Goal: Task Accomplishment & Management: Complete application form

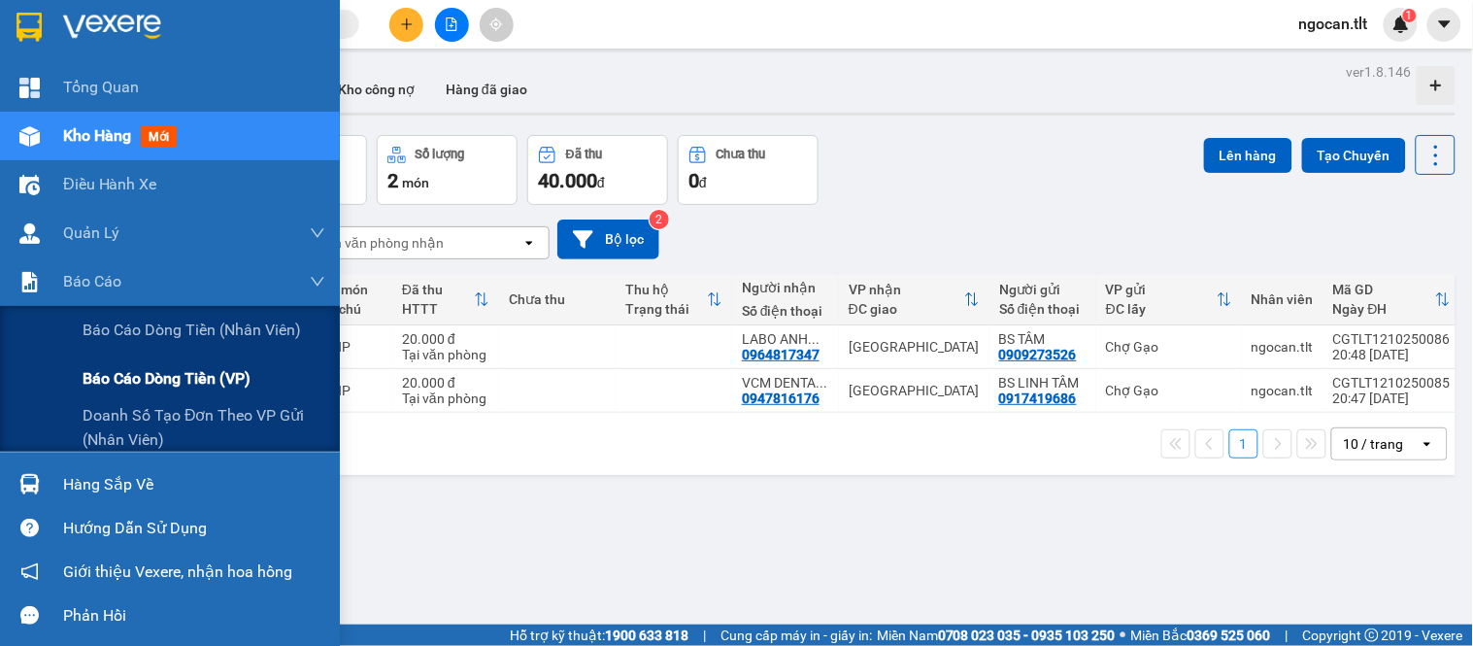
click at [230, 382] on span "Báo cáo dòng tiền (VP)" at bounding box center [167, 378] width 168 height 24
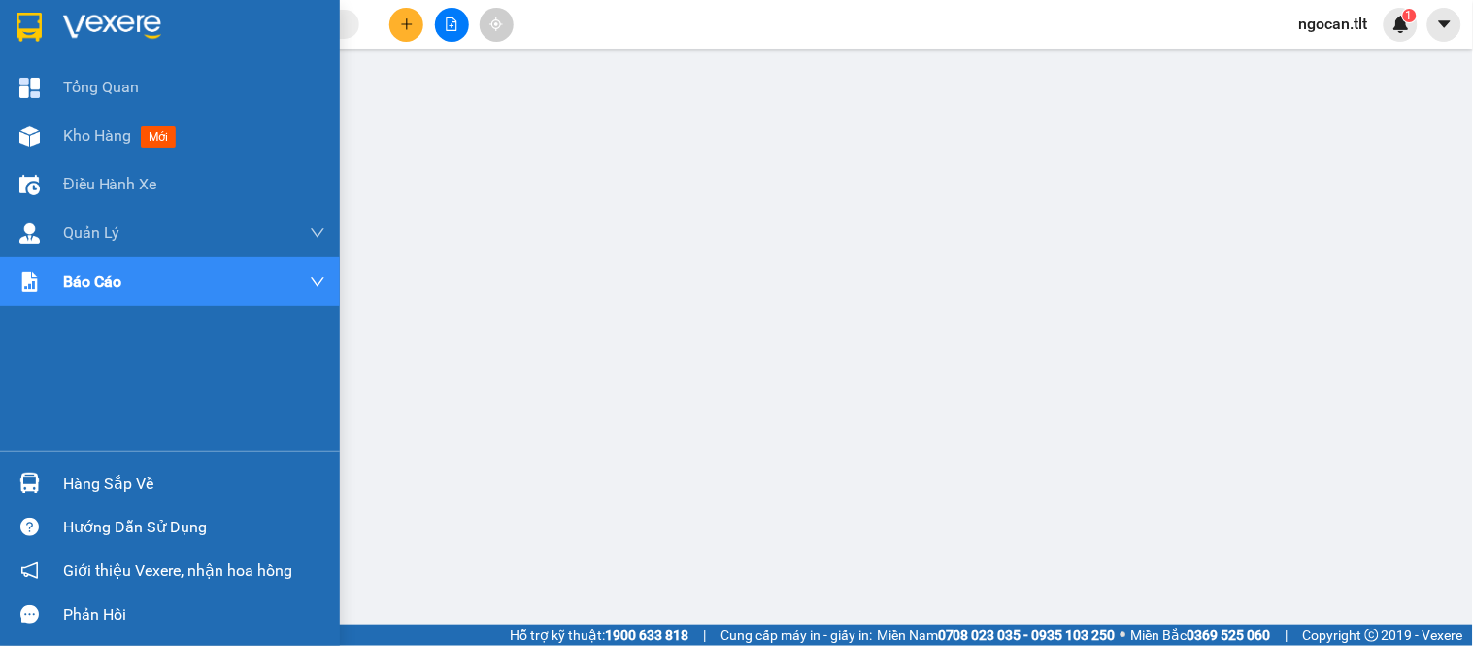
click at [0, 49] on div at bounding box center [170, 31] width 340 height 63
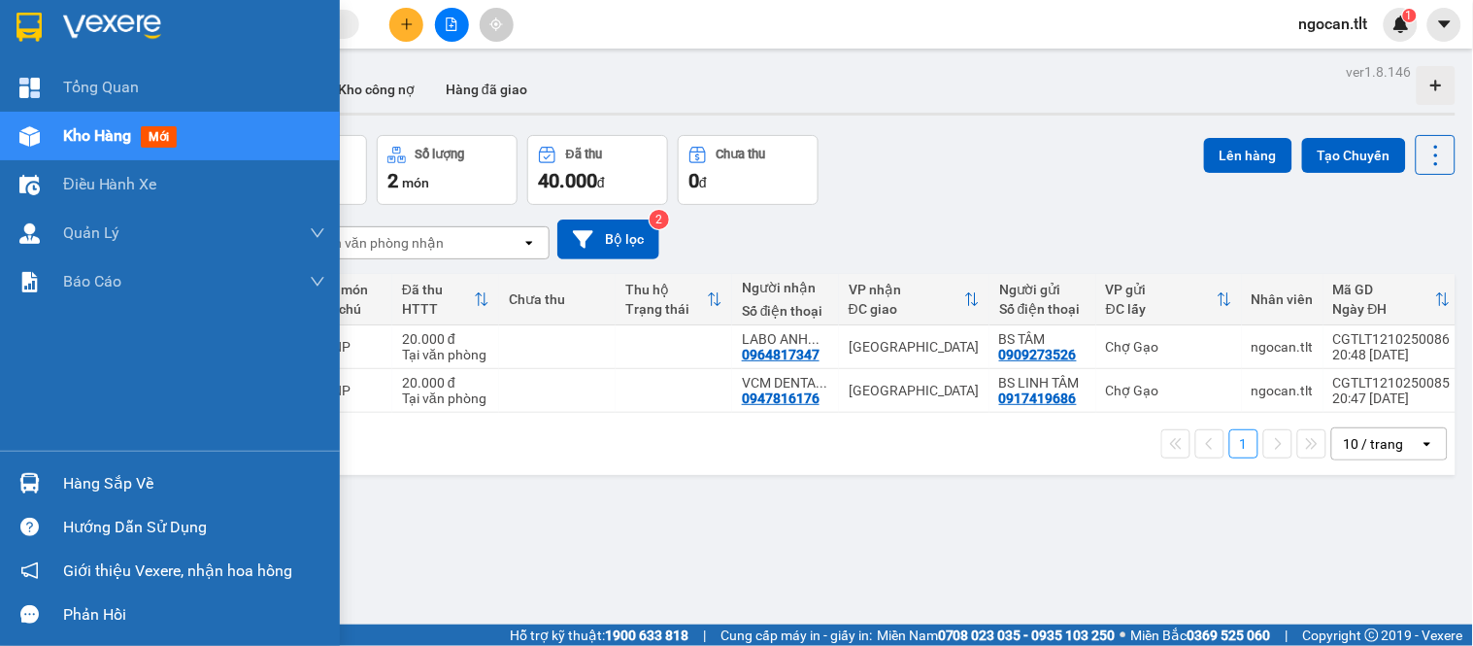
click at [11, 463] on div "Hàng sắp về" at bounding box center [170, 483] width 340 height 44
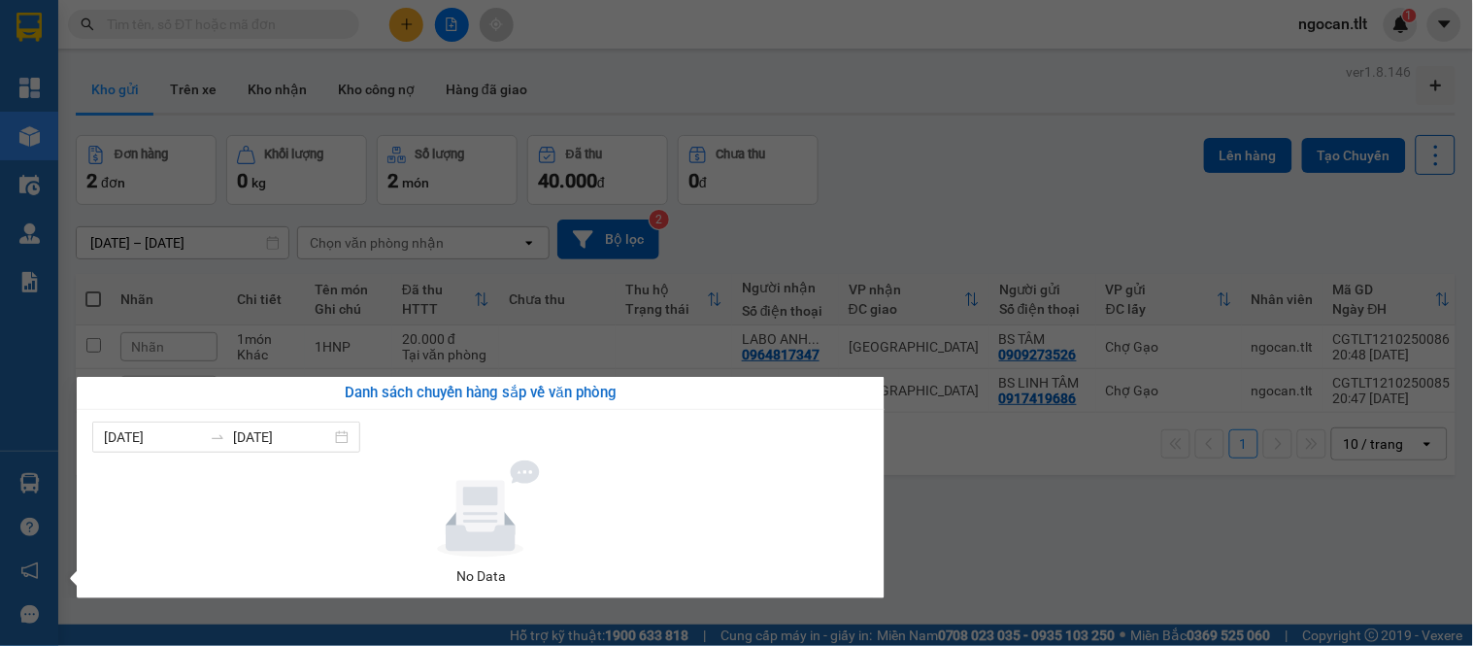
click at [1138, 217] on section "Kết quả tìm kiếm ( 0 ) Bộ lọc No Data ngocan.tlt 1 Tổng Quan Kho hàng mới Điều …" at bounding box center [736, 323] width 1473 height 646
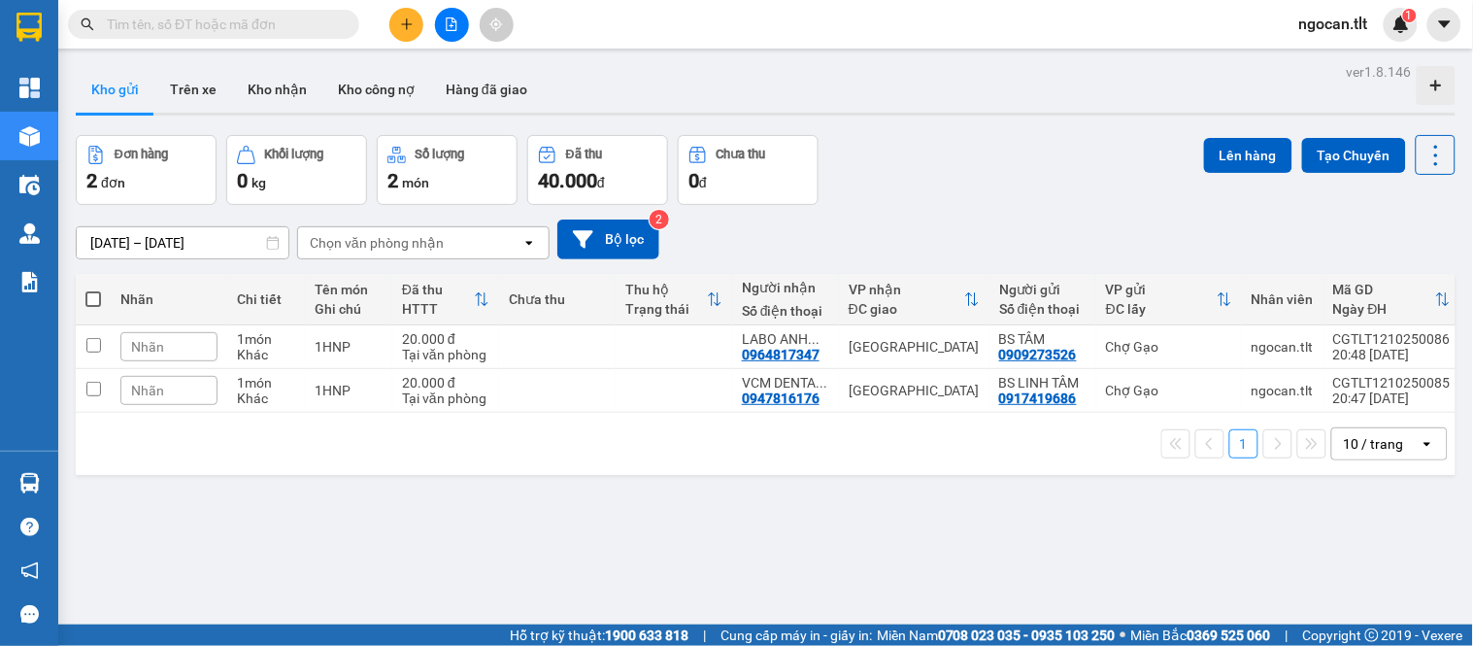
click at [768, 118] on div "ver 1.8.146 Kho gửi Trên xe Kho [PERSON_NAME] công nợ Hàng đã [PERSON_NAME] hàn…" at bounding box center [765, 381] width 1395 height 646
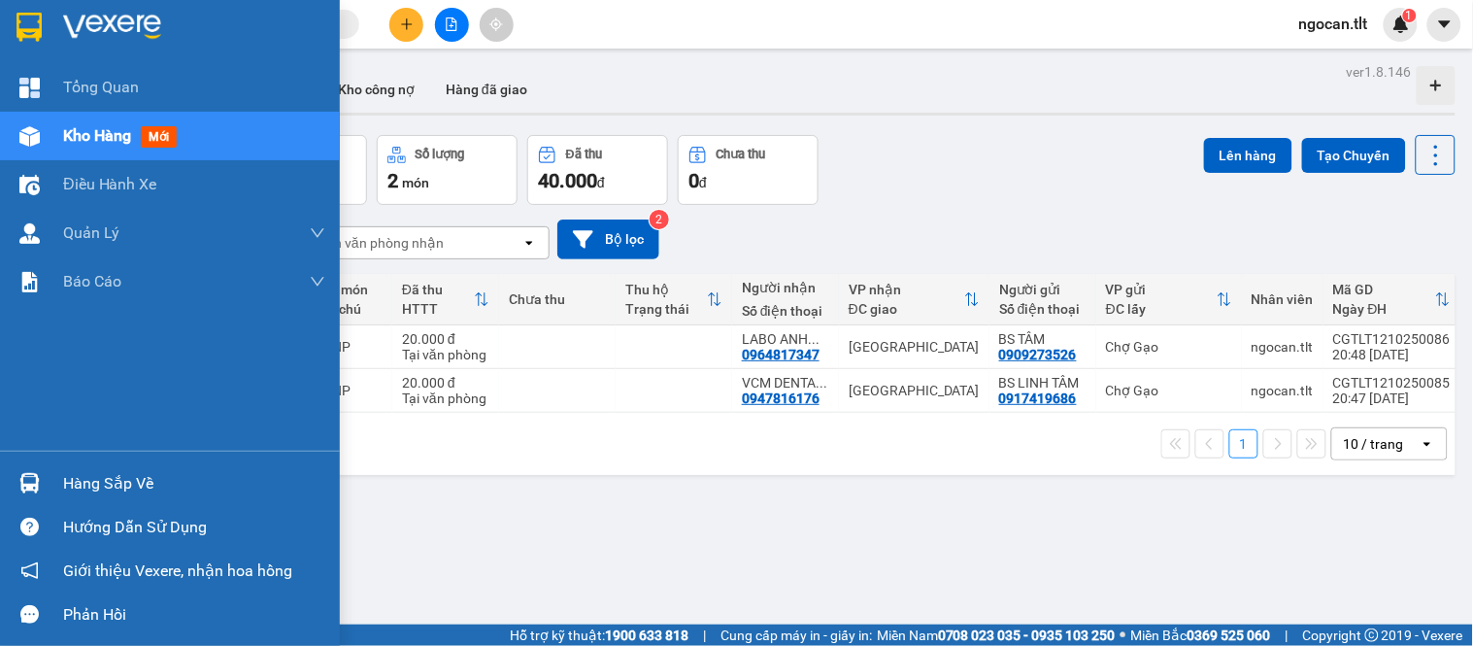
click at [14, 477] on div at bounding box center [30, 483] width 34 height 34
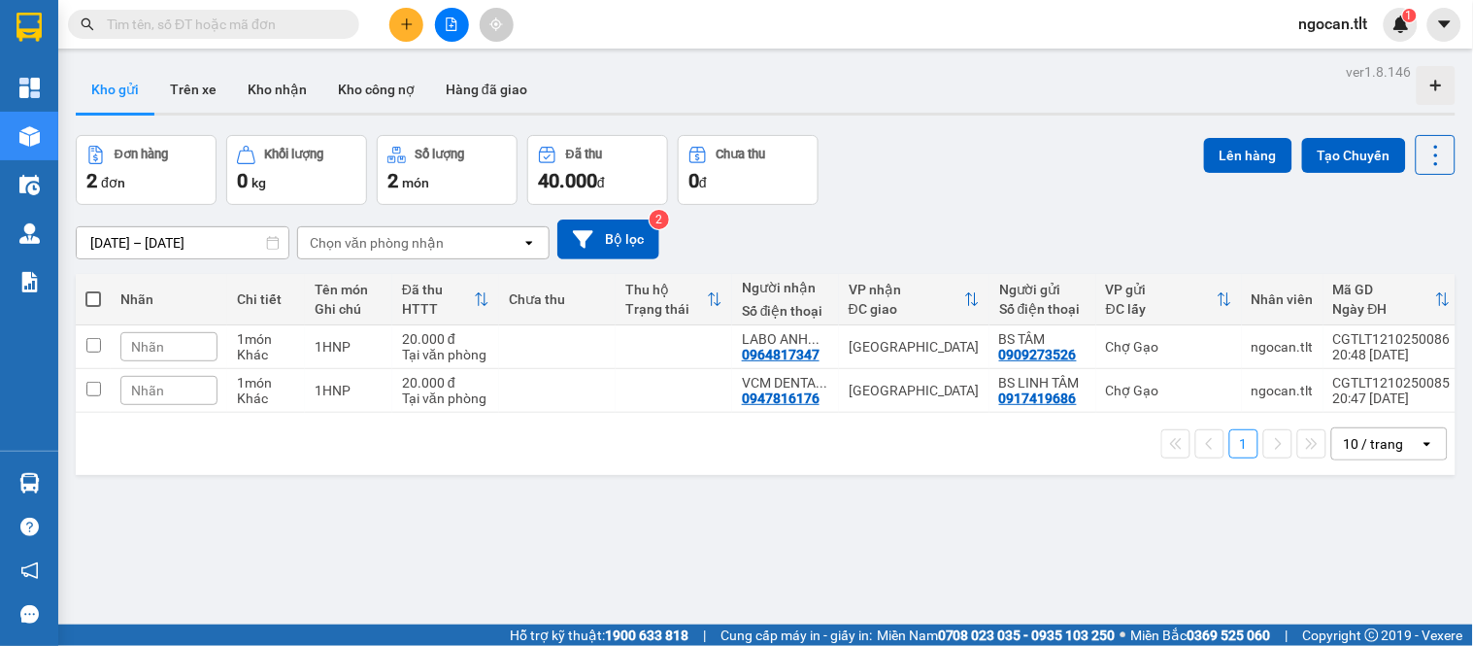
click at [1070, 254] on section "Kết quả tìm kiếm ( 0 ) Bộ lọc No Data ngocan.tlt 1 Tổng Quan Kho hàng mới Điều …" at bounding box center [736, 323] width 1473 height 646
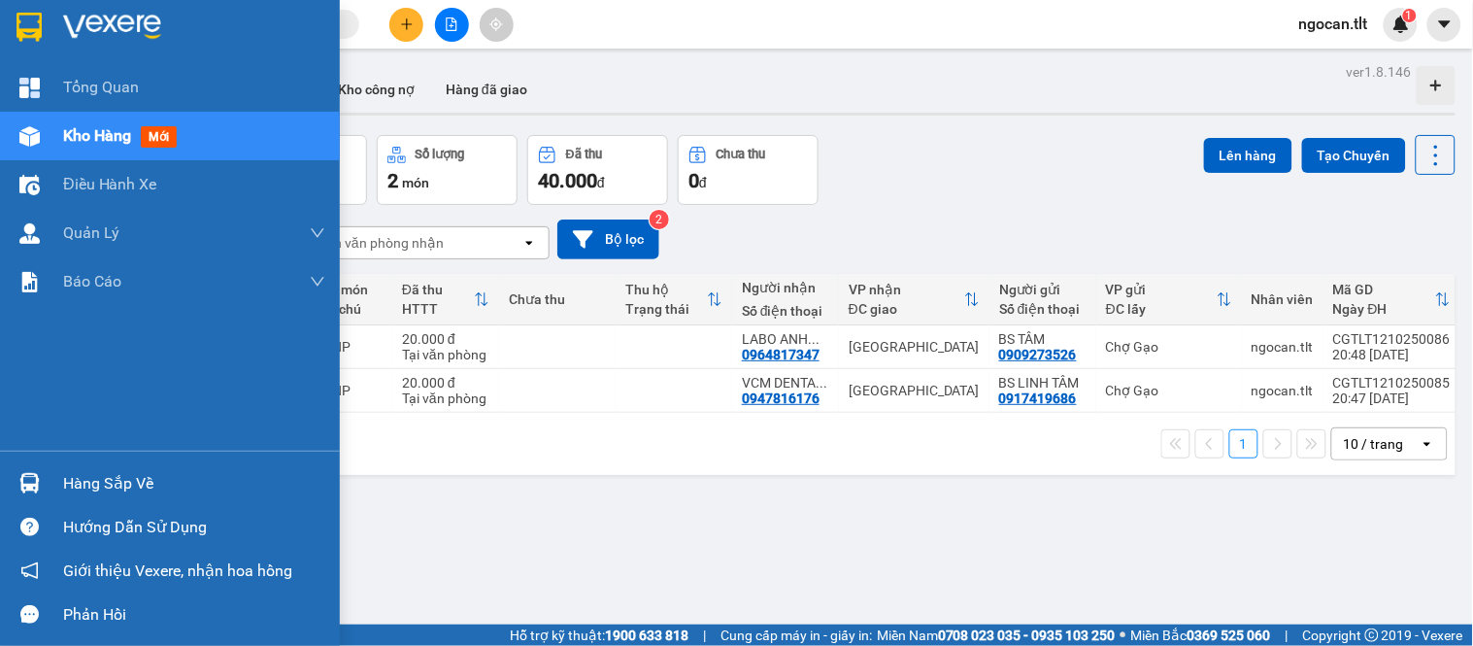
click at [15, 477] on div at bounding box center [30, 483] width 34 height 34
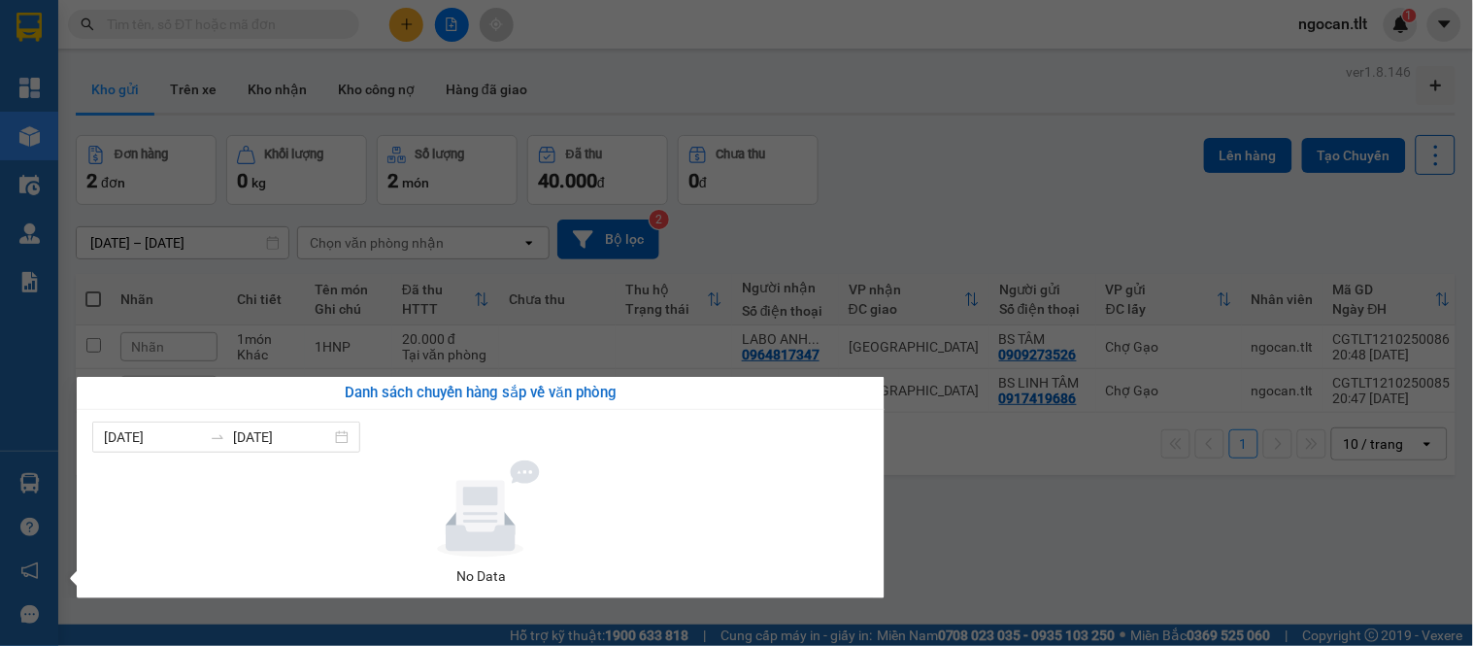
click at [152, 275] on section "Kết quả tìm kiếm ( 0 ) Bộ lọc No Data ngocan.tlt 1 Tổng Quan Kho hàng mới Điều …" at bounding box center [736, 323] width 1473 height 646
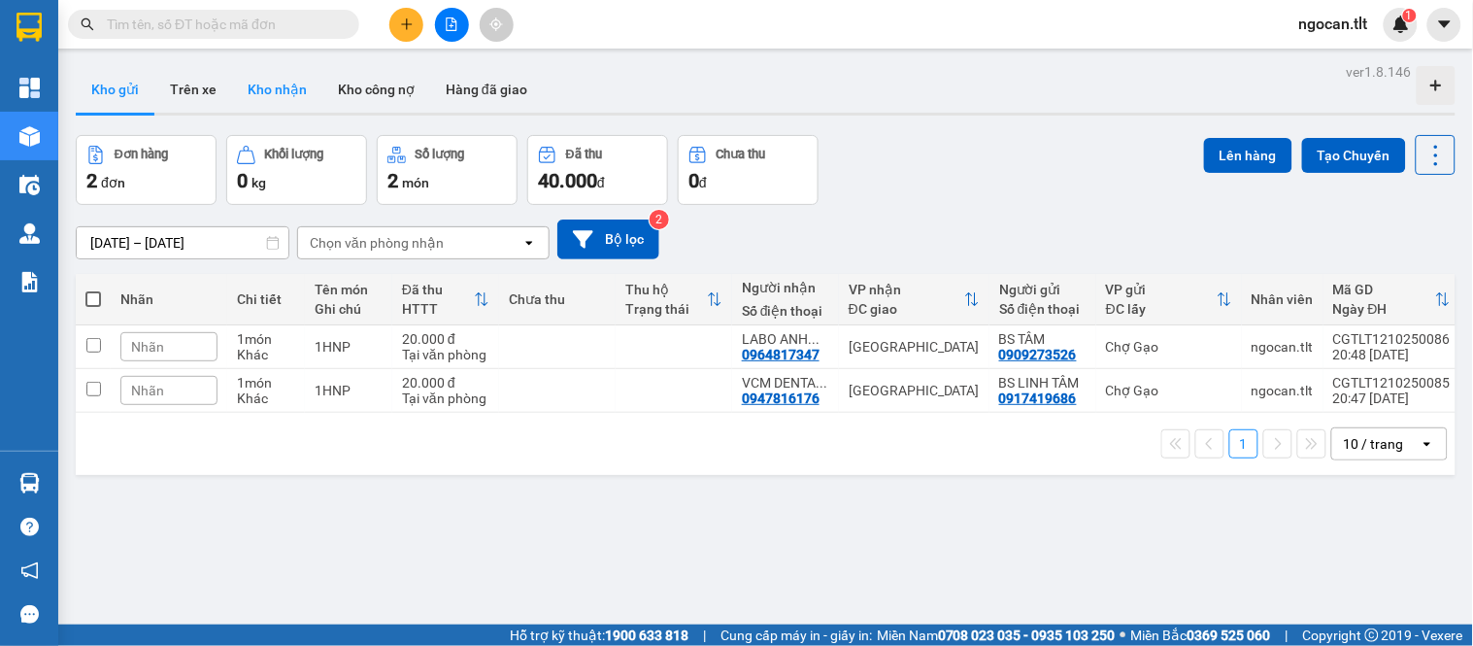
click at [263, 108] on button "Kho nhận" at bounding box center [277, 89] width 90 height 47
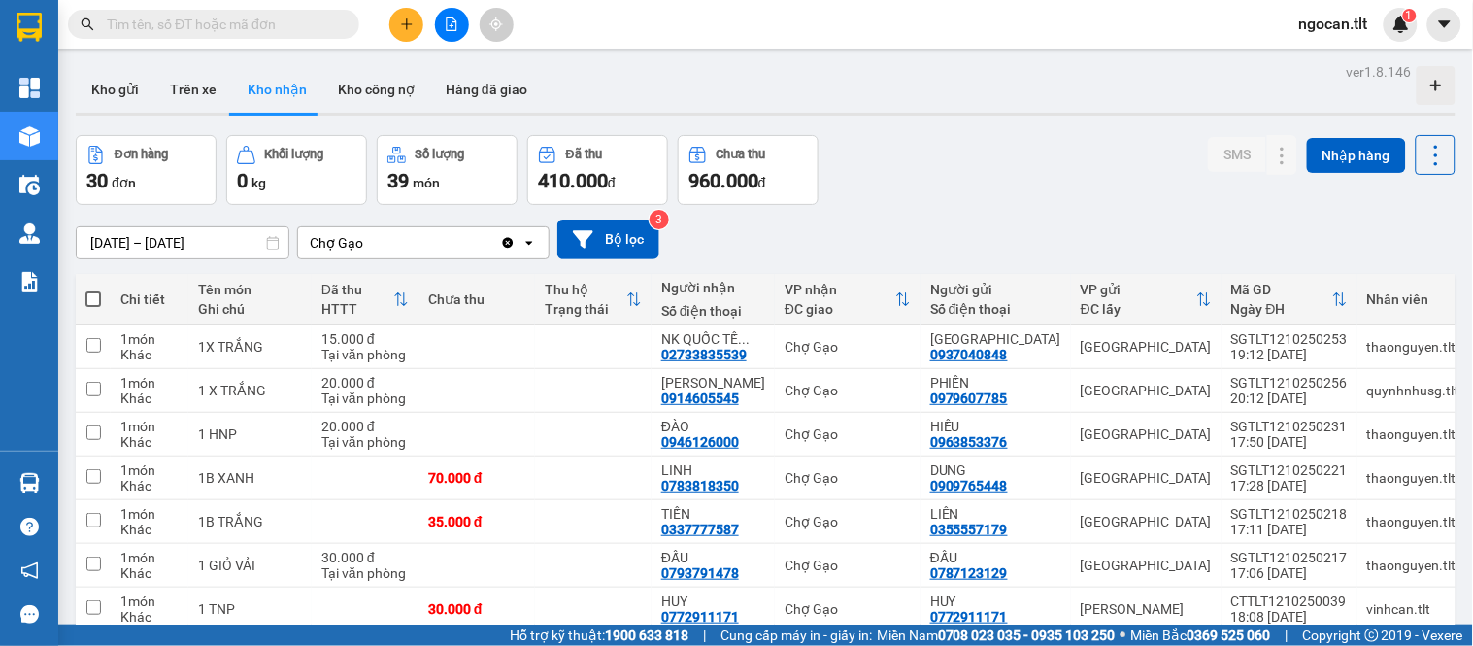
click at [977, 185] on div "Đơn hàng 30 đơn Khối lượng 0 kg Số lượng 39 món Đã thu 410.000 đ Chưa thu 960.0…" at bounding box center [766, 170] width 1380 height 70
click at [99, 97] on button "Kho gửi" at bounding box center [115, 89] width 79 height 47
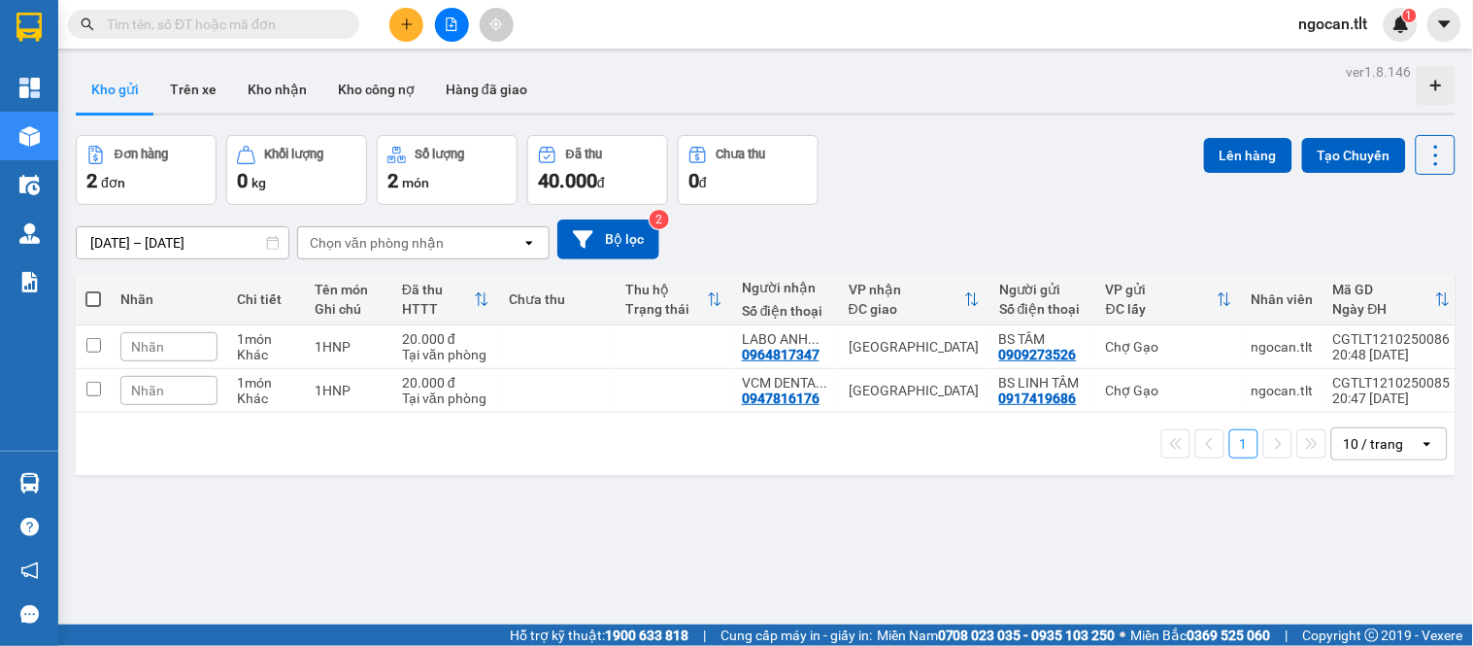
drag, startPoint x: 837, startPoint y: 551, endPoint x: 829, endPoint y: 544, distance: 11.0
click at [833, 550] on div "ver 1.8.146 Kho gửi Trên xe Kho nhận Kho công nợ Hàng đã giao Đơn hàng 2 đơn Kh…" at bounding box center [765, 381] width 1395 height 646
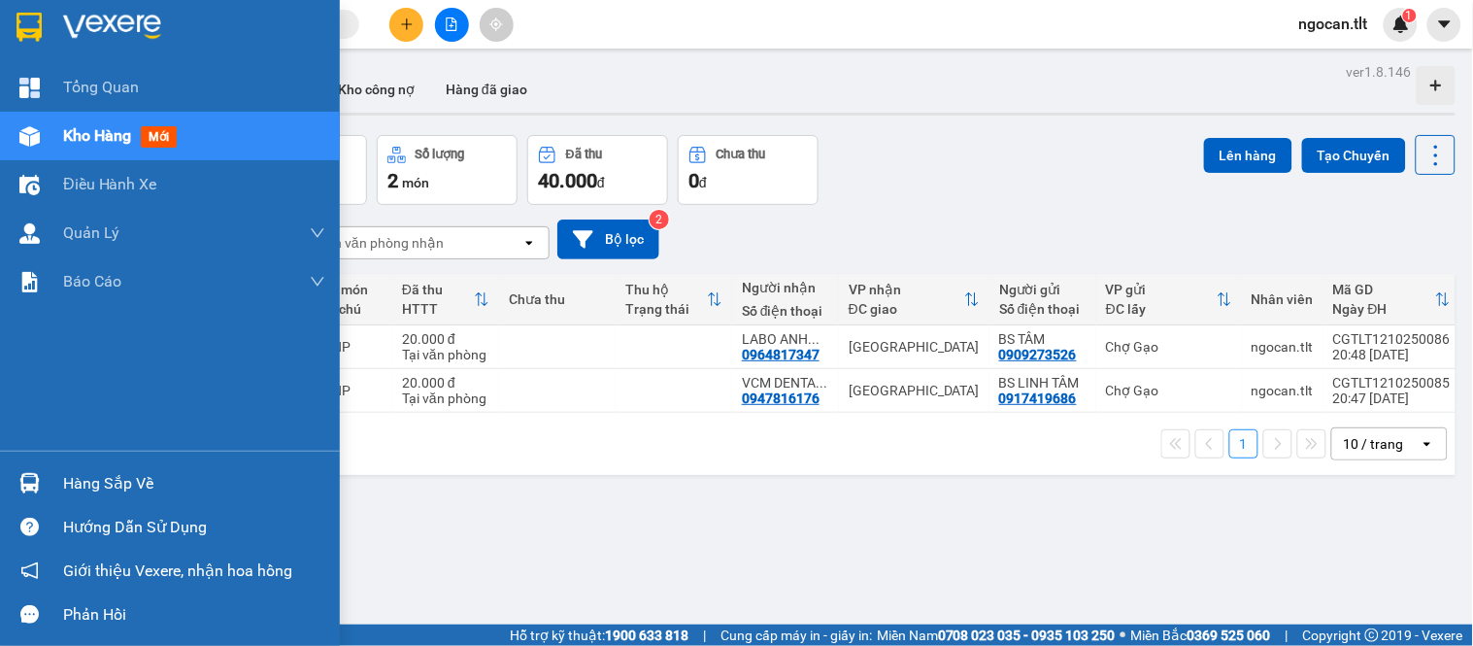
click at [7, 485] on div "Hàng sắp về" at bounding box center [170, 483] width 340 height 44
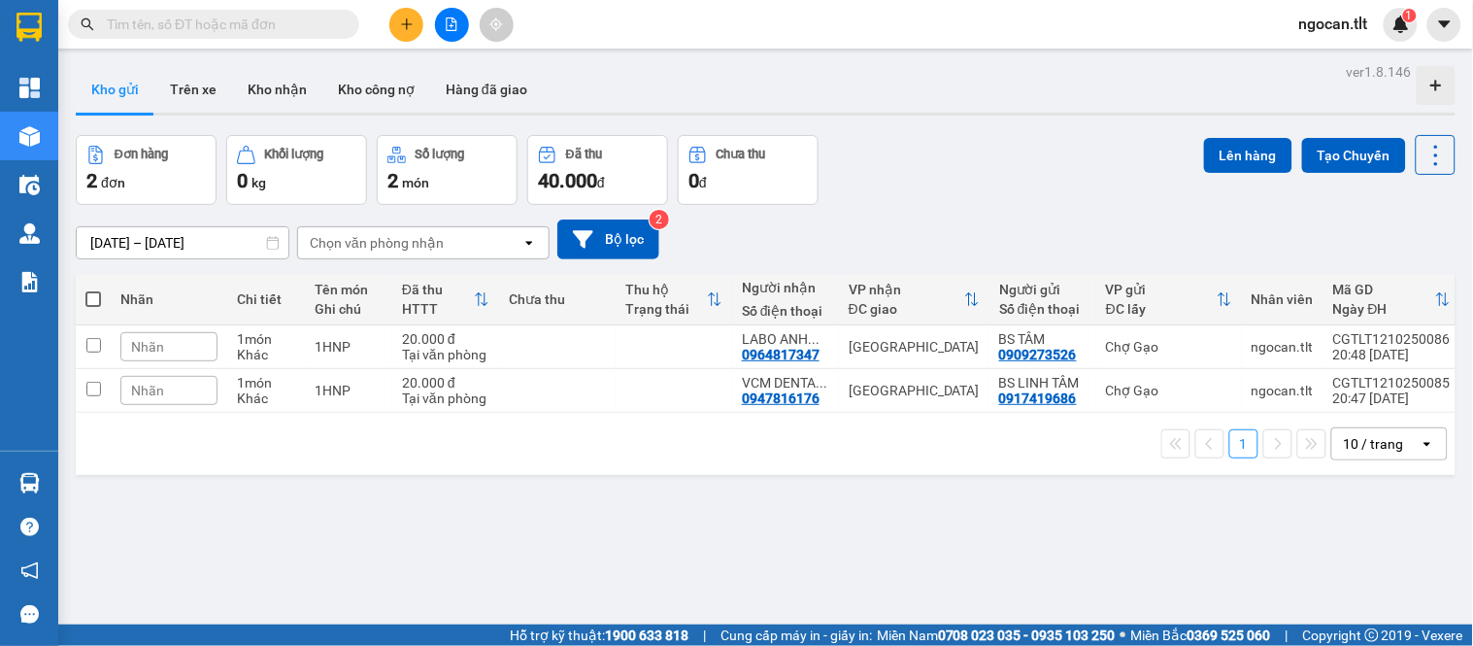
click at [1031, 215] on section "Kết quả tìm kiếm ( 0 ) Bộ lọc No Data ngocan.tlt 1 Tổng Quan Kho hàng mới Điều …" at bounding box center [736, 323] width 1473 height 646
click at [1019, 208] on div "11/10/2025 – 13/10/2025 Press the down arrow key to interact with the calendar …" at bounding box center [766, 239] width 1380 height 69
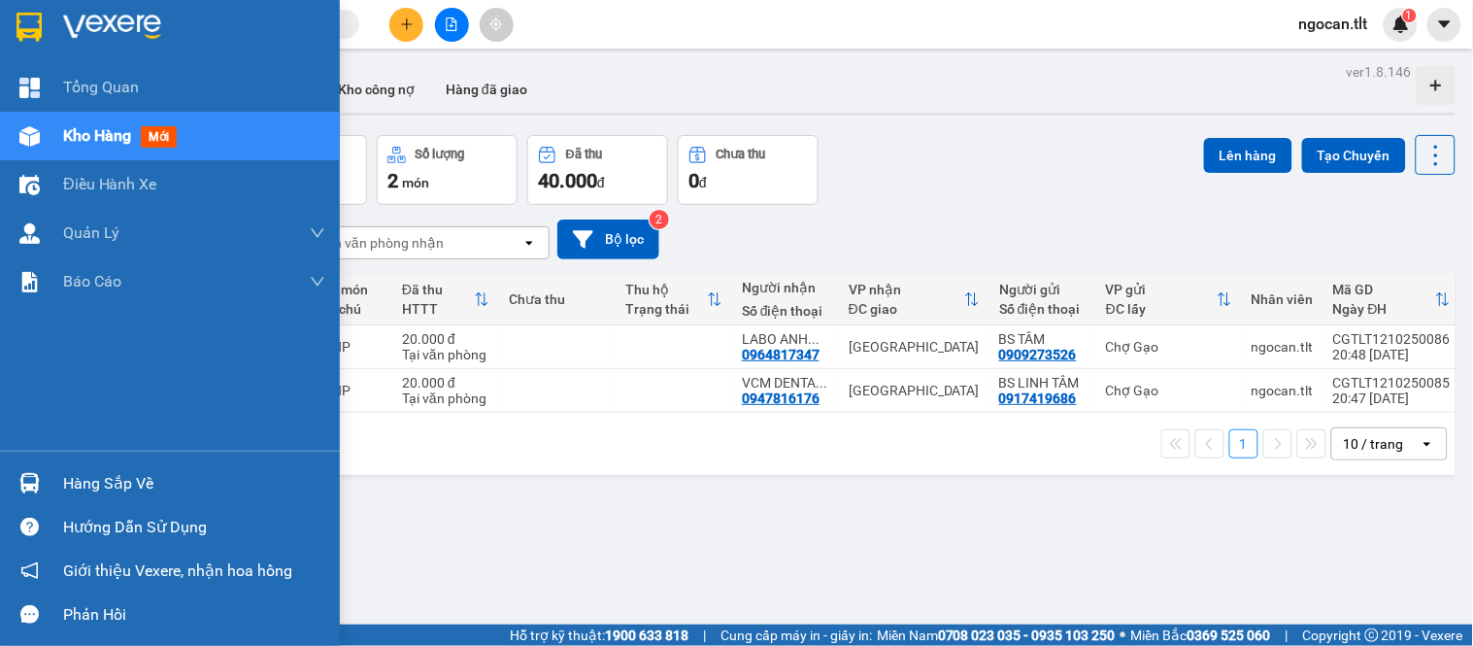
click at [34, 482] on img at bounding box center [29, 483] width 20 height 20
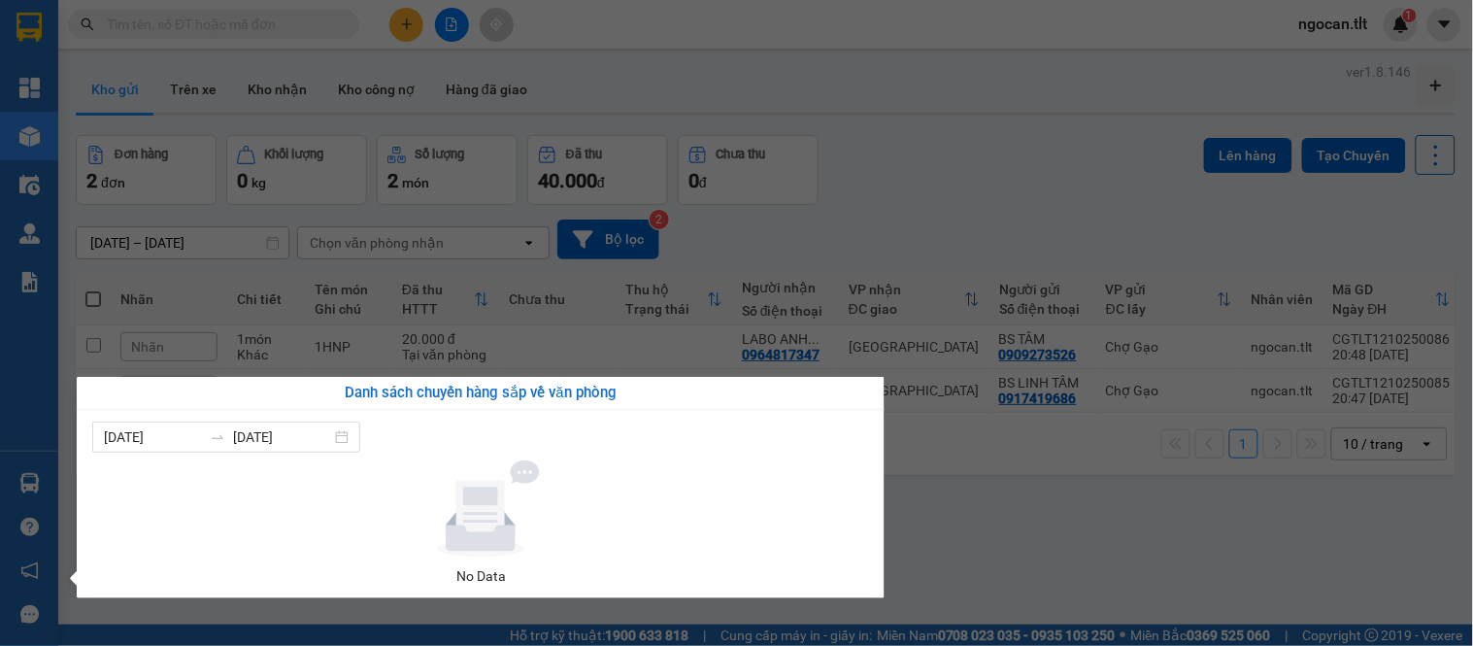
click at [272, 74] on section "Kết quả tìm kiếm ( 0 ) Bộ lọc No Data ngocan.tlt 1 Tổng Quan Kho hàng mới Điều …" at bounding box center [736, 323] width 1473 height 646
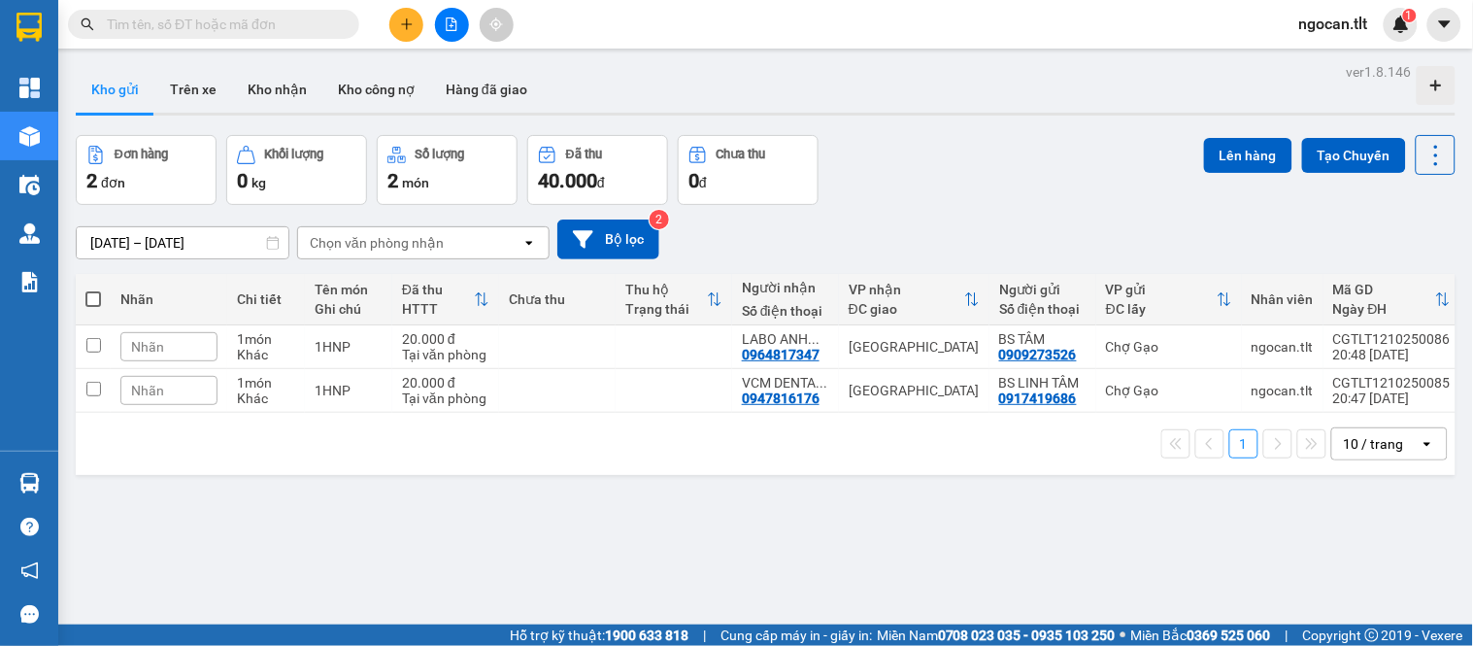
click at [272, 74] on button "Kho nhận" at bounding box center [277, 89] width 90 height 47
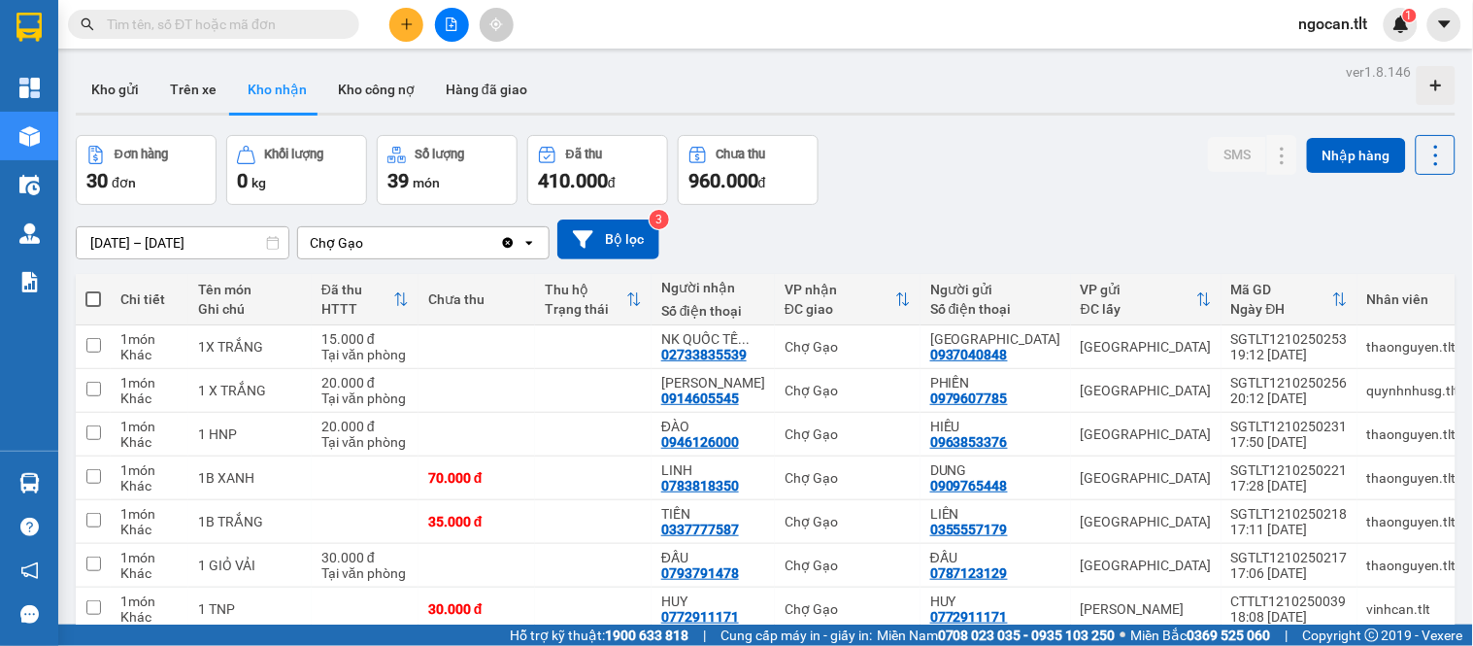
click at [1061, 179] on div "Đơn hàng 30 đơn Khối lượng 0 kg Số lượng 39 món Đã thu 410.000 đ Chưa thu 960.0…" at bounding box center [766, 170] width 1380 height 70
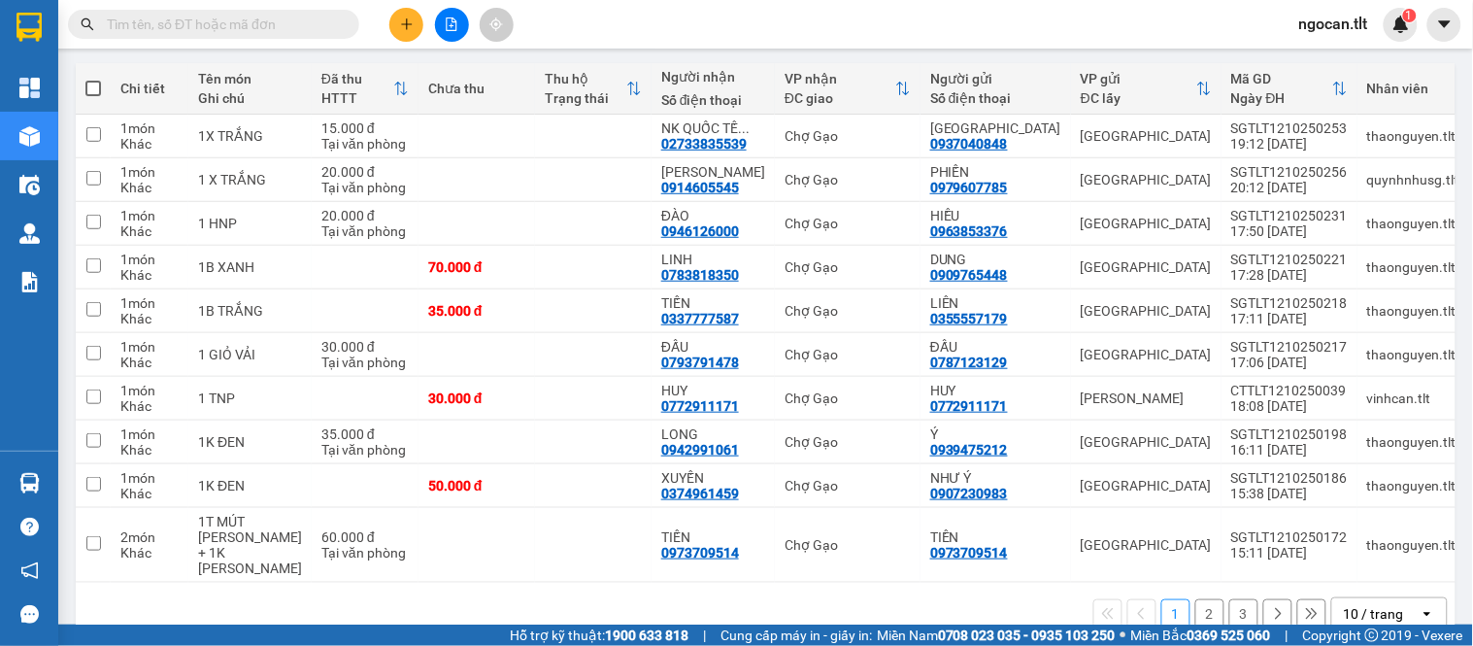
scroll to position [241, 0]
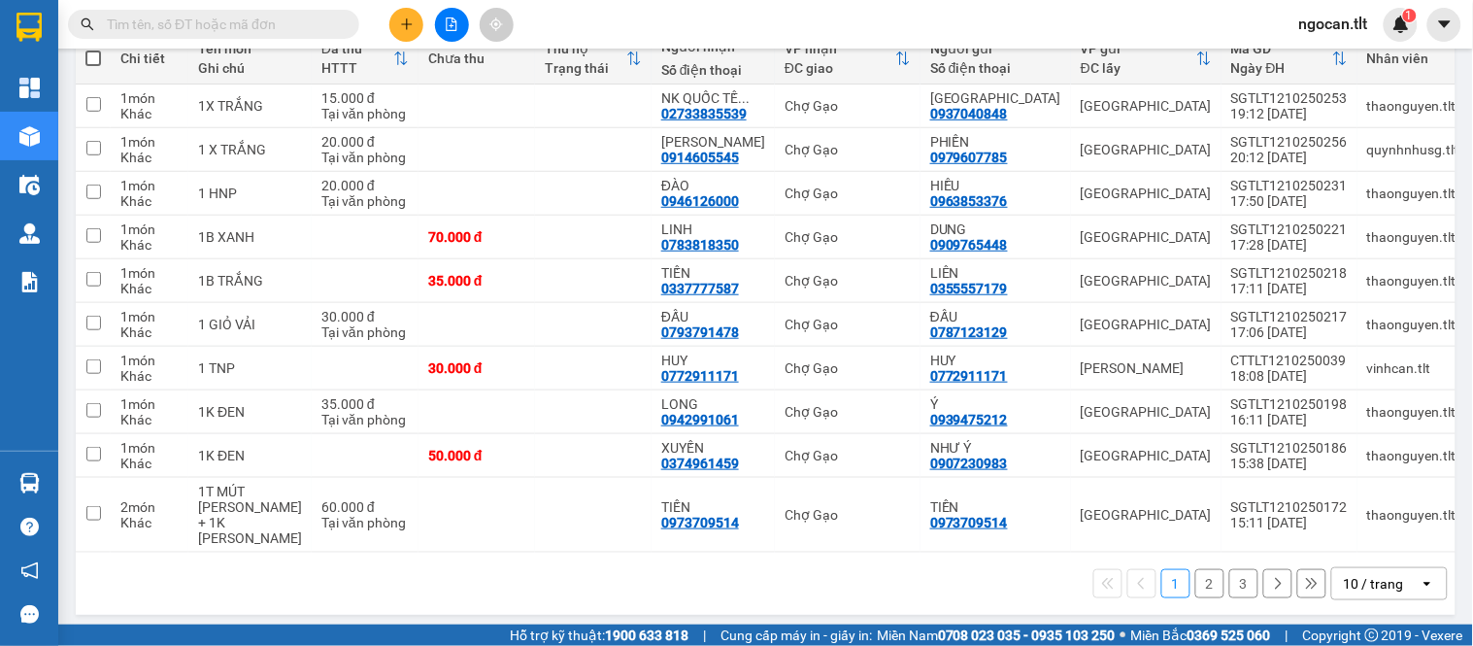
click at [1394, 568] on div "10 / trang" at bounding box center [1375, 583] width 87 height 31
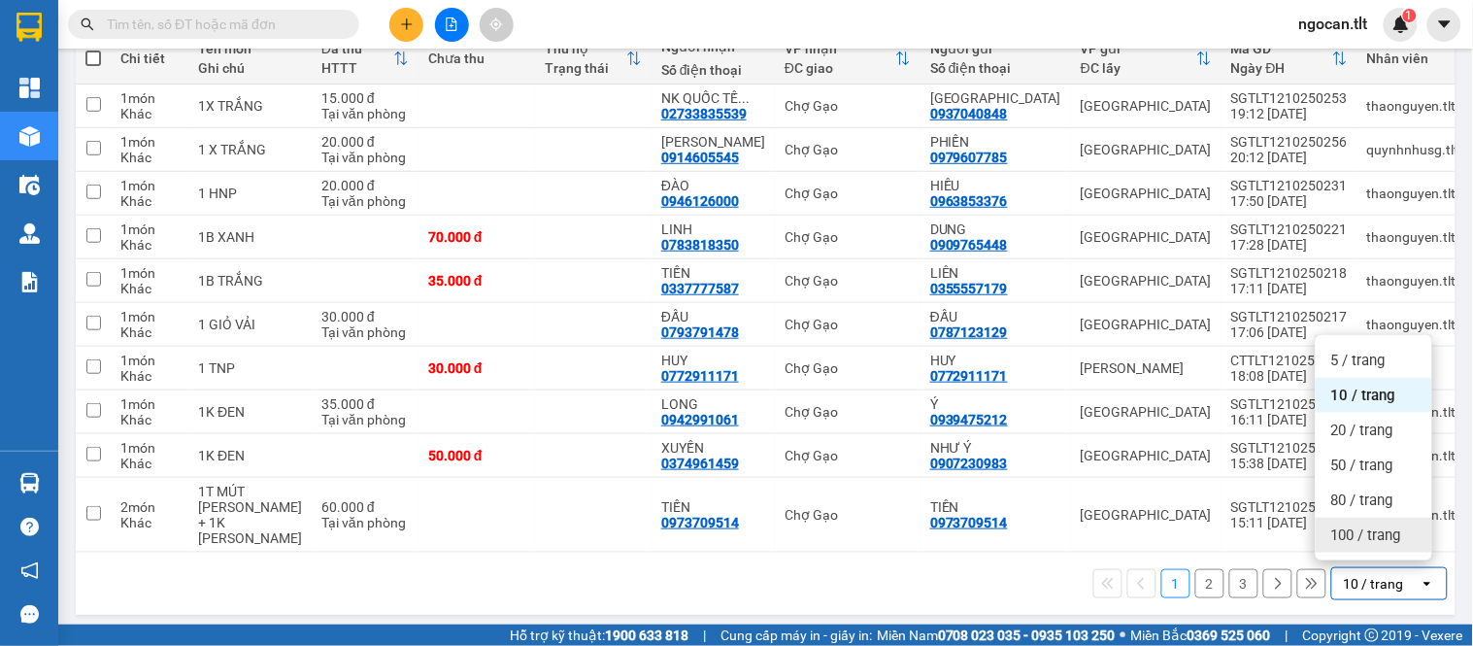
click at [1385, 539] on span "100 / trang" at bounding box center [1366, 534] width 70 height 19
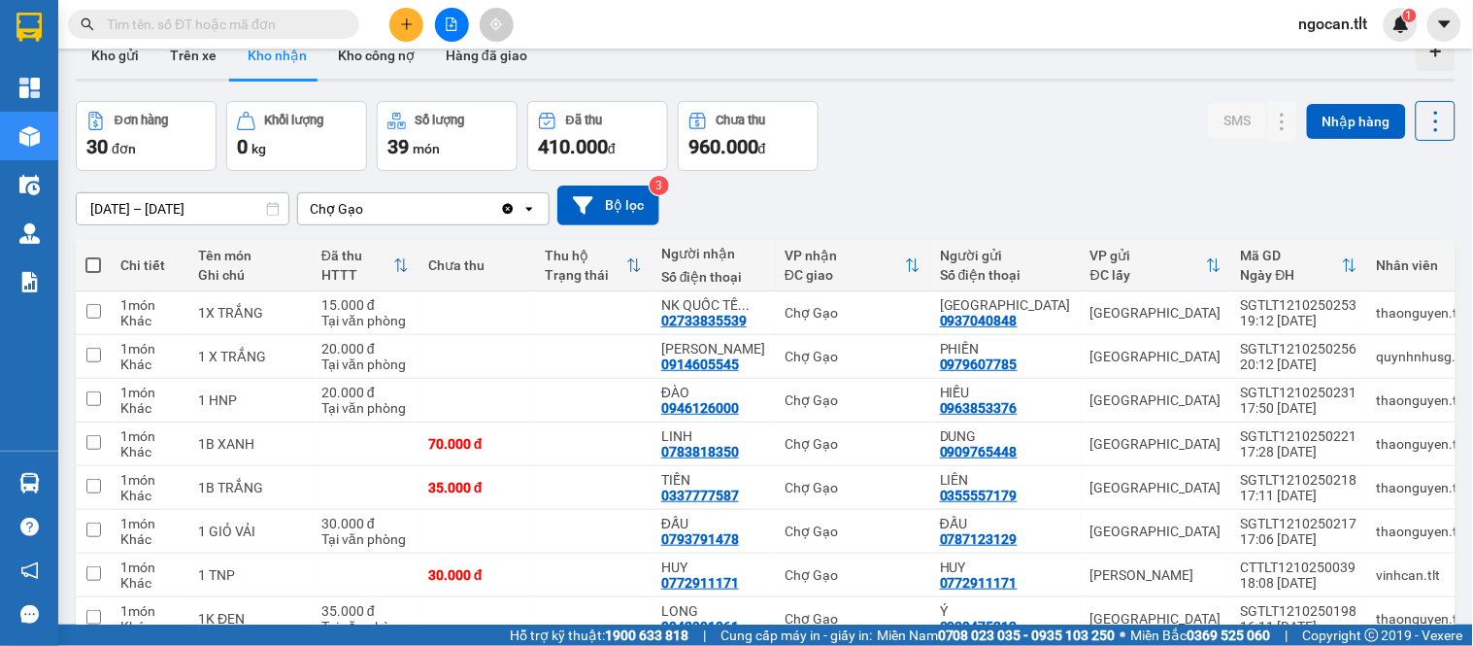
scroll to position [0, 0]
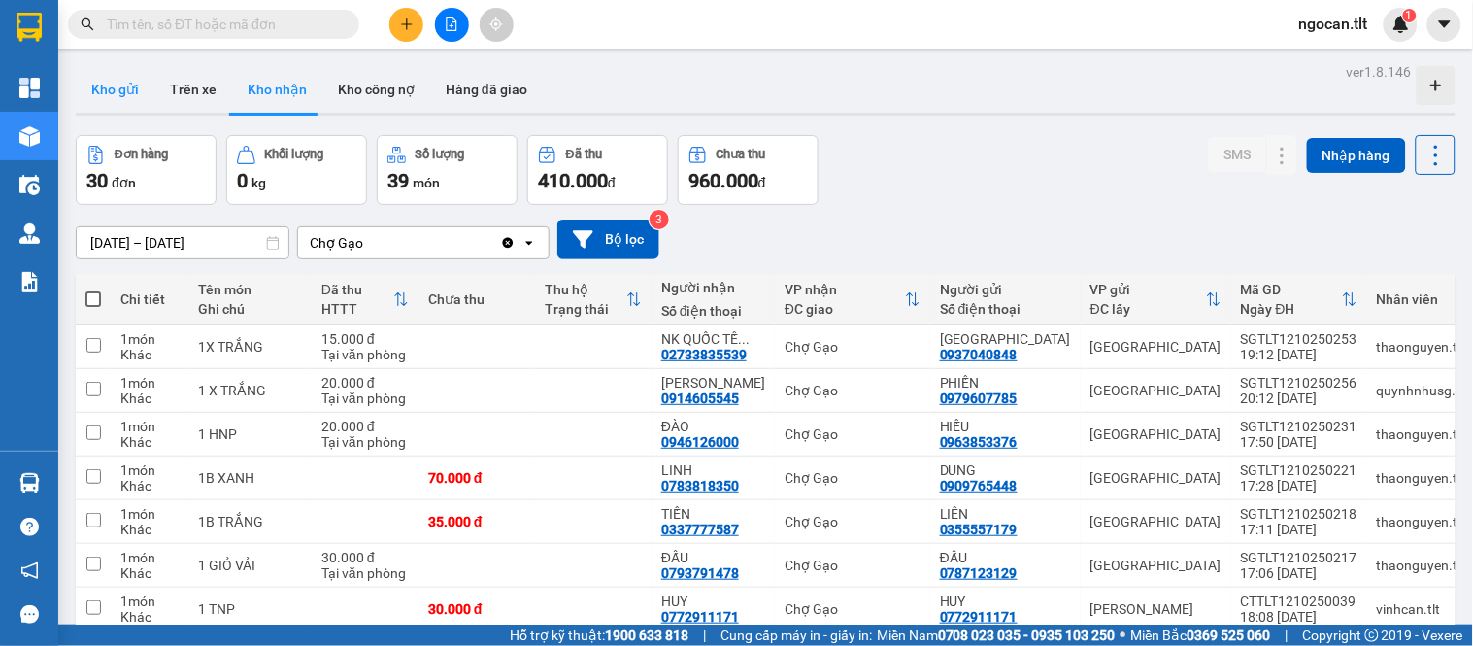
click at [109, 103] on button "Kho gửi" at bounding box center [115, 89] width 79 height 47
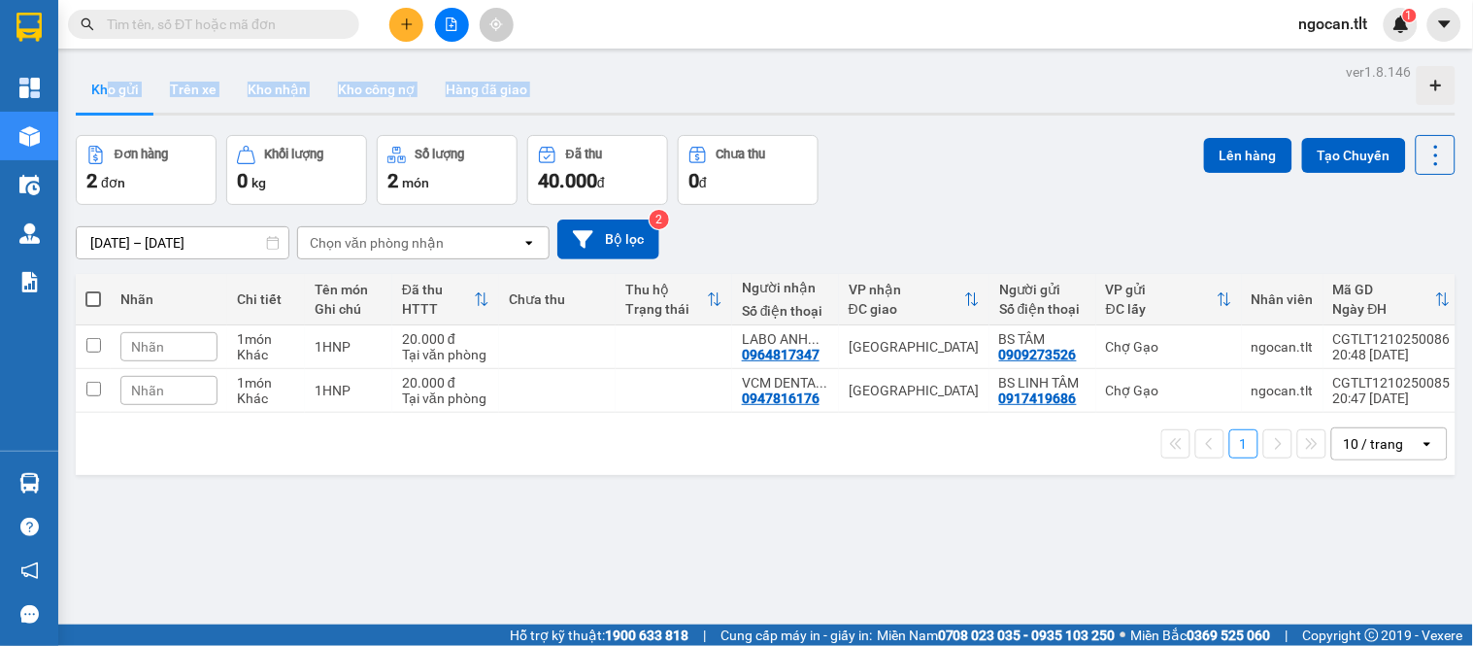
click at [696, 93] on div "Kho gửi Trên xe Kho nhận Kho công nợ Hàng đã giao" at bounding box center [766, 91] width 1380 height 51
click at [547, 83] on div "Kho gửi Trên xe Kho nhận Kho công nợ Hàng đã giao" at bounding box center [766, 91] width 1380 height 51
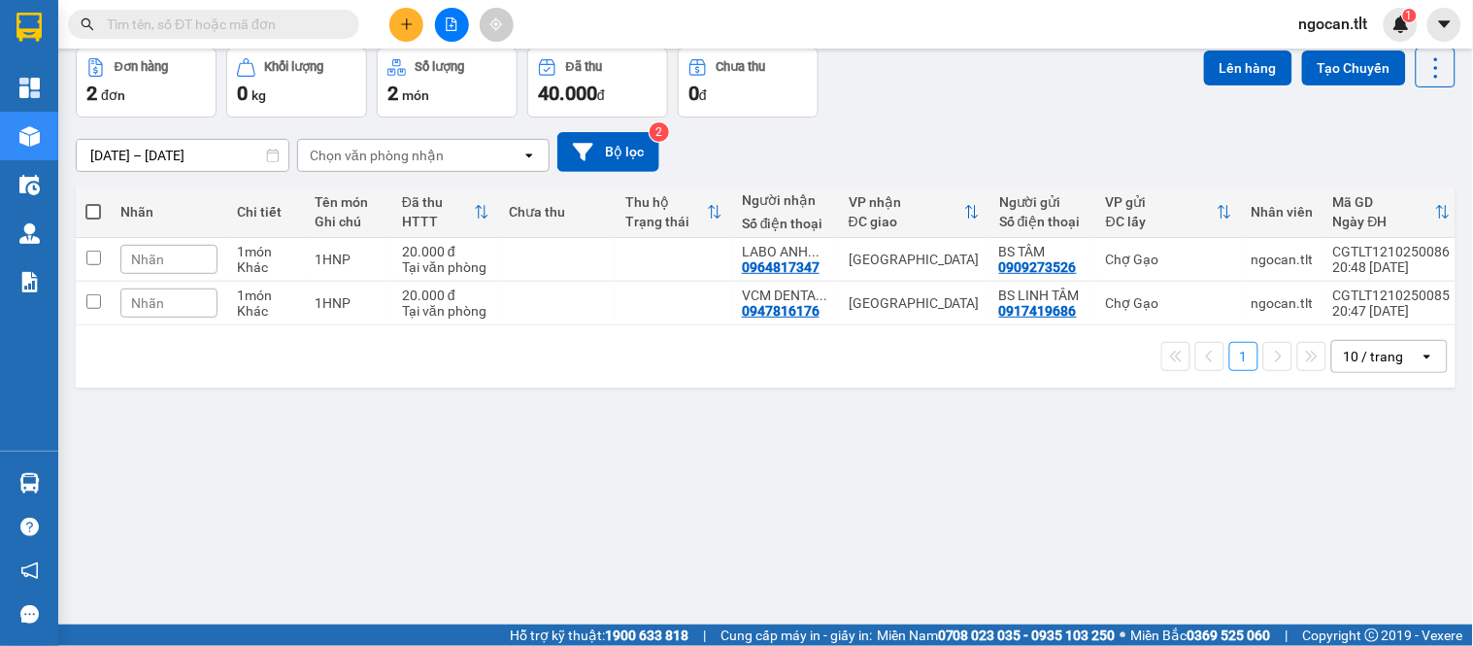
scroll to position [89, 0]
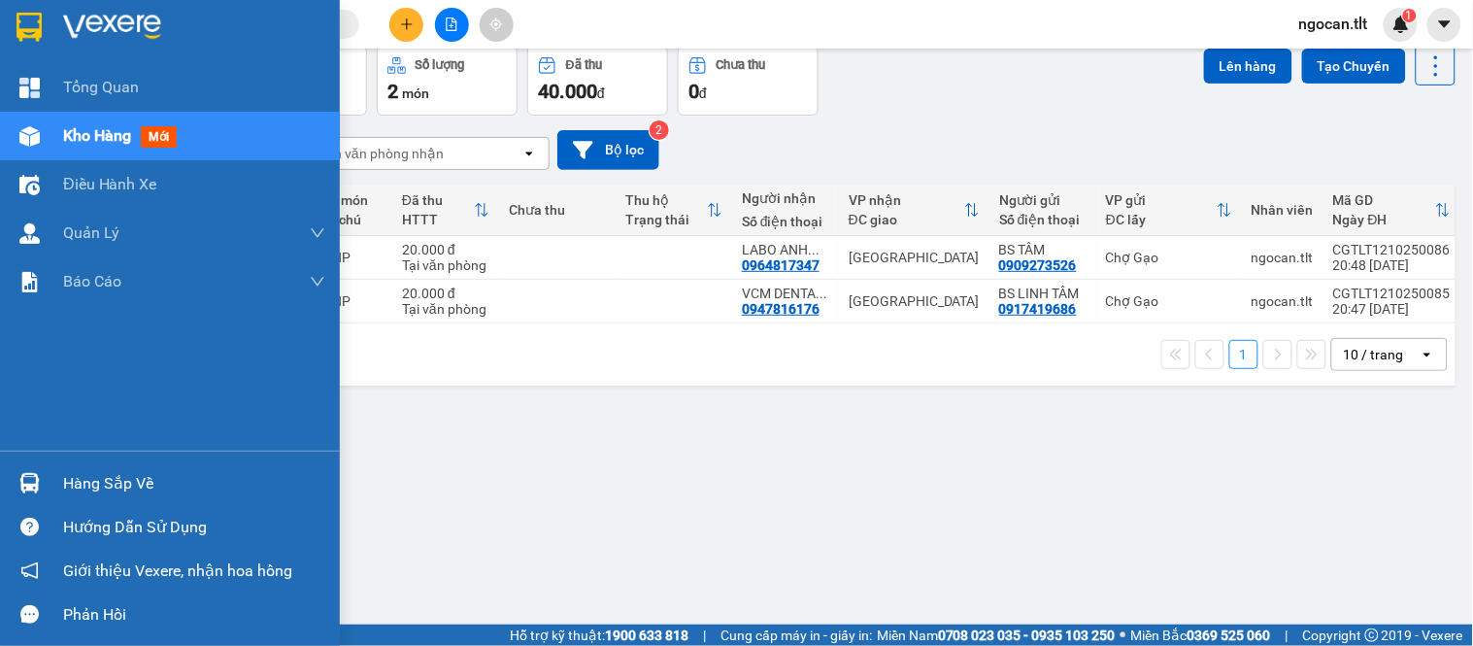
click at [30, 491] on img at bounding box center [29, 483] width 20 height 20
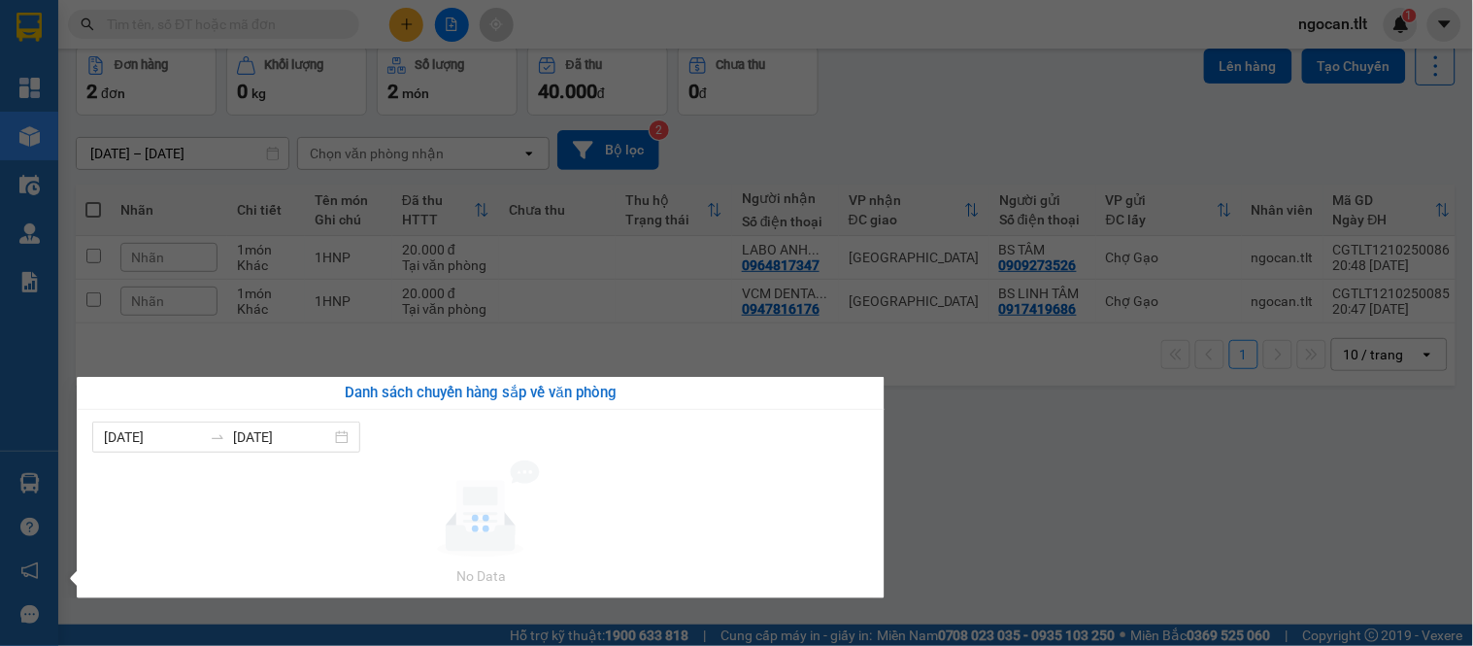
click at [1087, 263] on section "Kết quả tìm kiếm ( 0 ) Bộ lọc No Data ngocan.tlt 1 Tổng Quan Kho hàng mới Điều …" at bounding box center [736, 323] width 1473 height 646
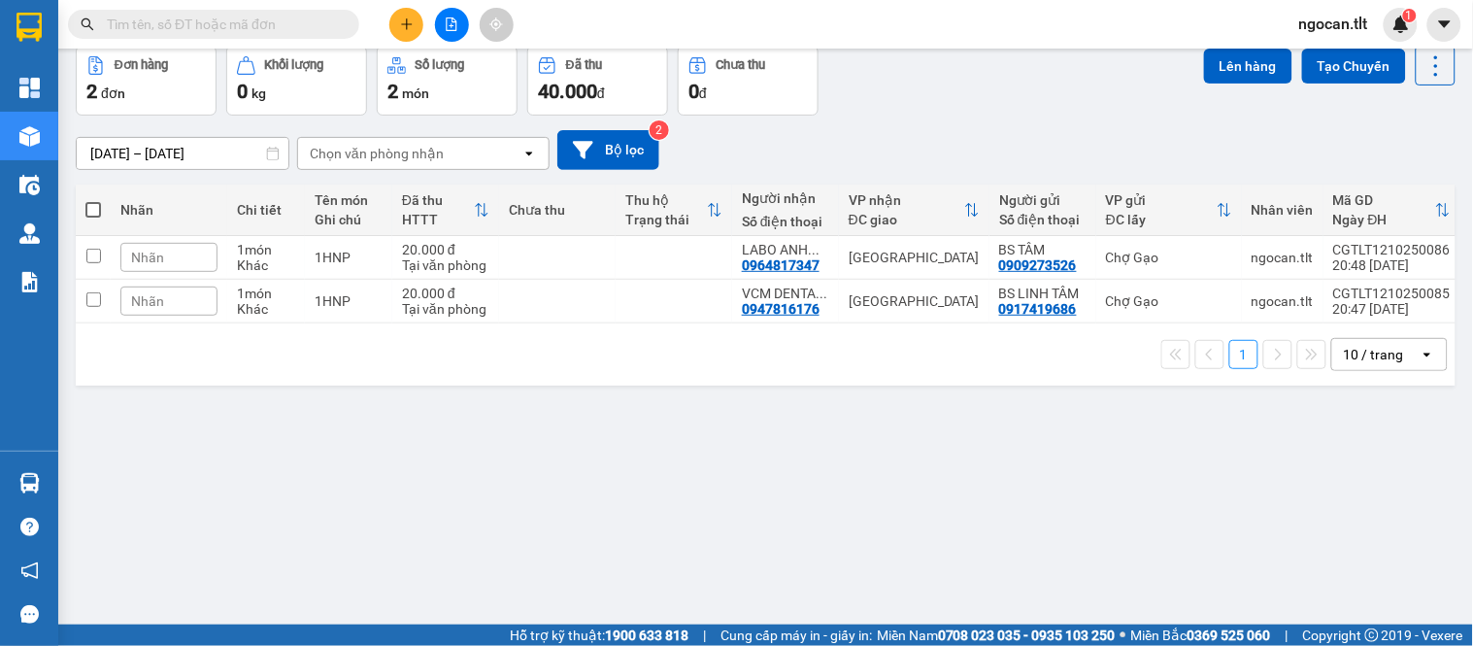
click at [81, 208] on th at bounding box center [93, 209] width 35 height 51
click at [82, 205] on th at bounding box center [93, 209] width 35 height 51
click at [92, 205] on span at bounding box center [93, 210] width 16 height 16
click at [93, 200] on input "checkbox" at bounding box center [93, 200] width 0 height 0
checkbox input "true"
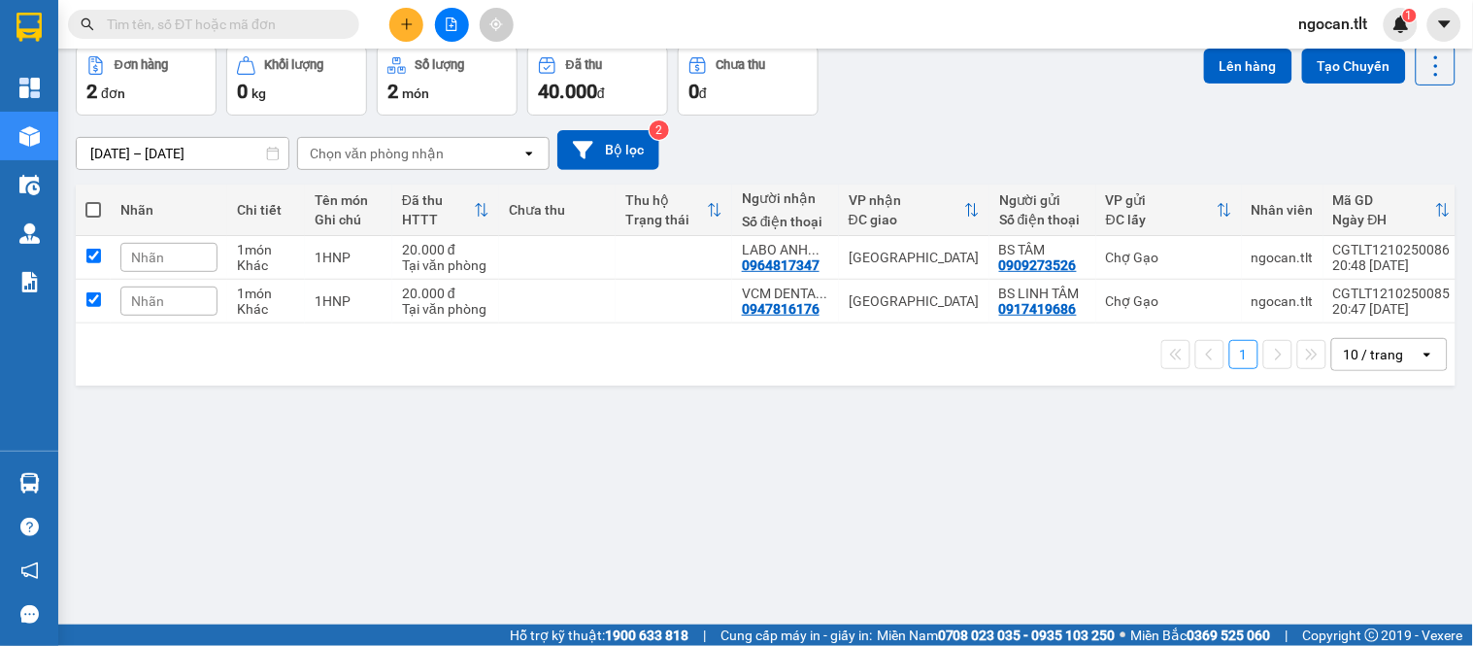
checkbox input "true"
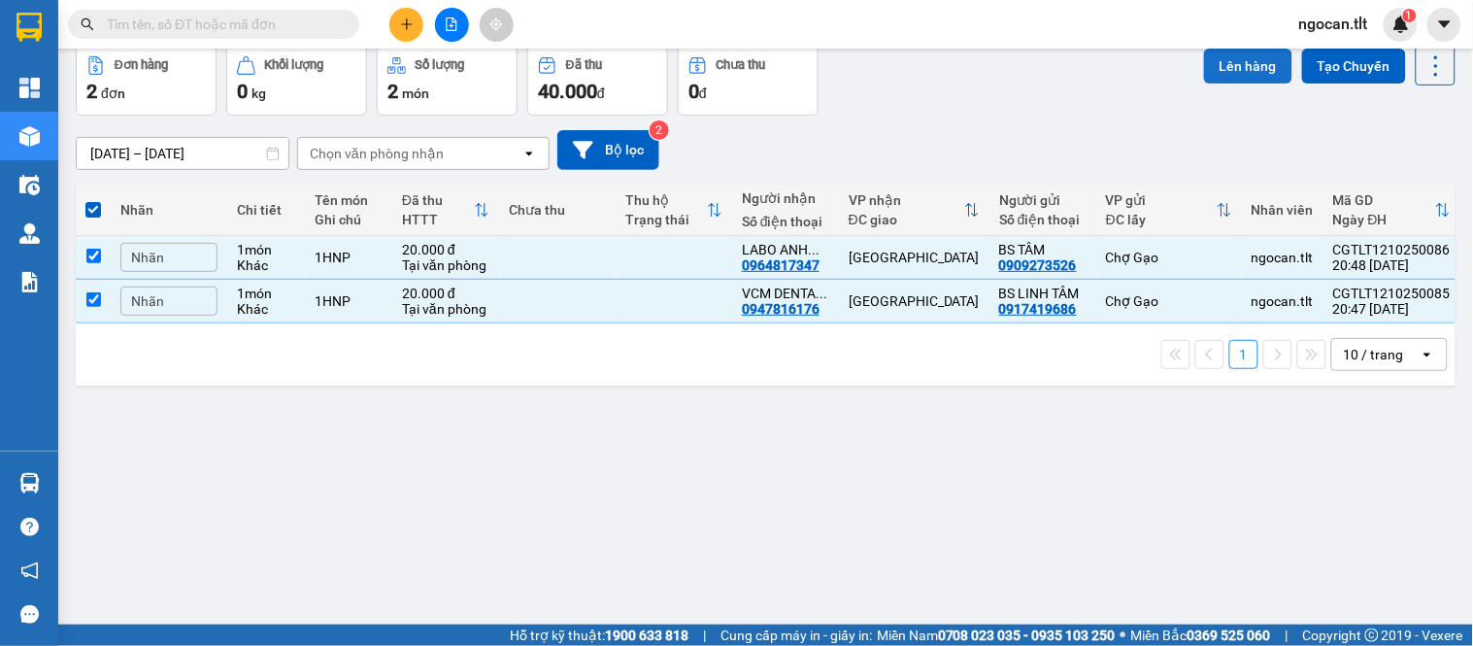
click at [1220, 66] on button "Lên hàng" at bounding box center [1248, 66] width 88 height 35
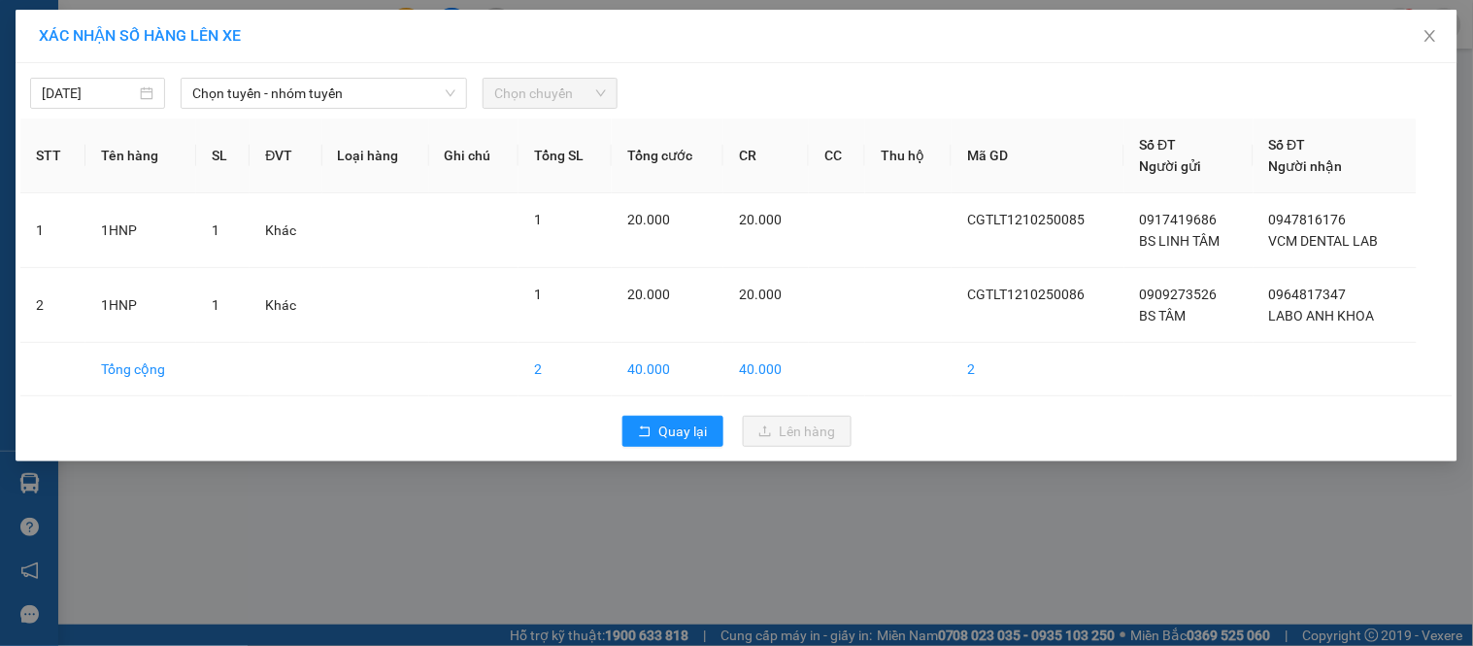
drag, startPoint x: 279, startPoint y: 82, endPoint x: 252, endPoint y: 110, distance: 38.5
click at [278, 83] on span "Chọn tuyến - nhóm tuyến" at bounding box center [323, 93] width 263 height 29
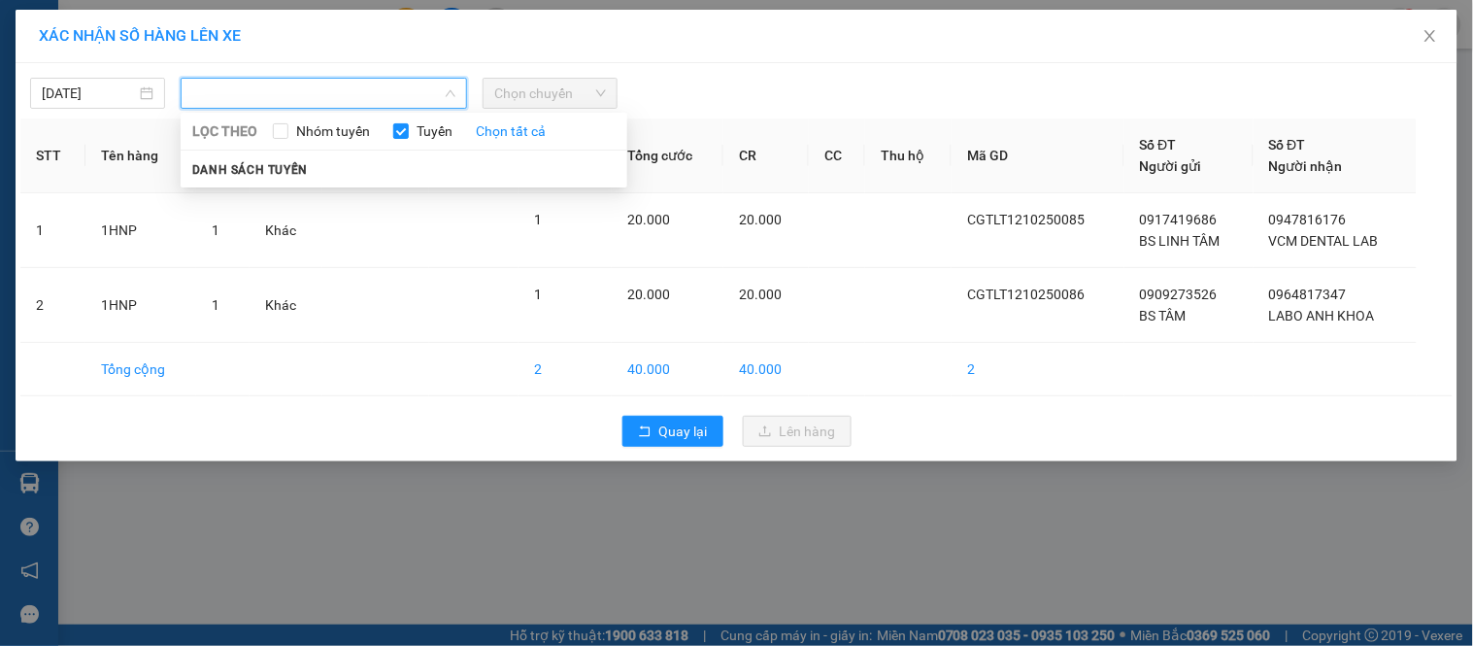
click at [311, 87] on input "search" at bounding box center [317, 93] width 250 height 29
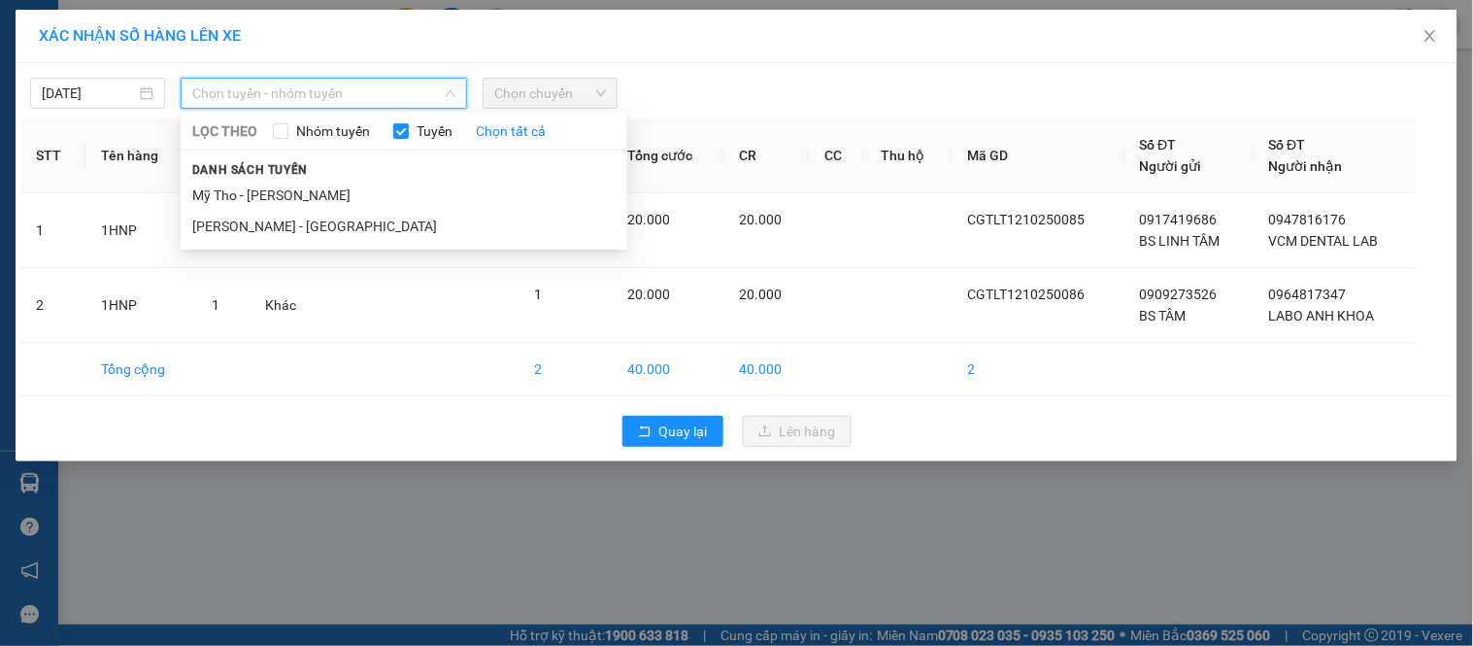
click at [442, 184] on li "Mỹ Tho - [PERSON_NAME]" at bounding box center [404, 195] width 447 height 31
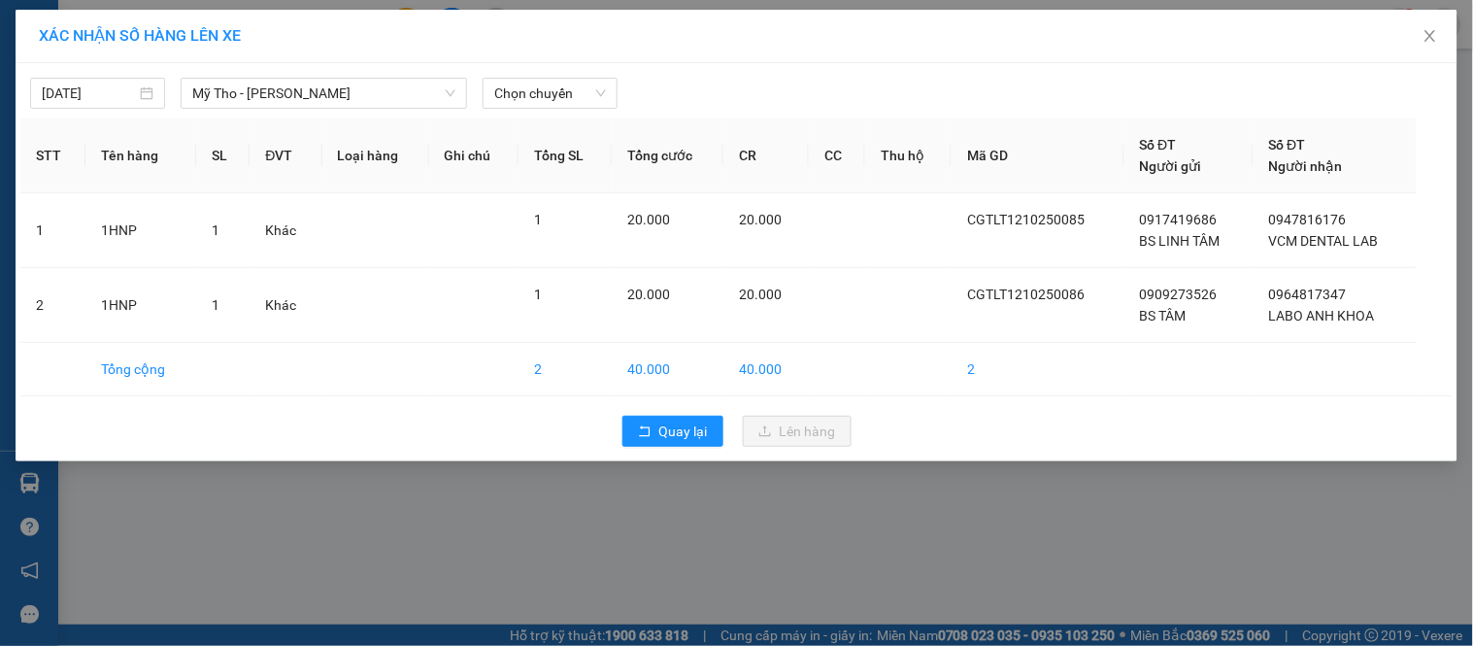
click at [481, 87] on div "Chọn chuyến" at bounding box center [550, 93] width 150 height 31
click at [506, 88] on span "Chọn chuyến" at bounding box center [550, 93] width 112 height 29
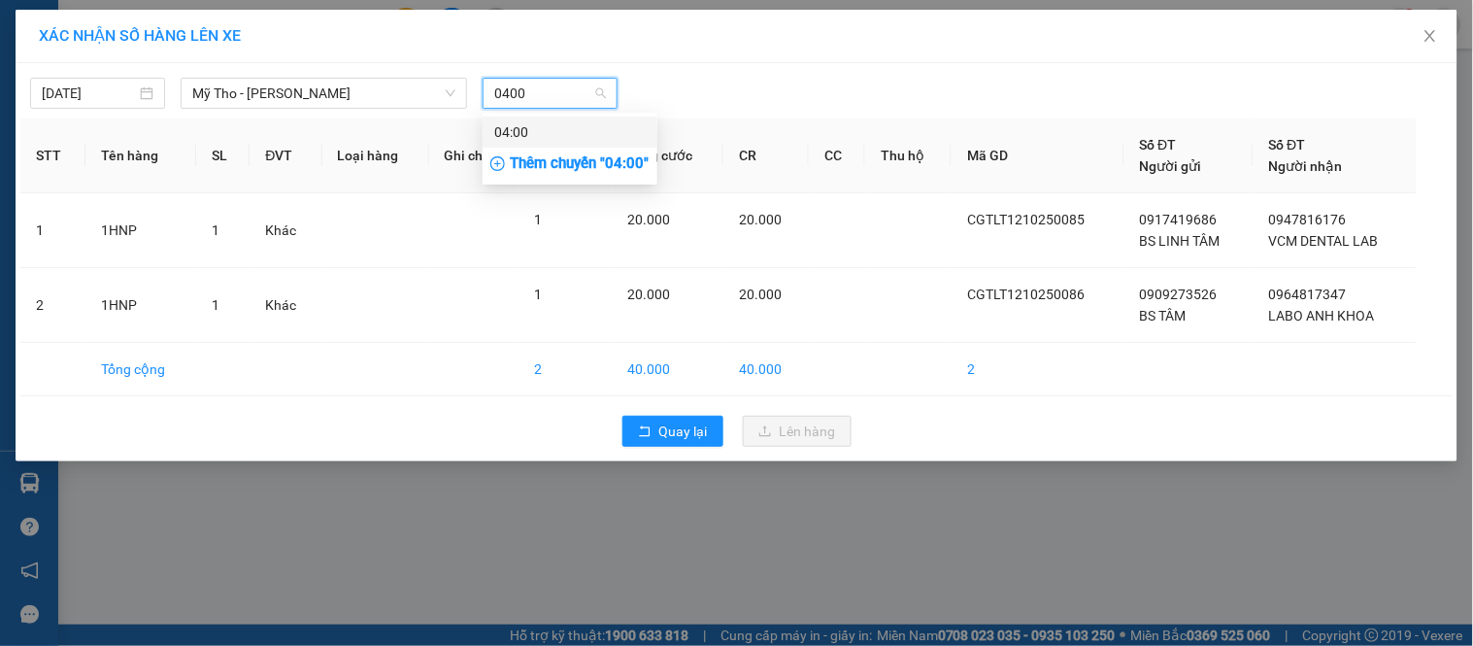
type input "0400"
click at [564, 113] on body "Kết quả tìm kiếm ( 0 ) Bộ lọc No Data ngocan.tlt 1 Tổng Quan Kho hàng mới Điều …" at bounding box center [736, 323] width 1473 height 646
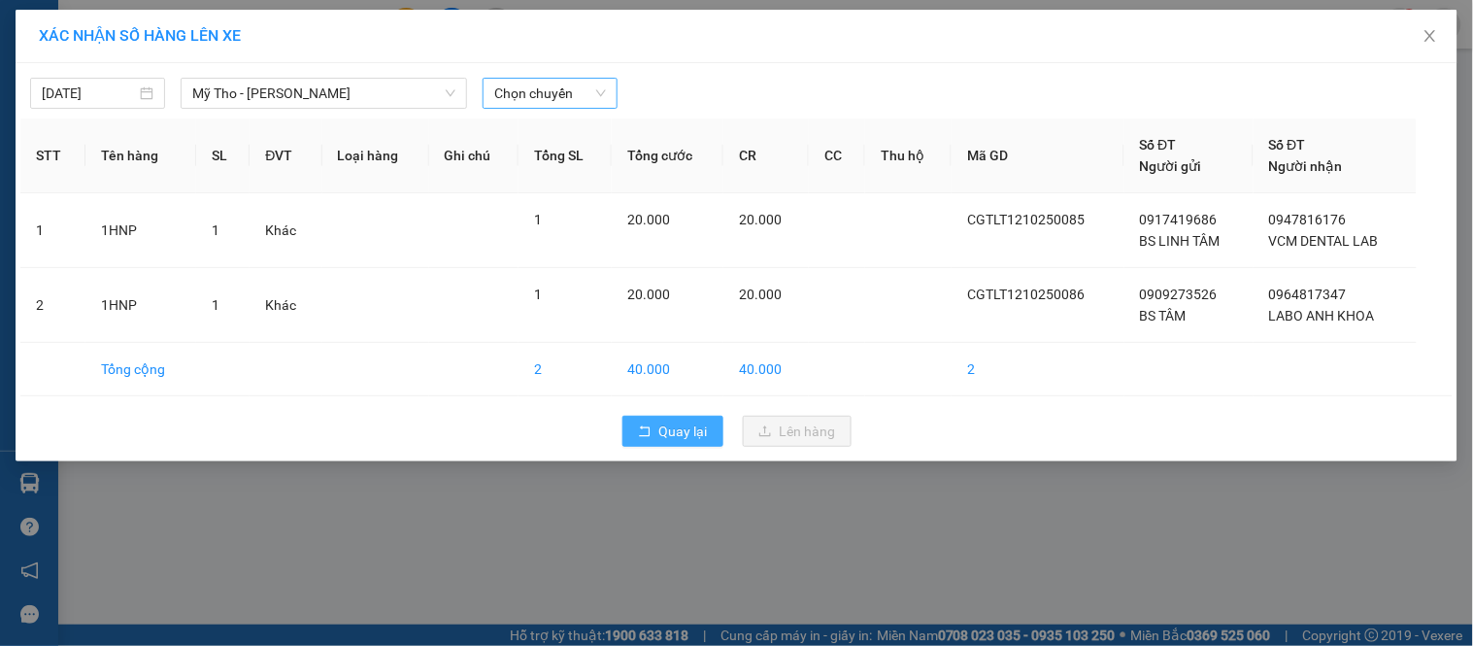
click at [659, 432] on span "Quay lại" at bounding box center [683, 430] width 49 height 21
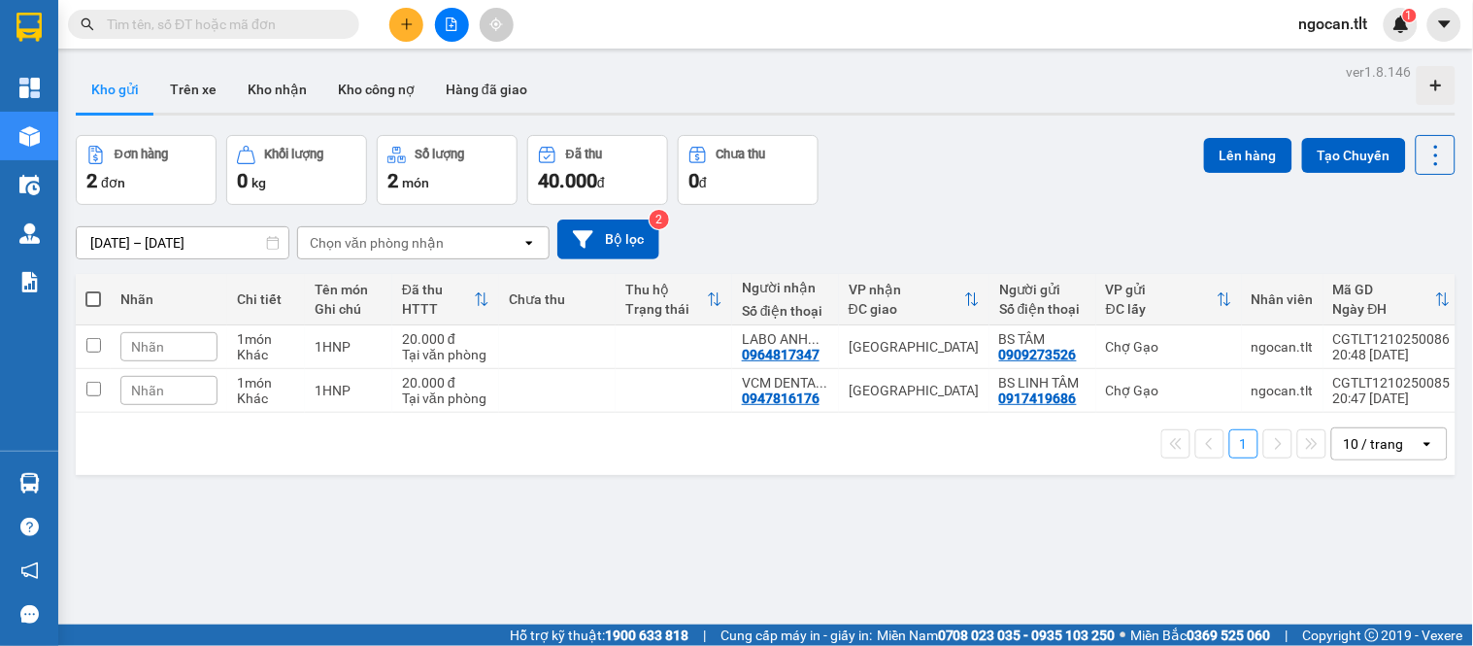
click at [97, 298] on span at bounding box center [93, 299] width 16 height 16
click at [93, 289] on input "checkbox" at bounding box center [93, 289] width 0 height 0
checkbox input "true"
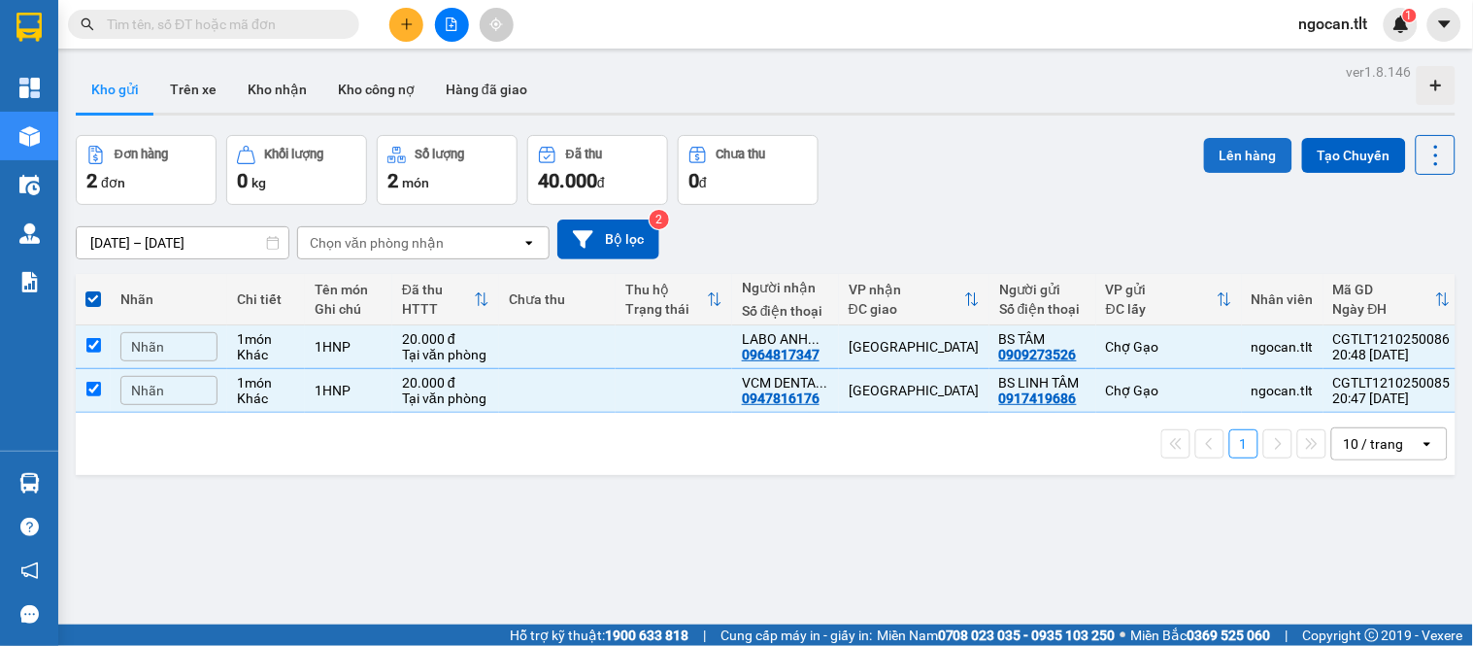
drag, startPoint x: 1170, startPoint y: 141, endPoint x: 1195, endPoint y: 155, distance: 29.1
click at [1176, 148] on div "Đơn hàng 2 đơn Khối lượng 0 kg Số lượng 2 món Đã thu 40.000 đ Chưa thu 0 đ Lên …" at bounding box center [766, 170] width 1380 height 70
click at [1204, 155] on button "Lên hàng" at bounding box center [1248, 155] width 88 height 35
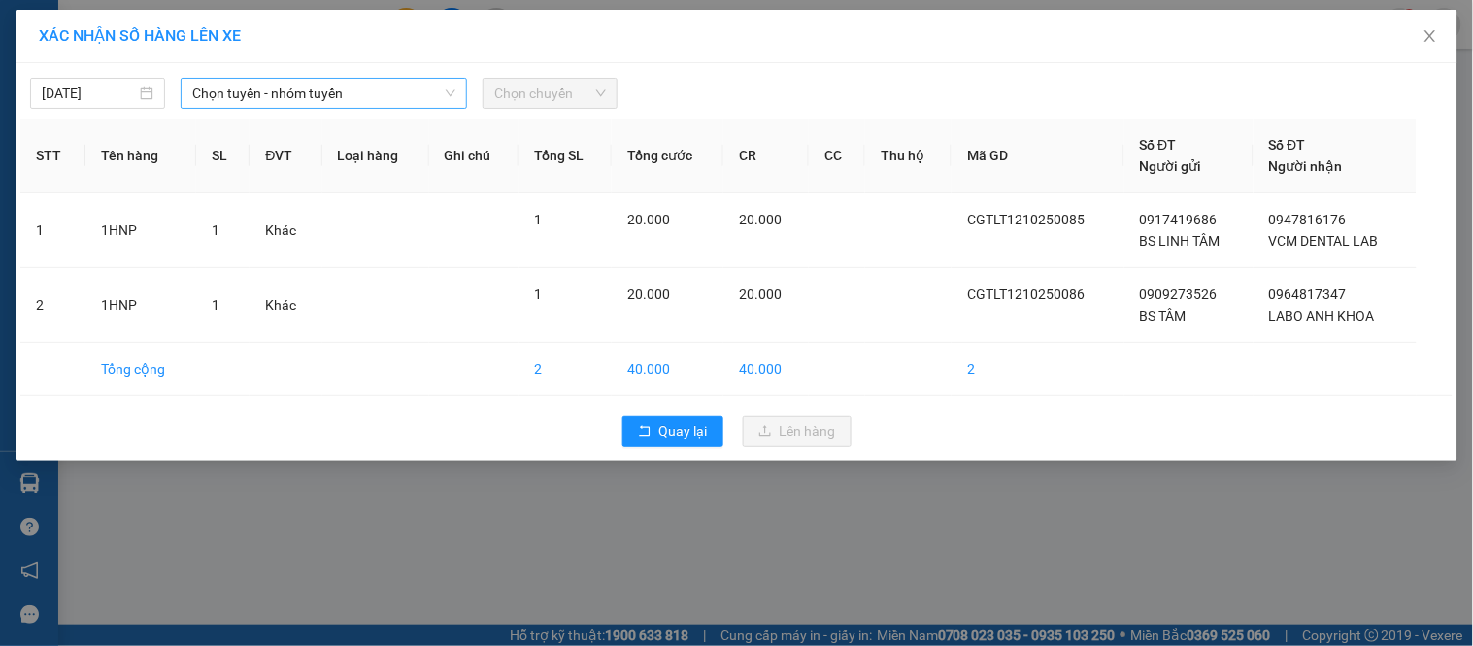
click at [308, 92] on span "Chọn tuyến - nhóm tuyến" at bounding box center [323, 93] width 263 height 29
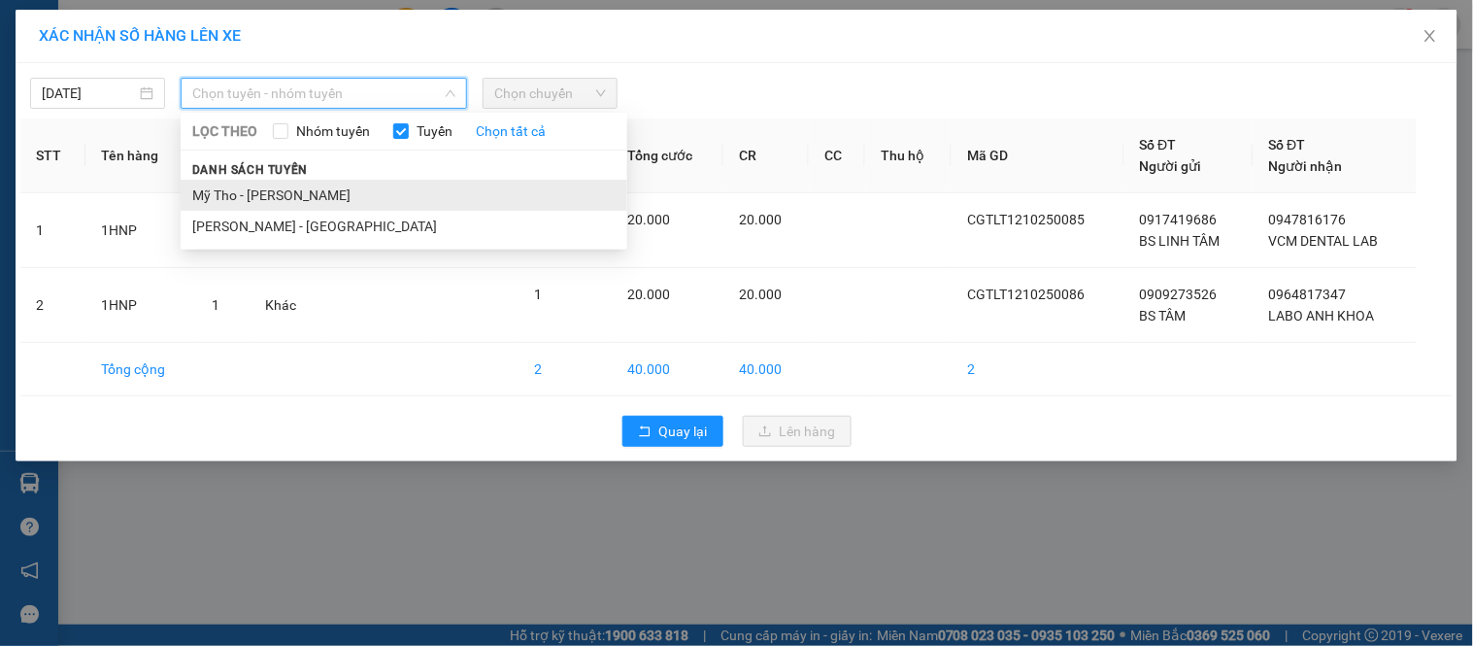
click at [297, 191] on li "Mỹ Tho - [PERSON_NAME]" at bounding box center [404, 195] width 447 height 31
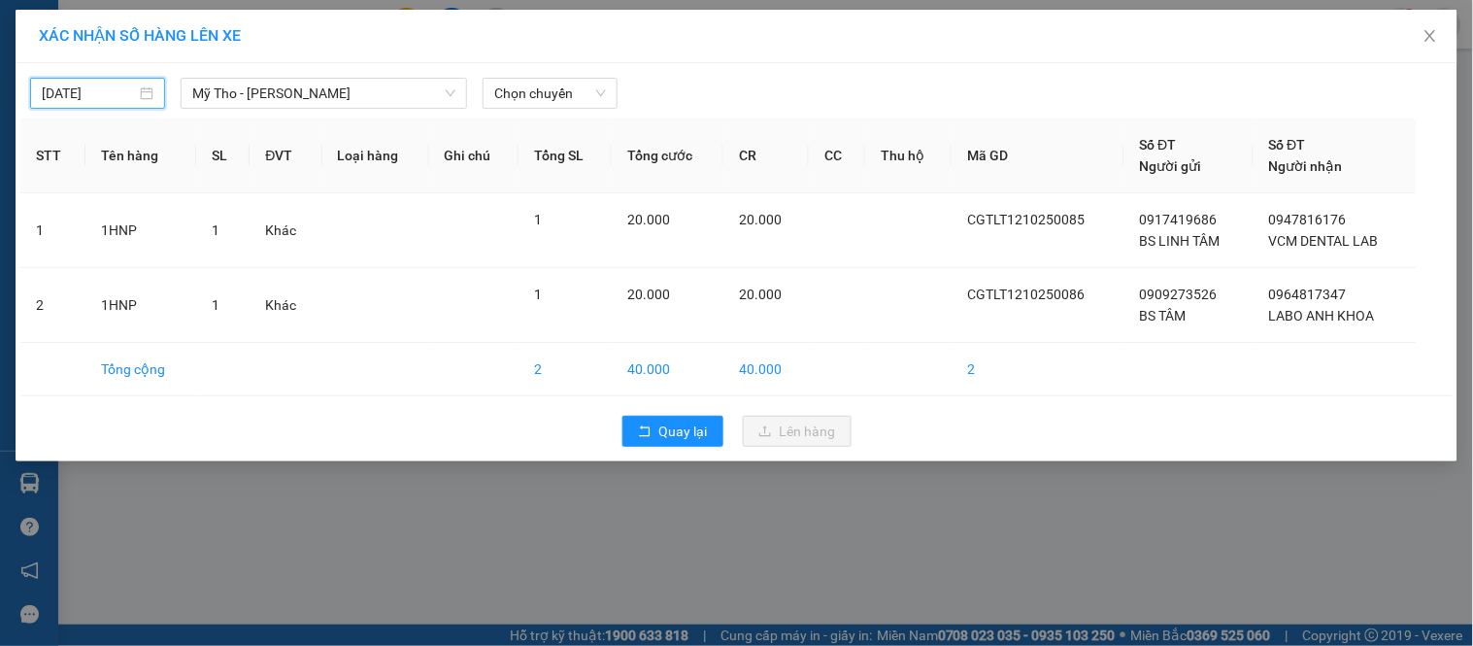
click at [113, 91] on input "12/10/2025" at bounding box center [89, 93] width 94 height 21
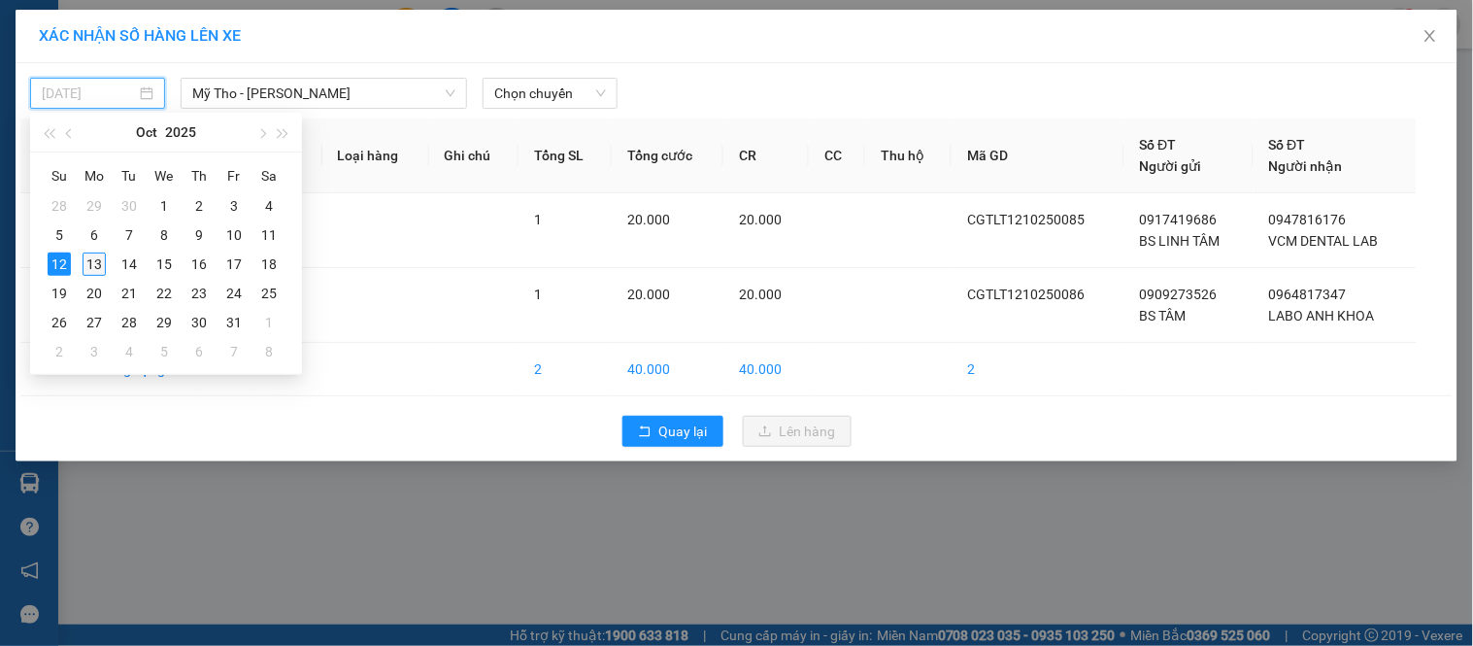
click at [99, 256] on div "13" at bounding box center [94, 263] width 23 height 23
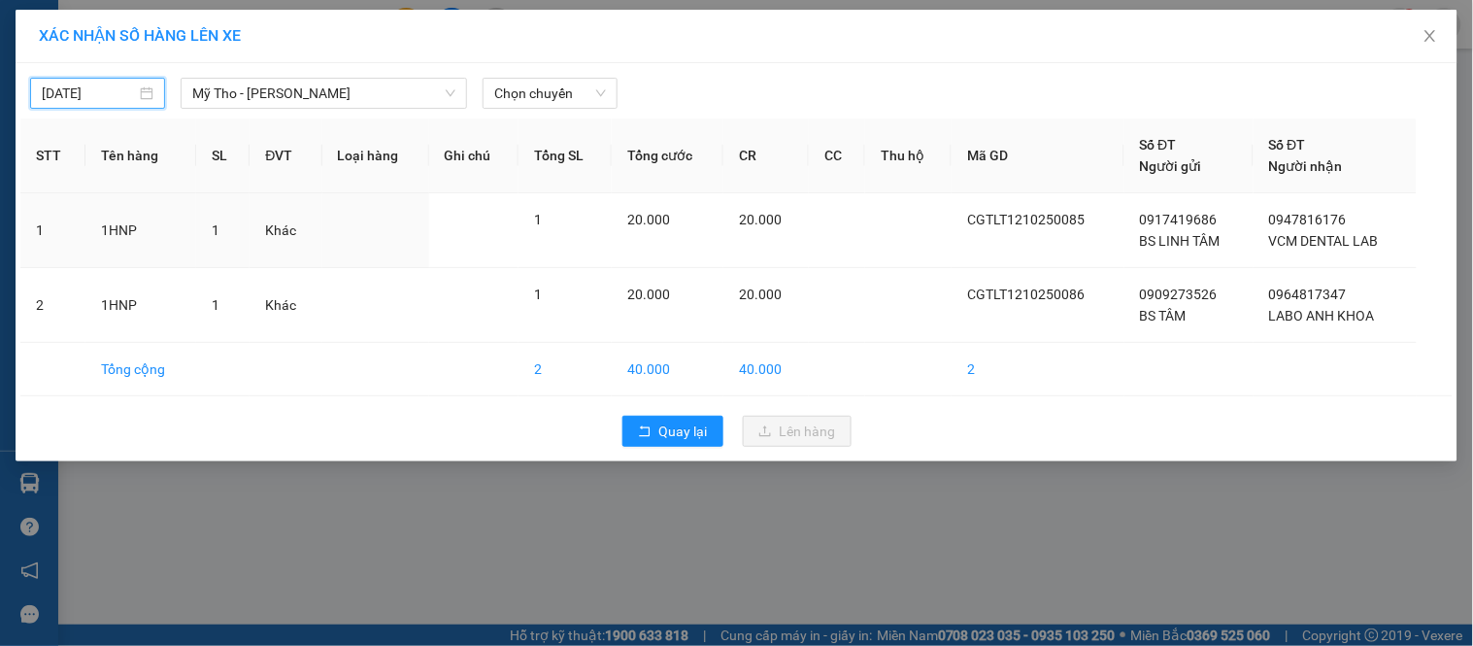
type input "[DATE]"
click at [589, 100] on span "Chọn chuyến" at bounding box center [550, 93] width 112 height 29
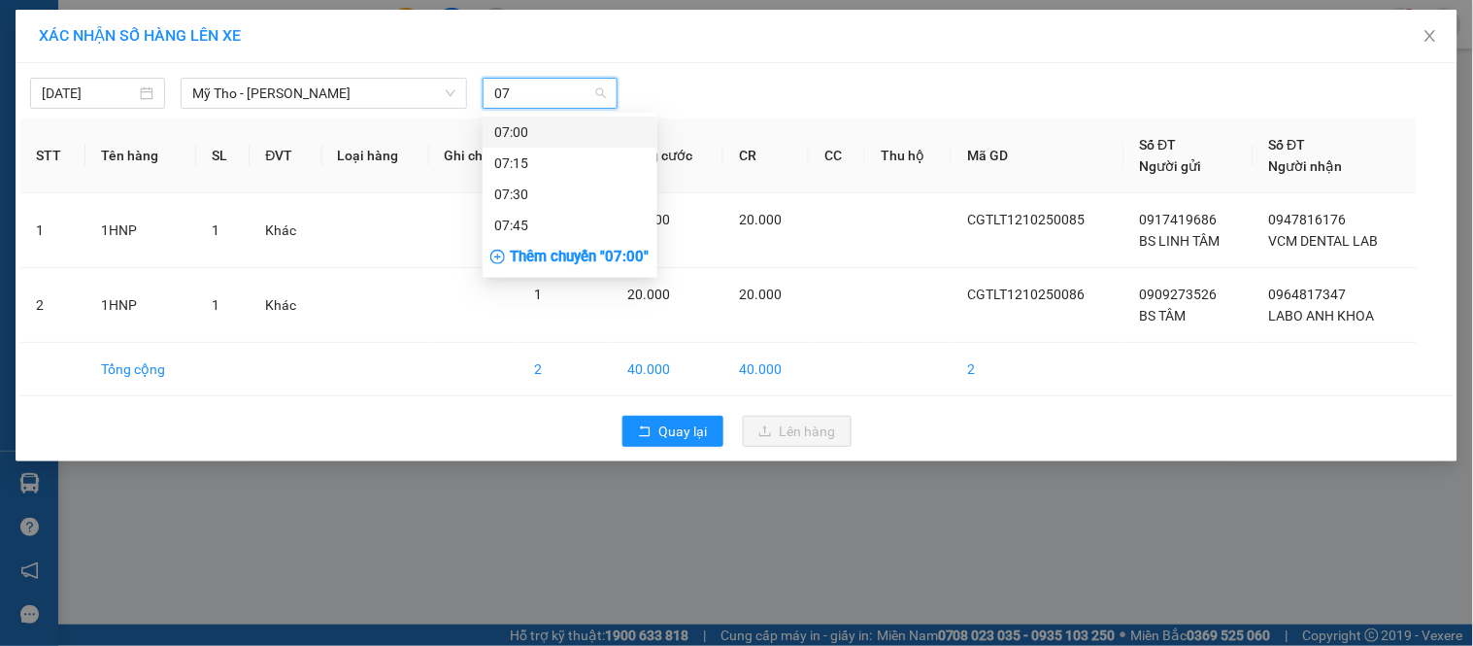
type input "0"
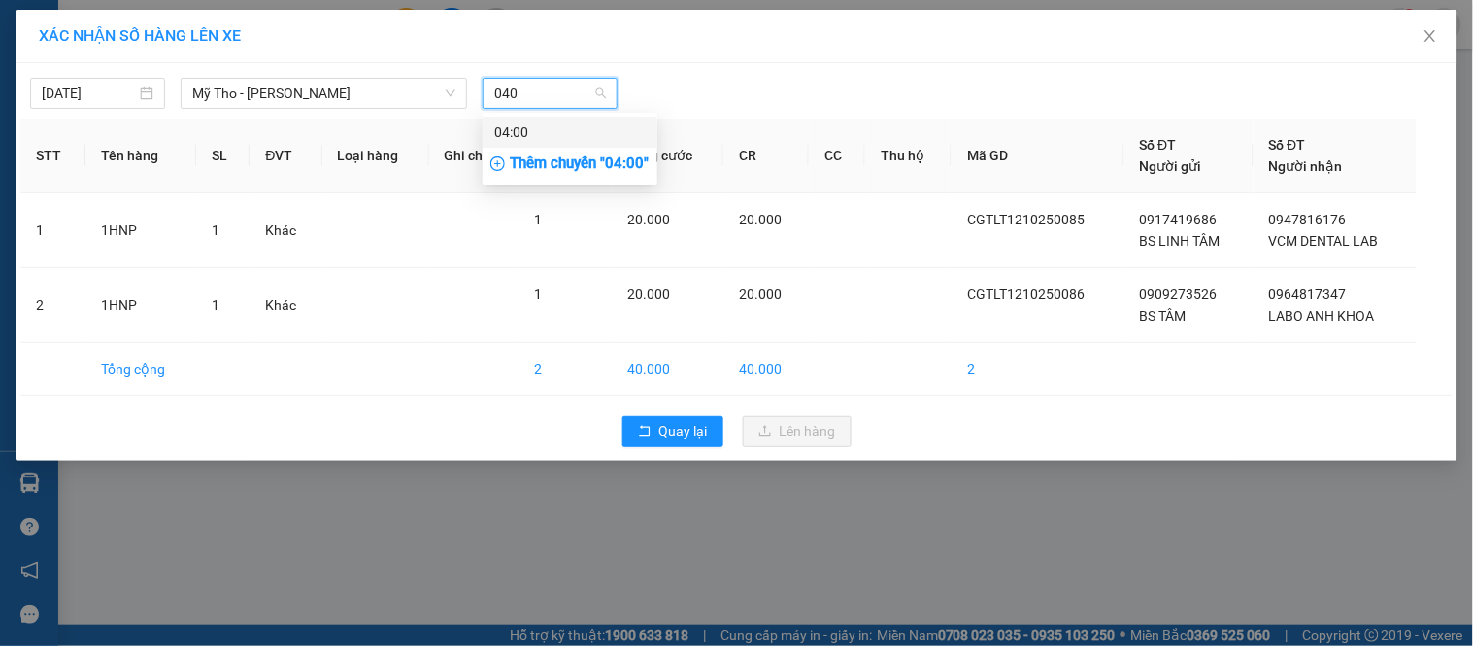
type input "0400"
click at [574, 127] on div "04:00" at bounding box center [569, 131] width 151 height 21
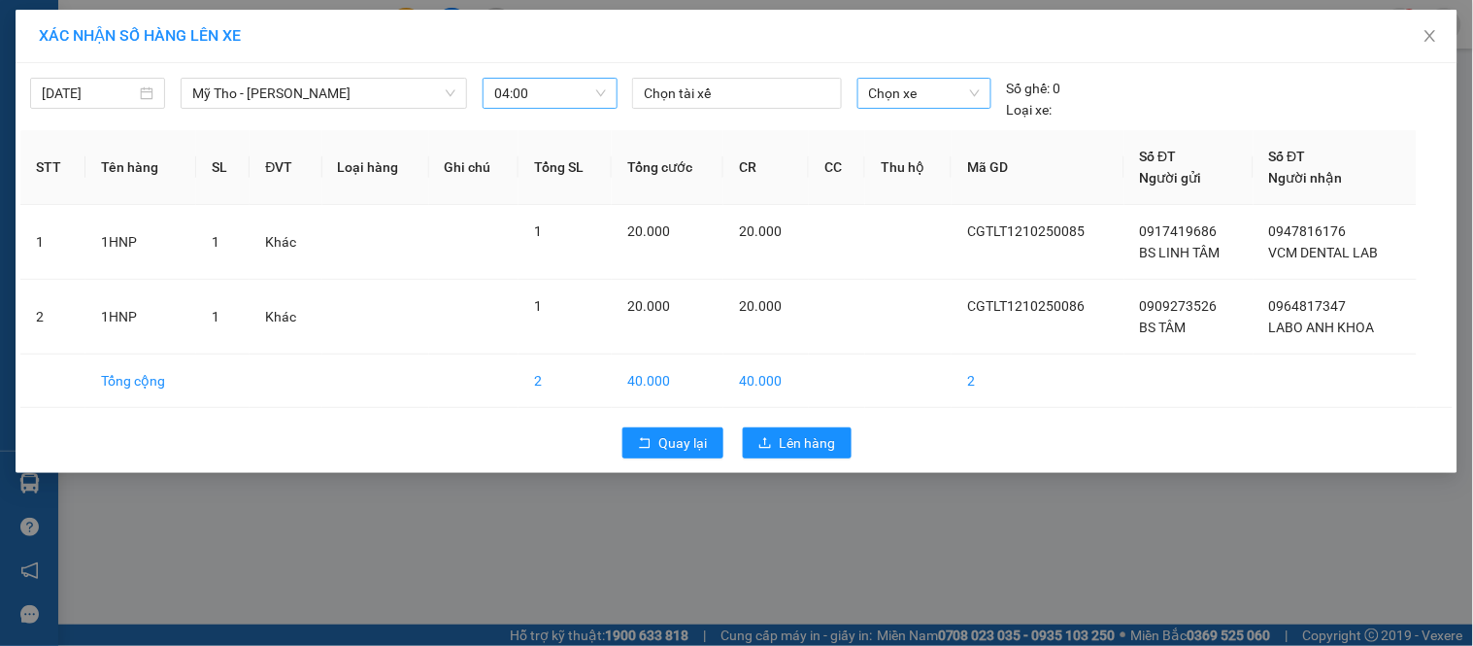
click at [905, 108] on div "Chọn xe" at bounding box center [924, 99] width 150 height 43
click at [911, 94] on span "Chọn xe" at bounding box center [924, 93] width 111 height 29
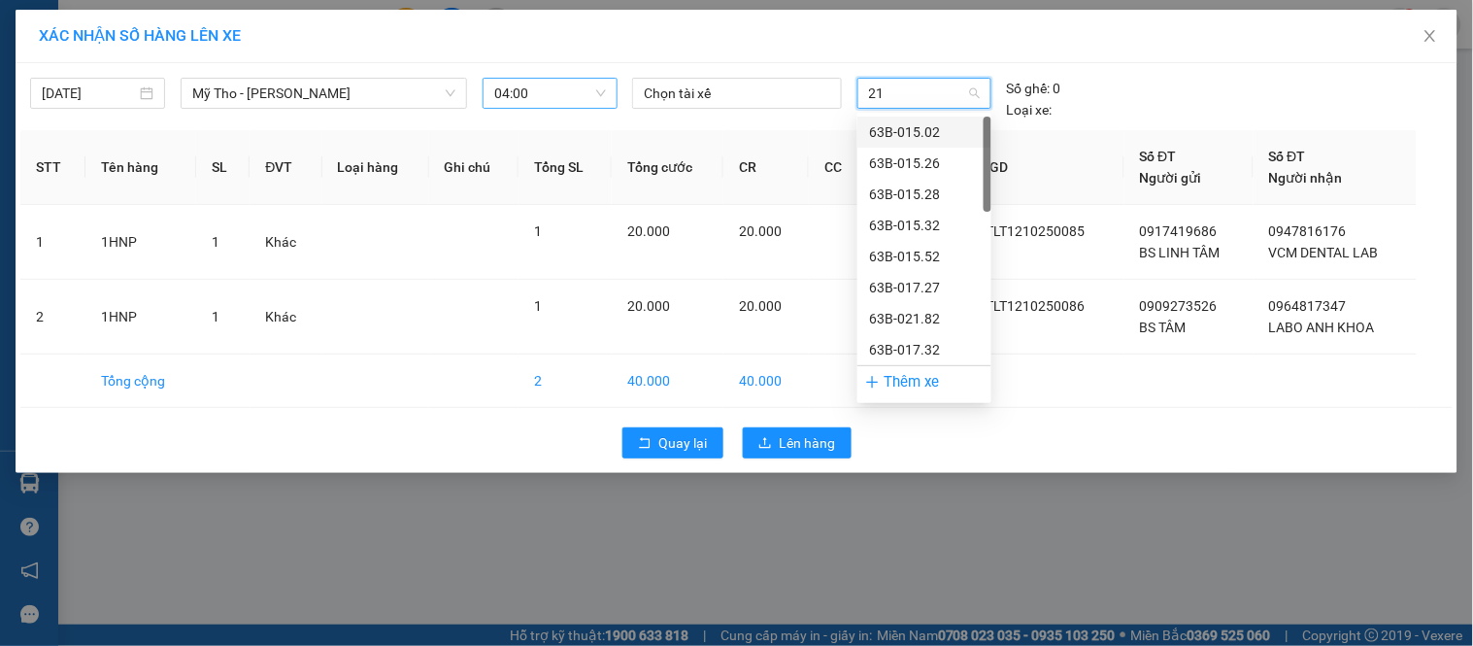
type input "212"
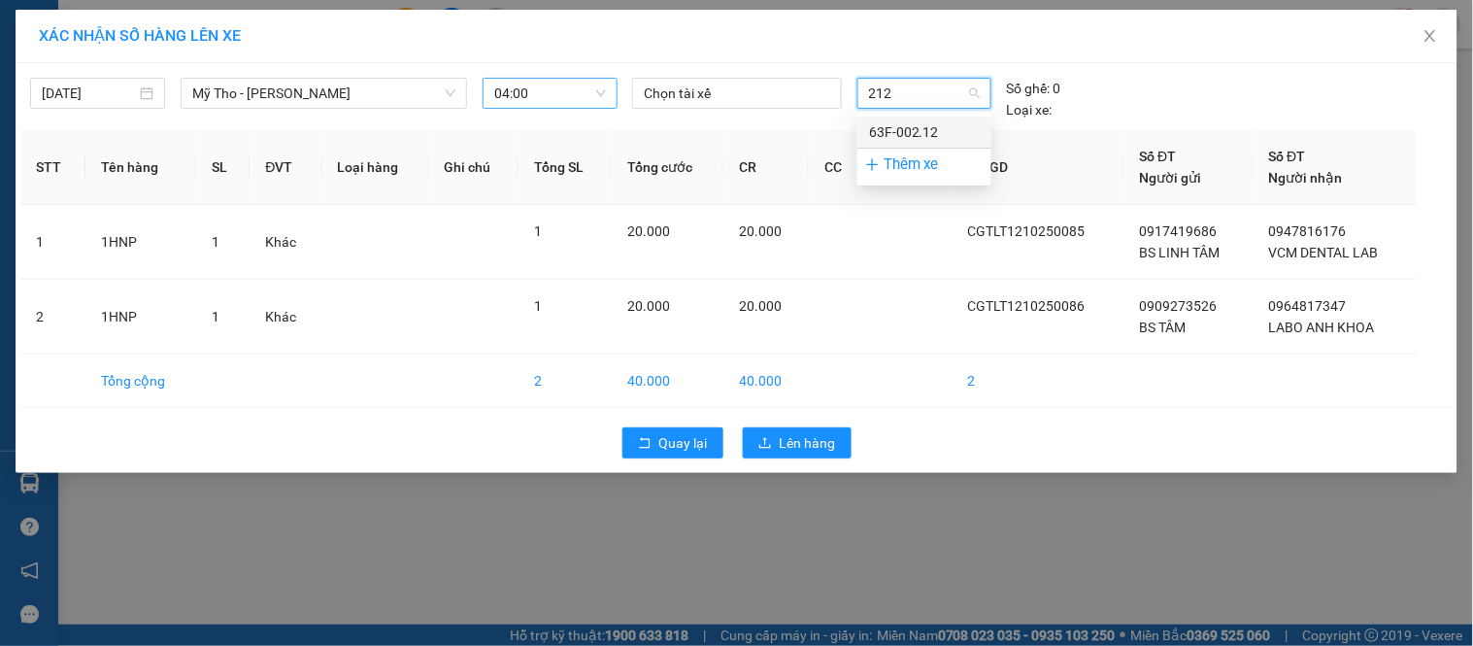
click at [910, 121] on div "63F-002.12" at bounding box center [924, 131] width 111 height 21
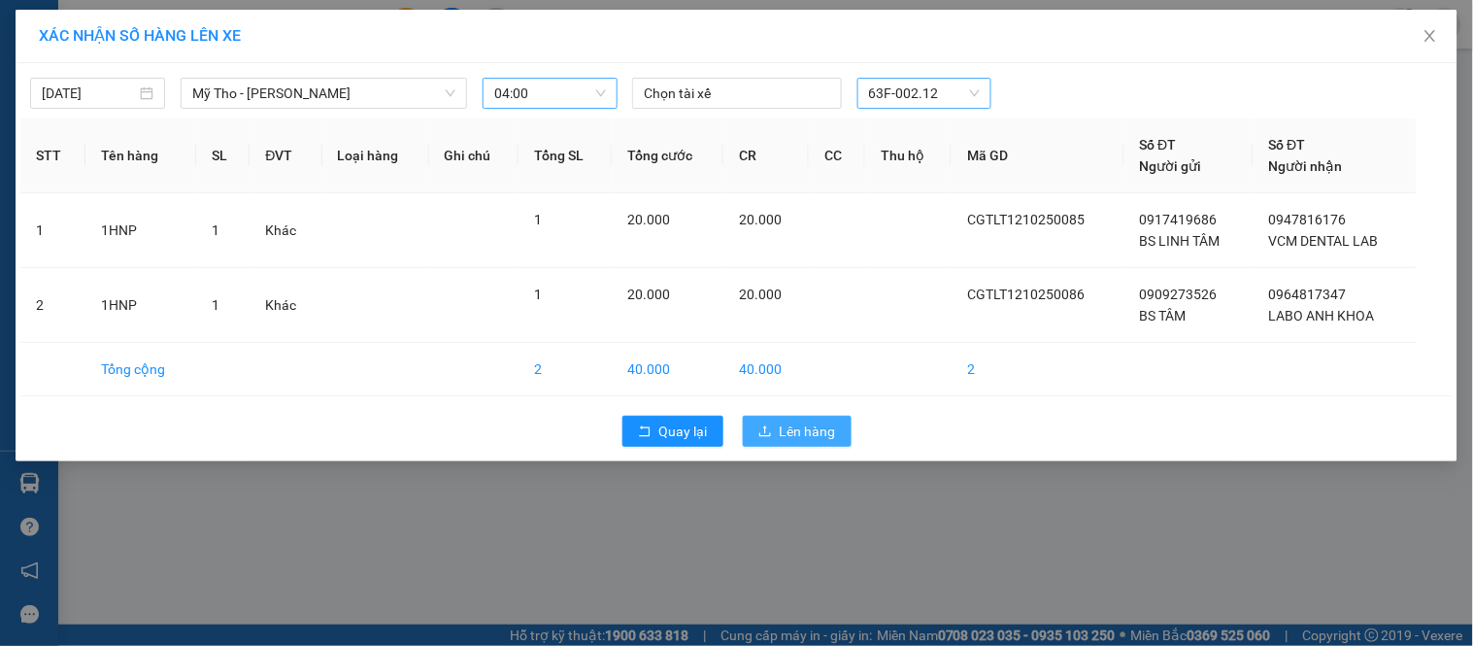
click at [801, 439] on span "Lên hàng" at bounding box center [808, 430] width 56 height 21
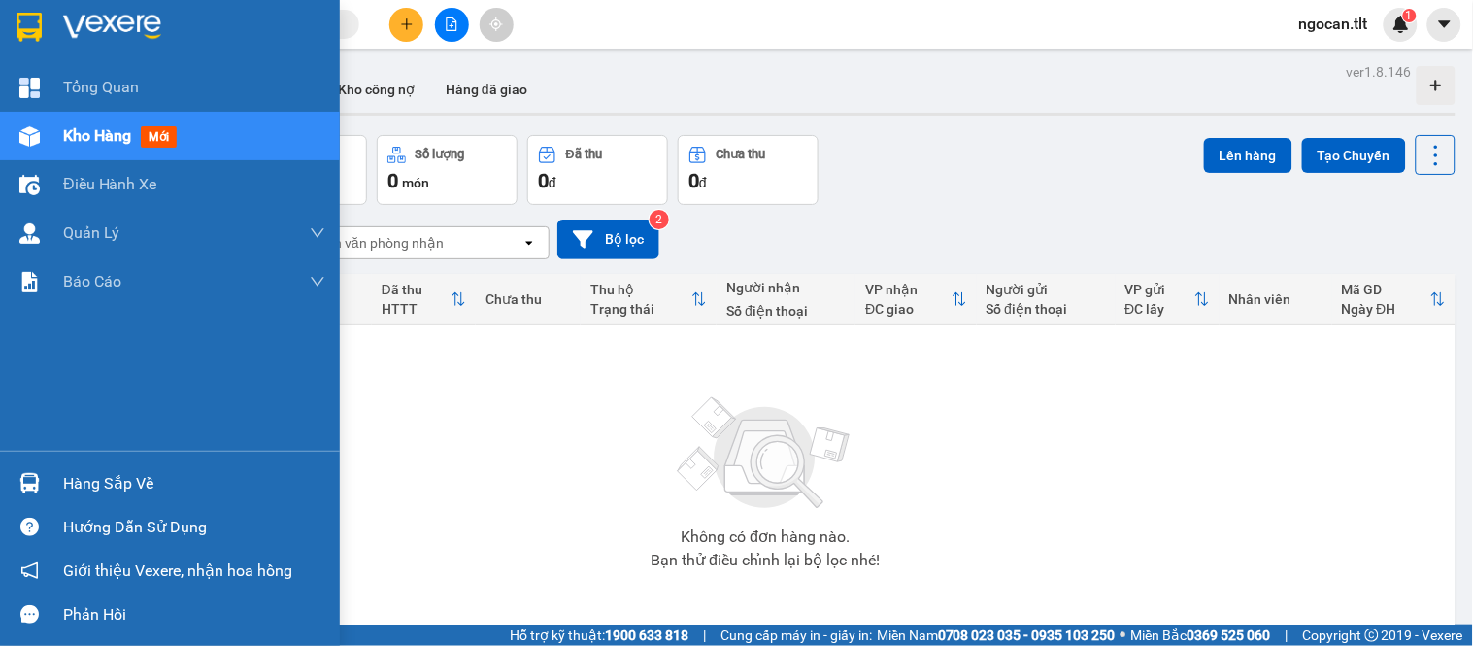
click at [85, 496] on div "Hàng sắp về" at bounding box center [194, 483] width 262 height 29
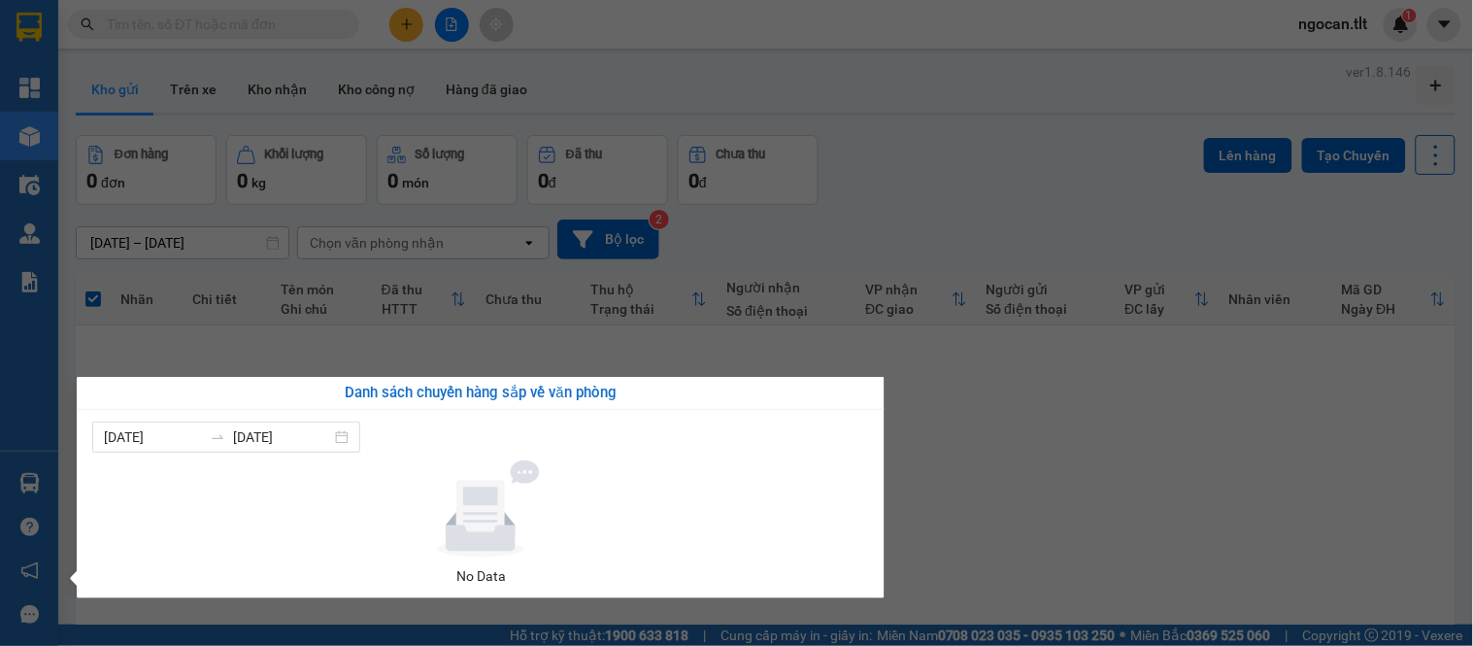
click at [348, 338] on section "Kết quả tìm kiếm ( 0 ) Bộ lọc No Data ngocan.tlt 1 Tổng Quan Kho hàng mới Điều …" at bounding box center [736, 323] width 1473 height 646
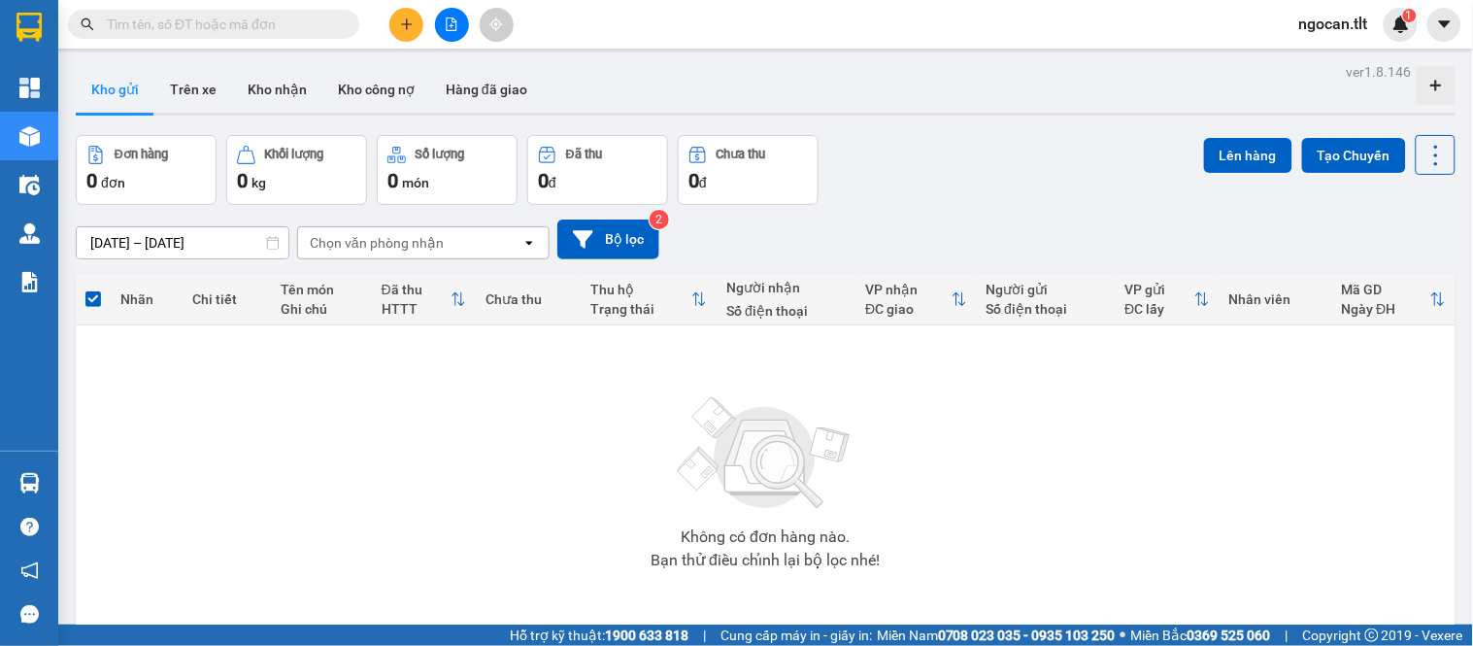
click at [224, 22] on input "text" at bounding box center [221, 24] width 229 height 21
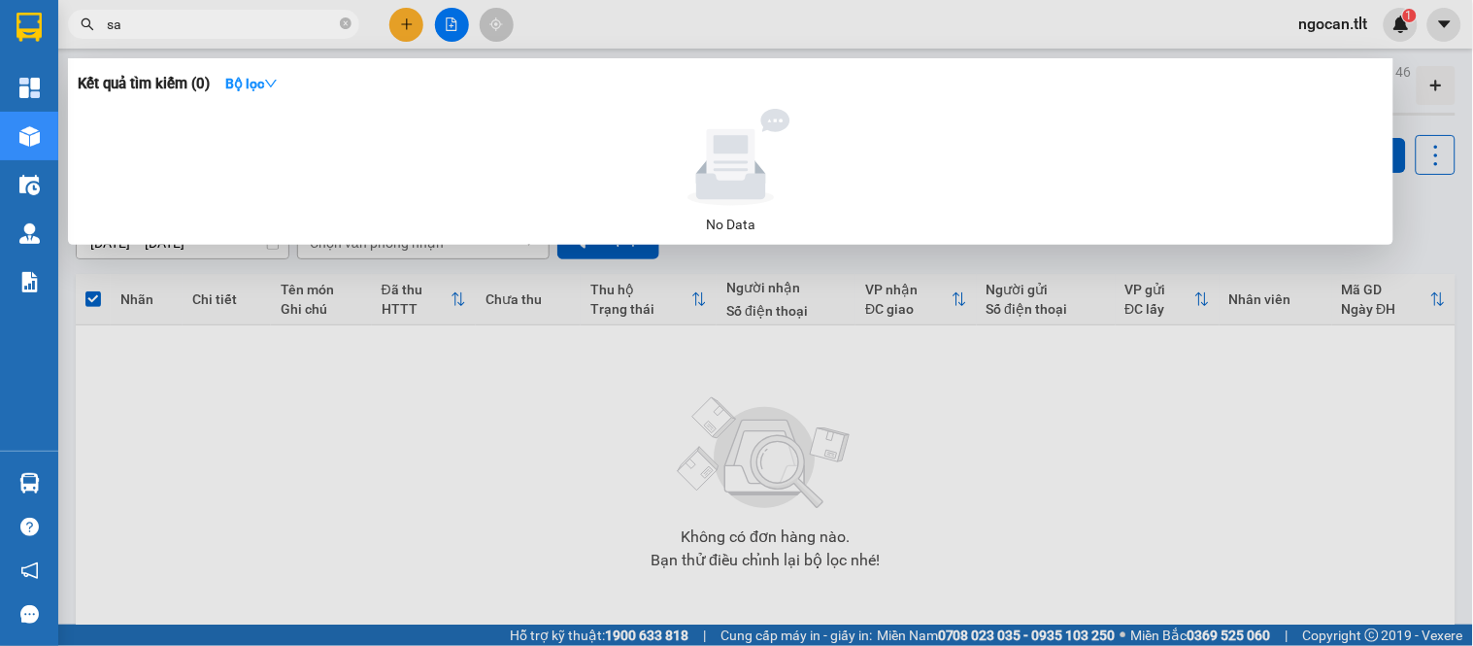
type input "s"
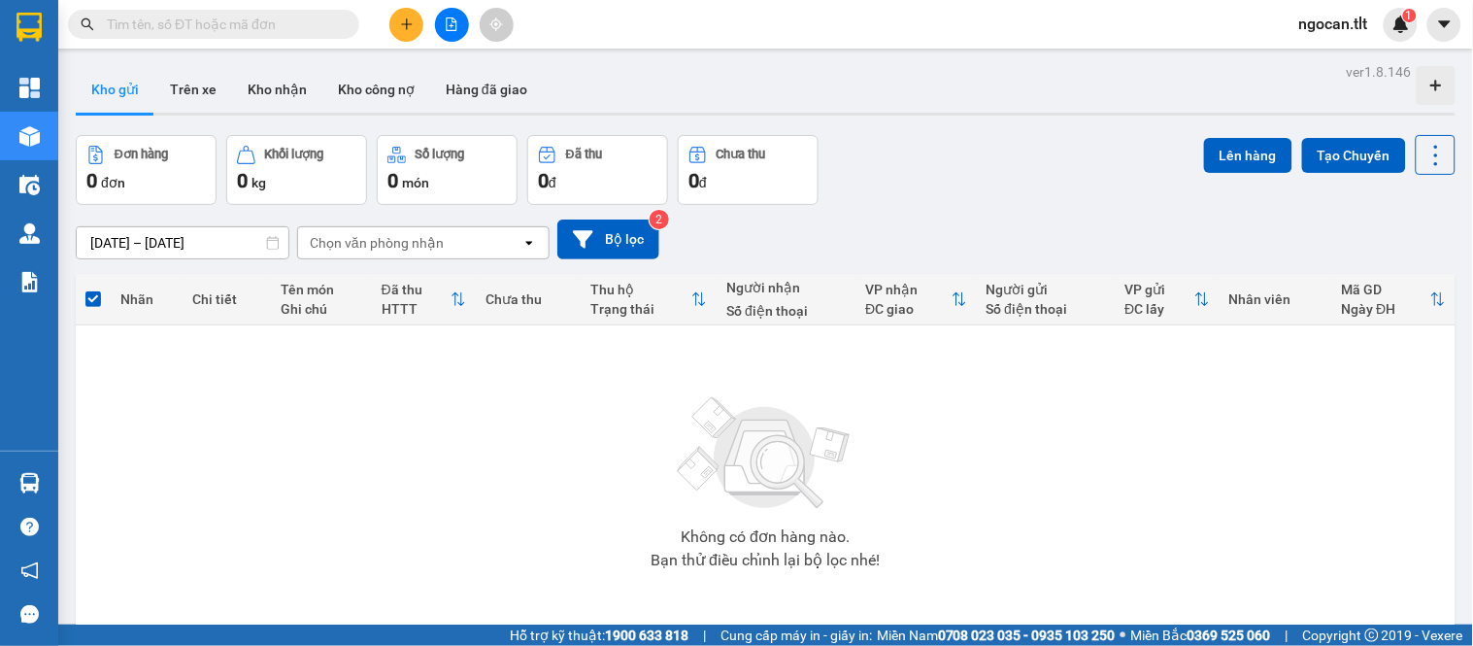
type input "A"
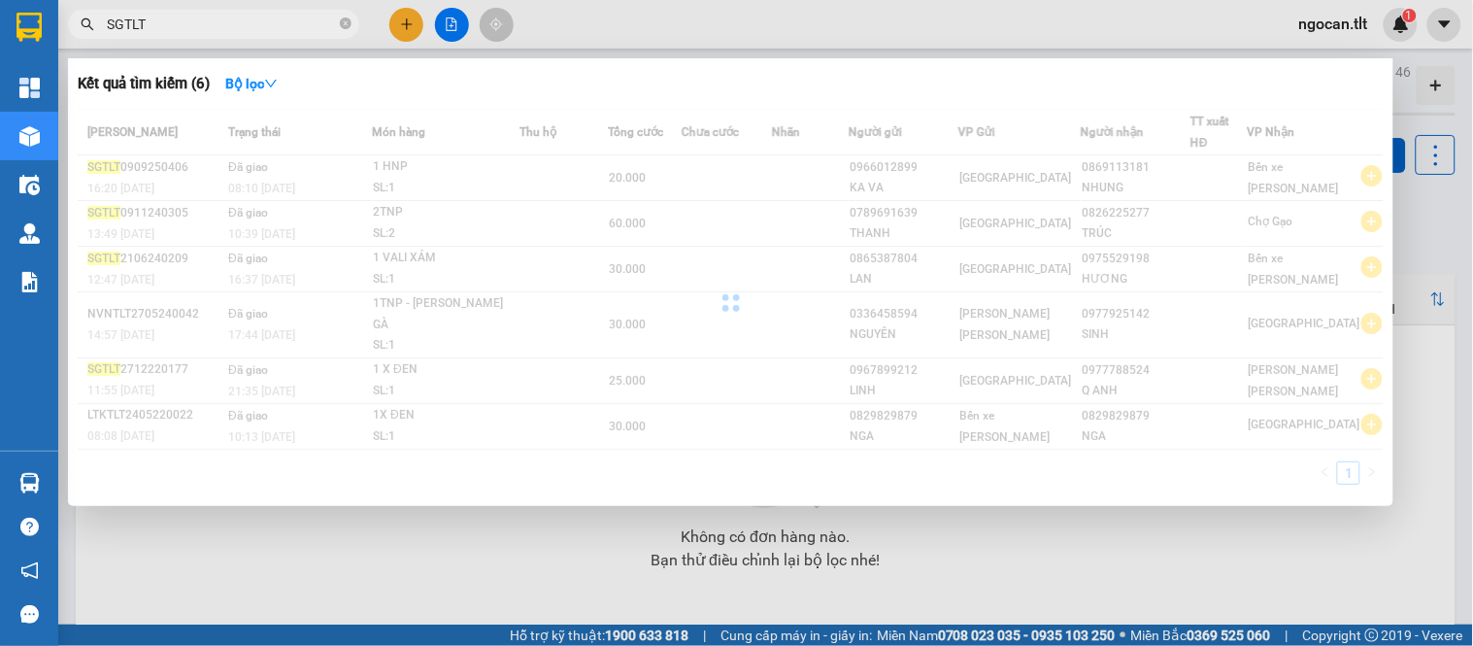
type input "SGTLT"
click at [233, 61] on div "Kết quả tìm kiếm ( 6 ) Bộ lọc Mã ĐH Trạng thái Món hàng Thu hộ Tổng cước Chưa c…" at bounding box center [730, 282] width 1325 height 448
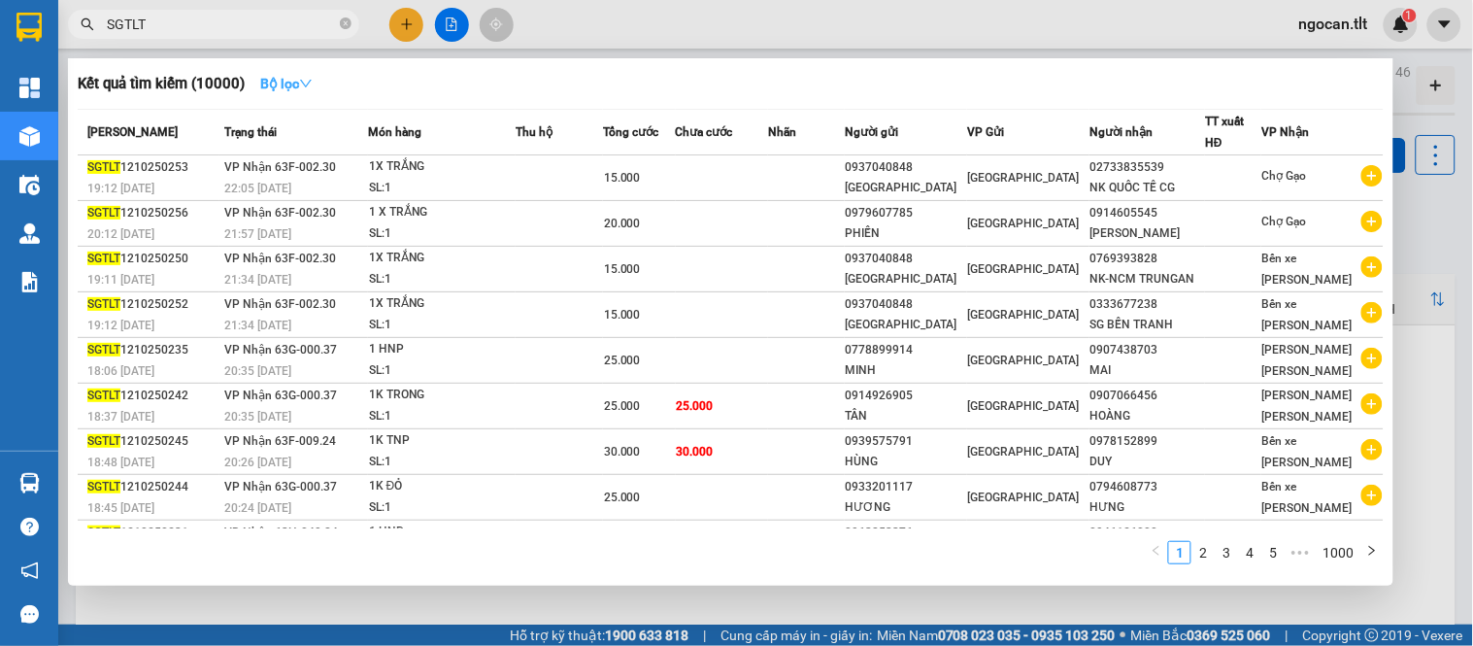
click at [241, 74] on h3 "Kết quả tìm kiếm ( 10000 )" at bounding box center [161, 84] width 167 height 20
click at [283, 90] on strong "Bộ lọc" at bounding box center [286, 84] width 52 height 16
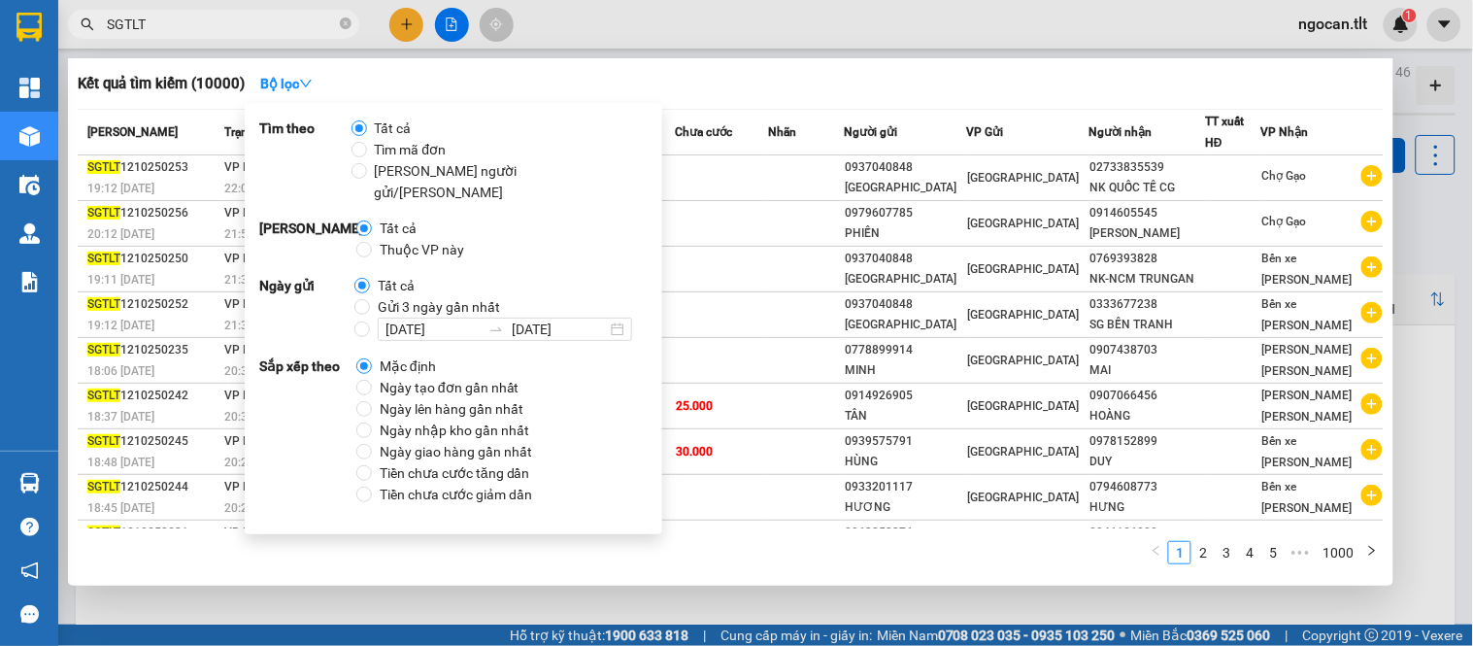
click at [354, 317] on label "12/10/2025 12/10/2025" at bounding box center [496, 328] width 285 height 23
click at [354, 321] on input "12/10/2025 12/10/2025" at bounding box center [362, 329] width 16 height 16
radio input "true"
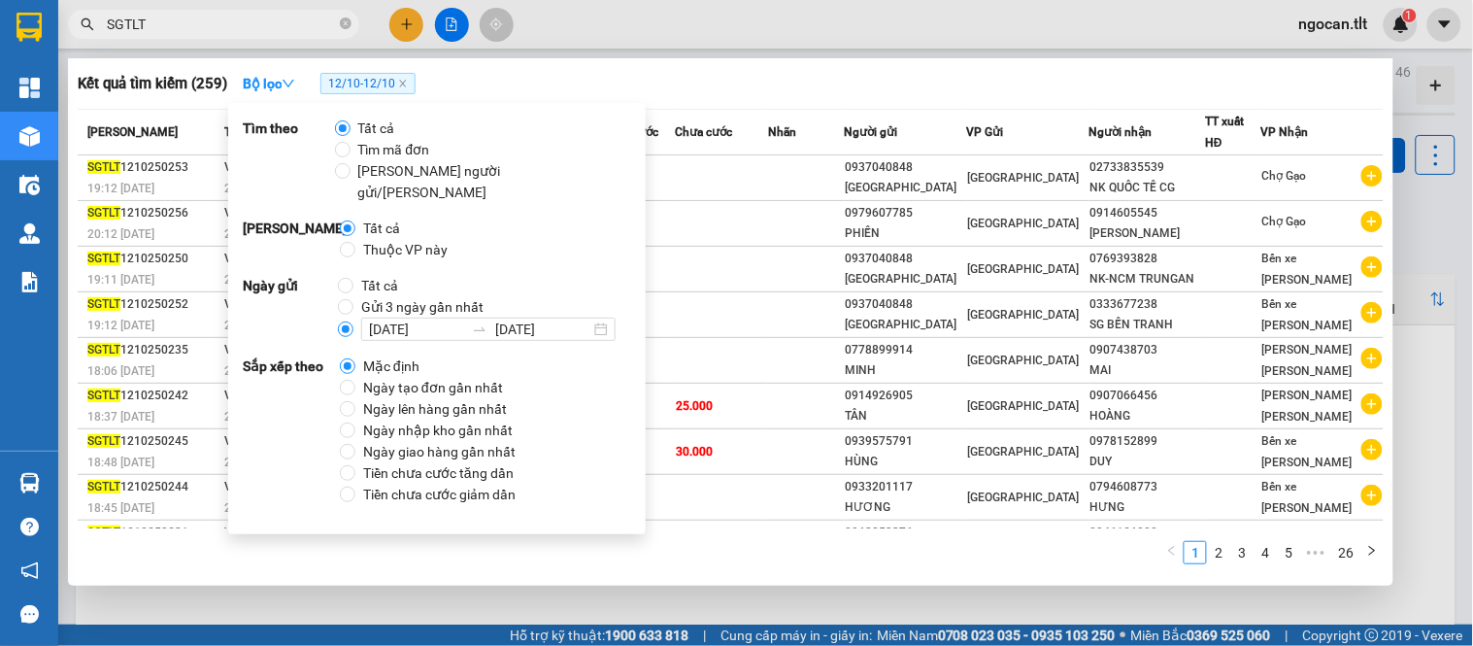
click at [1014, 75] on div "Kết quả tìm kiếm ( 259 ) Bộ lọc 12/10 - 12/10" at bounding box center [731, 83] width 1306 height 31
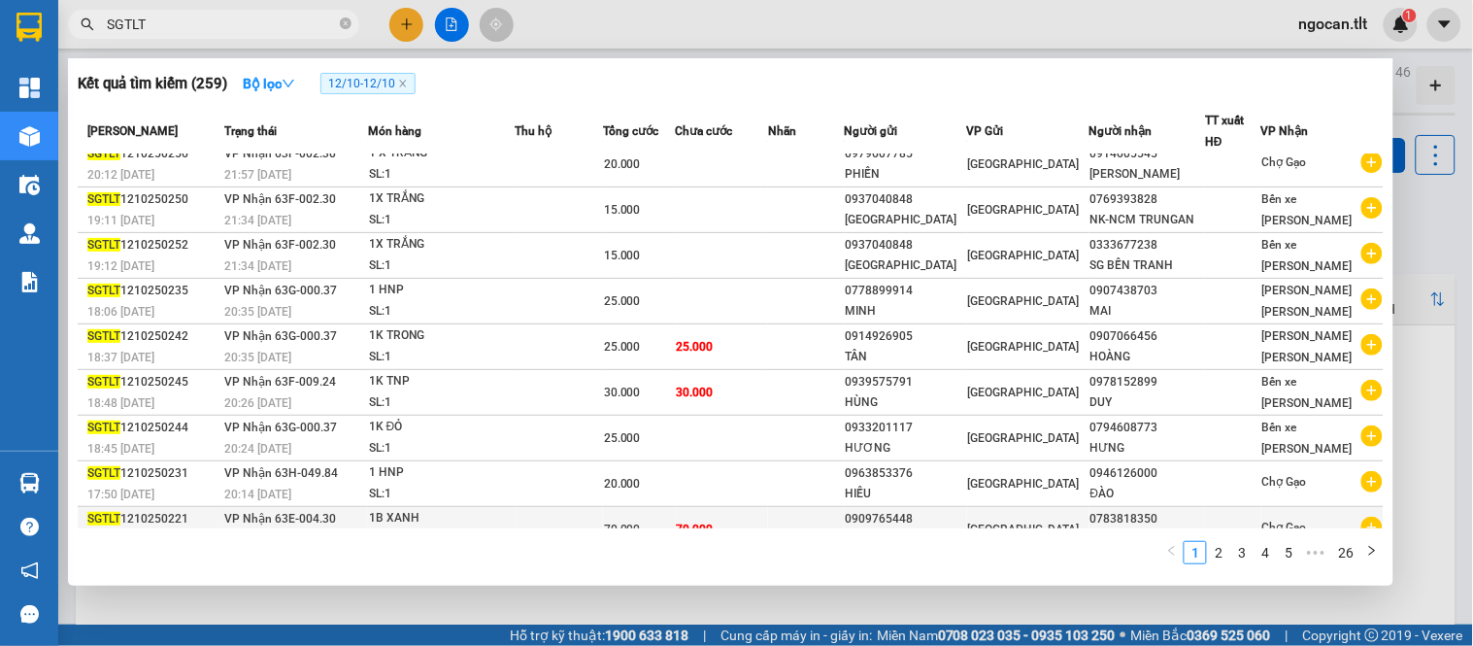
scroll to position [85, 0]
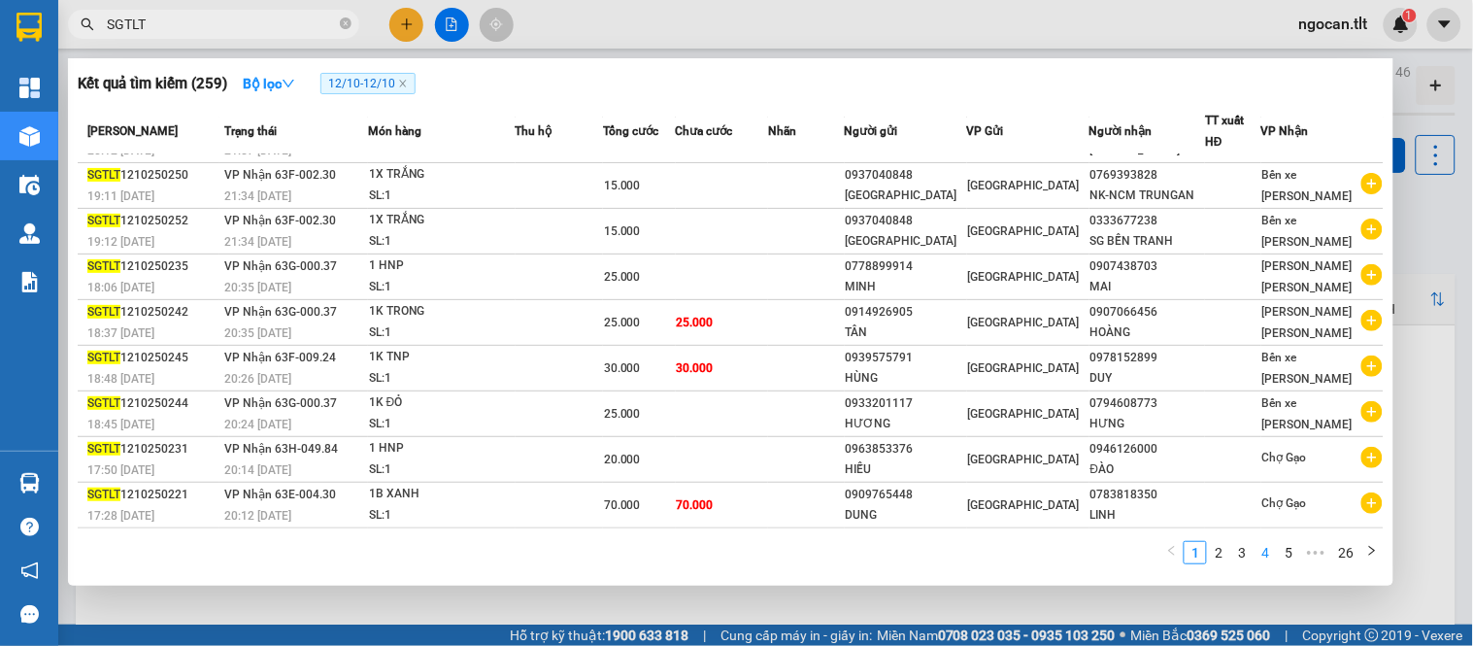
click at [1262, 547] on link "4" at bounding box center [1264, 552] width 21 height 21
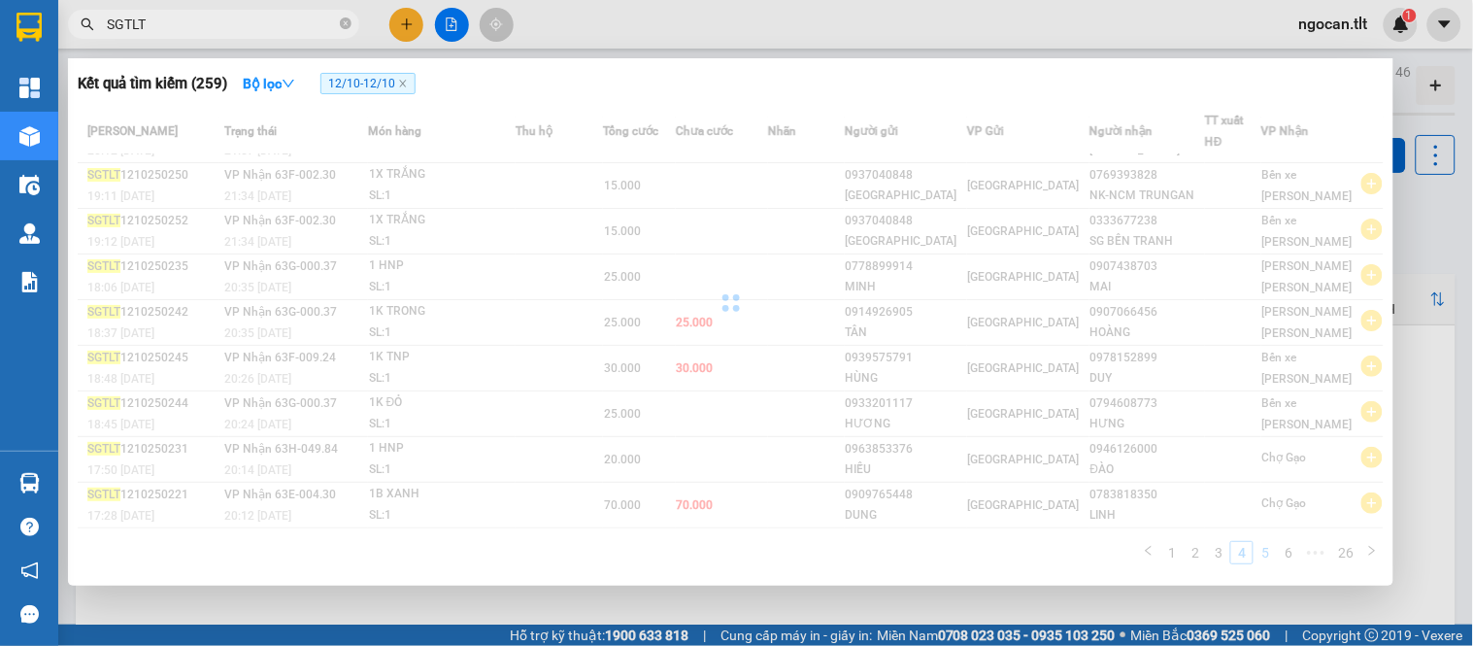
click at [1263, 544] on div "Mã ĐH Trạng thái Món hàng Thu hộ Tổng cước Chưa cước Nhãn Người gửi VP Gửi Ngườ…" at bounding box center [731, 342] width 1306 height 467
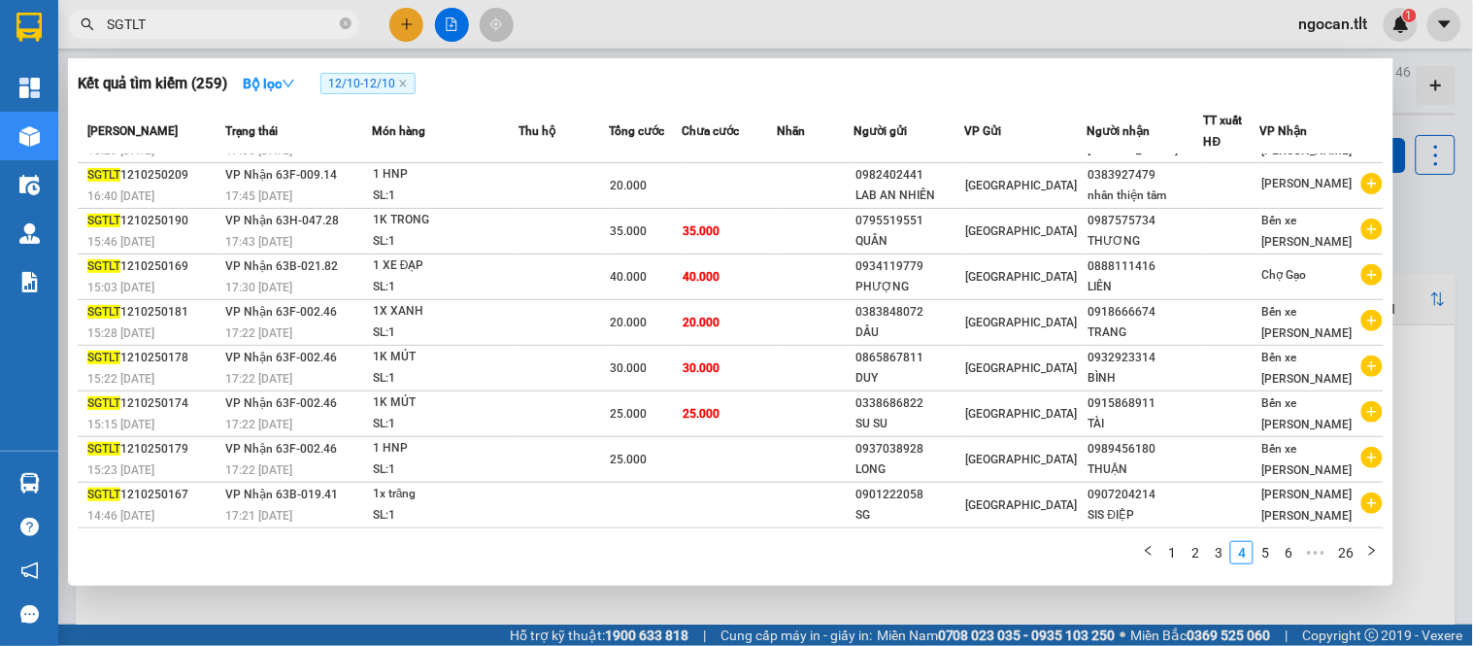
click at [1265, 545] on link "5" at bounding box center [1264, 552] width 21 height 21
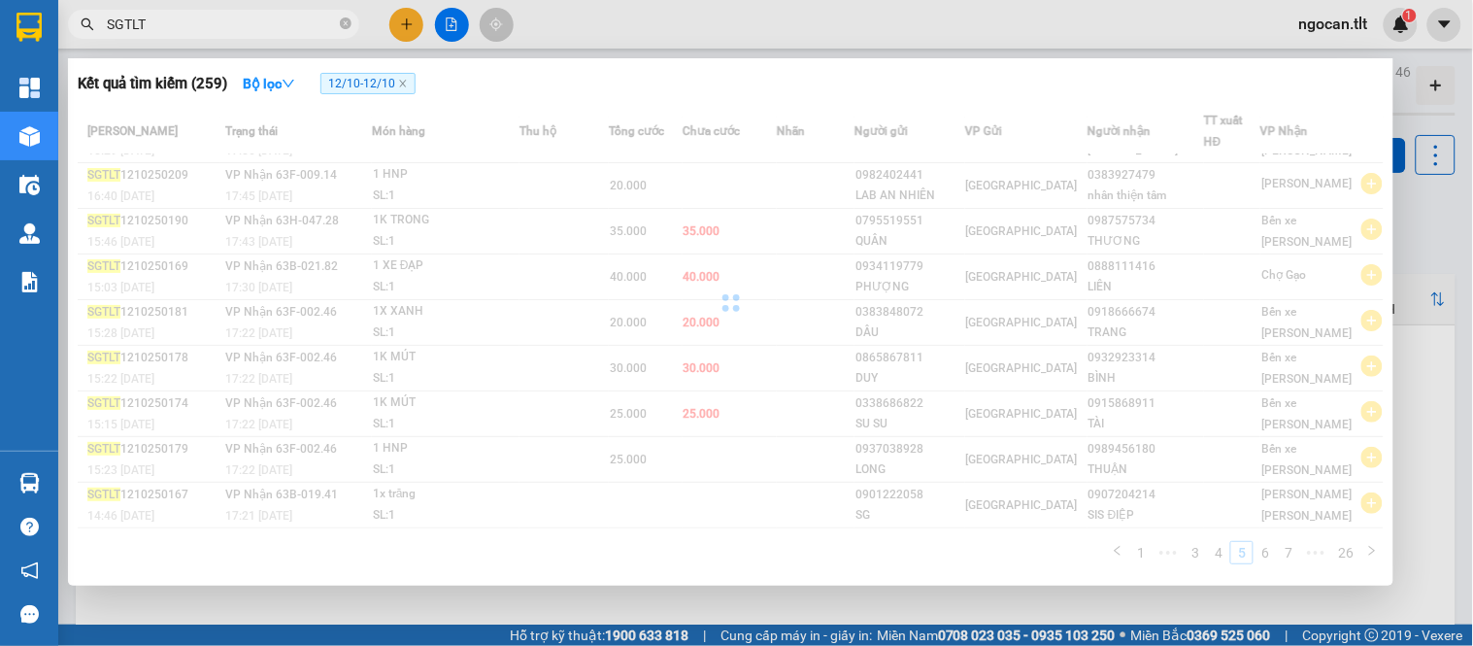
click at [1265, 546] on div "Mã ĐH Trạng thái Món hàng Thu hộ Tổng cước Chưa cước Nhãn Người gửi VP Gửi Ngườ…" at bounding box center [731, 342] width 1306 height 467
click at [1273, 546] on div "Mã ĐH Trạng thái Món hàng Thu hộ Tổng cước Chưa cước Nhãn Người gửi VP Gửi Ngườ…" at bounding box center [731, 342] width 1306 height 467
click at [1274, 545] on link "6" at bounding box center [1264, 552] width 21 height 21
click at [1274, 545] on div "Mã ĐH Trạng thái Món hàng Thu hộ Tổng cước Chưa cước Nhãn Người gửi VP Gửi Ngườ…" at bounding box center [731, 342] width 1306 height 467
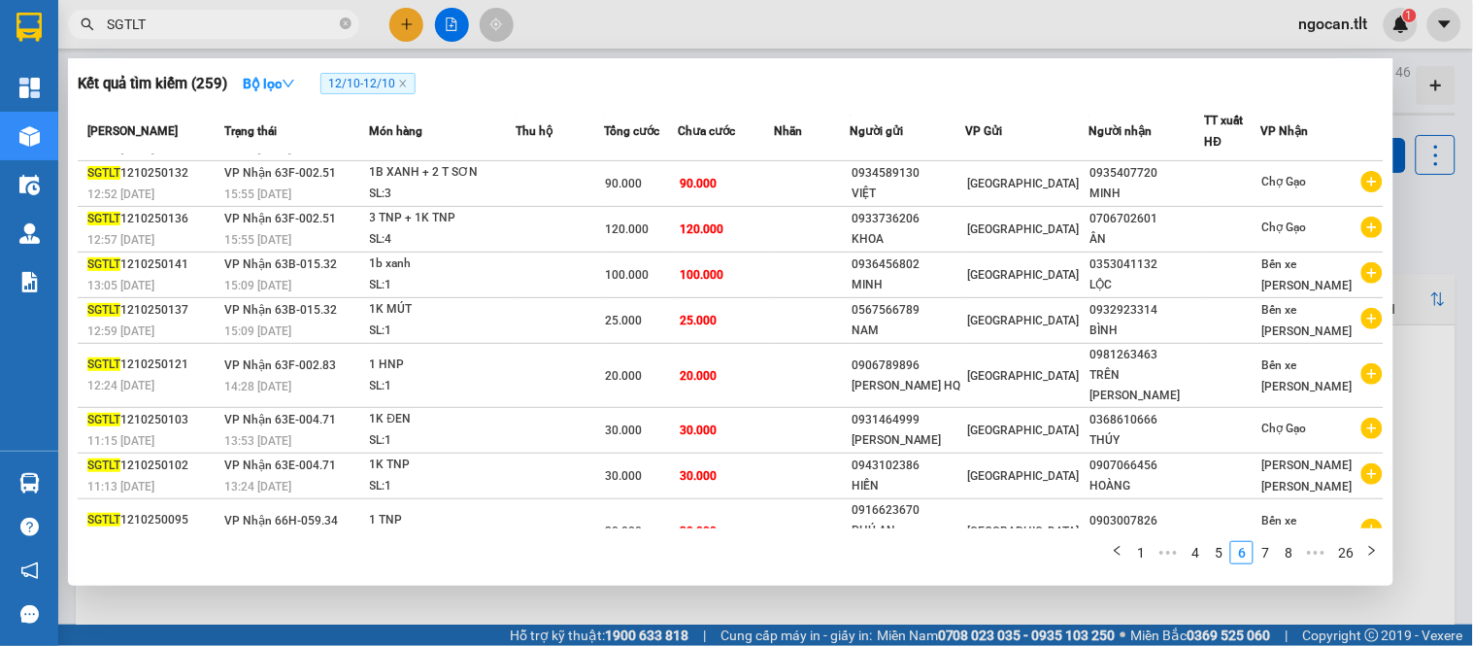
click at [1274, 545] on link "7" at bounding box center [1264, 552] width 21 height 21
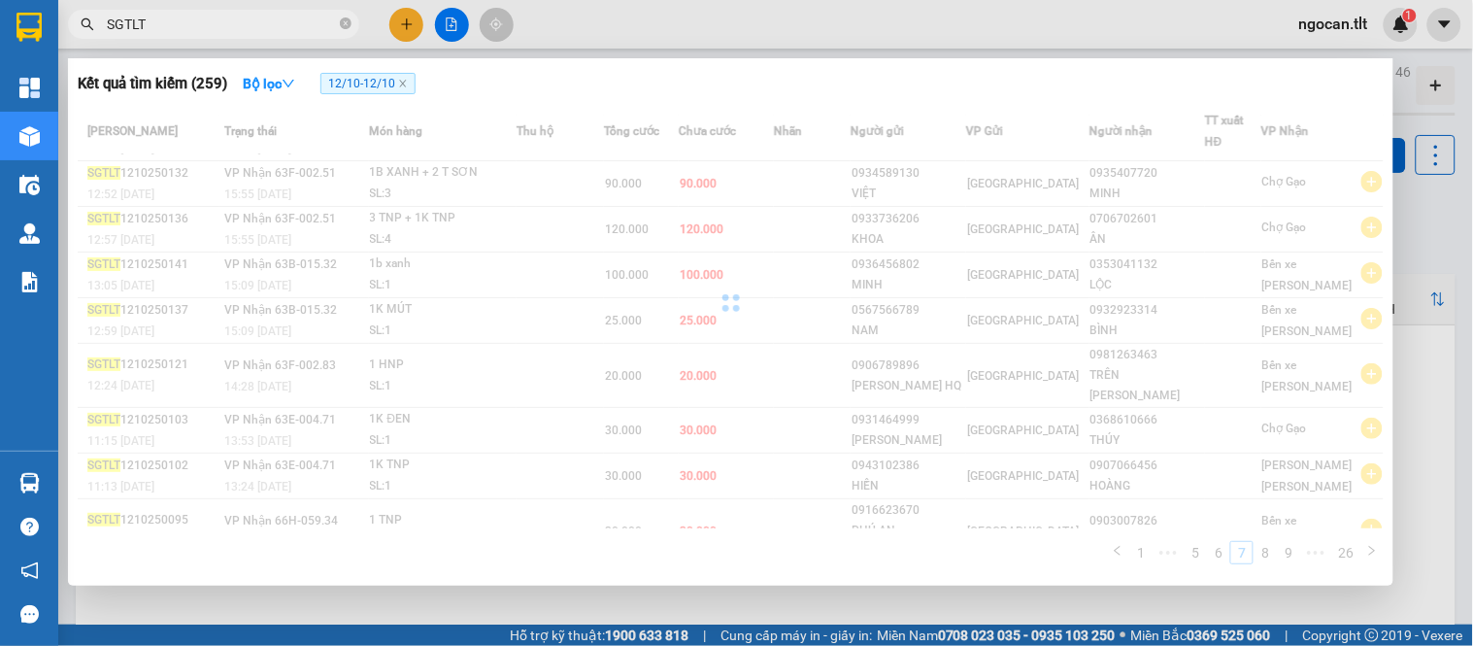
click at [1274, 545] on div "Mã ĐH Trạng thái Món hàng Thu hộ Tổng cước Chưa cước Nhãn Người gửi VP Gửi Ngườ…" at bounding box center [731, 342] width 1306 height 467
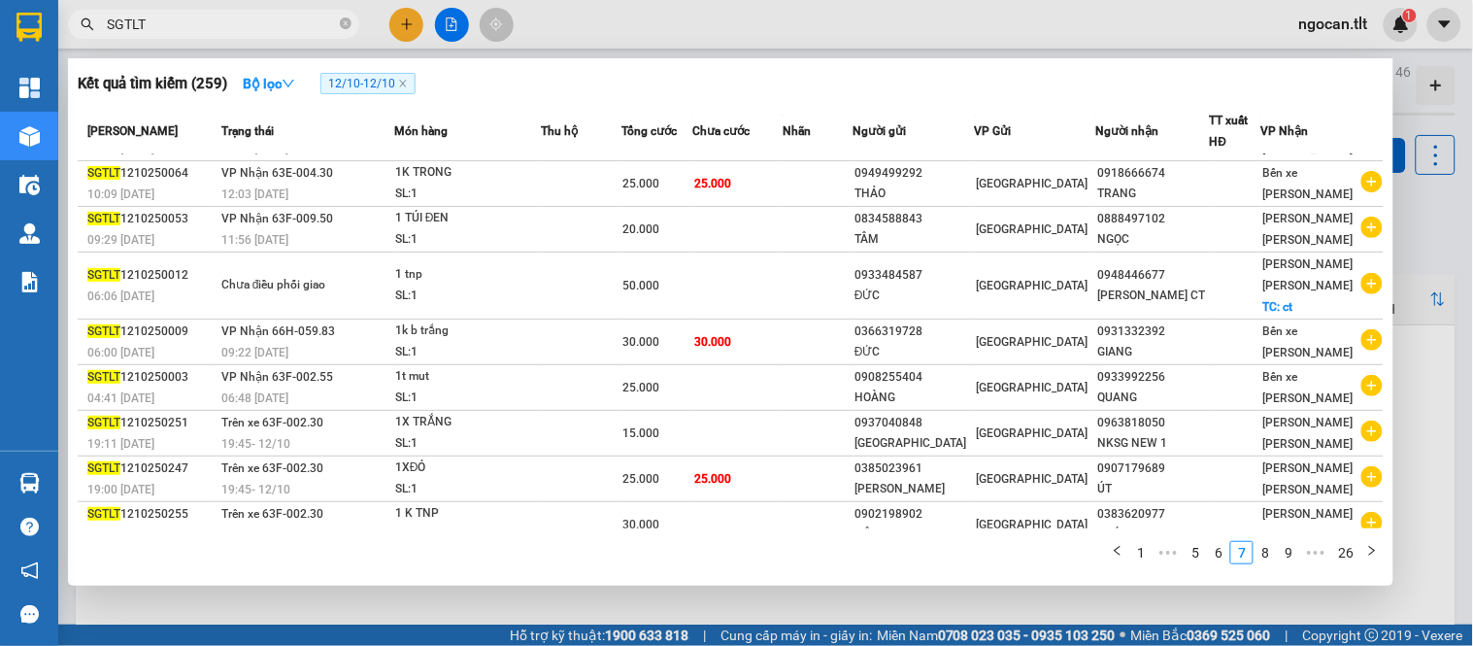
click at [1274, 545] on link "8" at bounding box center [1264, 552] width 21 height 21
click at [1274, 545] on div "Mã ĐH Trạng thái Món hàng Thu hộ Tổng cước Chưa cước Nhãn Người gửi VP Gửi Ngườ…" at bounding box center [731, 342] width 1306 height 467
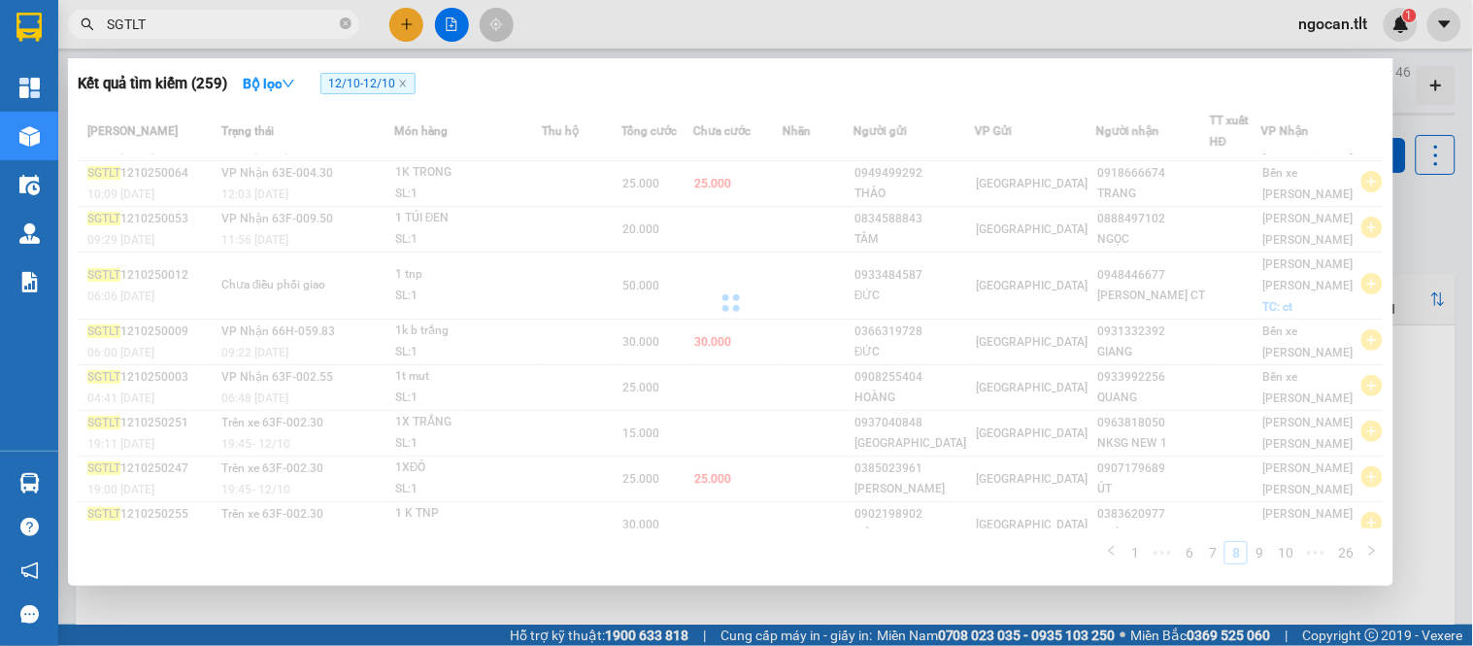
click at [1274, 545] on div "Mã ĐH Trạng thái Món hàng Thu hộ Tổng cước Chưa cước Nhãn Người gửi VP Gửi Ngườ…" at bounding box center [731, 342] width 1306 height 467
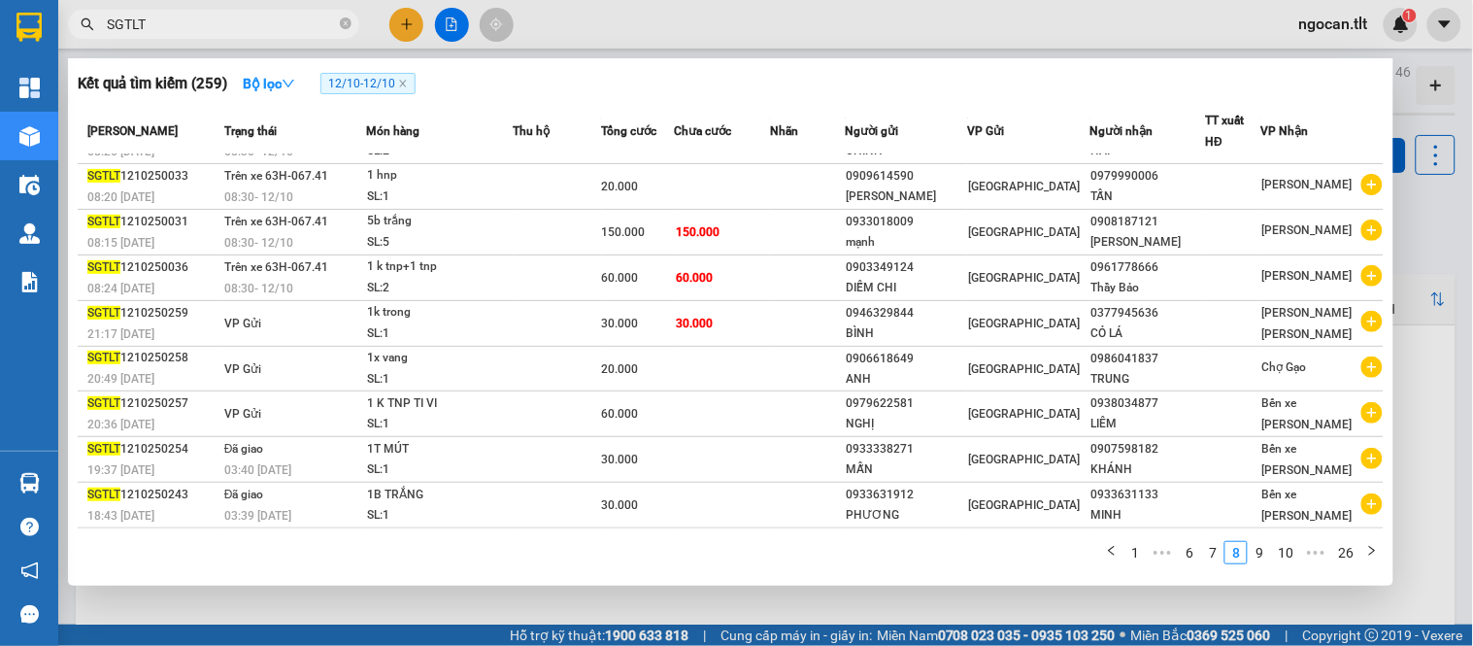
click at [1274, 545] on link "10" at bounding box center [1285, 552] width 27 height 21
click at [1274, 545] on div "Mã ĐH Trạng thái Món hàng Thu hộ Tổng cước Chưa cước Nhãn Người gửi VP Gửi Ngườ…" at bounding box center [731, 342] width 1306 height 467
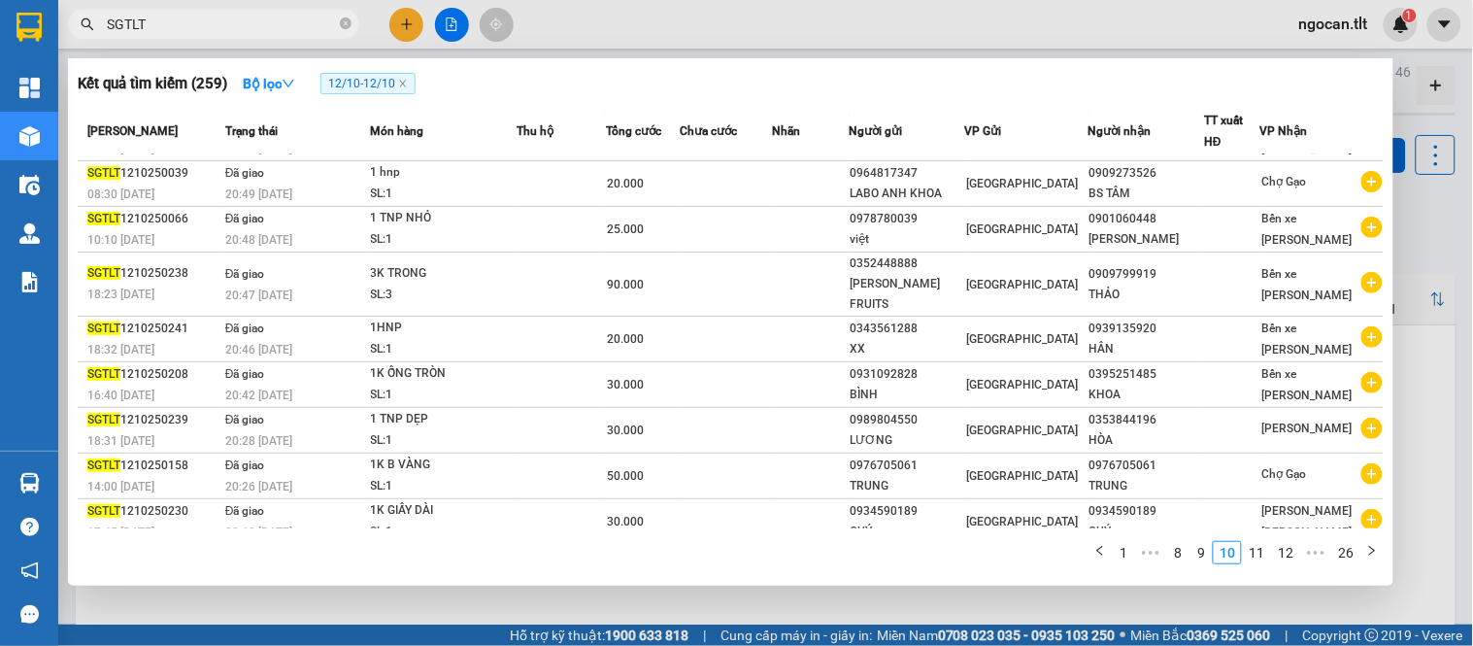
click at [1274, 545] on link "12" at bounding box center [1285, 552] width 27 height 21
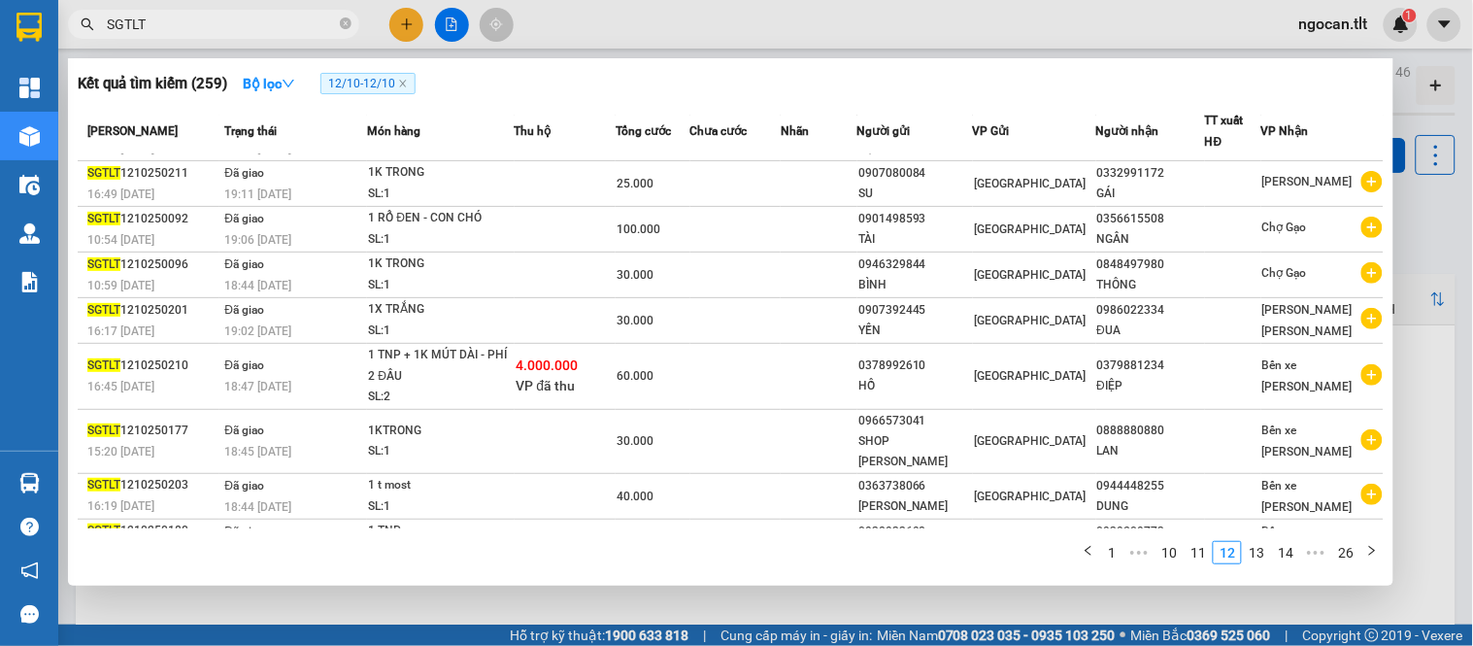
click at [1274, 545] on link "14" at bounding box center [1285, 552] width 27 height 21
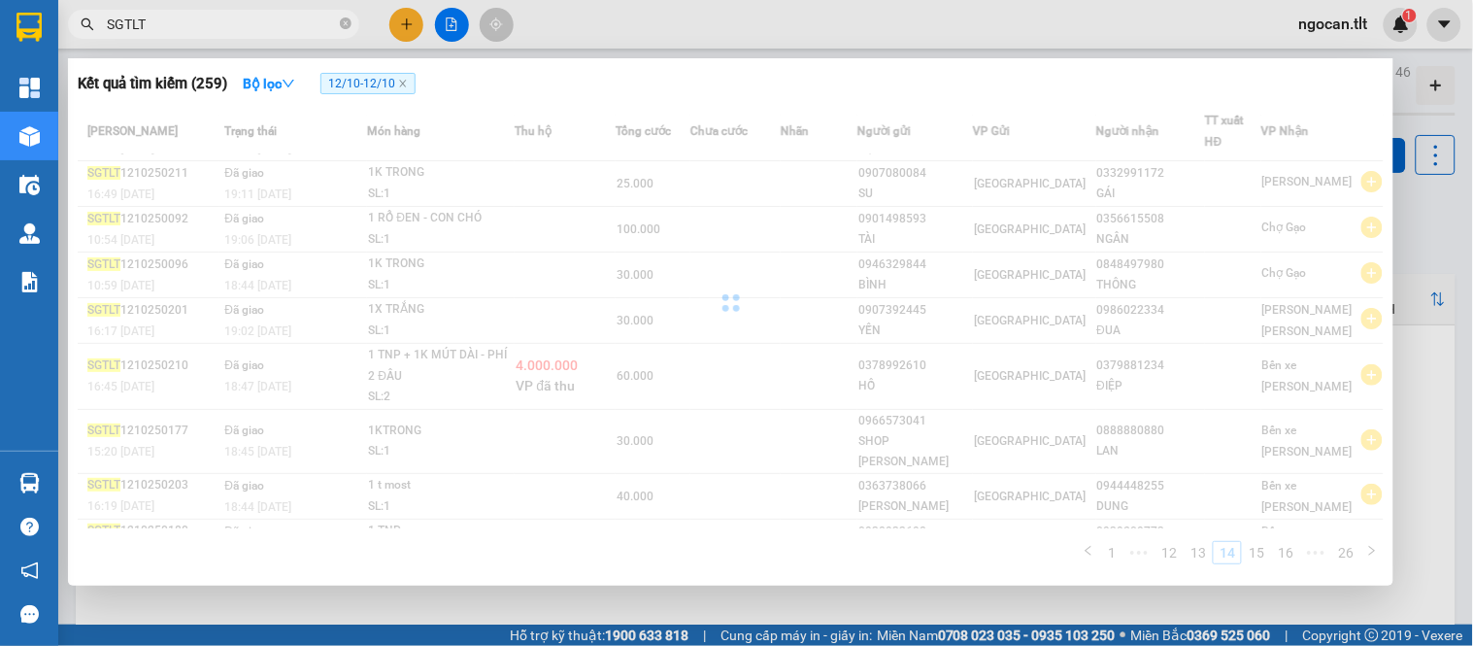
click at [1274, 545] on div "Mã ĐH Trạng thái Món hàng Thu hộ Tổng cước Chưa cước Nhãn Người gửi VP Gửi Ngườ…" at bounding box center [731, 342] width 1306 height 467
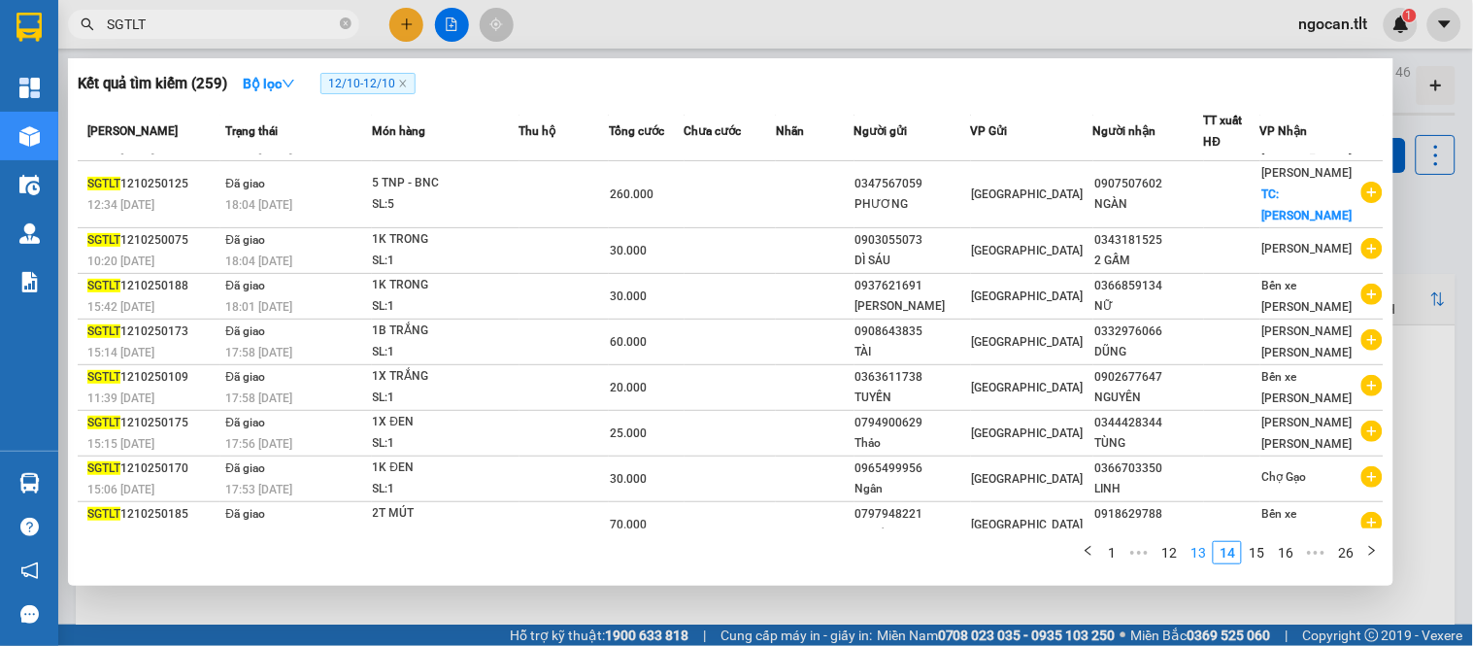
click at [1196, 557] on link "13" at bounding box center [1197, 552] width 27 height 21
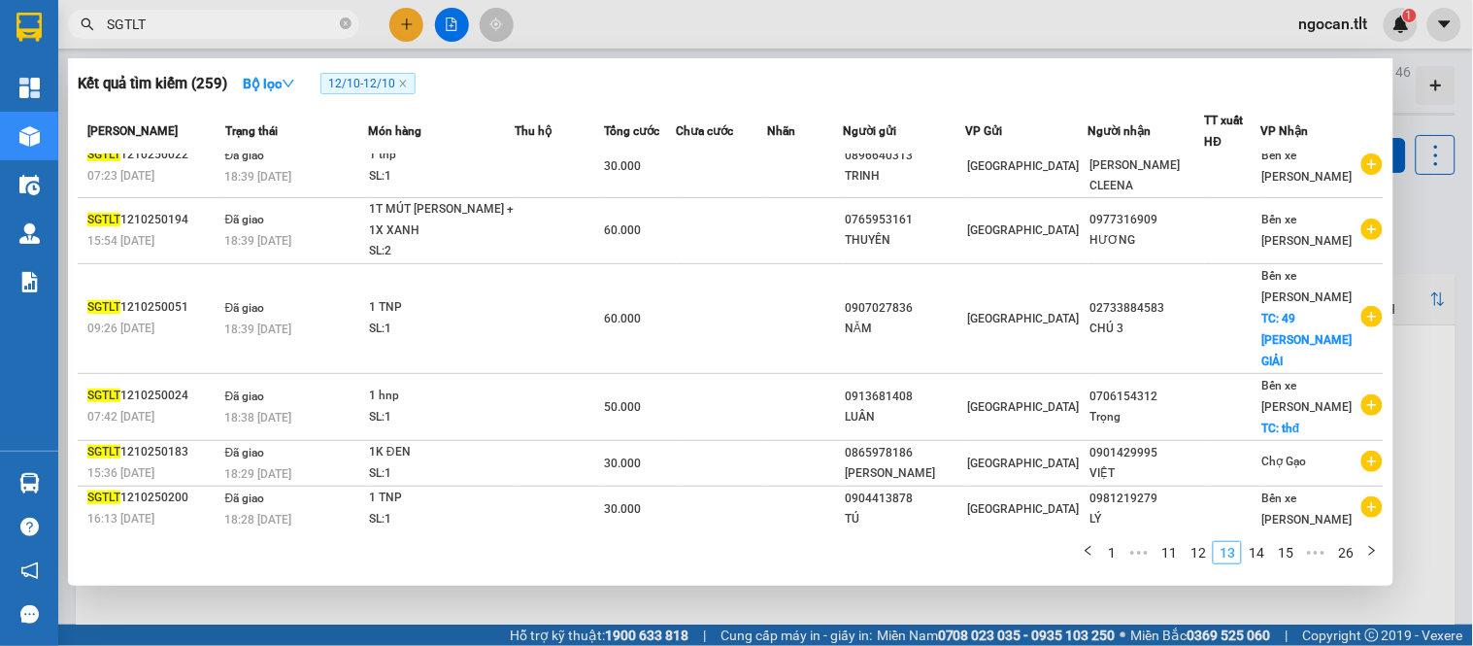
click at [1196, 557] on link "12" at bounding box center [1197, 552] width 27 height 21
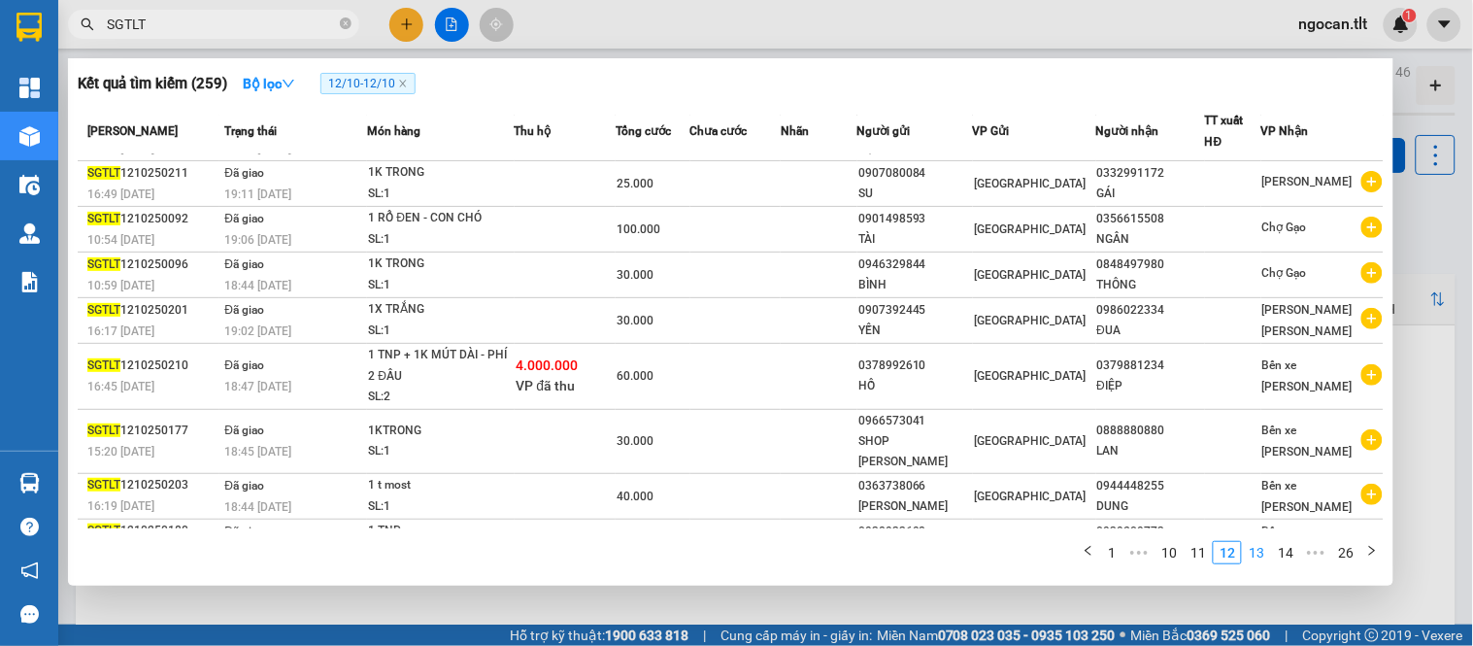
click at [1196, 557] on link "11" at bounding box center [1197, 552] width 27 height 21
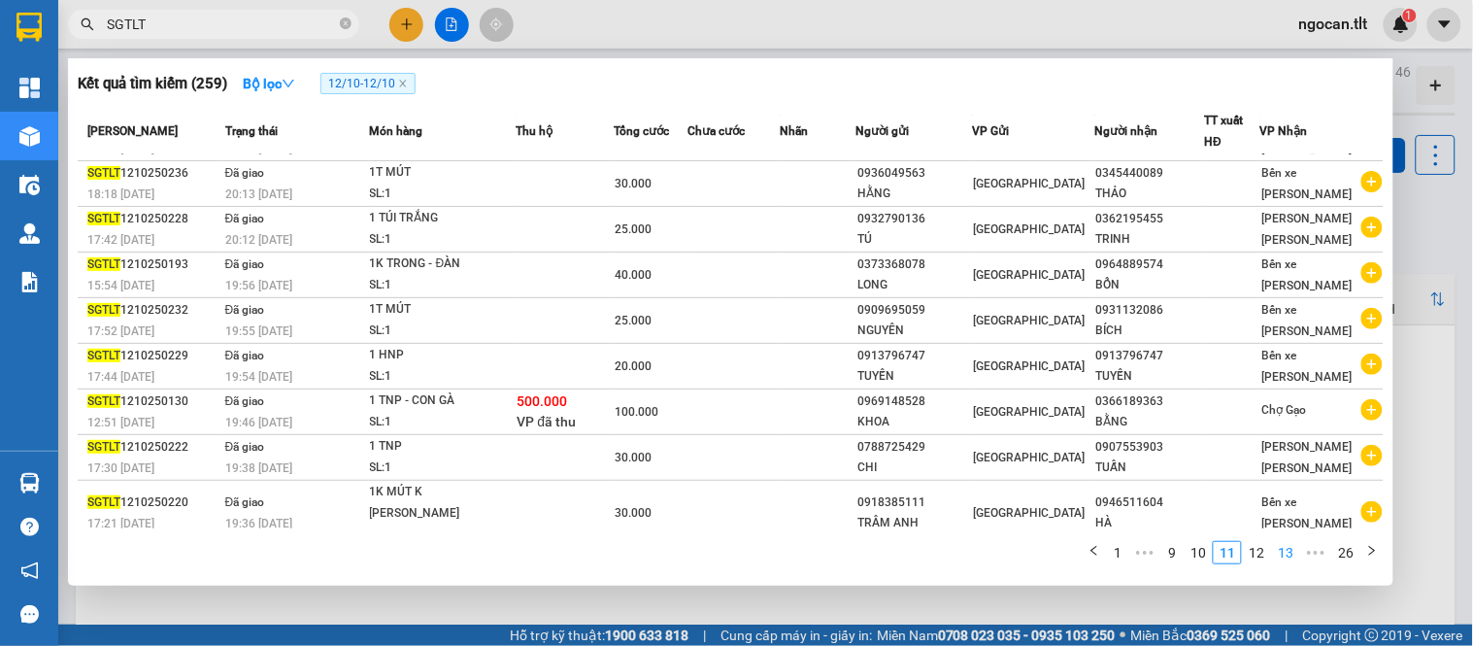
click at [1196, 557] on link "10" at bounding box center [1197, 552] width 27 height 21
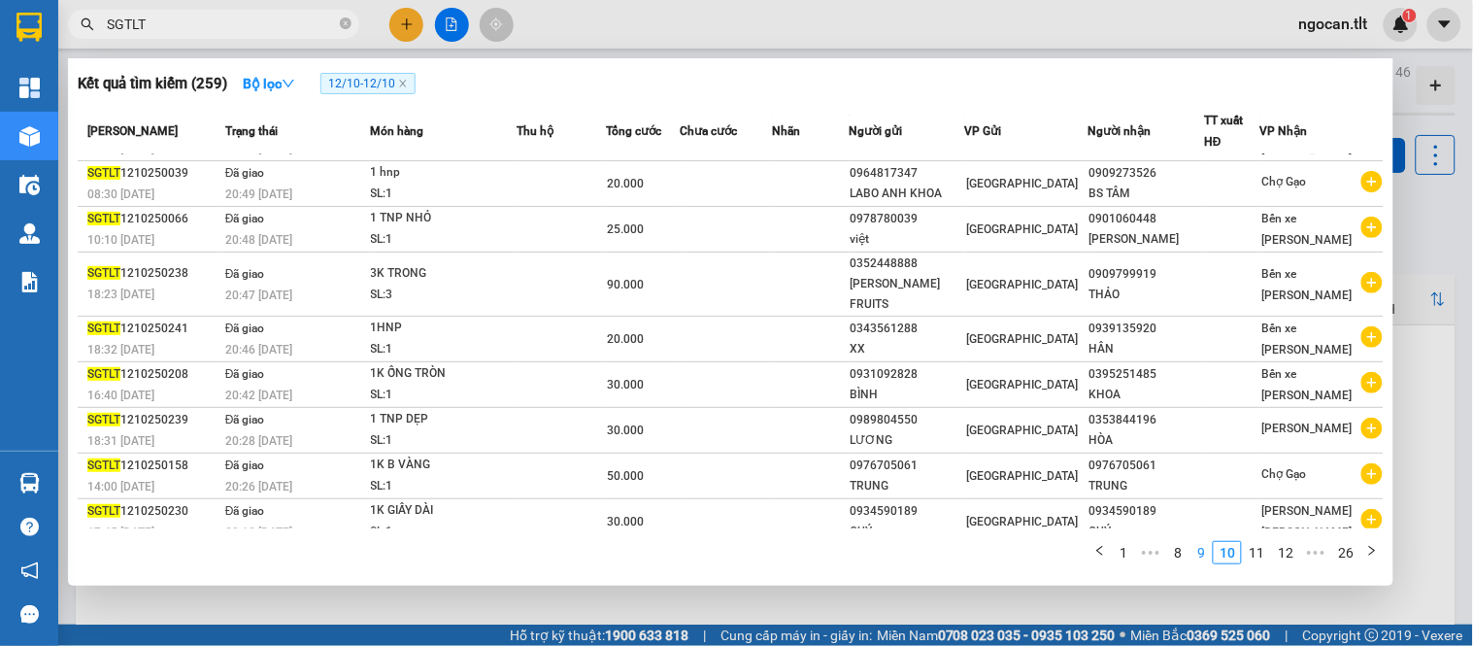
click at [1196, 556] on link "9" at bounding box center [1200, 552] width 21 height 21
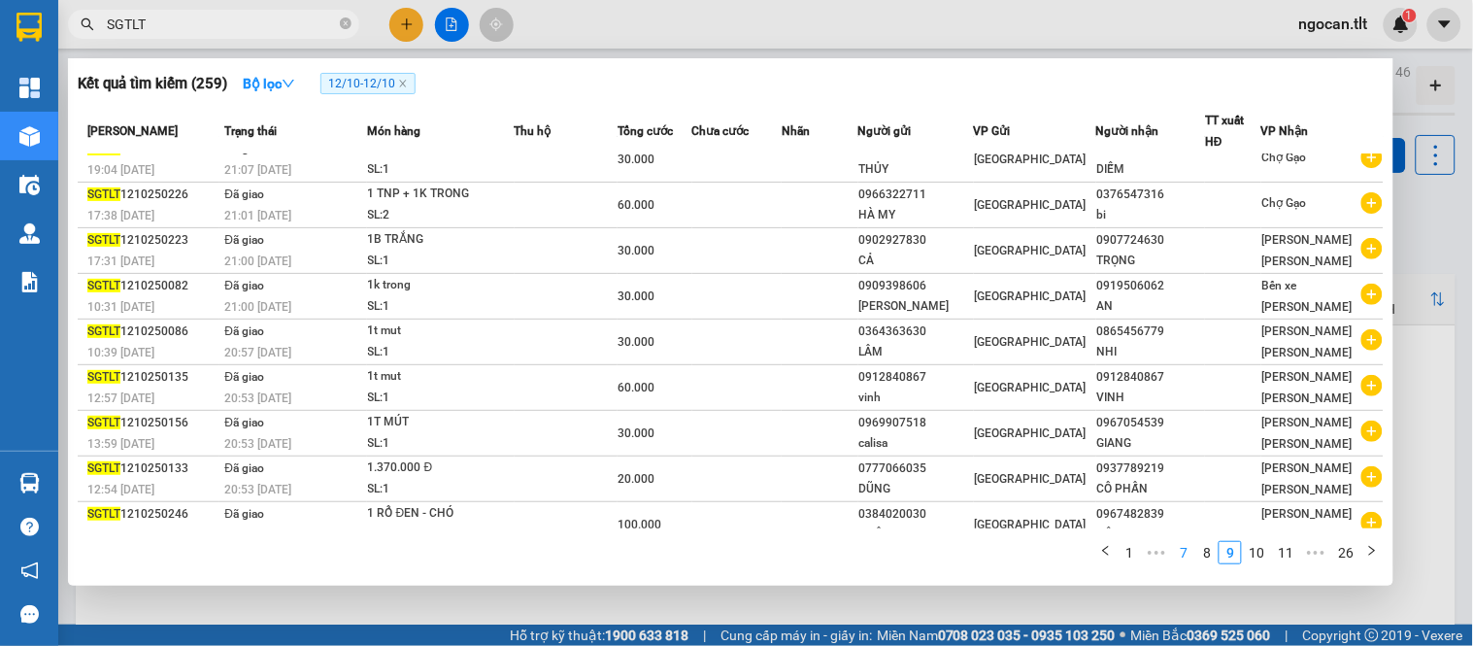
click at [1194, 556] on link "7" at bounding box center [1183, 552] width 21 height 21
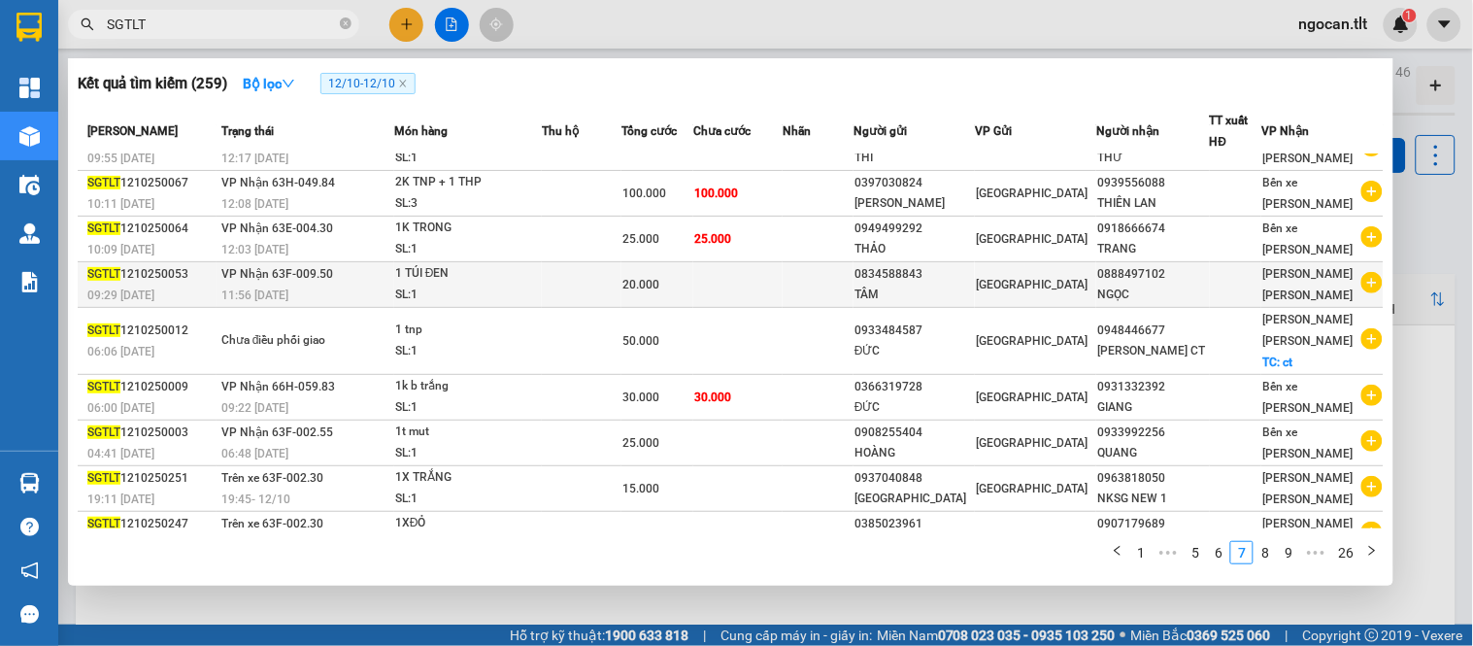
scroll to position [0, 0]
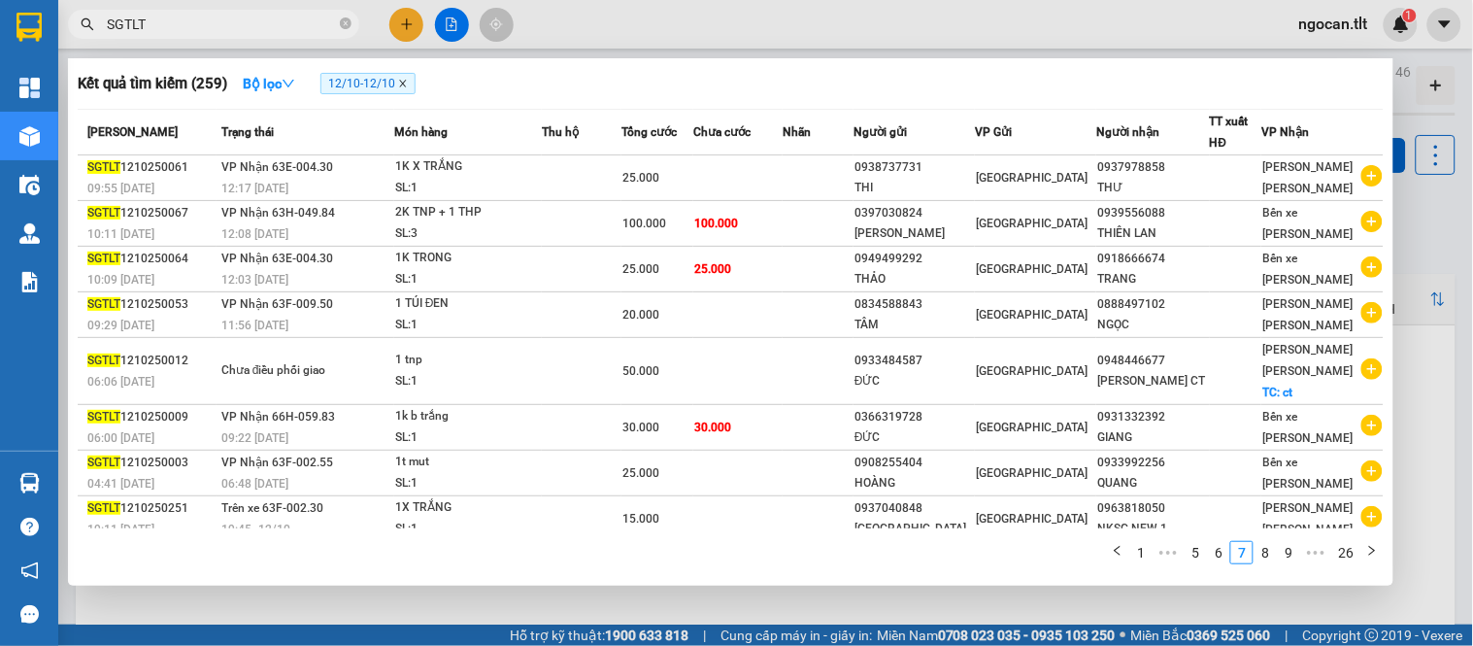
click at [406, 82] on icon "close" at bounding box center [403, 84] width 10 height 10
radio input "true"
radio input "false"
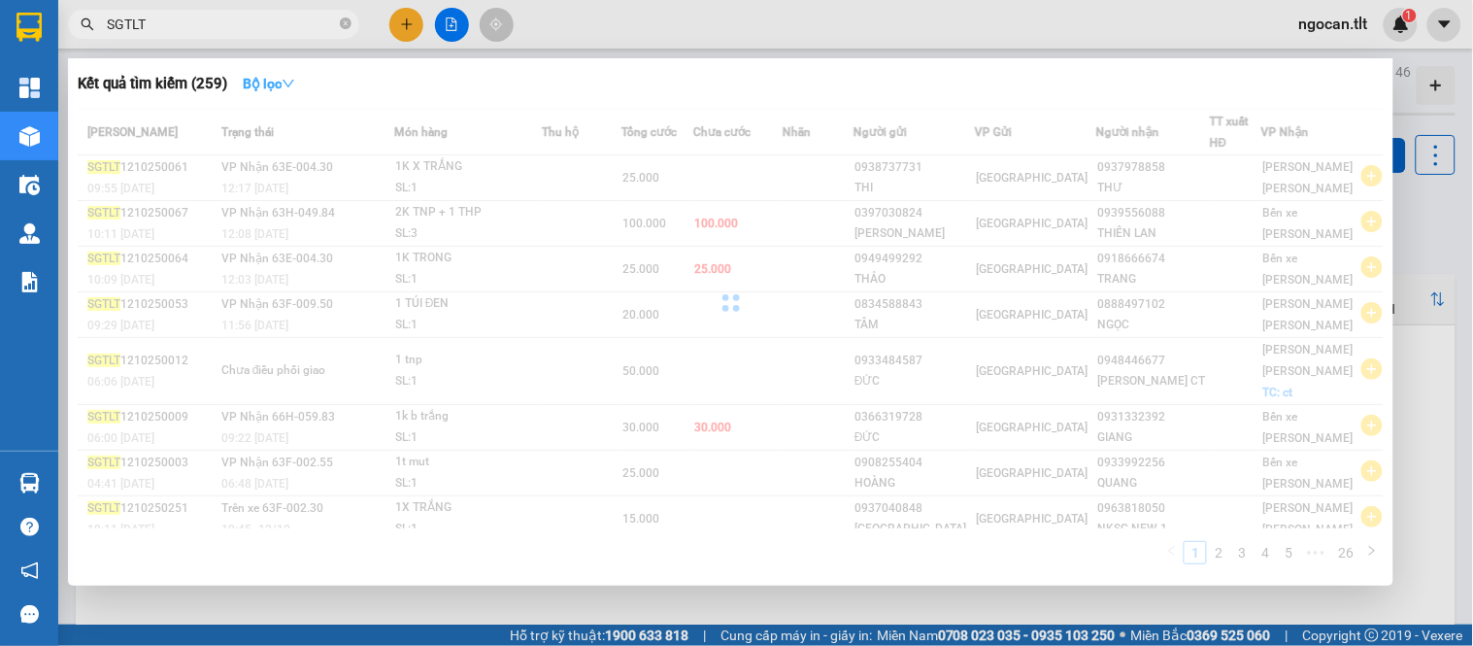
click at [280, 88] on strong "Bộ lọc" at bounding box center [269, 84] width 52 height 16
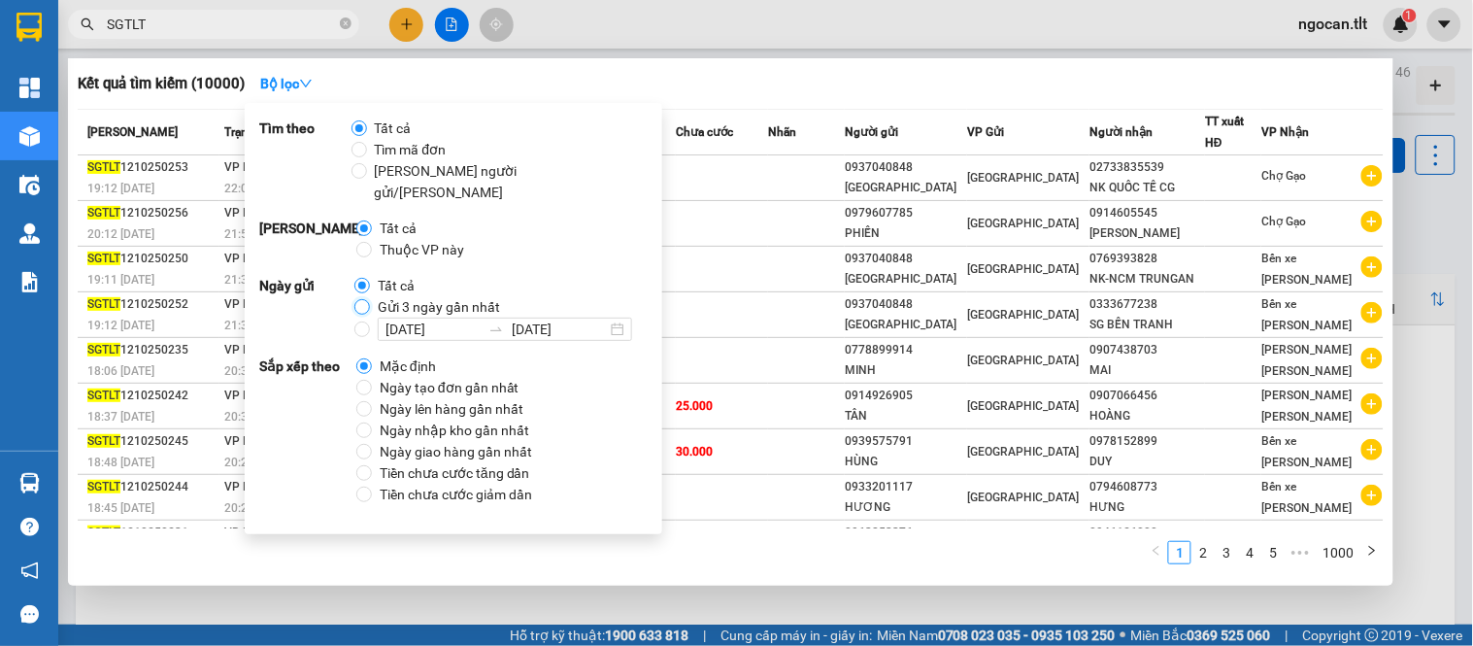
click at [354, 299] on input "Gửi 3 ngày gần nhất" at bounding box center [362, 307] width 16 height 16
radio input "true"
click at [438, 78] on span "Gửi 3 ngày gần nhất" at bounding box center [388, 83] width 136 height 21
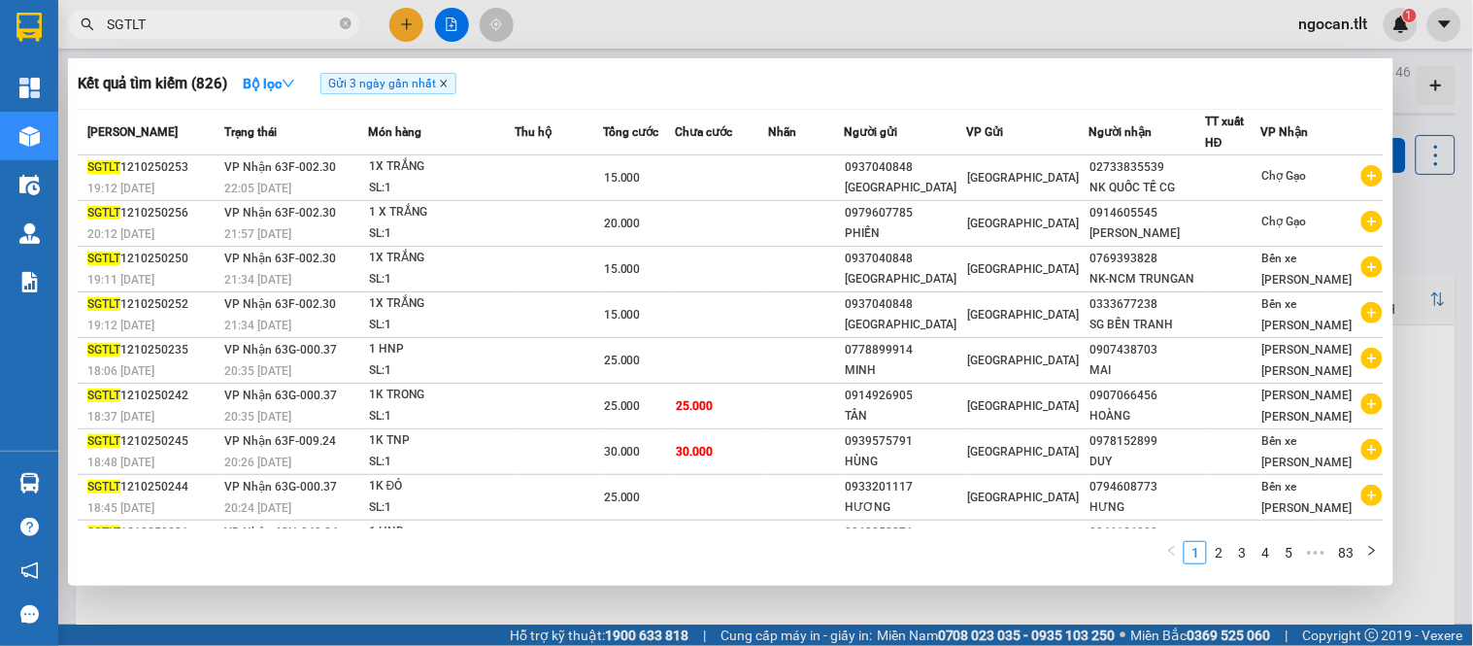
click at [445, 81] on icon "close" at bounding box center [444, 84] width 10 height 10
radio input "true"
radio input "false"
click at [307, 92] on button "Bộ lọc" at bounding box center [286, 83] width 83 height 31
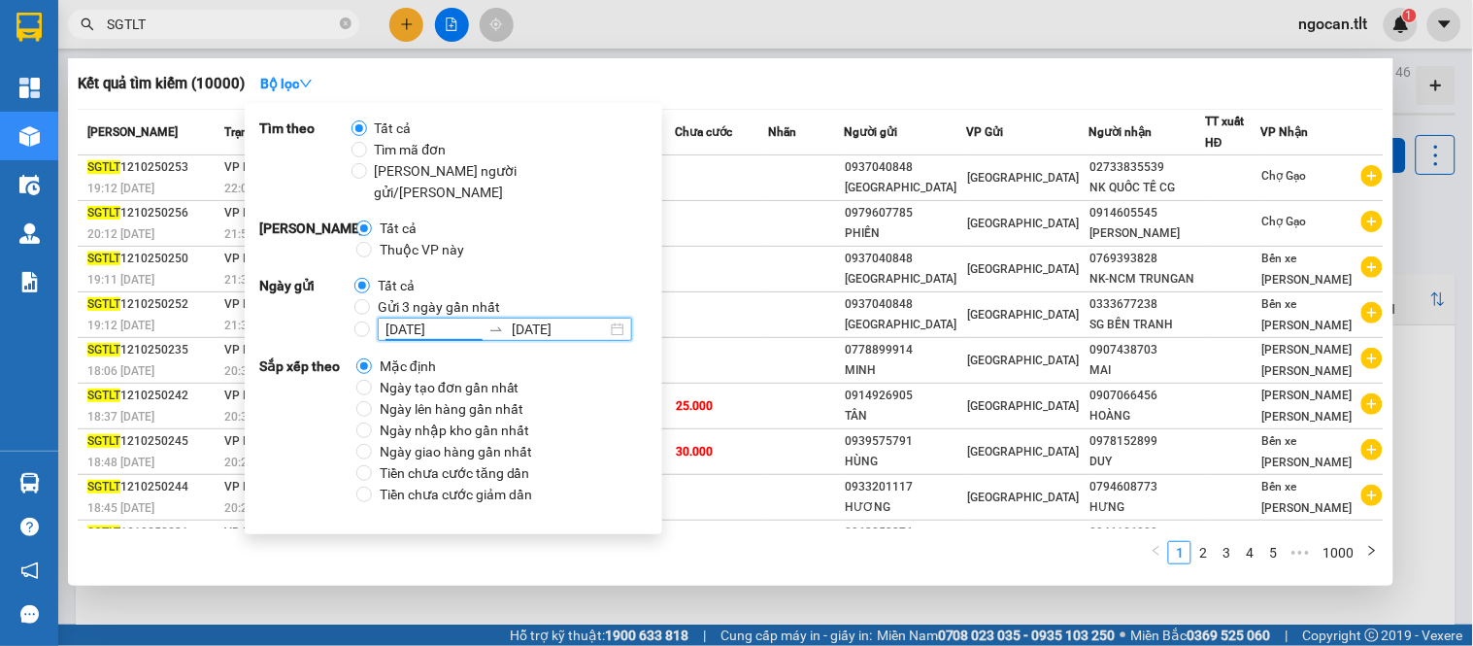
click at [423, 318] on input "12/10/2025" at bounding box center [432, 328] width 95 height 21
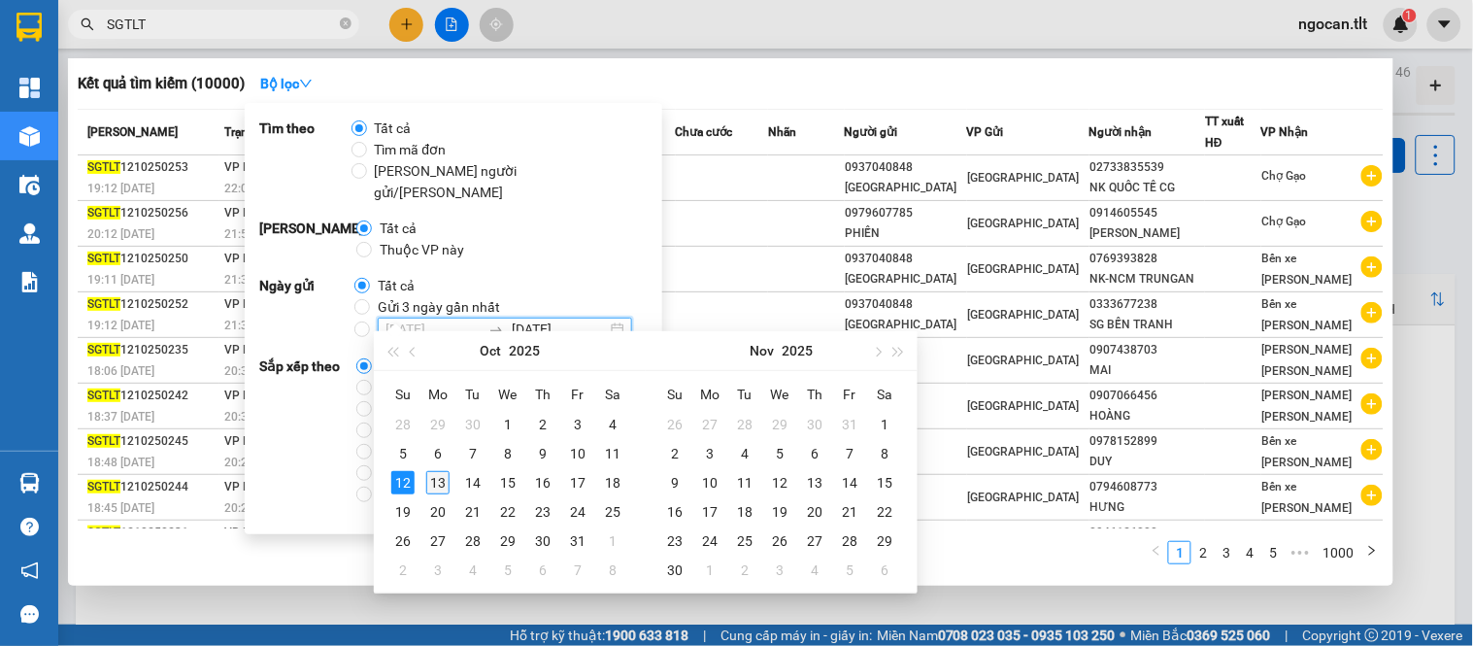
type input "[DATE]"
click at [433, 488] on div "13" at bounding box center [437, 482] width 23 height 23
type input "[DATE]"
click at [405, 486] on table "Su Mo Tu We Th Fr Sa 28 29 30 1 2 3 4 5 6 7 8 9 10 11 12 13 14 15 16 17 18 19 2…" at bounding box center [507, 482] width 245 height 206
type input "[DATE]"
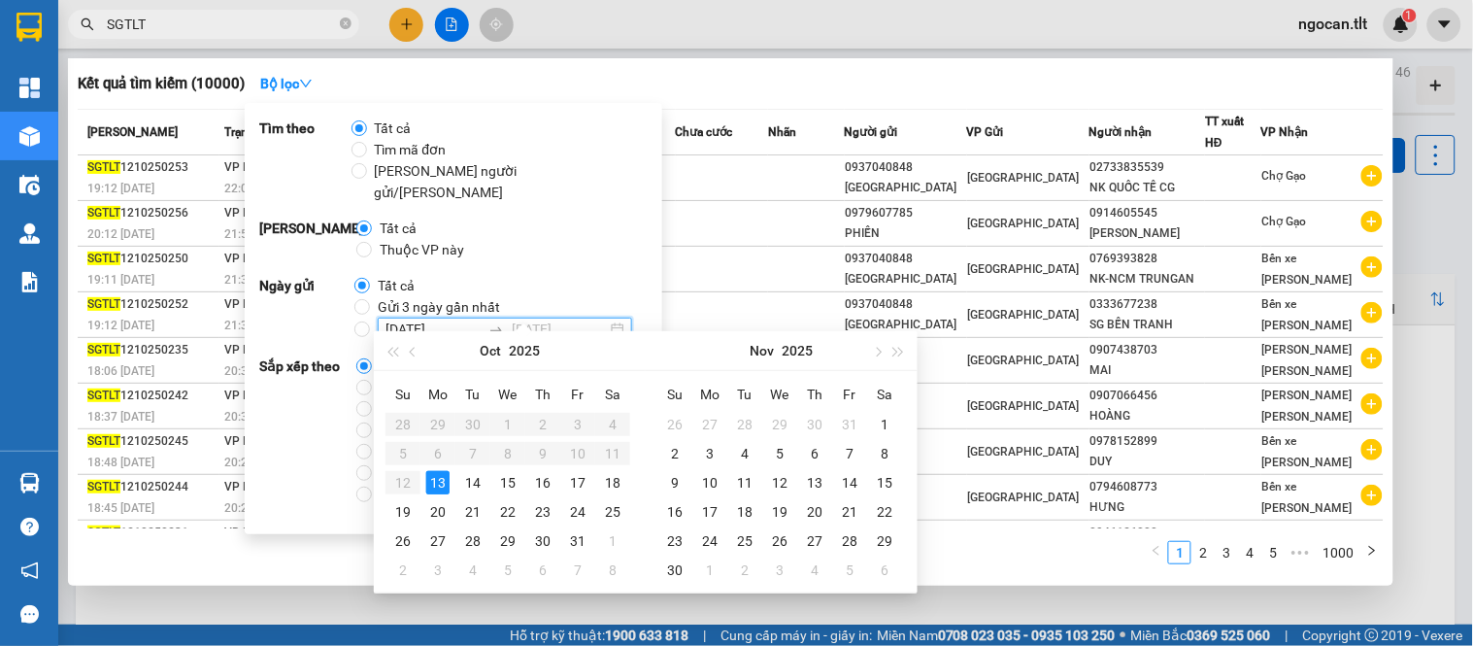
click at [434, 483] on div "13" at bounding box center [437, 482] width 23 height 23
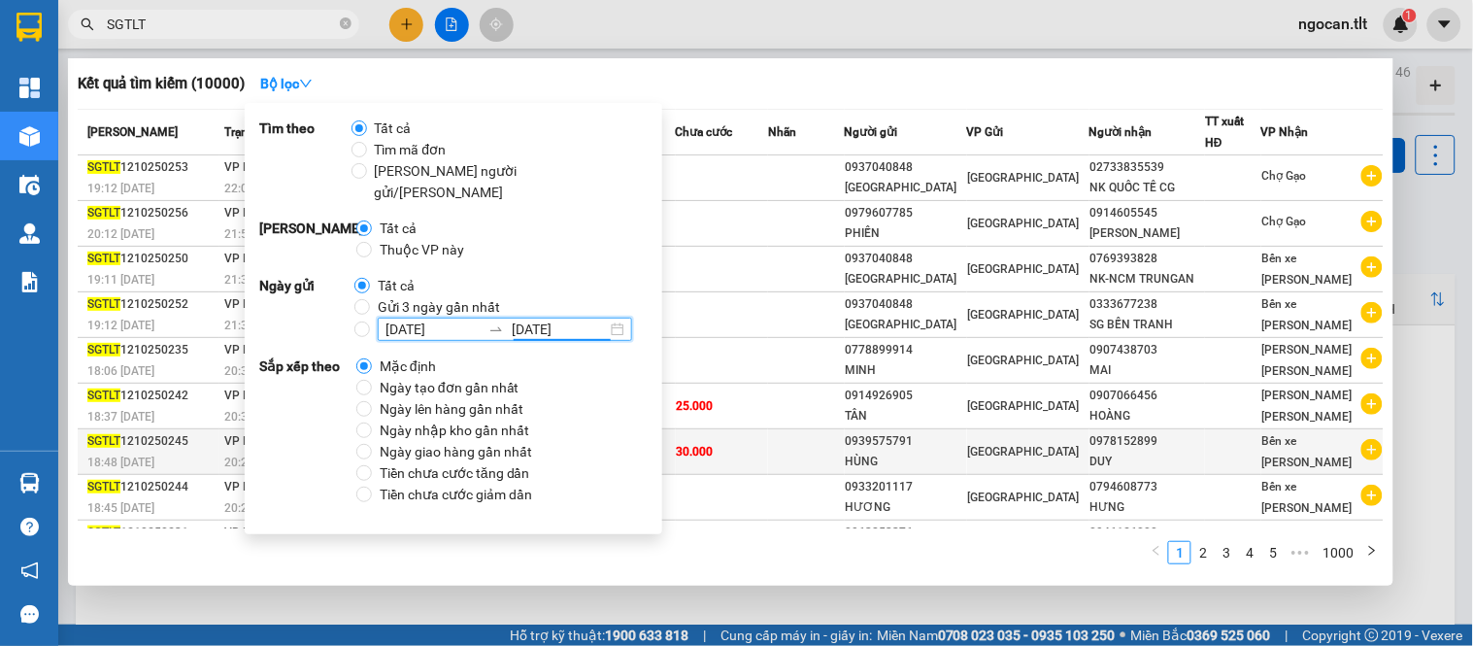
scroll to position [85, 0]
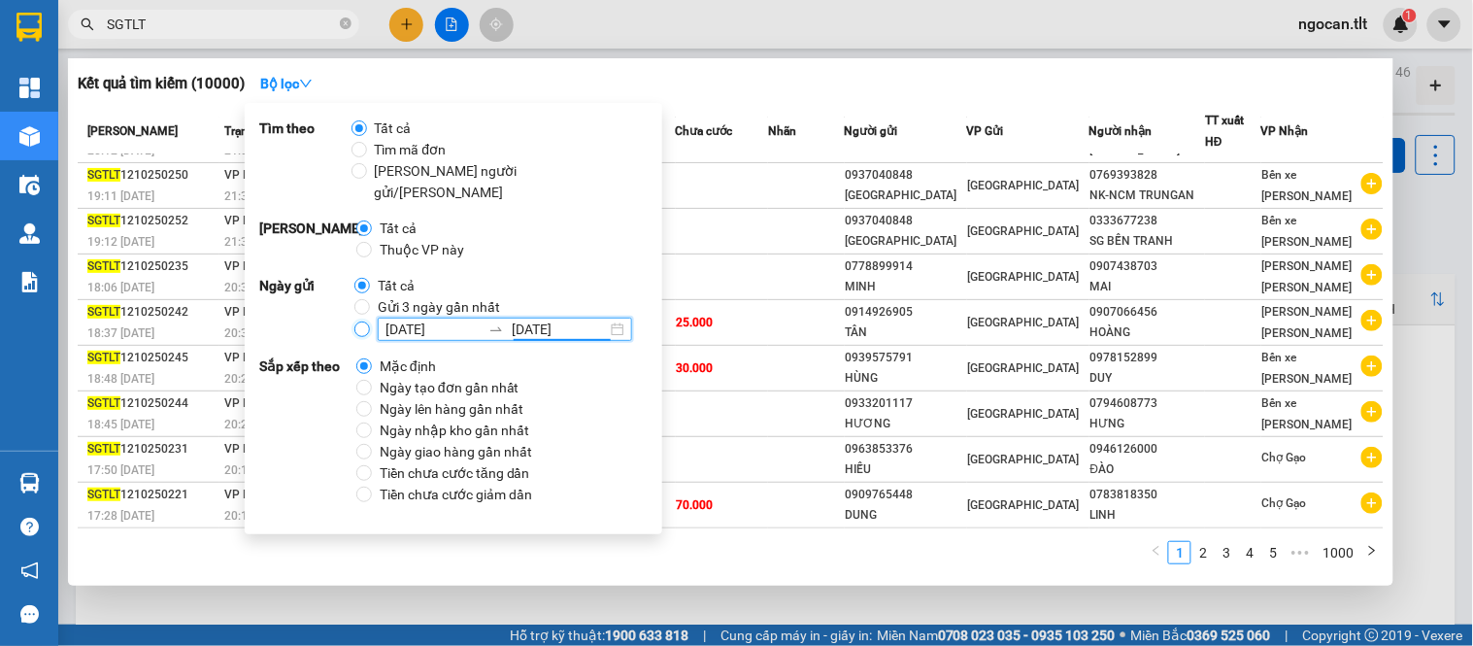
click at [359, 321] on input "13/10/2025 13/10/2025" at bounding box center [362, 329] width 16 height 16
radio input "true"
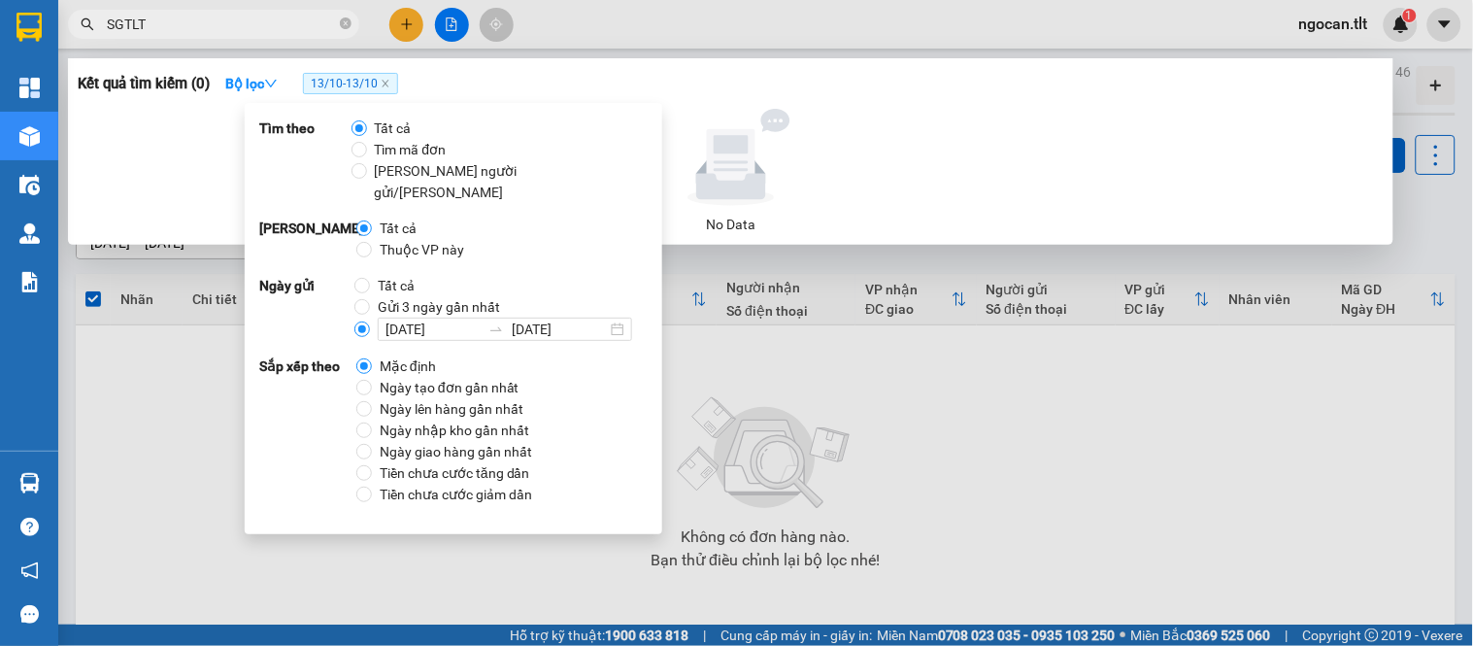
click at [750, 111] on icon at bounding box center [731, 157] width 179 height 97
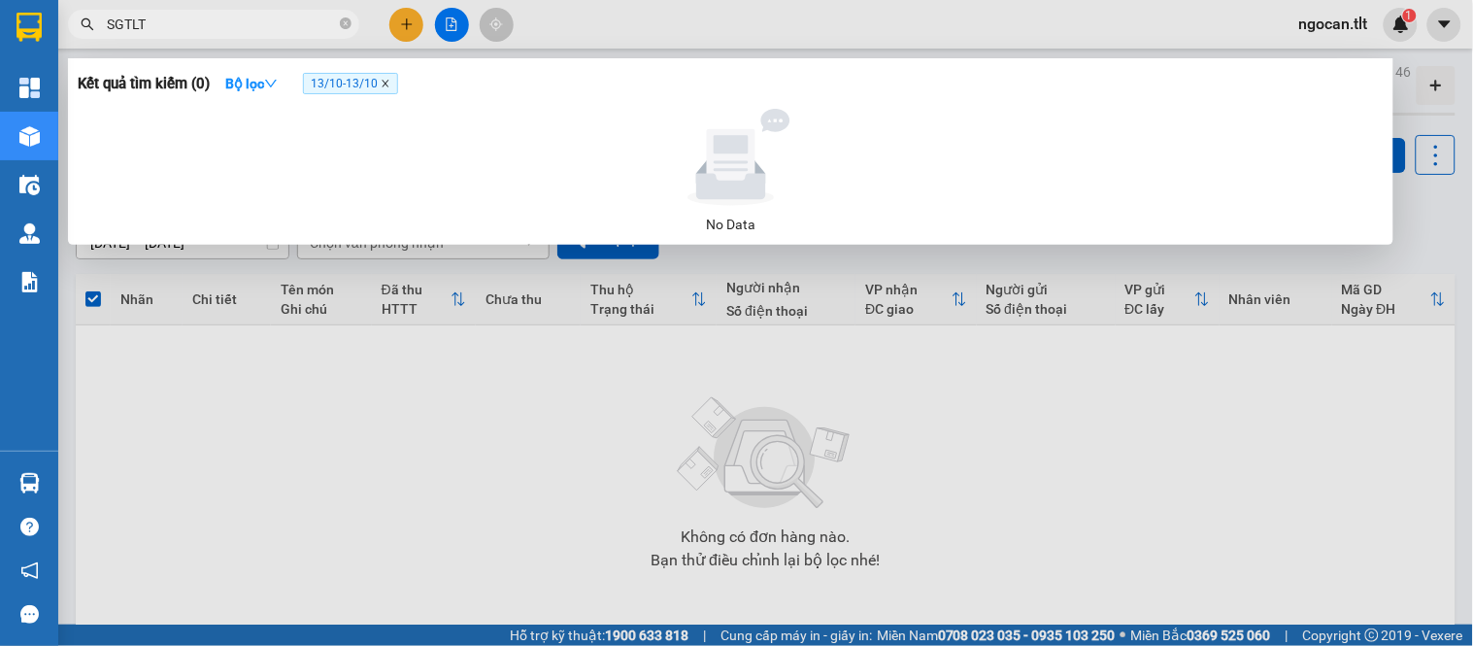
click at [389, 82] on icon "close" at bounding box center [386, 84] width 10 height 10
radio input "true"
radio input "false"
click at [250, 83] on button "Bộ lọc" at bounding box center [251, 83] width 83 height 31
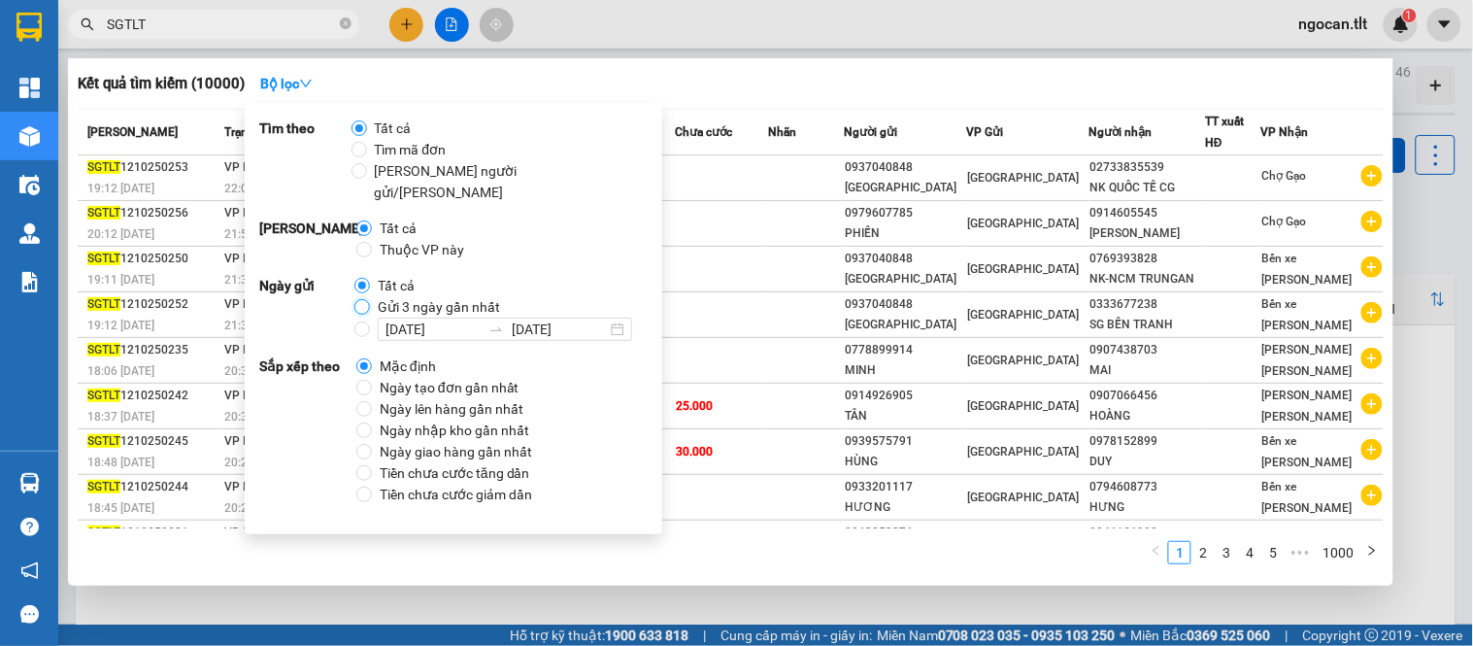
drag, startPoint x: 354, startPoint y: 288, endPoint x: 355, endPoint y: 274, distance: 14.6
click at [354, 299] on input "Gửi 3 ngày gần nhất" at bounding box center [362, 307] width 16 height 16
radio input "true"
radio input "false"
click at [340, 24] on icon "close-circle" at bounding box center [346, 23] width 12 height 12
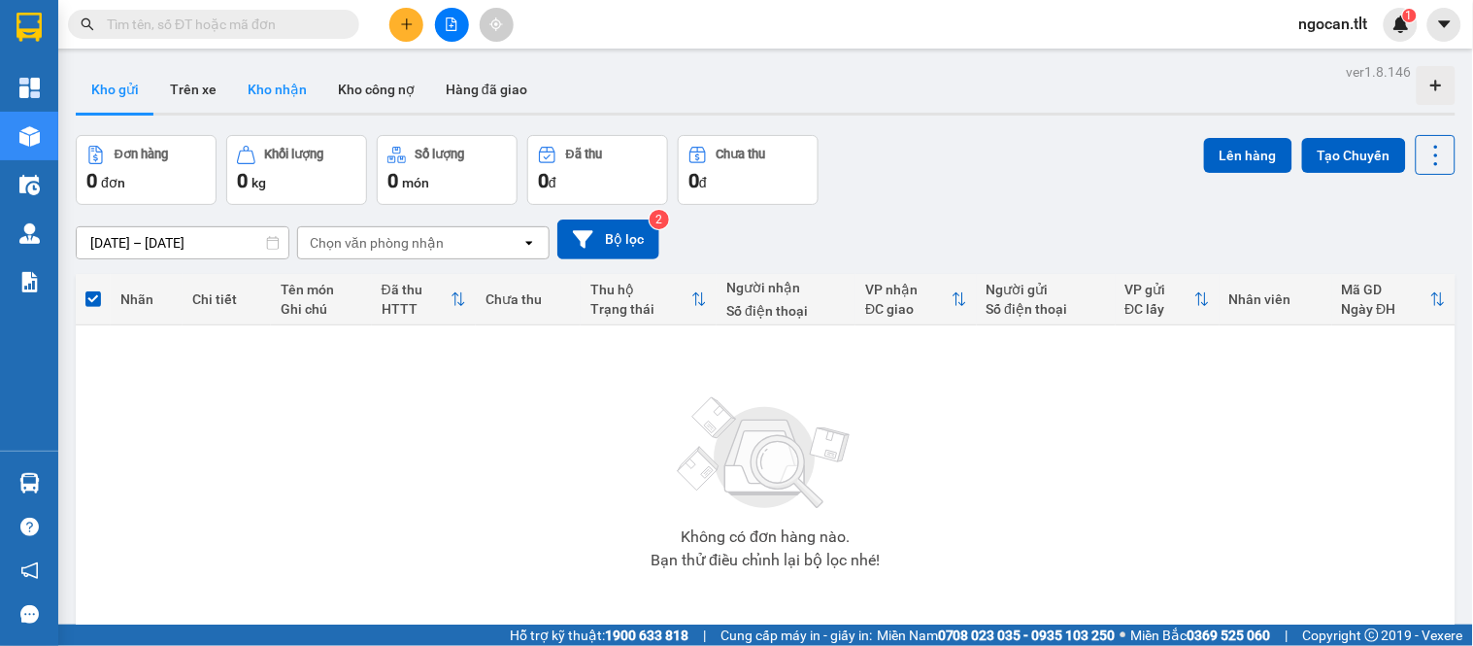
click at [277, 93] on button "Kho nhận" at bounding box center [277, 89] width 90 height 47
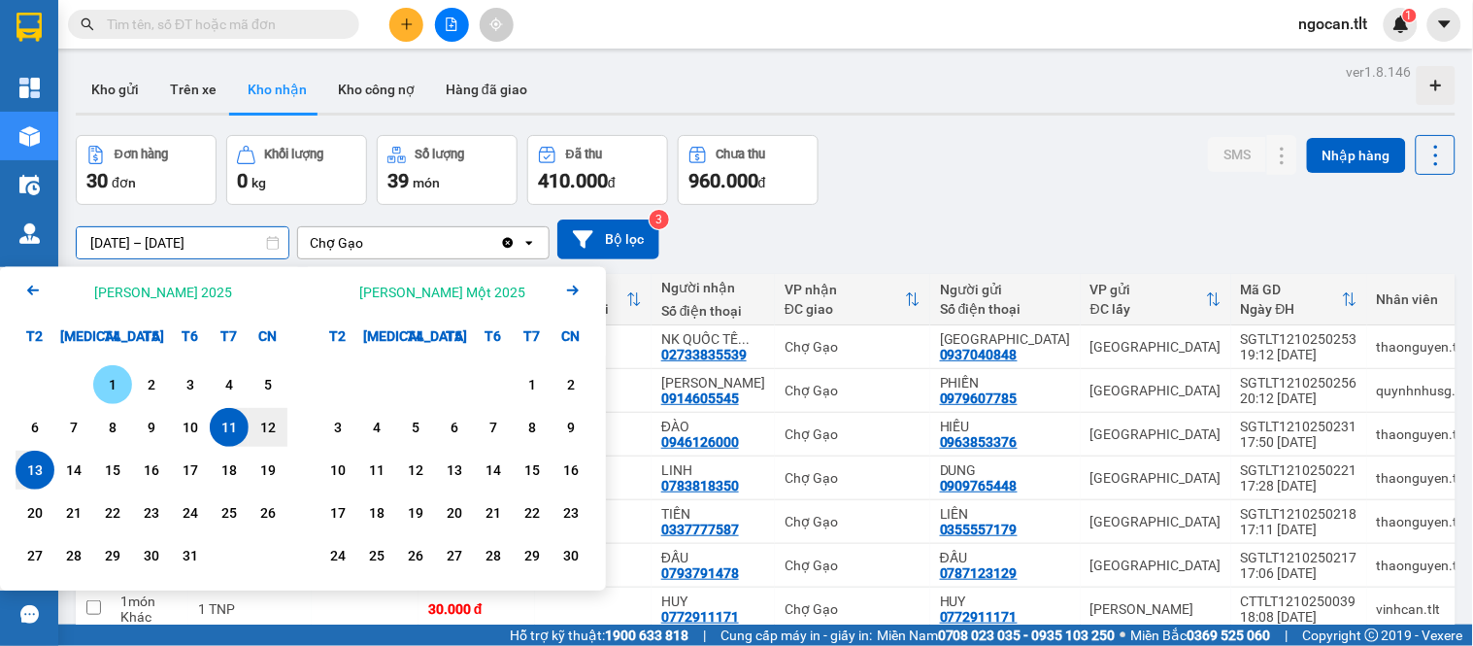
click at [102, 382] on div "1" at bounding box center [112, 384] width 27 height 23
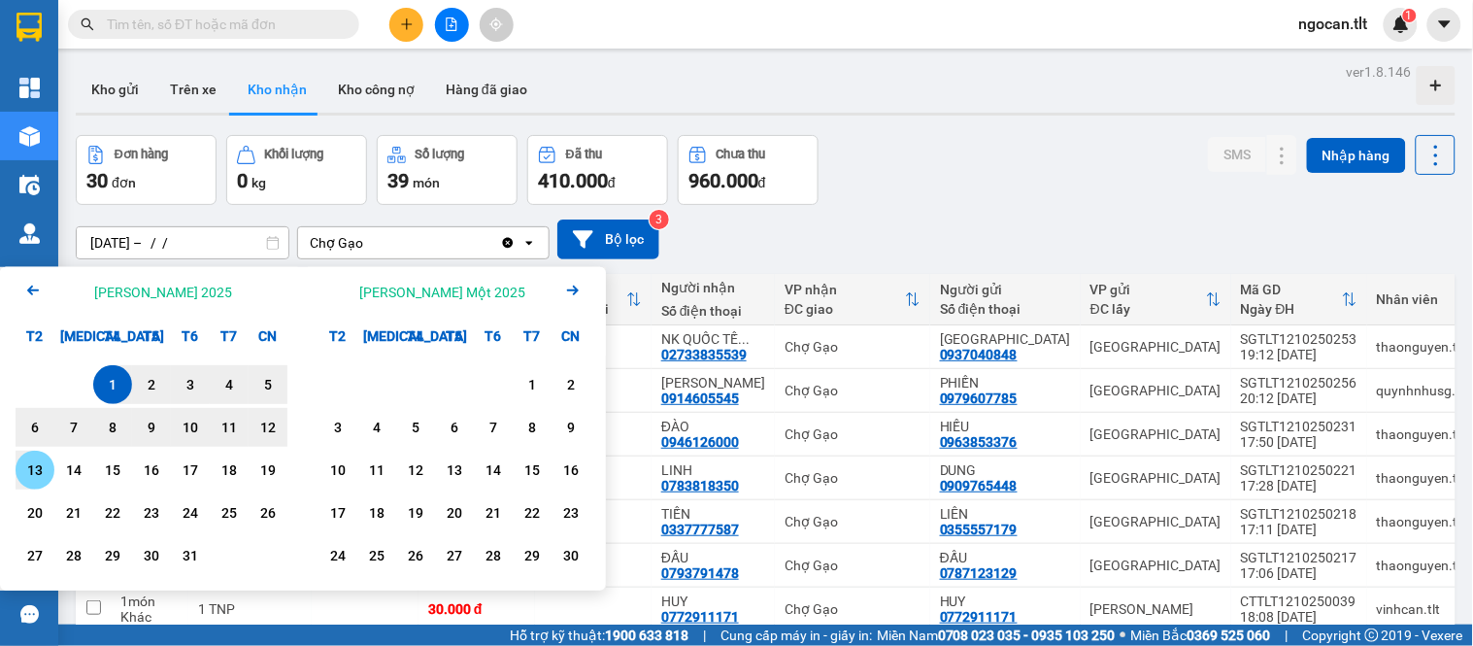
click at [46, 469] on div "13" at bounding box center [34, 469] width 27 height 23
type input "01/10/2025 – 13/10/2025"
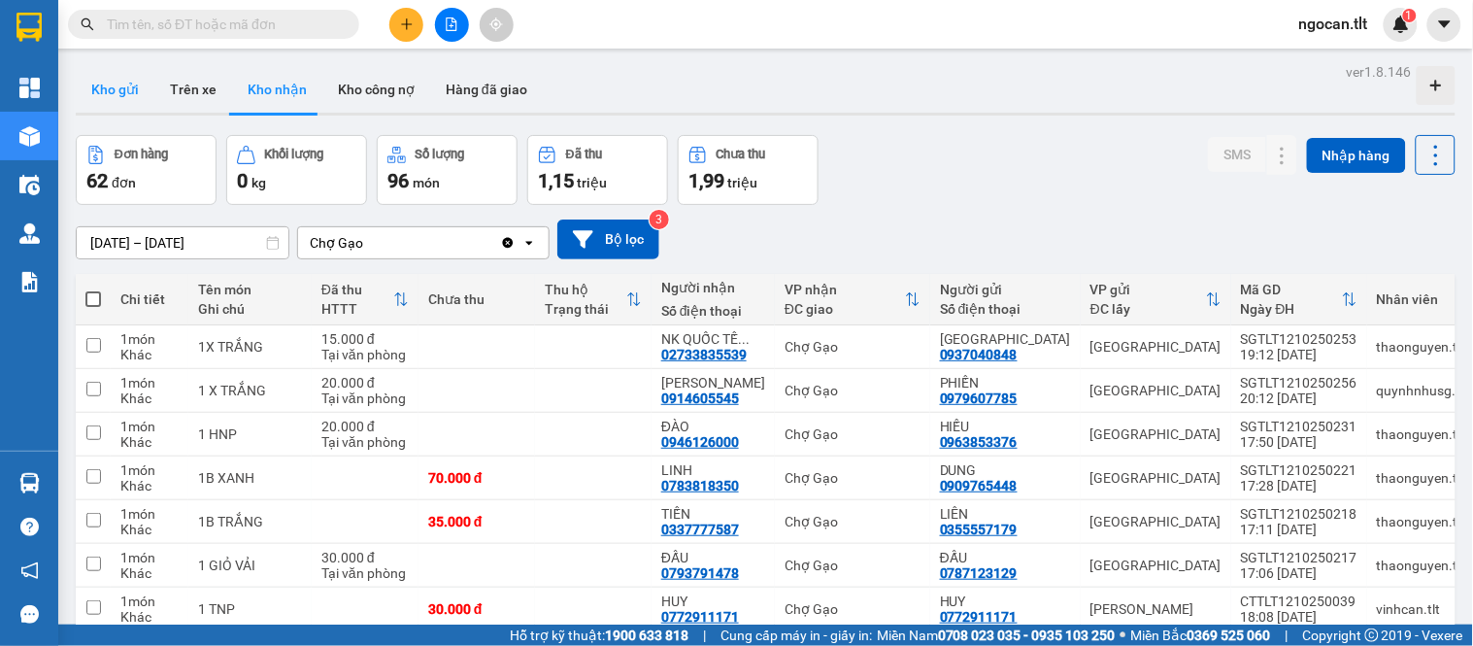
click at [113, 93] on button "Kho gửi" at bounding box center [115, 89] width 79 height 47
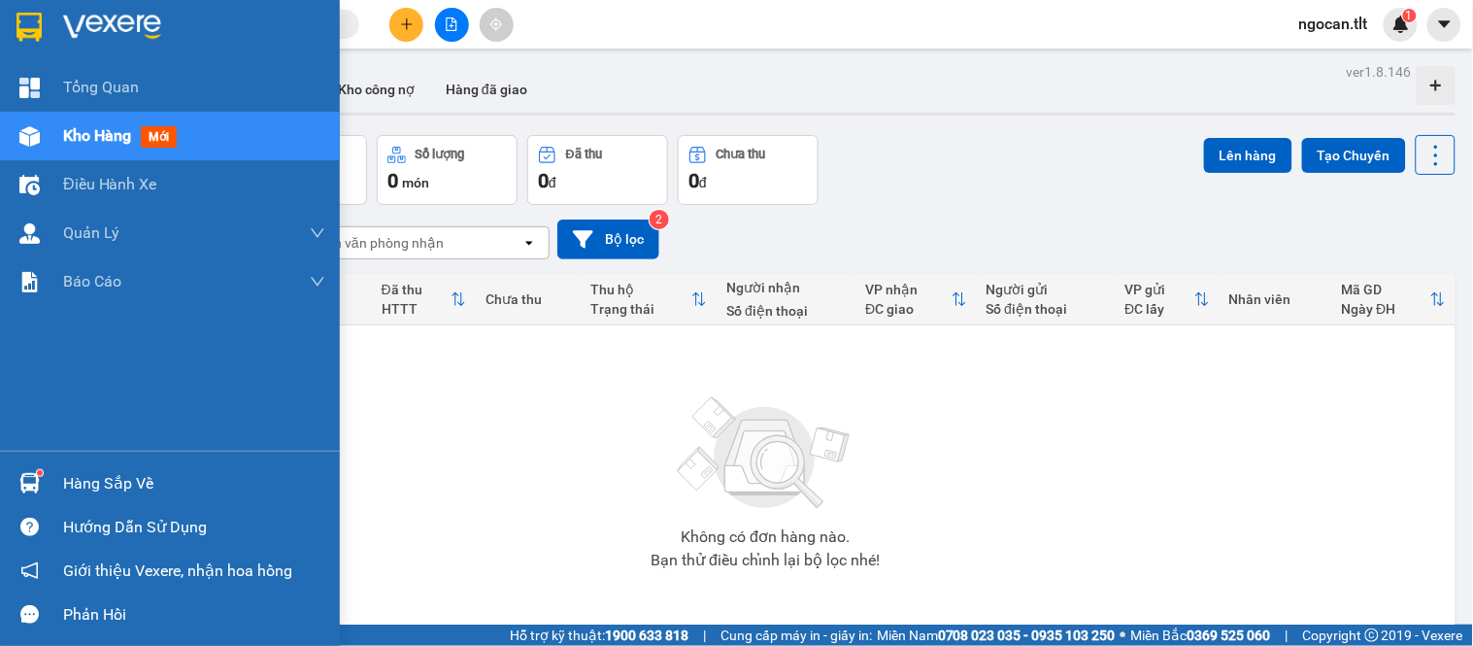
click at [35, 466] on div at bounding box center [30, 483] width 34 height 34
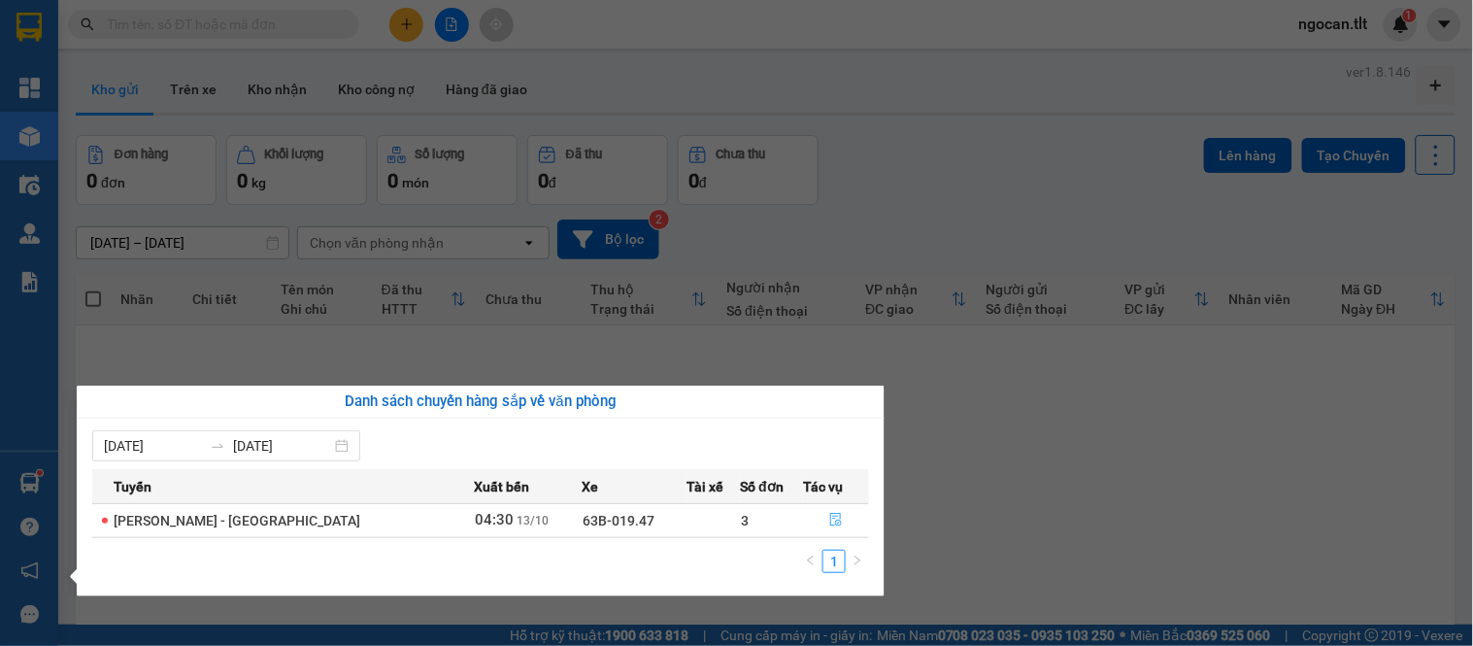
click at [830, 521] on icon "file-done" at bounding box center [836, 520] width 12 height 14
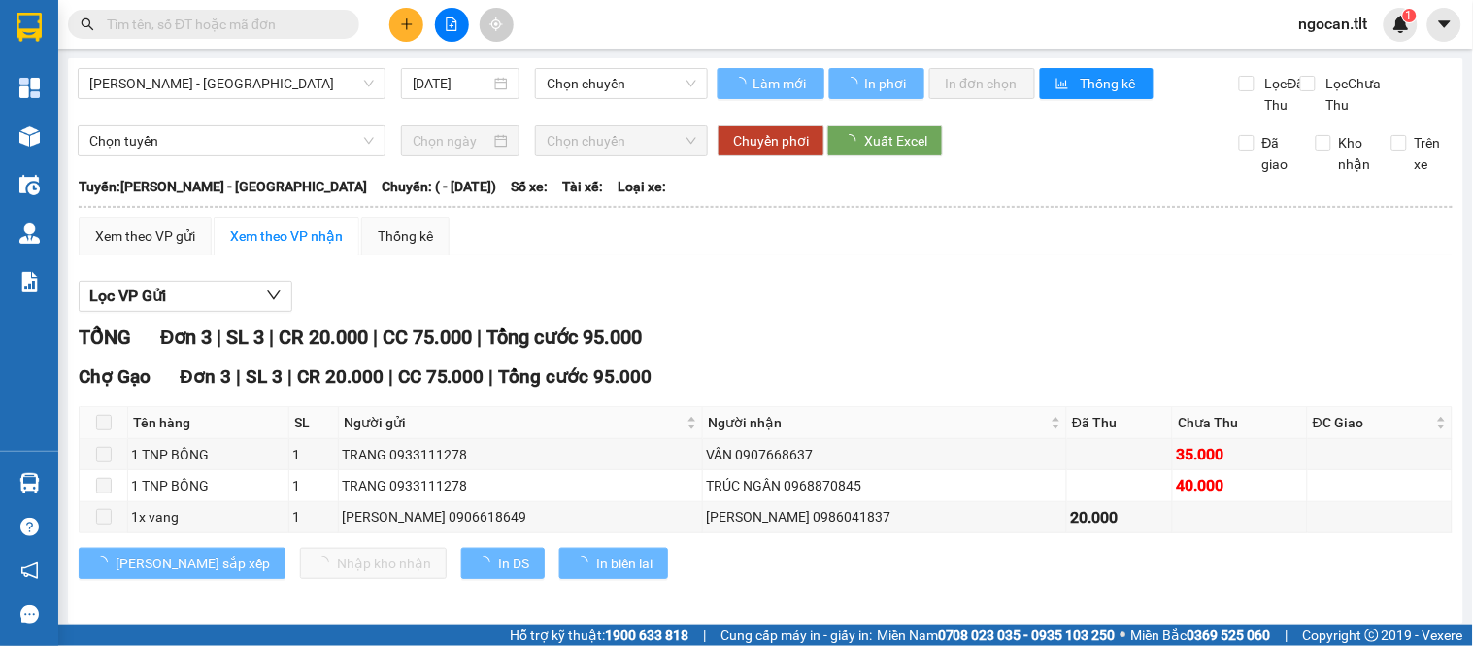
type input "[DATE]"
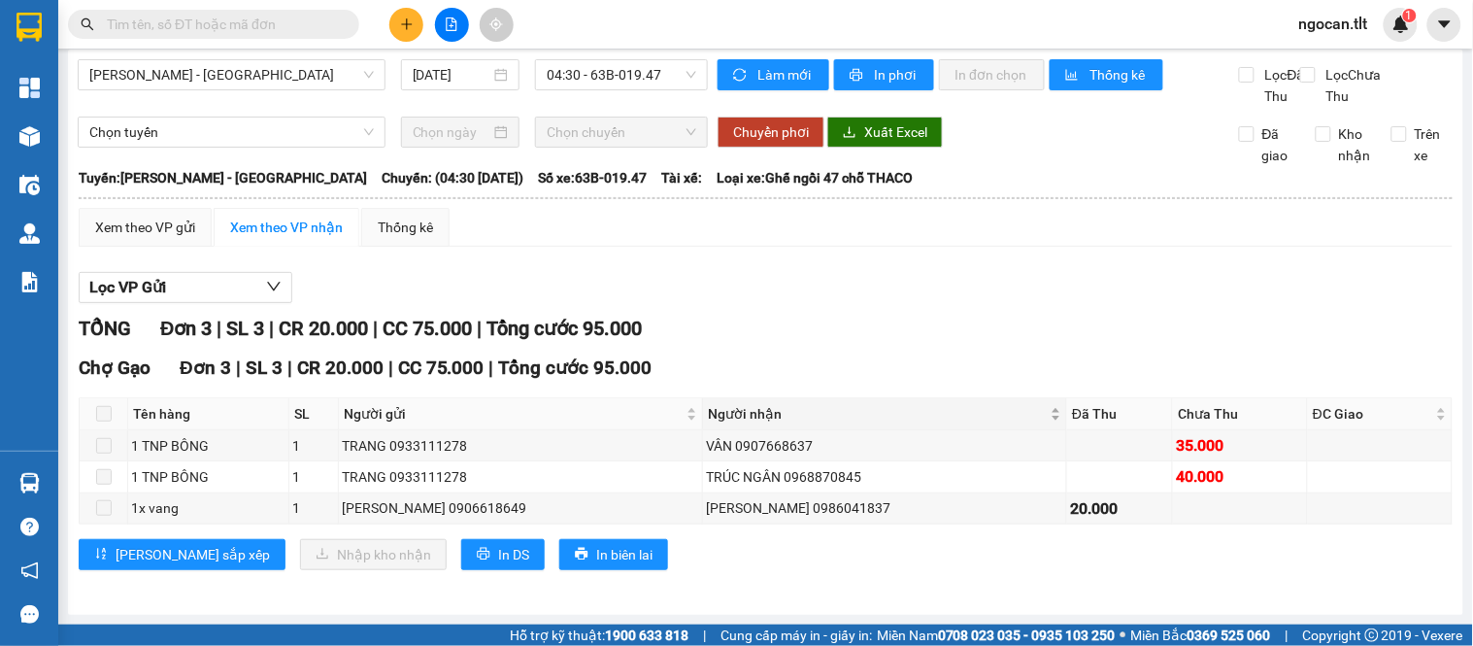
scroll to position [30, 0]
click at [802, 560] on div "Lưu sắp xếp Nhập kho nhận In DS In biên lai" at bounding box center [766, 554] width 1374 height 31
click at [400, 27] on icon "plus" at bounding box center [407, 24] width 14 height 14
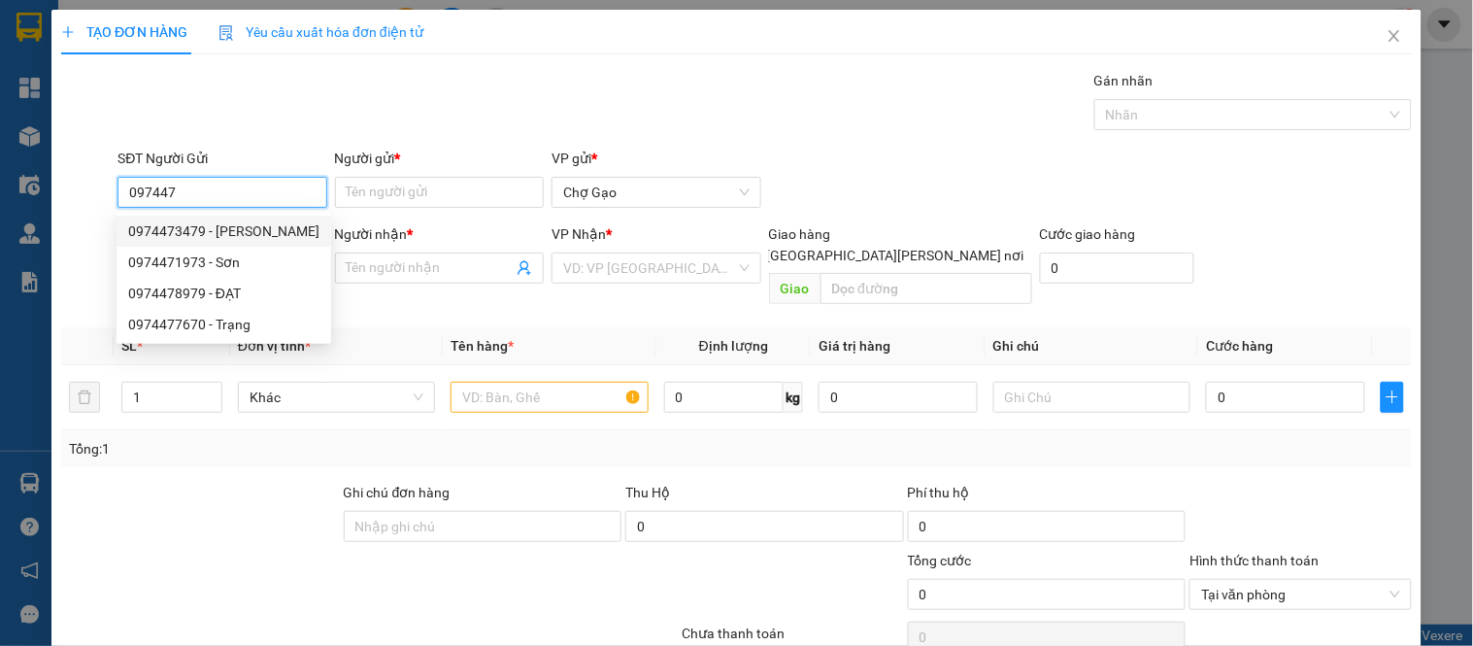
click at [253, 228] on div "0974473479 - HOÀNG" at bounding box center [223, 230] width 191 height 21
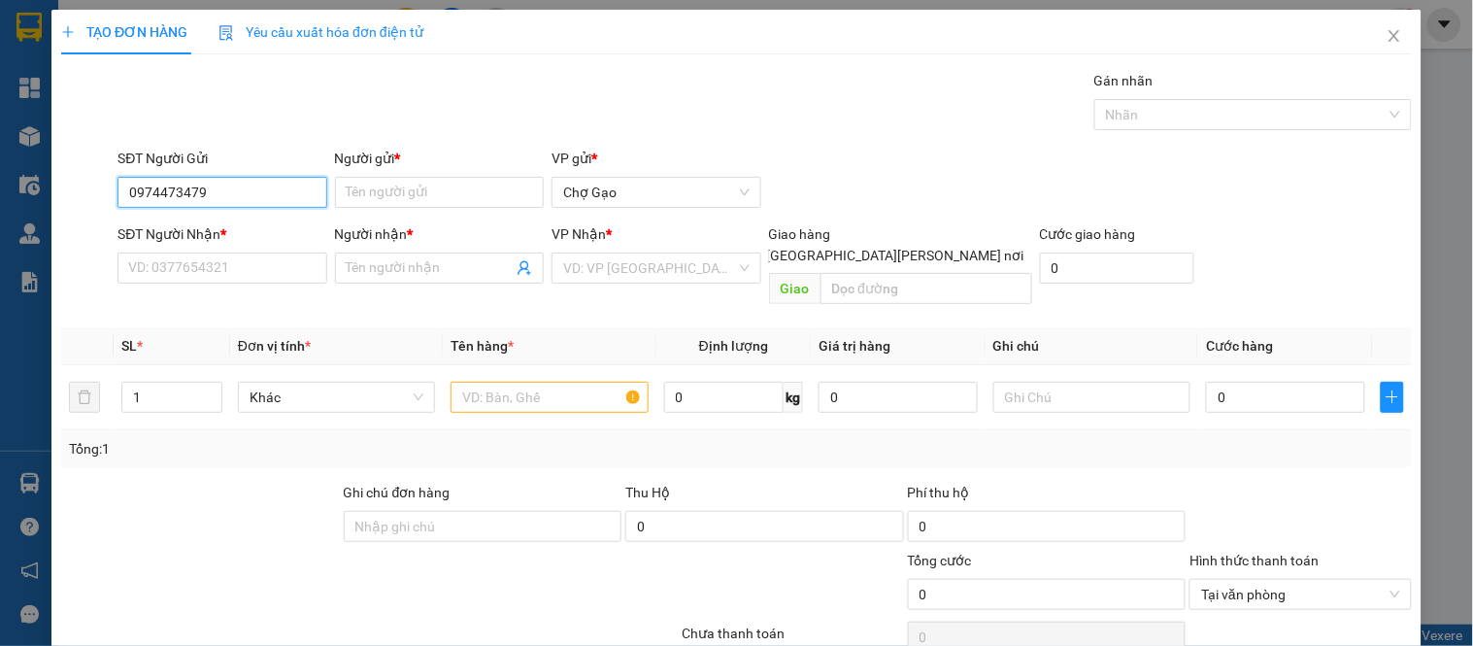
type input "0974473479"
click at [254, 250] on div "SĐT Người Nhận *" at bounding box center [221, 237] width 209 height 29
click at [263, 250] on div "SĐT Người Nhận *" at bounding box center [221, 237] width 209 height 29
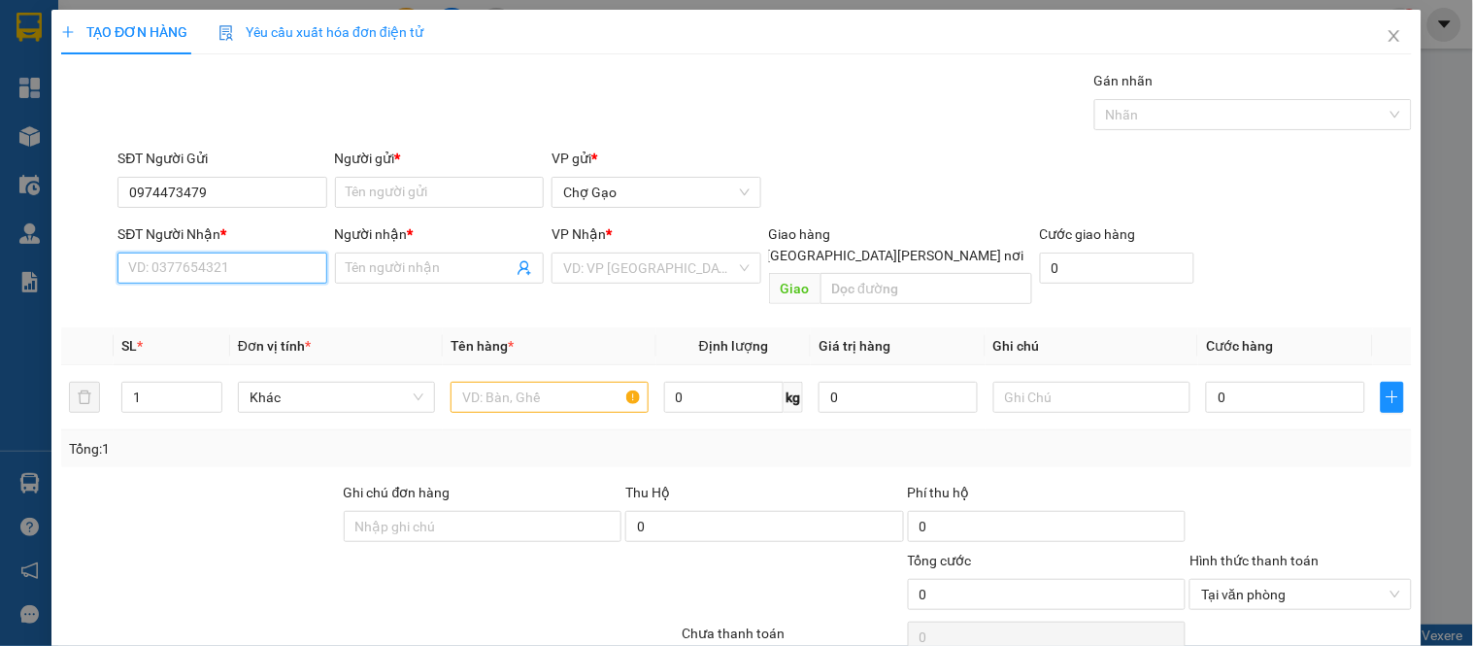
click at [263, 258] on input "SĐT Người Nhận *" at bounding box center [221, 267] width 209 height 31
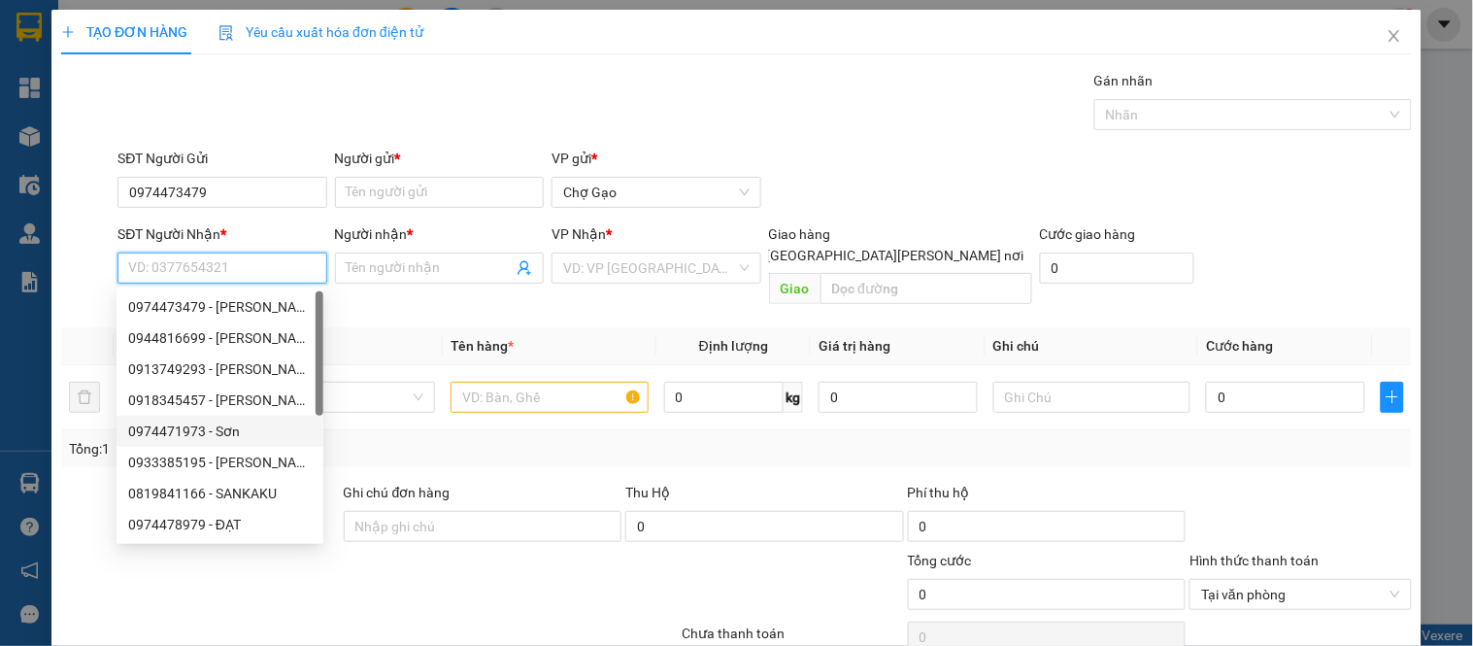
scroll to position [123, 0]
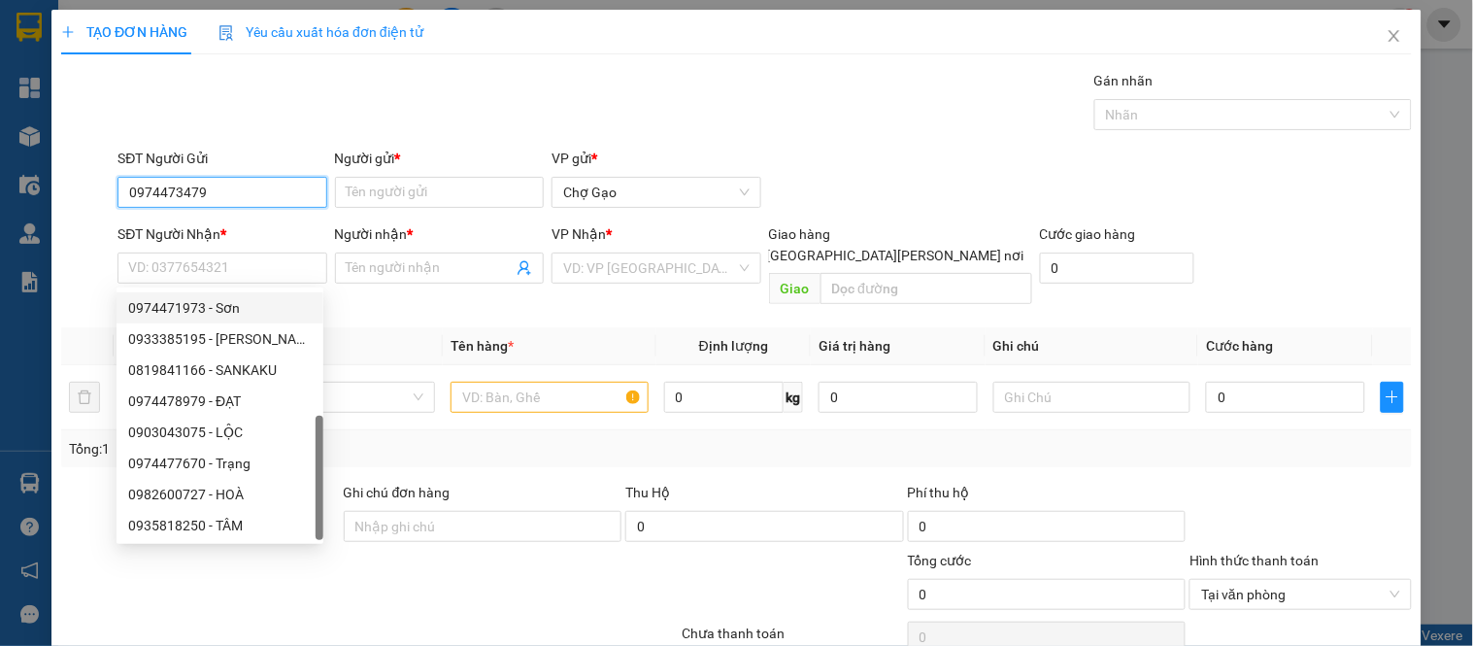
click at [255, 192] on input "0974473479" at bounding box center [221, 192] width 209 height 31
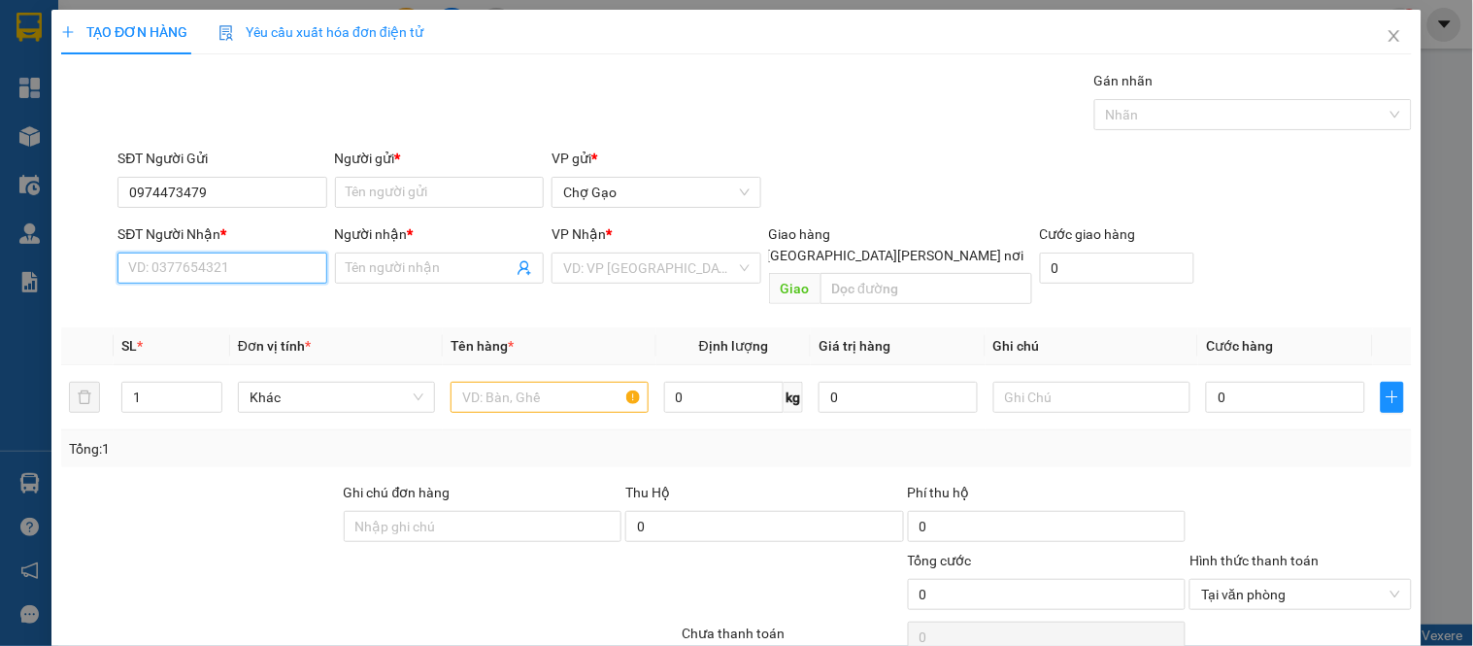
click at [220, 273] on input "SĐT Người Nhận *" at bounding box center [221, 267] width 209 height 31
paste input "0908807449"
type input "0908807449"
drag, startPoint x: 250, startPoint y: 304, endPoint x: 294, endPoint y: 265, distance: 59.2
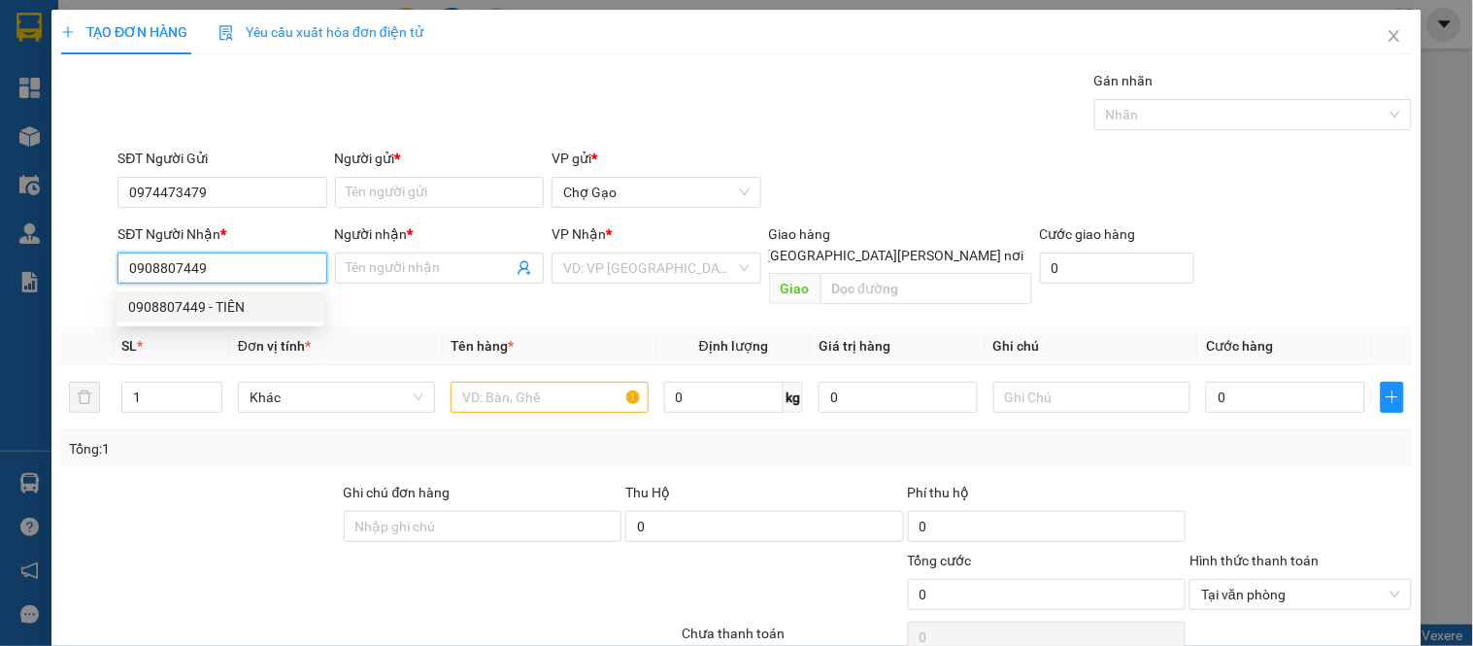
click at [250, 305] on div "0908807449 - TIÊN" at bounding box center [219, 306] width 183 height 21
type input "TIÊN"
type input "0908807449"
click at [359, 209] on div "Người gửi * Tên người gửi" at bounding box center [439, 182] width 209 height 68
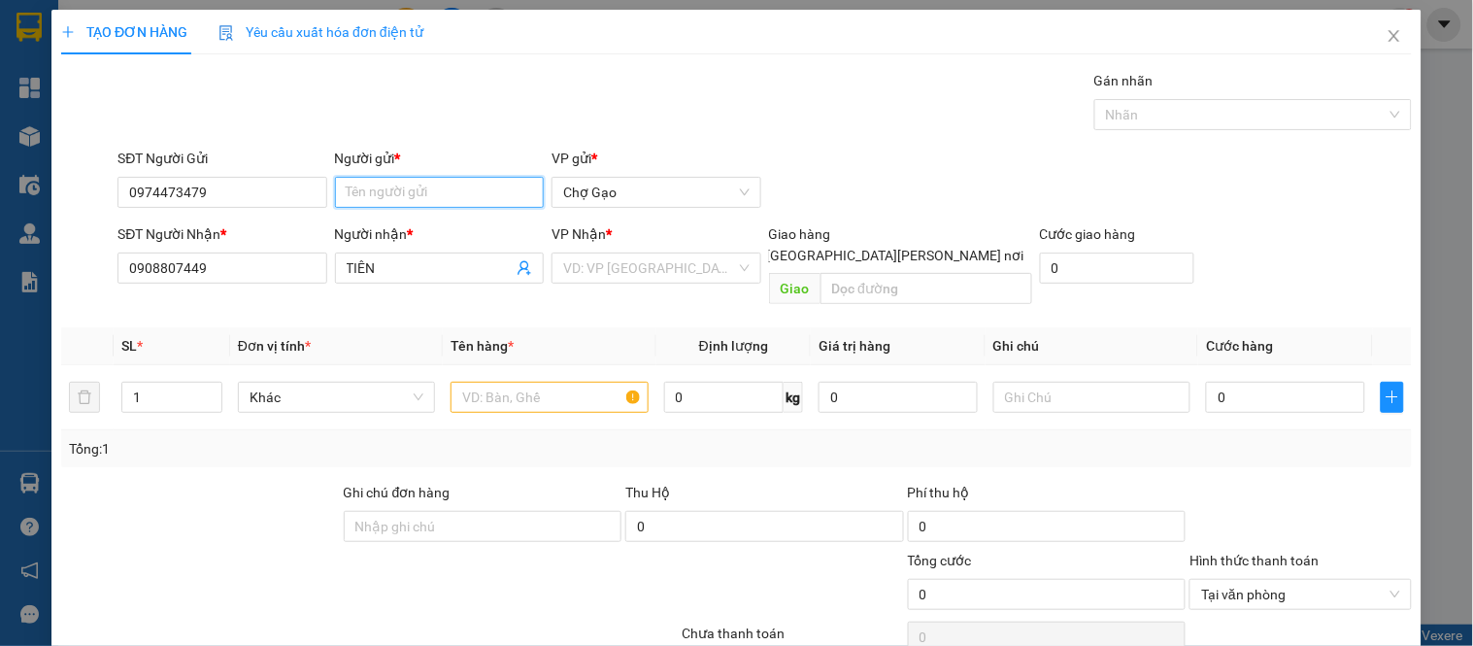
click at [357, 204] on input "Người gửi *" at bounding box center [439, 192] width 209 height 31
type input "HOÀNG"
click at [585, 252] on div "VD: VP Sài Gòn" at bounding box center [655, 267] width 209 height 31
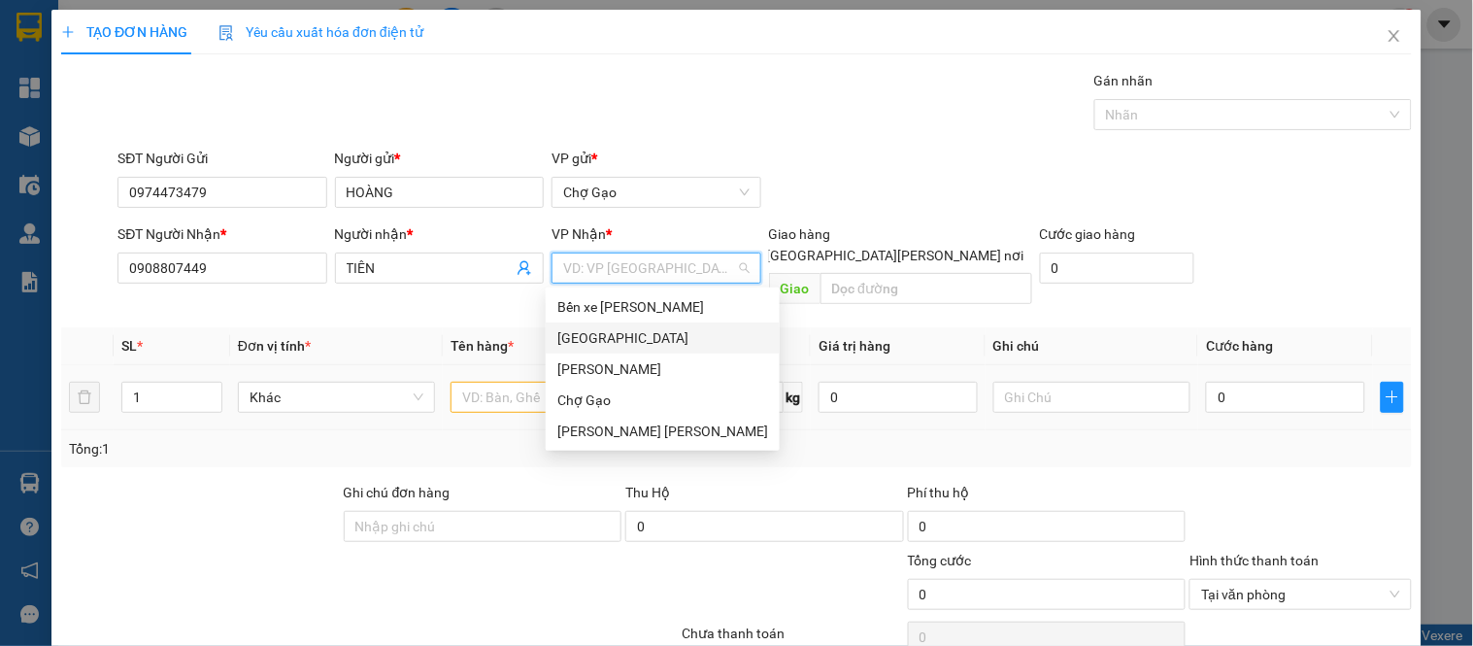
drag, startPoint x: 634, startPoint y: 336, endPoint x: 602, endPoint y: 350, distance: 35.2
click at [634, 335] on div "Sài Gòn" at bounding box center [662, 337] width 211 height 21
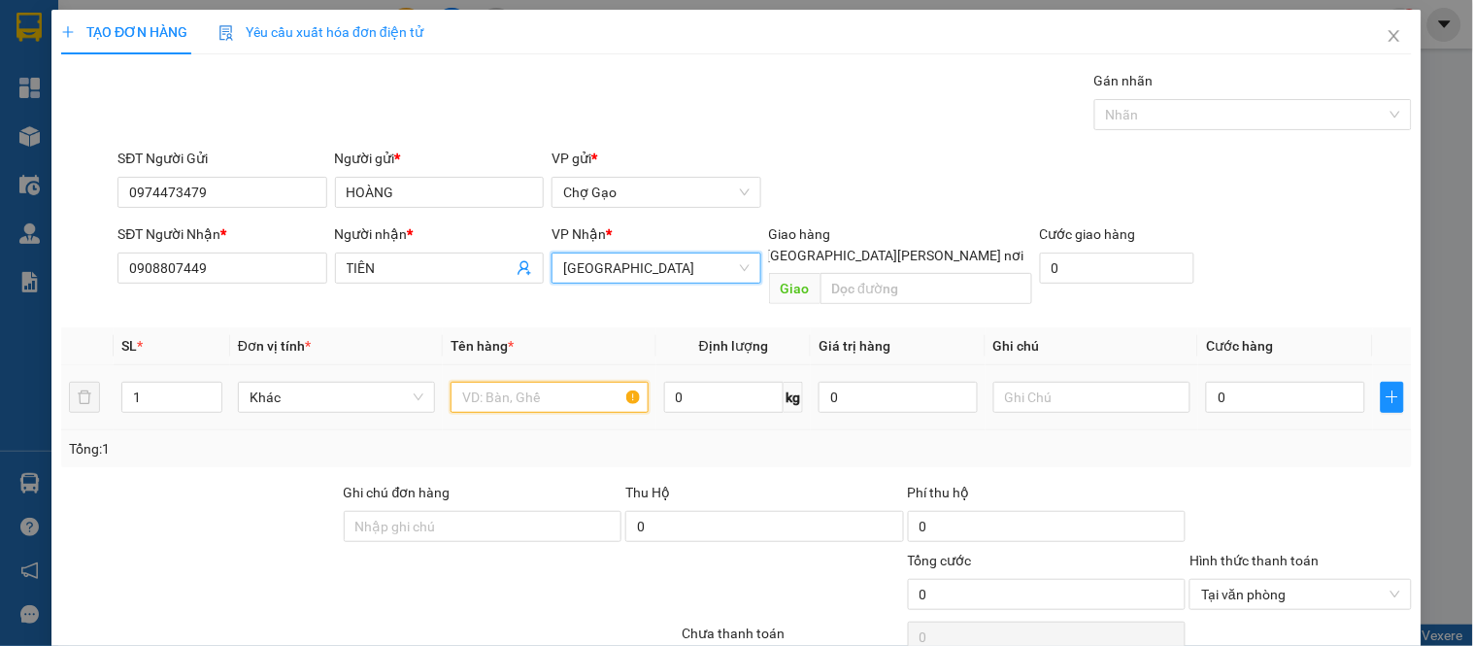
click at [541, 382] on input "text" at bounding box center [548, 397] width 197 height 31
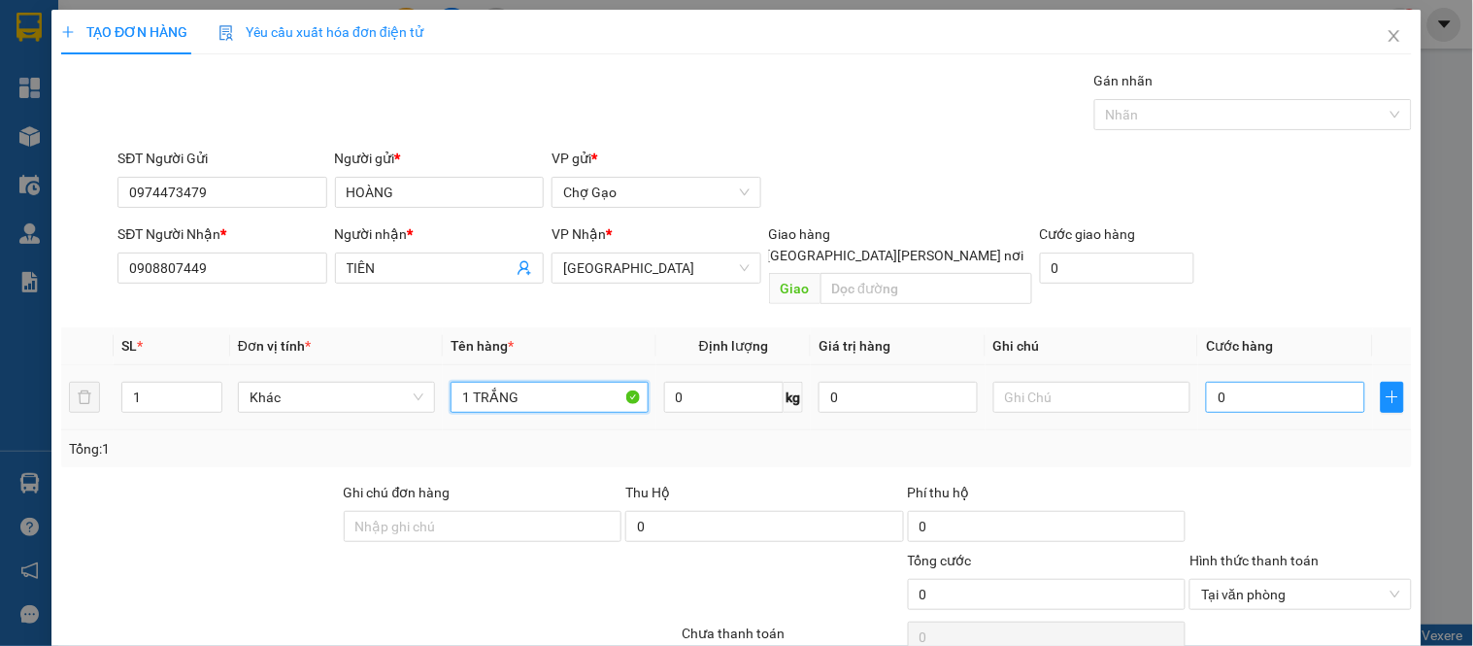
type input "1 TRẮNG"
click at [1240, 382] on input "0" at bounding box center [1285, 397] width 159 height 31
type input "3"
type input "30"
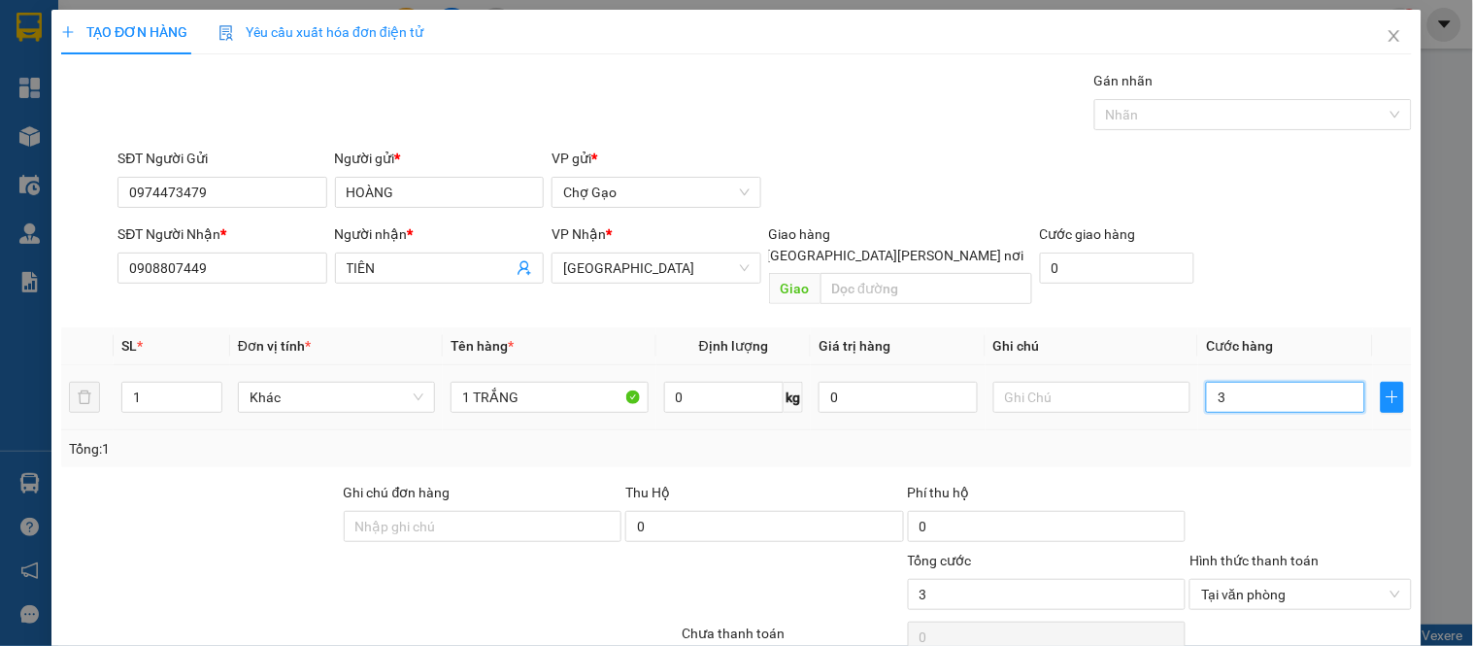
type input "30"
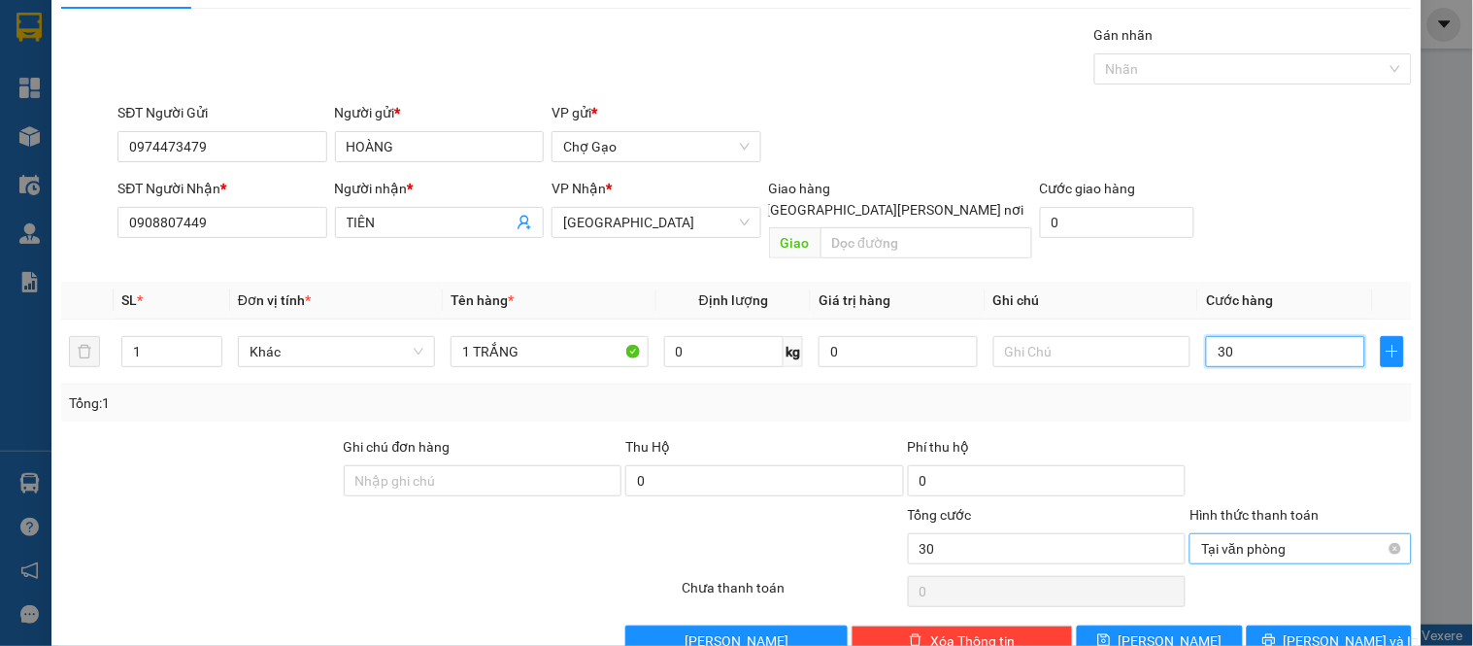
scroll to position [72, 0]
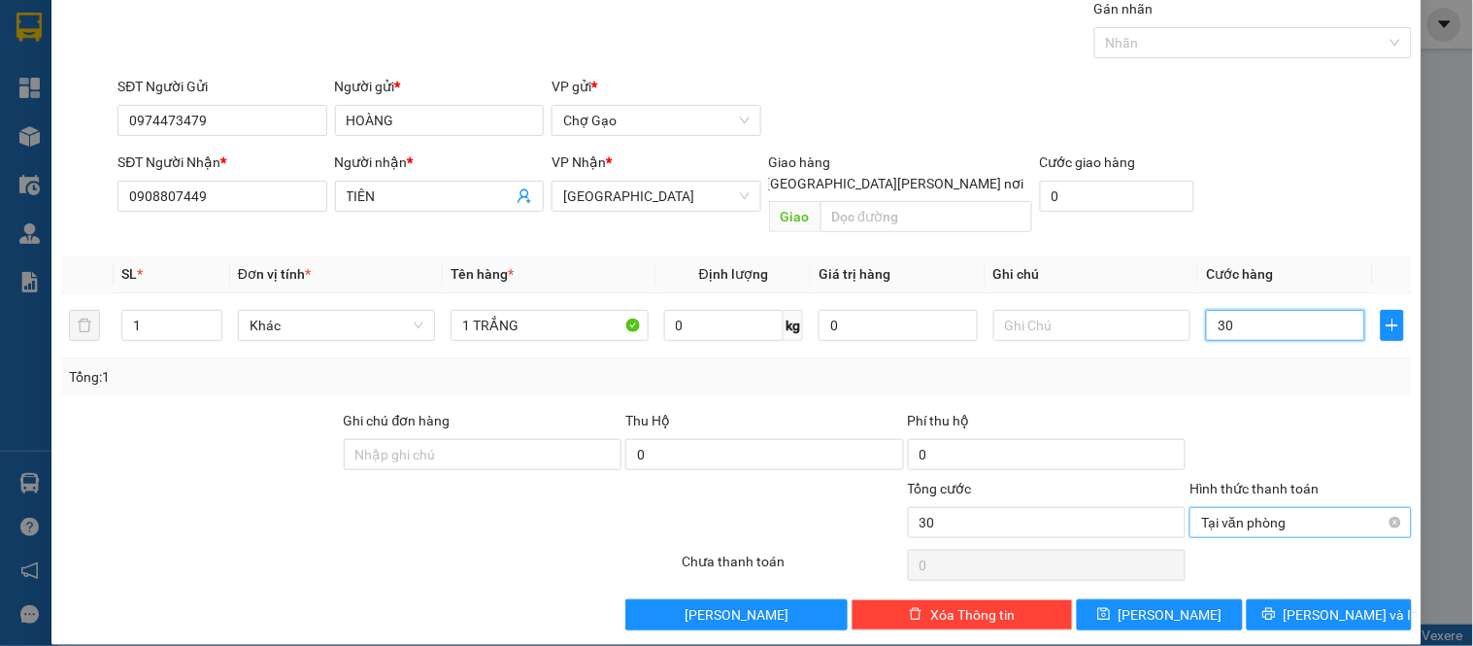
type input "30"
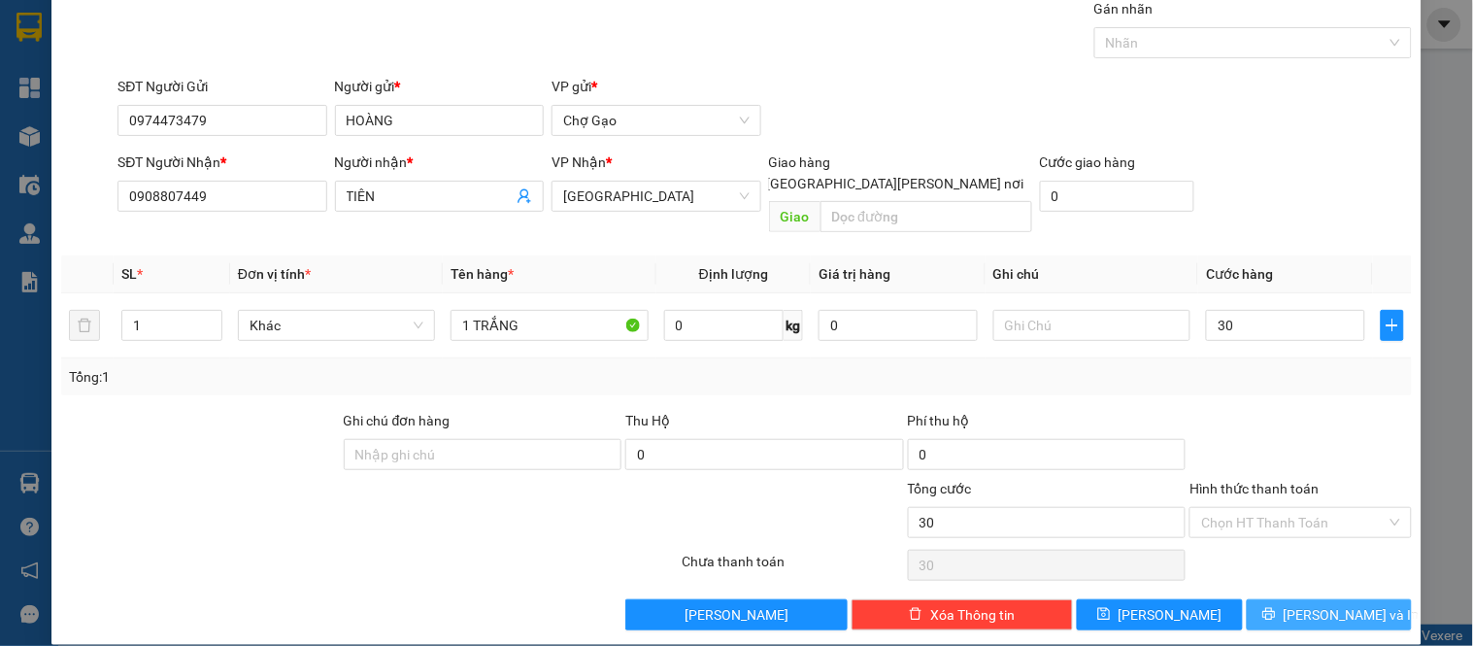
type input "30.000"
click at [1346, 604] on span "Lưu và In" at bounding box center [1351, 614] width 136 height 21
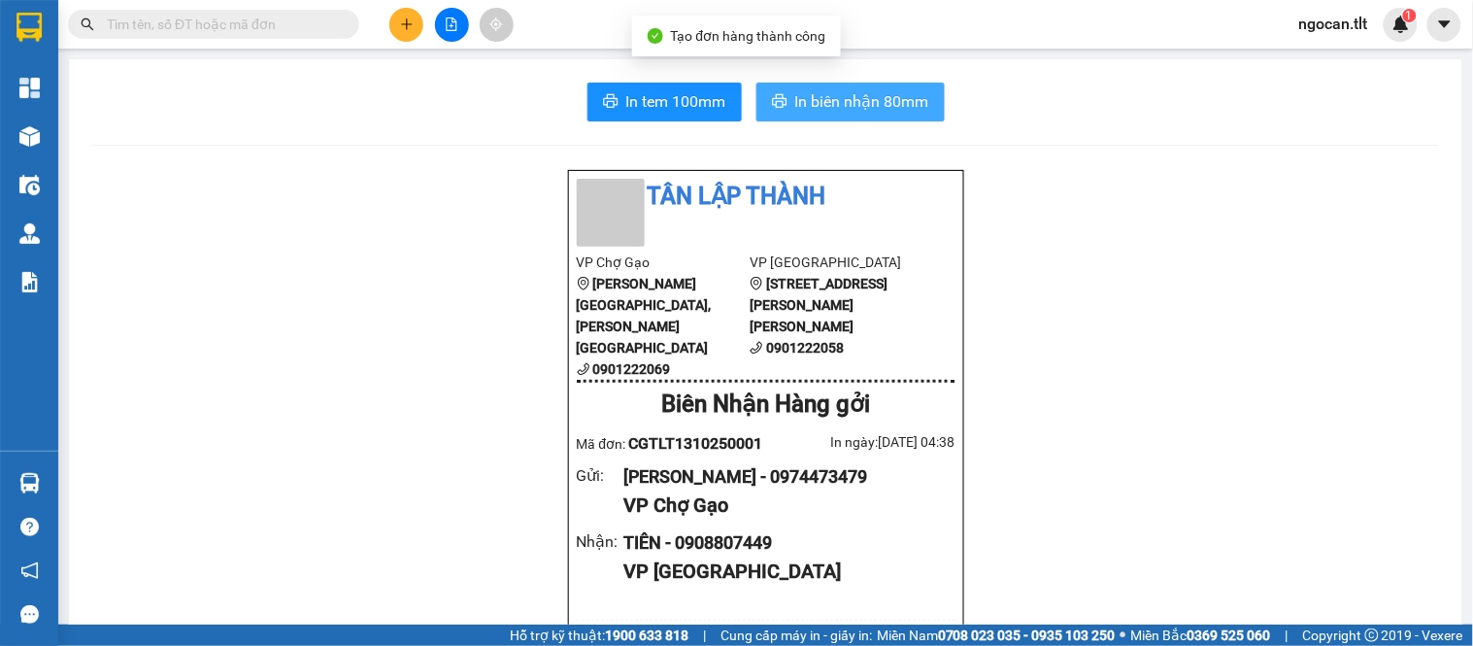
click at [798, 118] on button "In biên nhận 80mm" at bounding box center [850, 102] width 188 height 39
click at [664, 115] on button "In tem 100mm" at bounding box center [664, 102] width 154 height 39
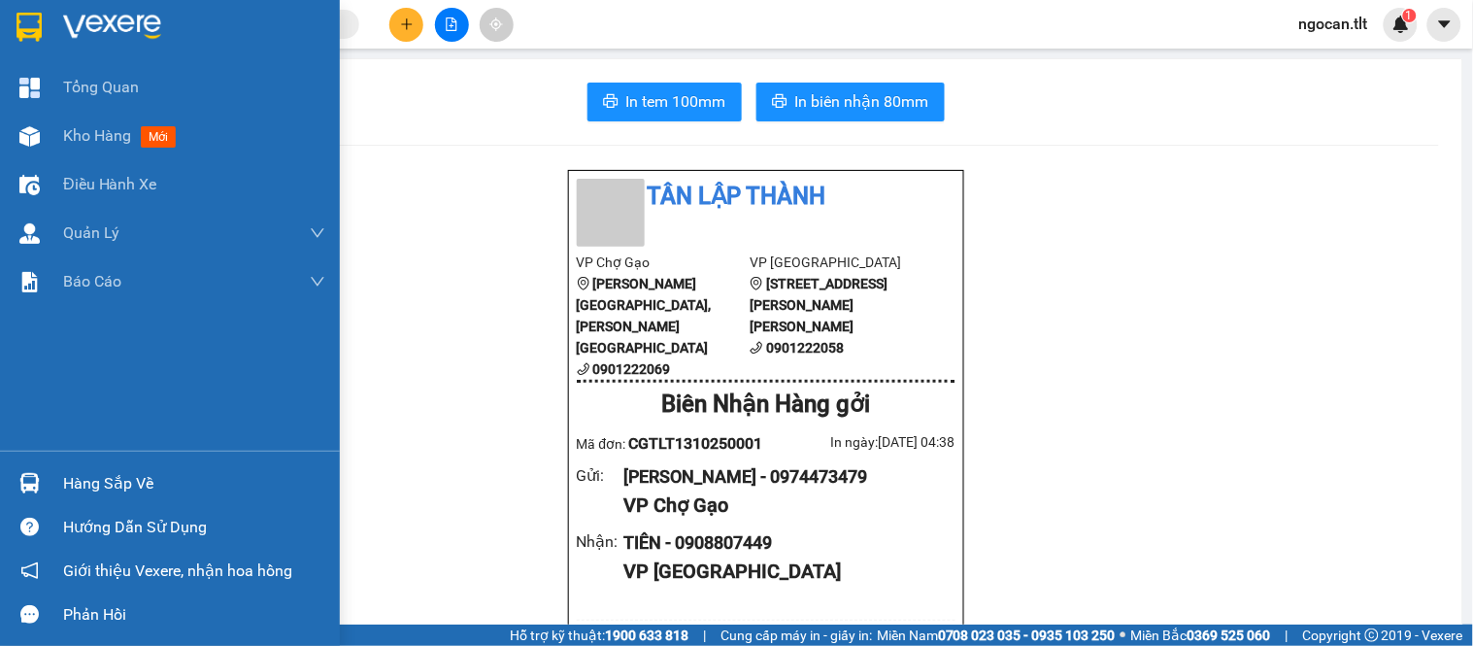
click at [0, 23] on div at bounding box center [170, 31] width 340 height 63
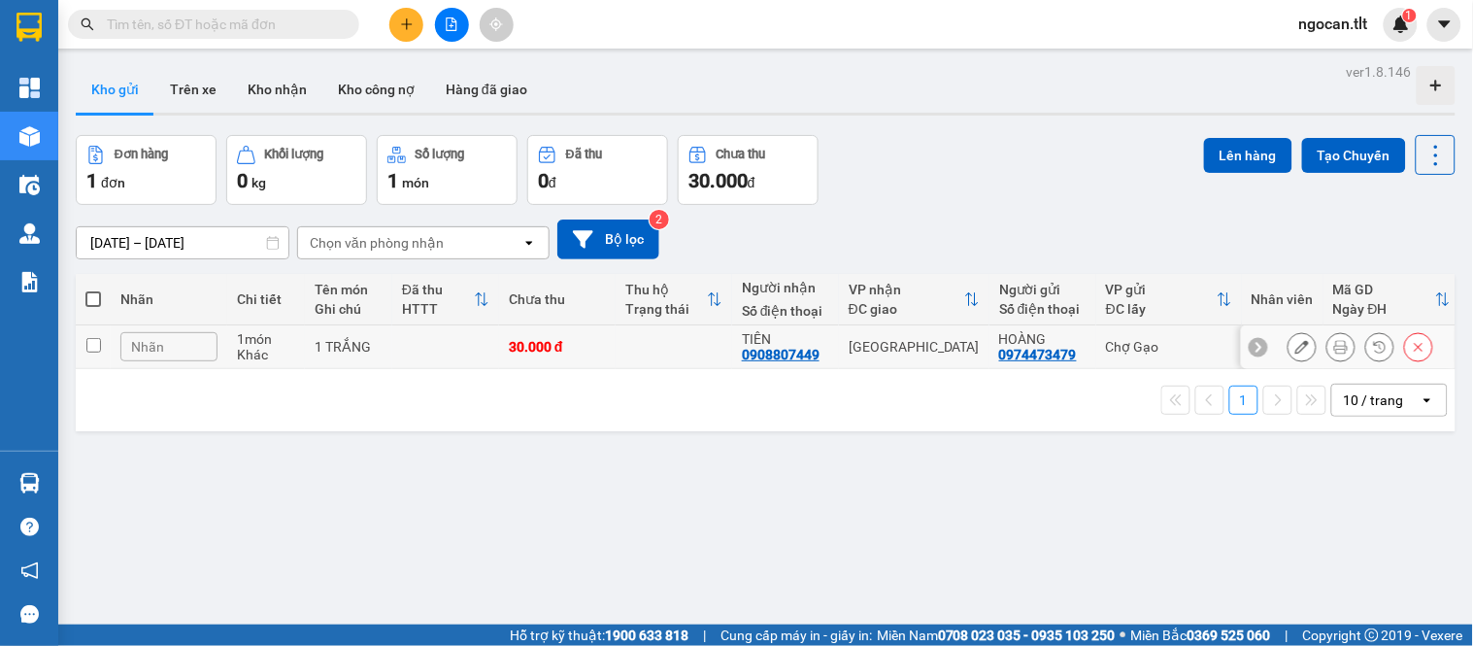
click at [1288, 346] on button at bounding box center [1301, 347] width 27 height 34
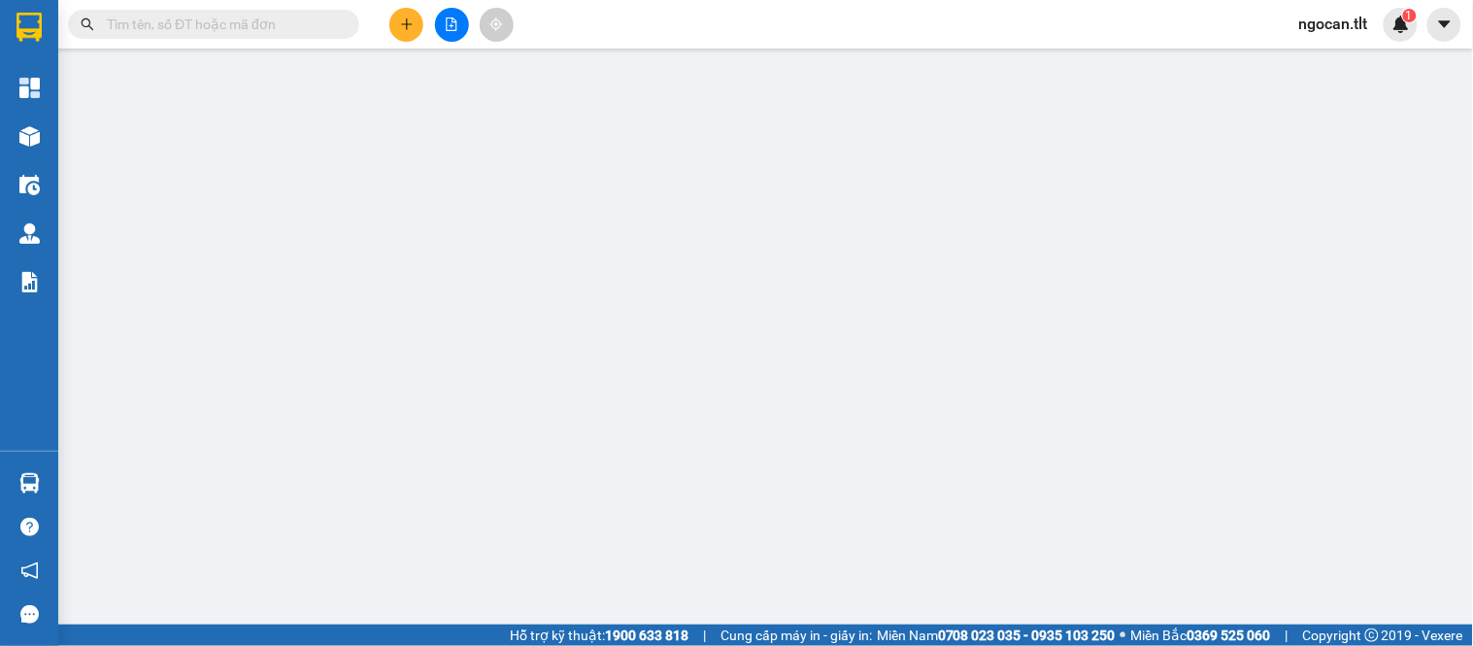
type input "0974473479"
type input "HOÀNG"
type input "0908807449"
type input "TIÊN"
type input "0"
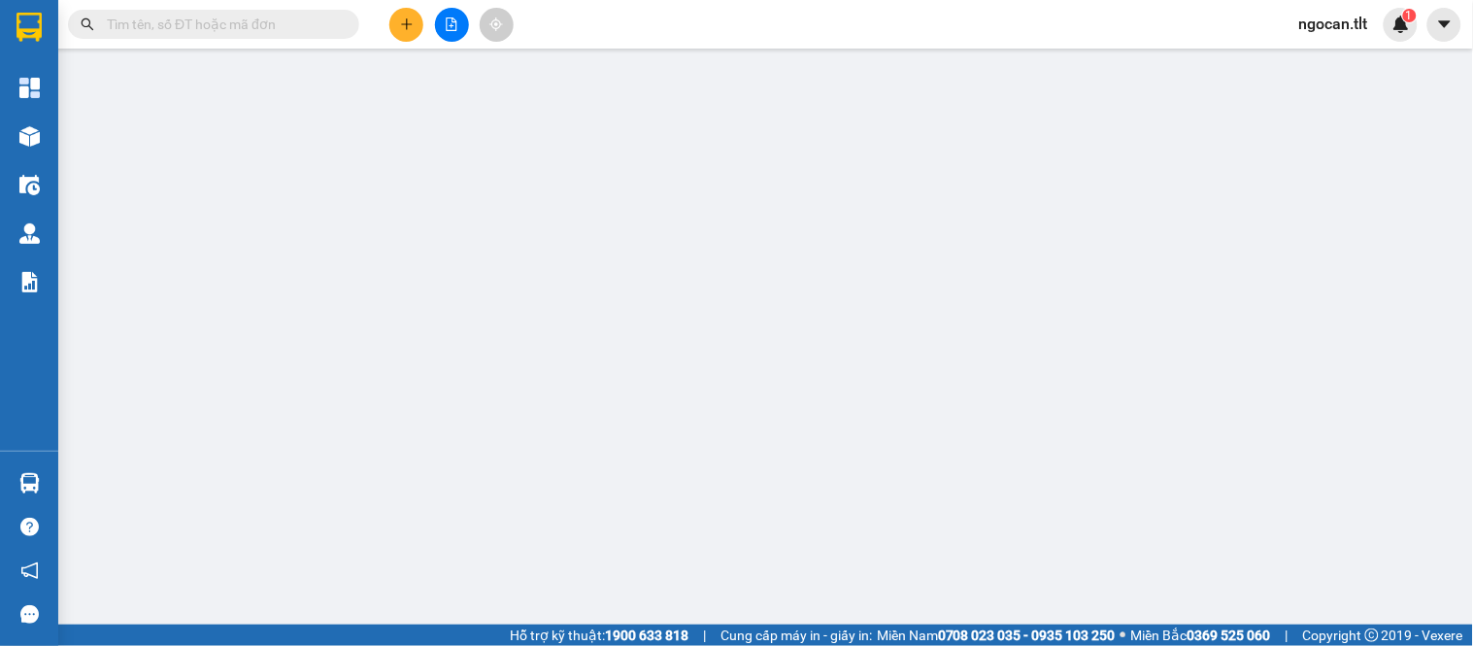
type input "30.000"
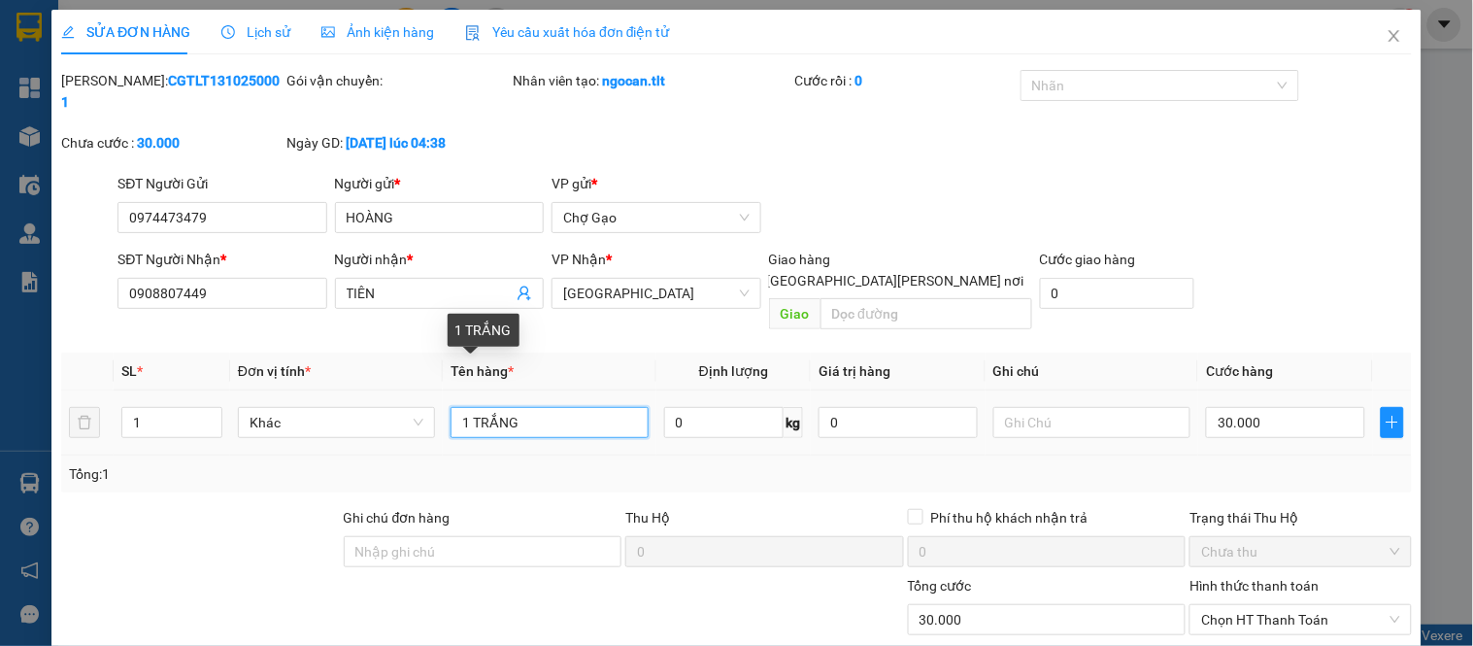
click at [467, 407] on input "1 TRẮNG" at bounding box center [548, 422] width 197 height 31
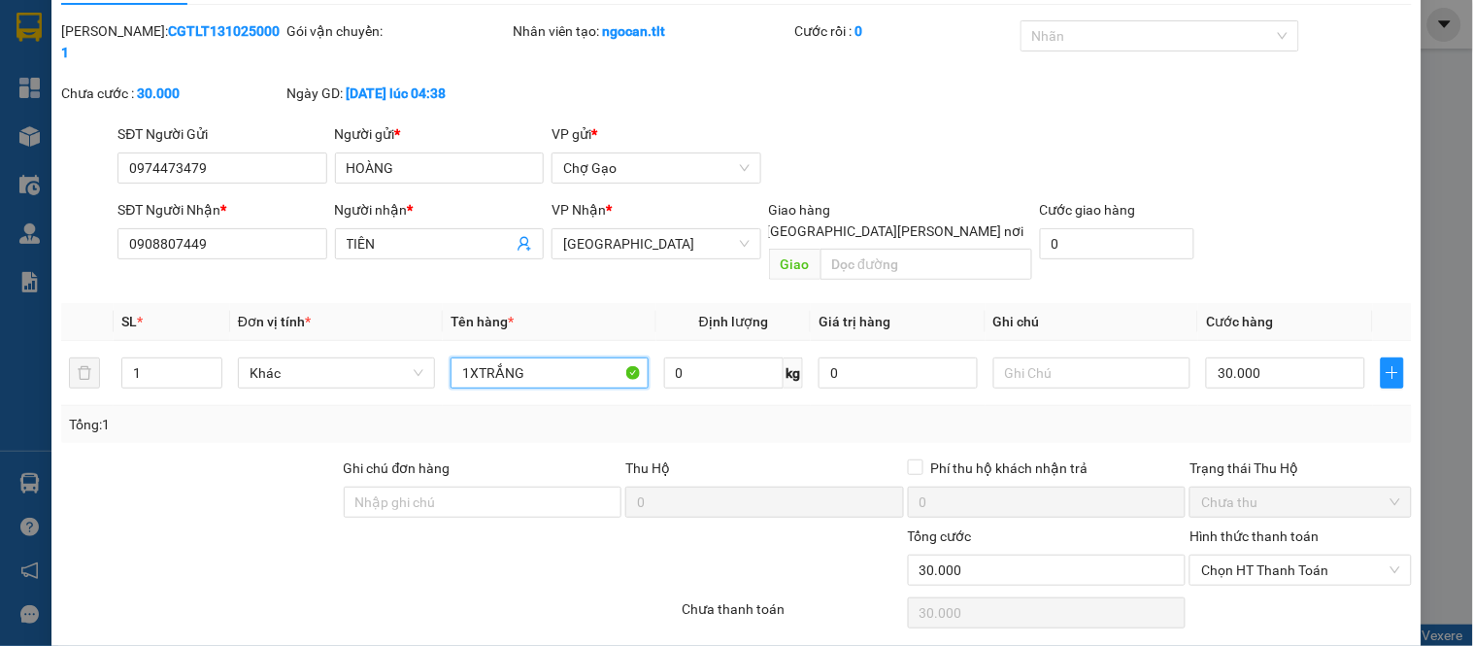
scroll to position [76, 0]
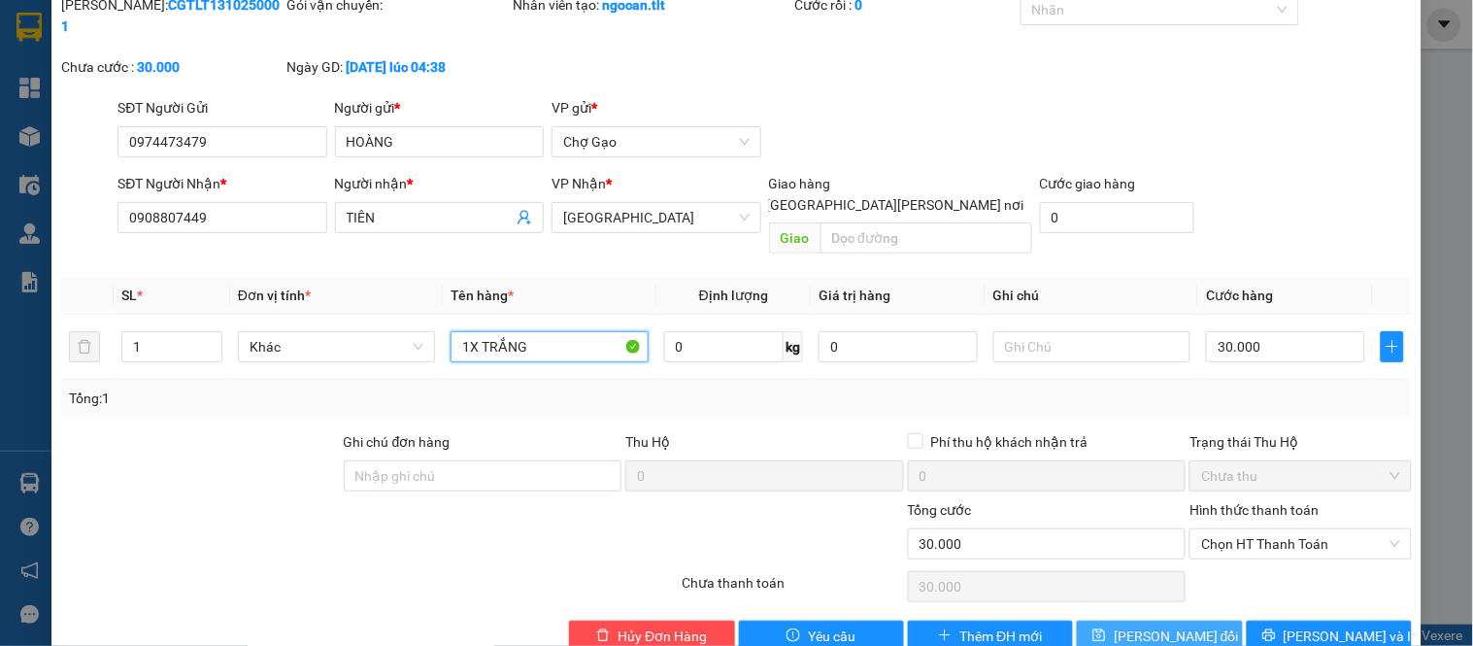
type input "1X TRẮNG"
click at [1224, 620] on button "Lưu thay đổi" at bounding box center [1159, 635] width 165 height 31
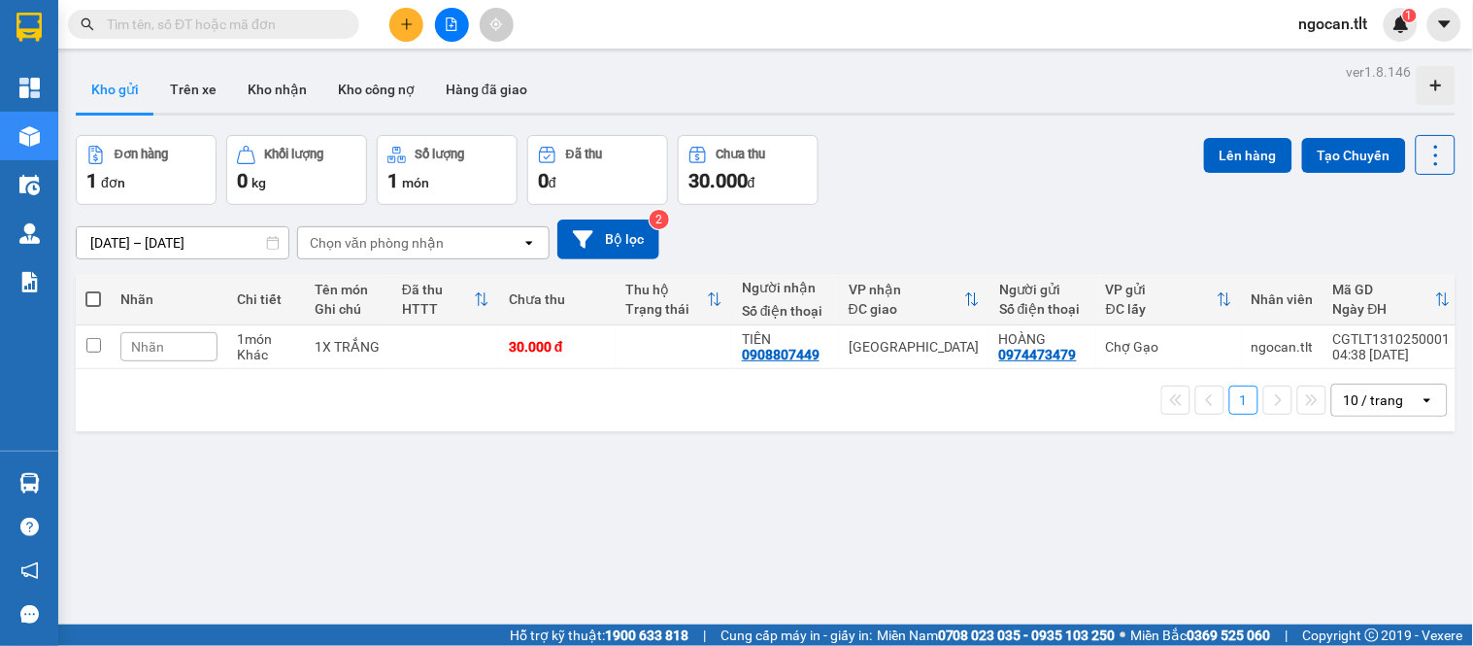
click at [88, 304] on span at bounding box center [93, 299] width 16 height 16
click at [93, 289] on input "checkbox" at bounding box center [93, 289] width 0 height 0
checkbox input "true"
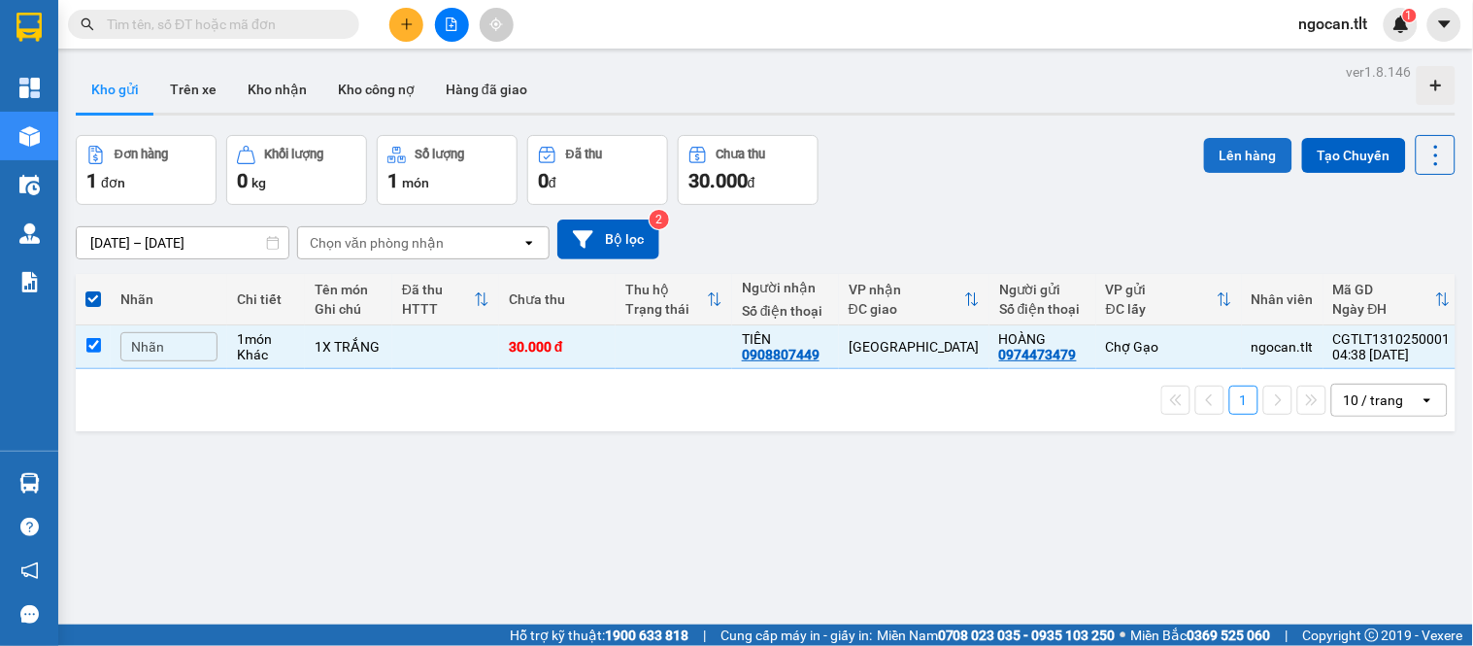
click at [1244, 139] on button "Lên hàng" at bounding box center [1248, 155] width 88 height 35
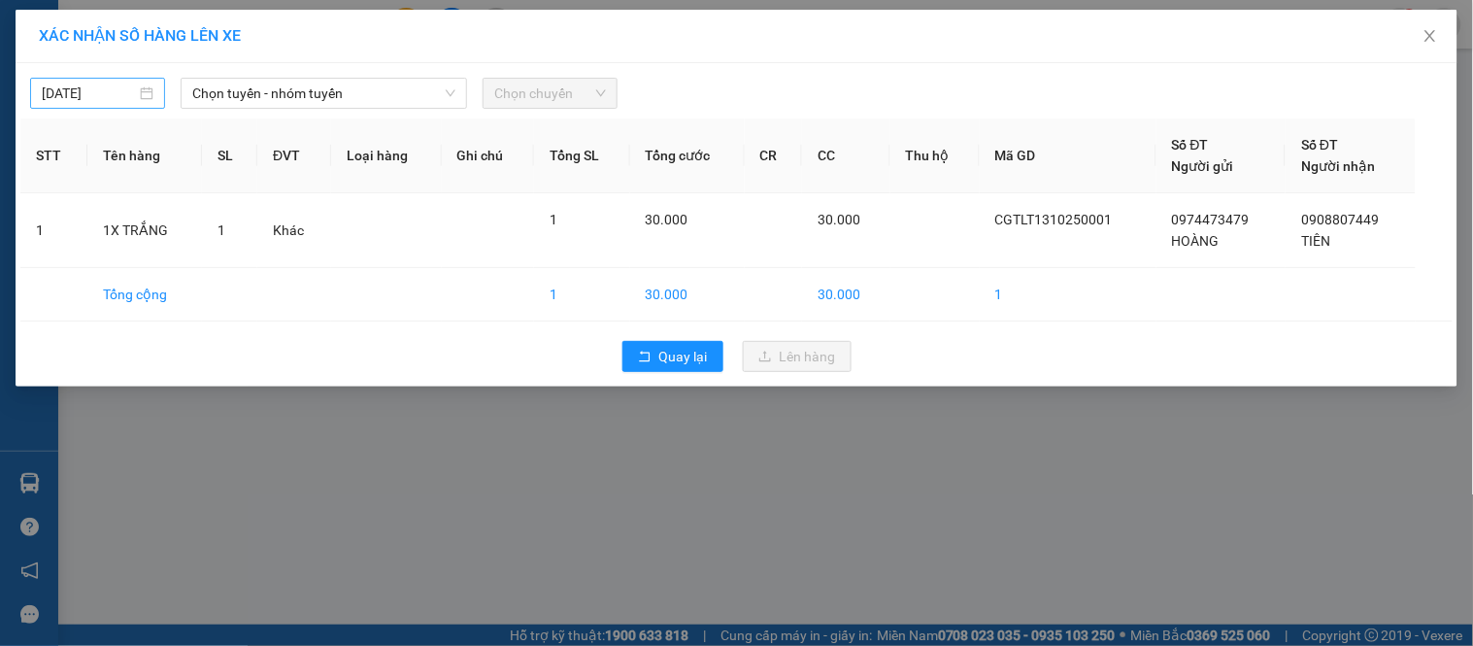
click at [117, 97] on input "12/10/2025" at bounding box center [89, 93] width 94 height 21
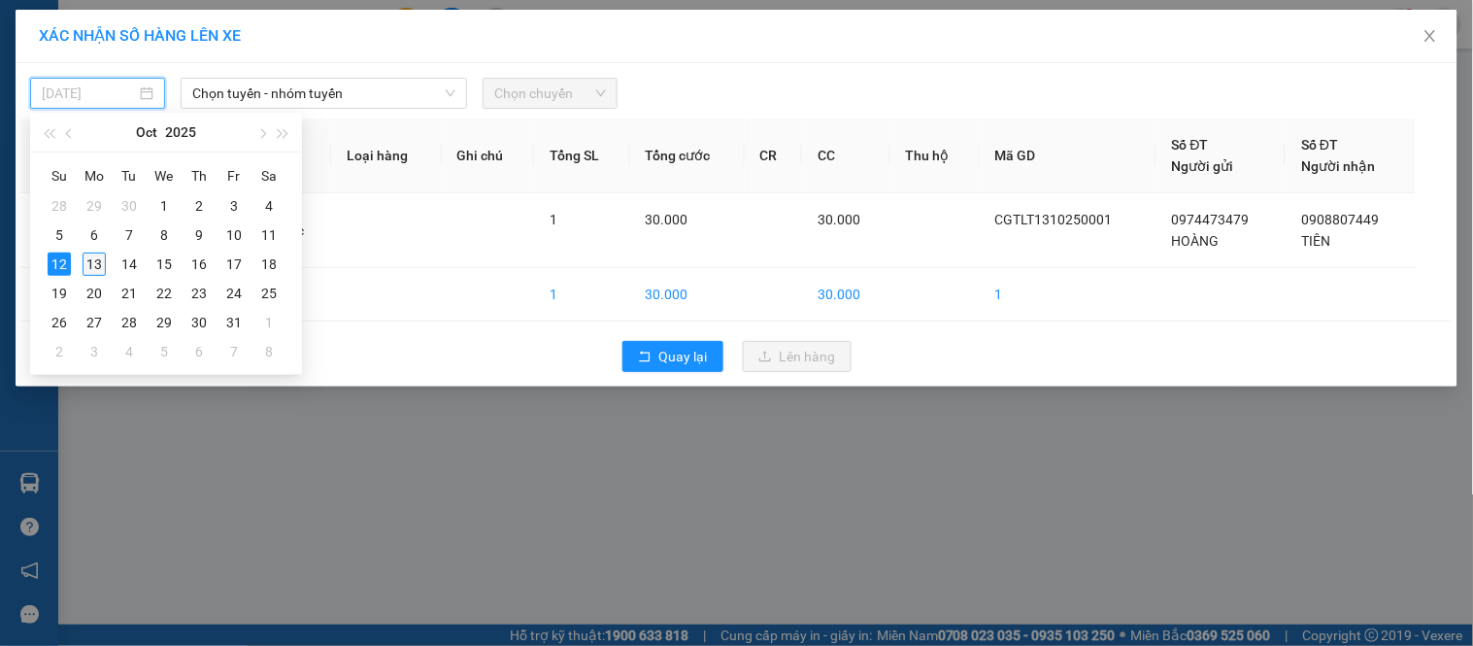
click at [101, 262] on div "13" at bounding box center [94, 263] width 23 height 23
type input "[DATE]"
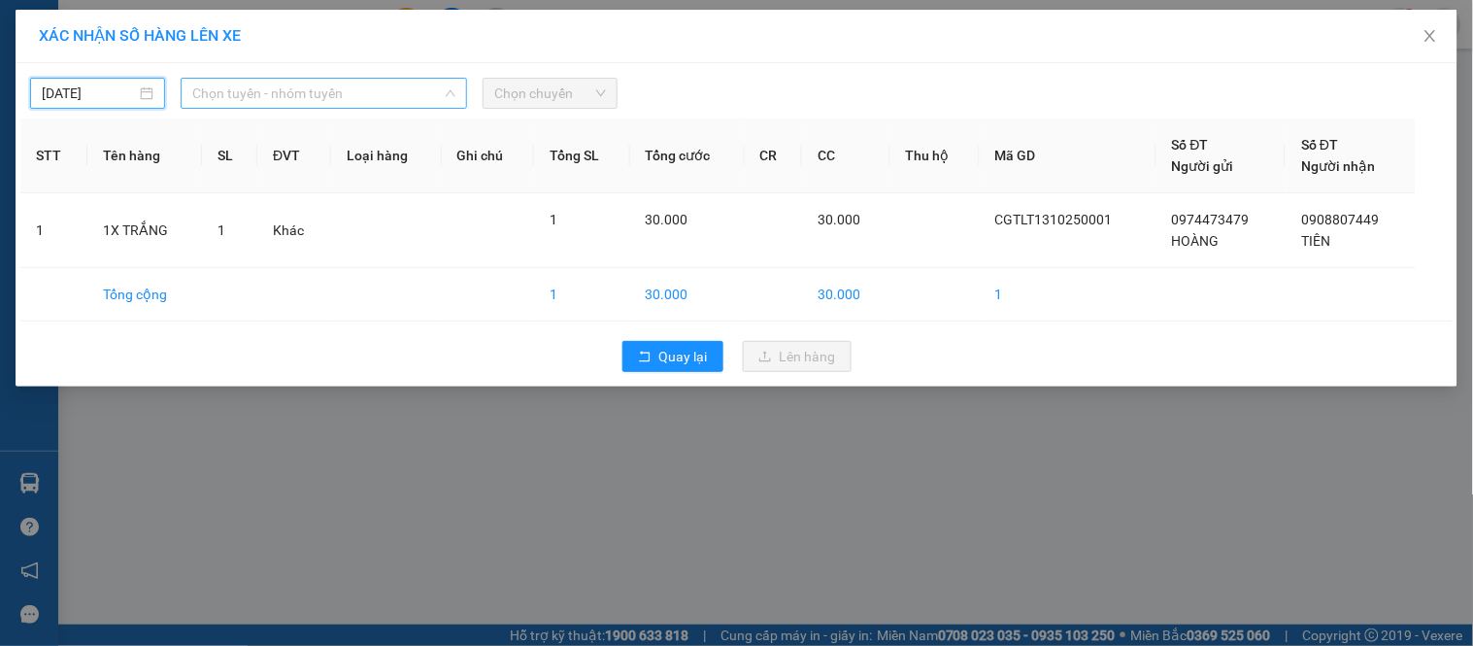
click at [262, 88] on span "Chọn tuyến - nhóm tuyến" at bounding box center [323, 93] width 263 height 29
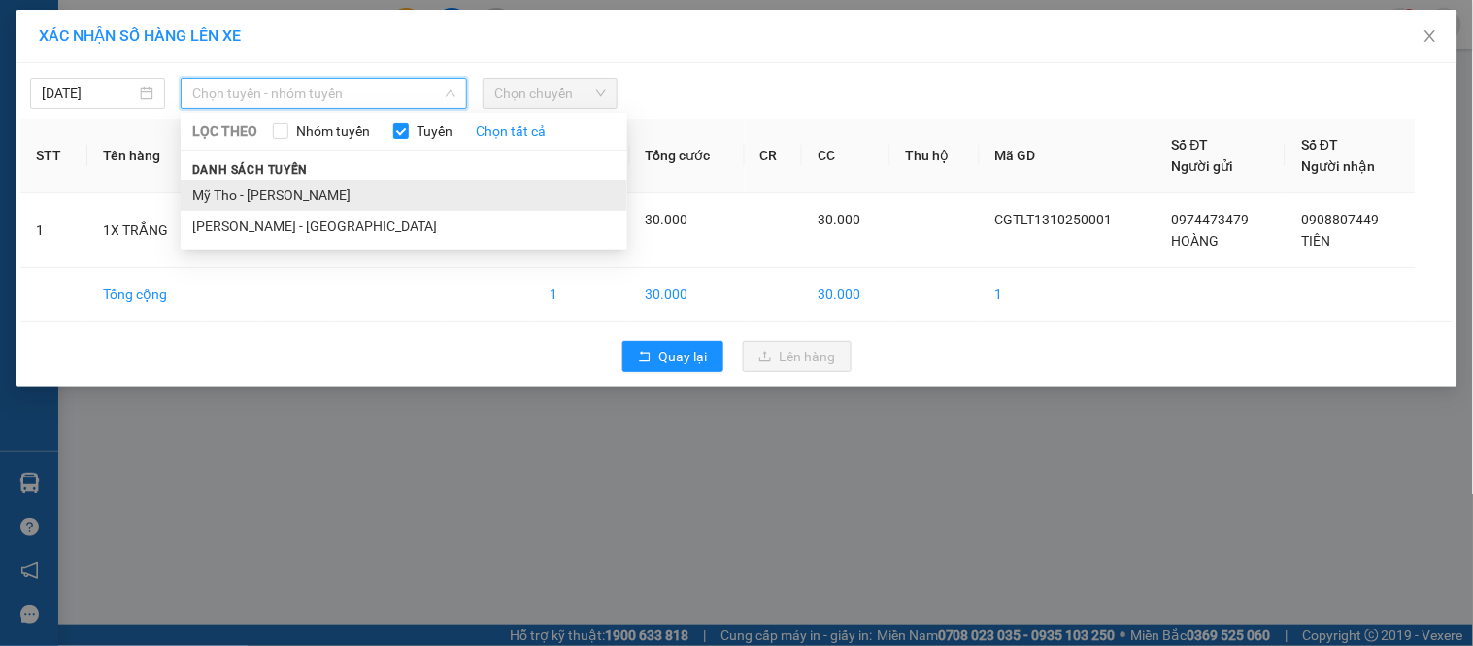
click at [270, 190] on li "Mỹ Tho - [PERSON_NAME]" at bounding box center [404, 195] width 447 height 31
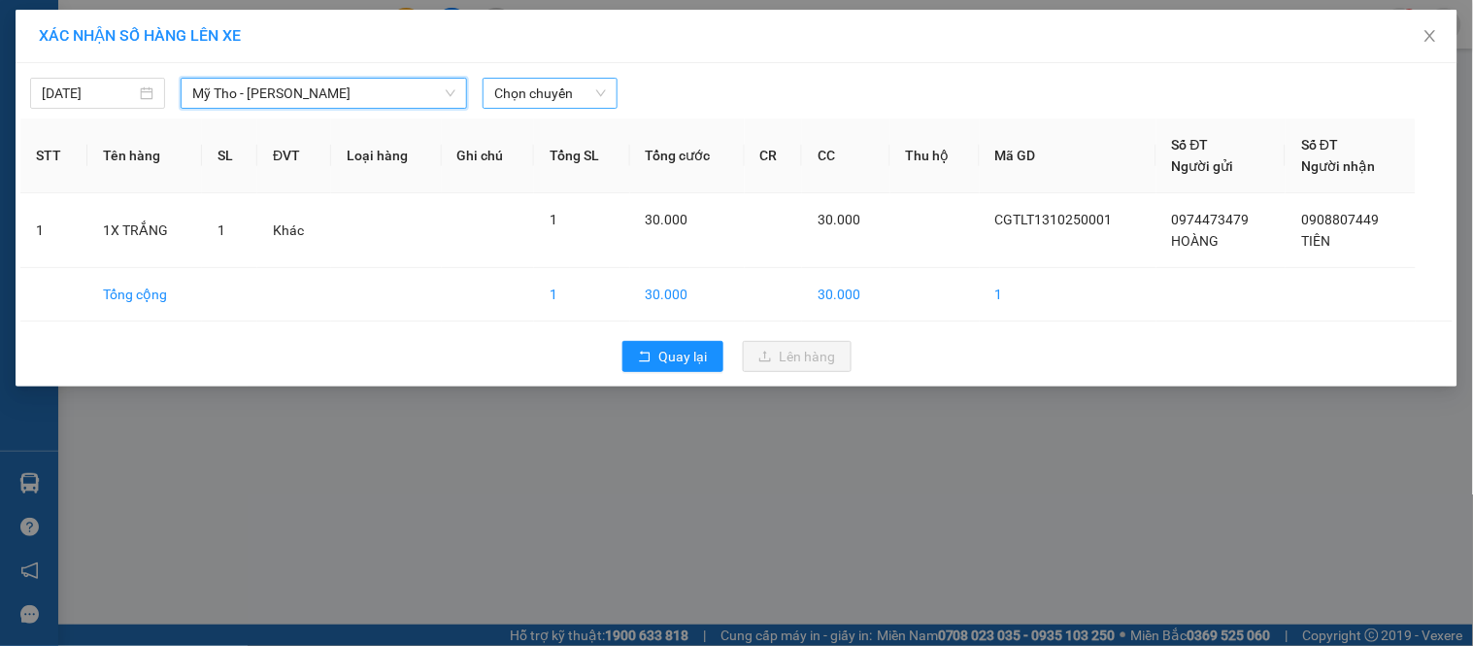
click at [503, 94] on span "Chọn chuyến" at bounding box center [550, 93] width 112 height 29
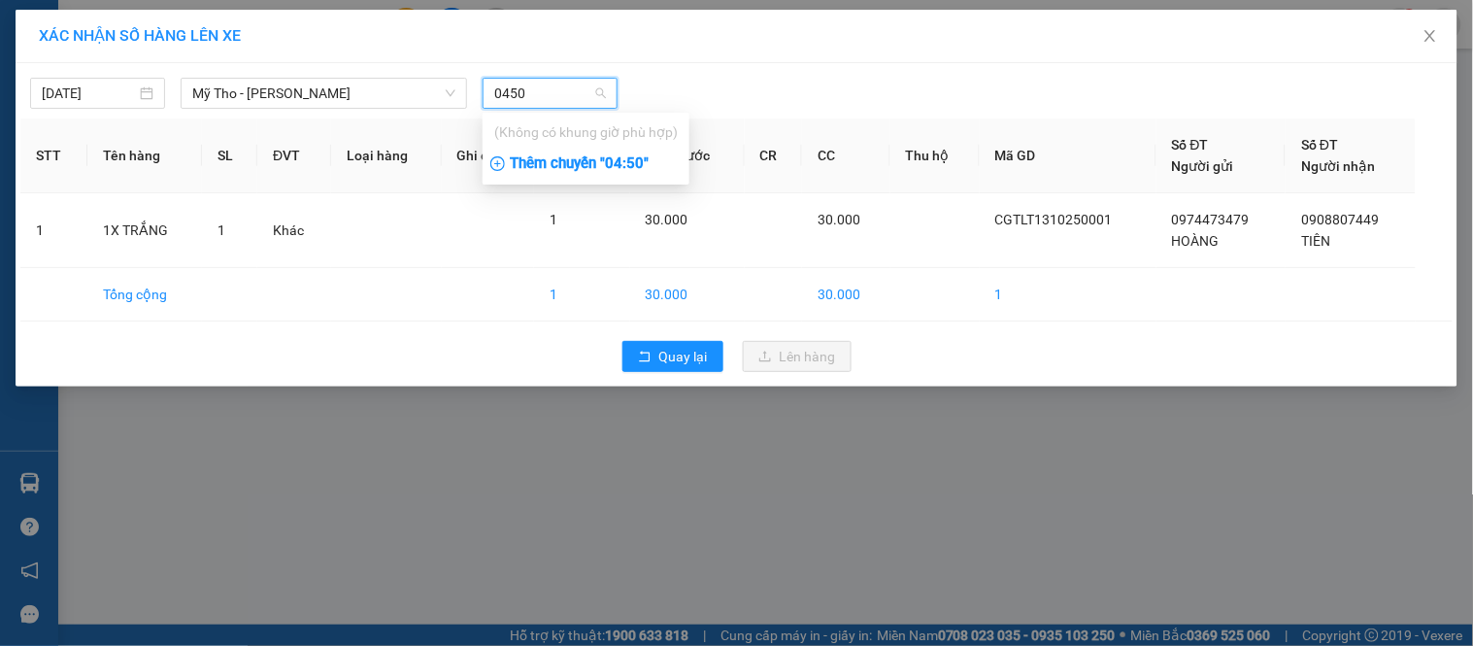
drag, startPoint x: 578, startPoint y: 148, endPoint x: 571, endPoint y: 168, distance: 21.5
click at [578, 152] on div "(Không có khung giờ phù hợp) Thêm chuyến " 04:50 "" at bounding box center [586, 149] width 207 height 64
type input "0450"
click at [571, 168] on div "Thêm chuyến " 04:50 "" at bounding box center [586, 164] width 207 height 33
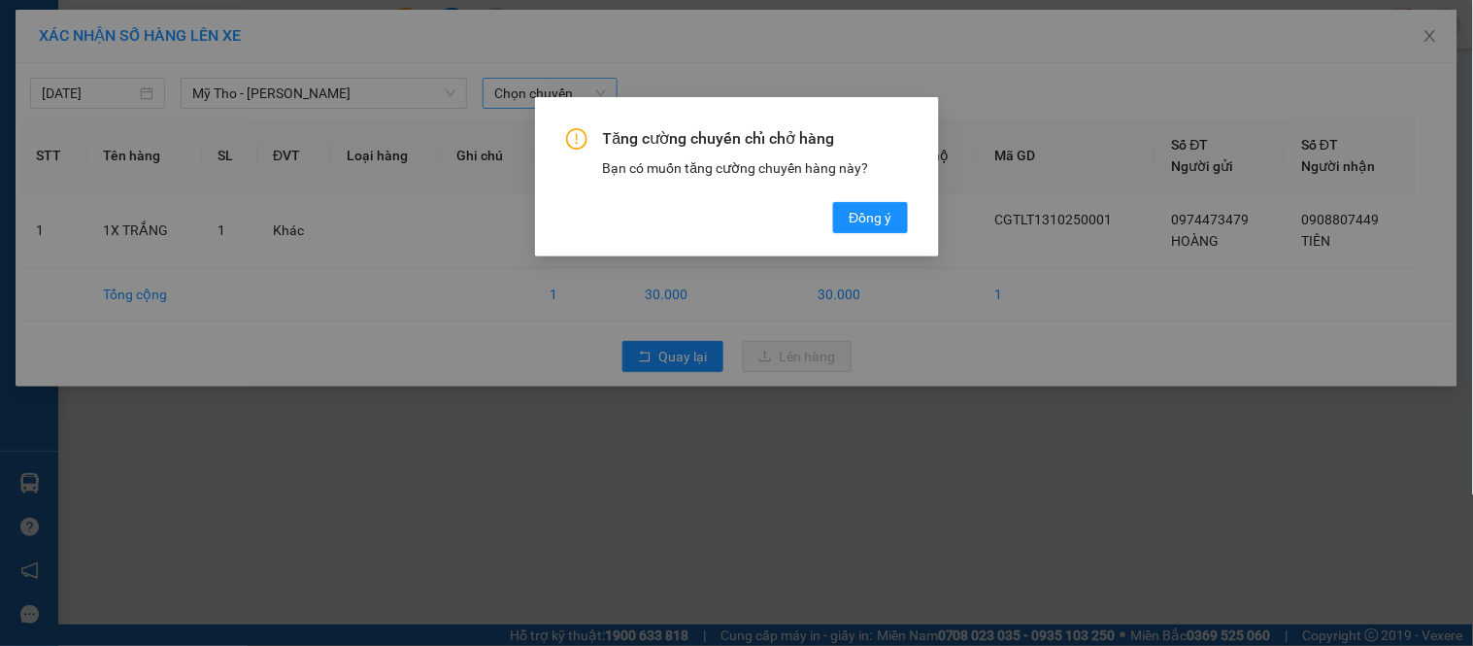
click at [885, 200] on div "Tăng cường chuyến chỉ chở hàng Bạn có muốn tăng cường chuyến hàng này? Đồng ý" at bounding box center [737, 180] width 342 height 105
click at [910, 204] on div "Tăng cường chuyến chỉ chở hàng Bạn có muốn tăng cường chuyến hàng này? Đồng ý" at bounding box center [737, 176] width 404 height 159
click at [894, 210] on button "Đồng ý" at bounding box center [870, 217] width 74 height 31
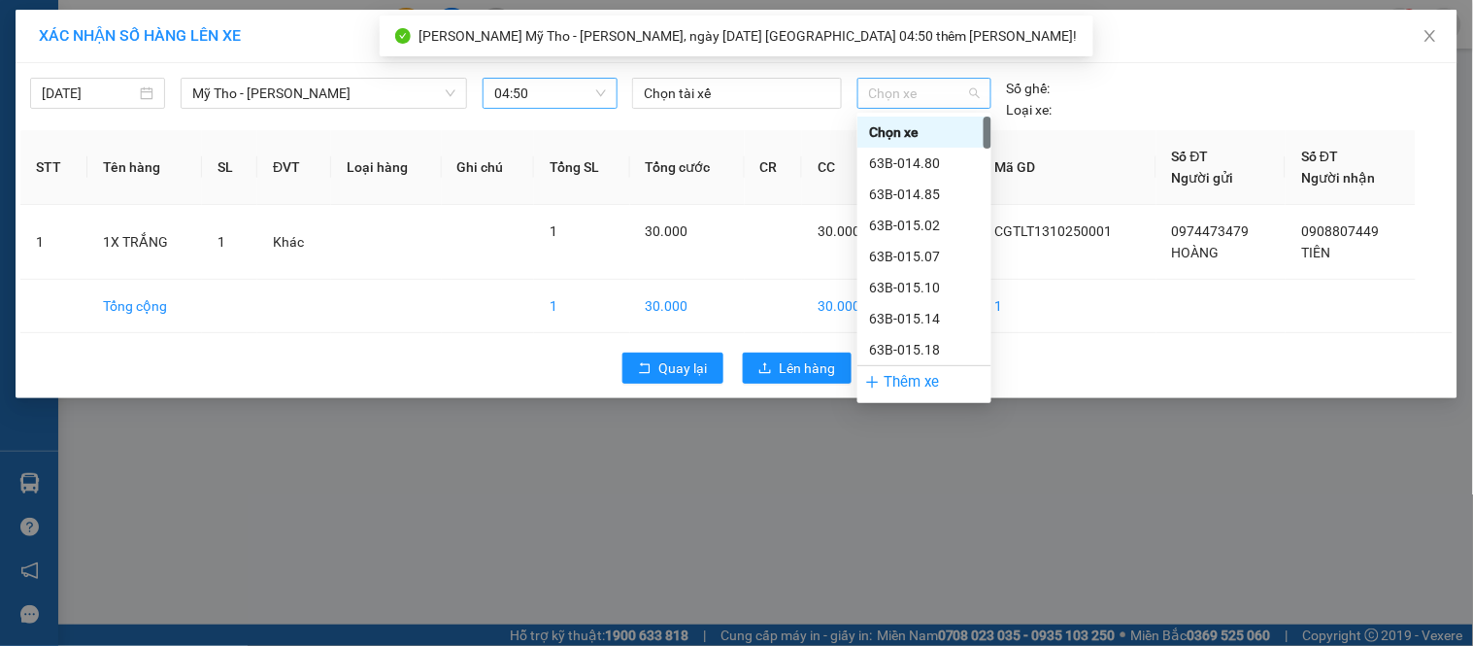
click at [948, 87] on span "Chọn xe" at bounding box center [924, 93] width 111 height 29
type input "941"
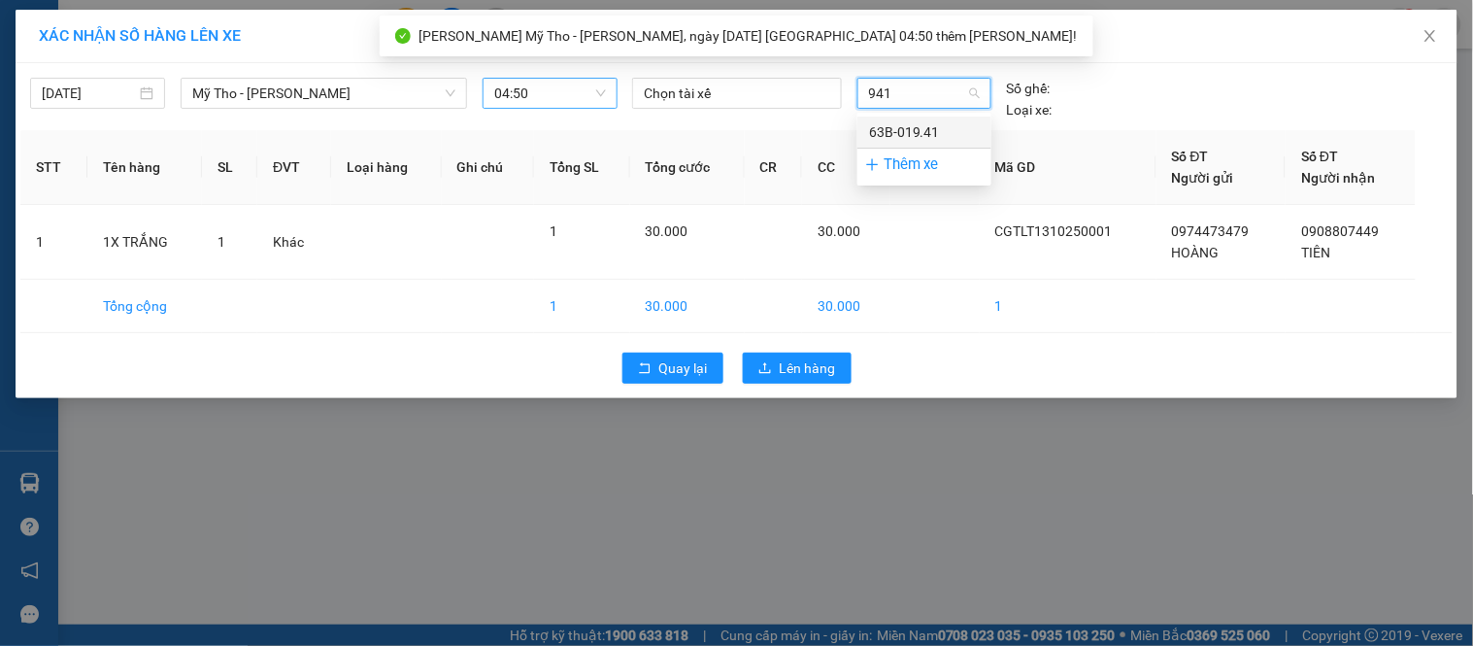
click at [936, 136] on div "63B-019.41" at bounding box center [924, 131] width 111 height 21
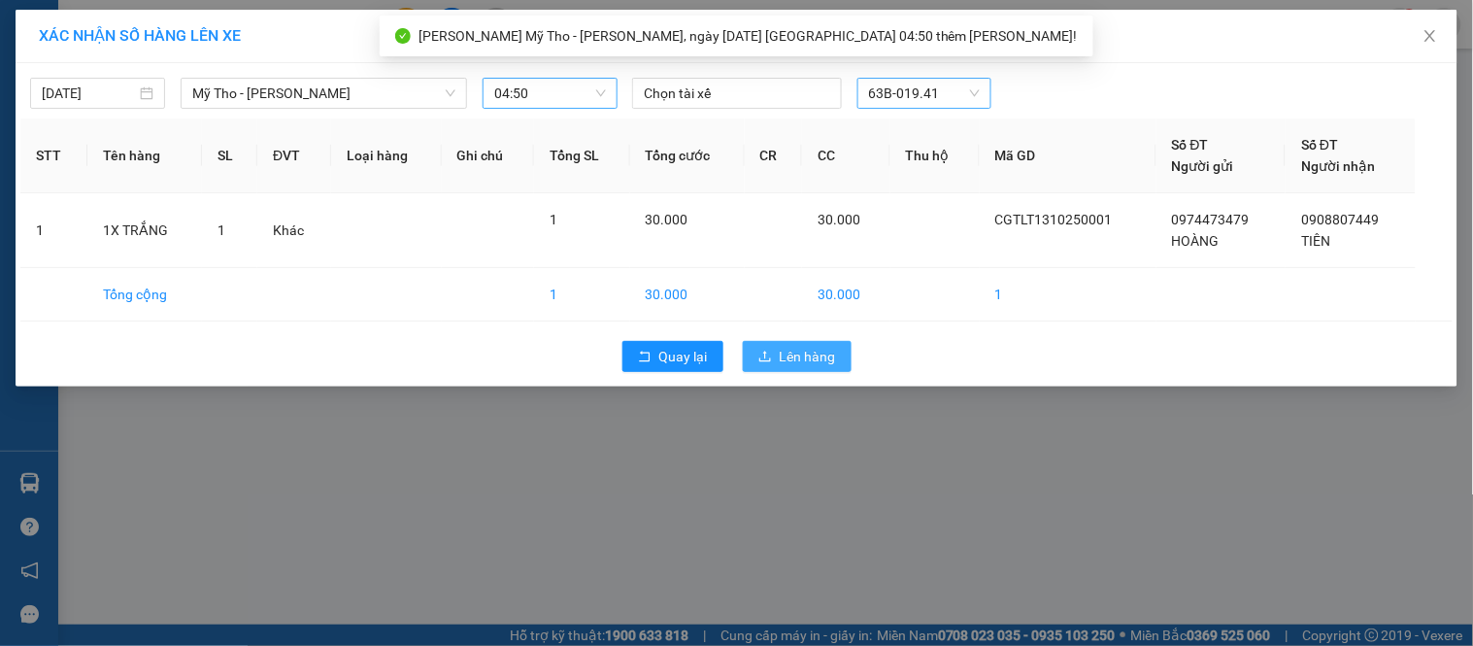
drag, startPoint x: 793, startPoint y: 326, endPoint x: 810, endPoint y: 345, distance: 24.8
click at [794, 328] on div "13/10/2025 Mỹ Tho - Hồ Chí Minh LỌC THEO Nhóm tuyến Tuyến Chọn tất cả Danh sách…" at bounding box center [737, 224] width 1442 height 323
click at [811, 346] on span "Lên hàng" at bounding box center [808, 356] width 56 height 21
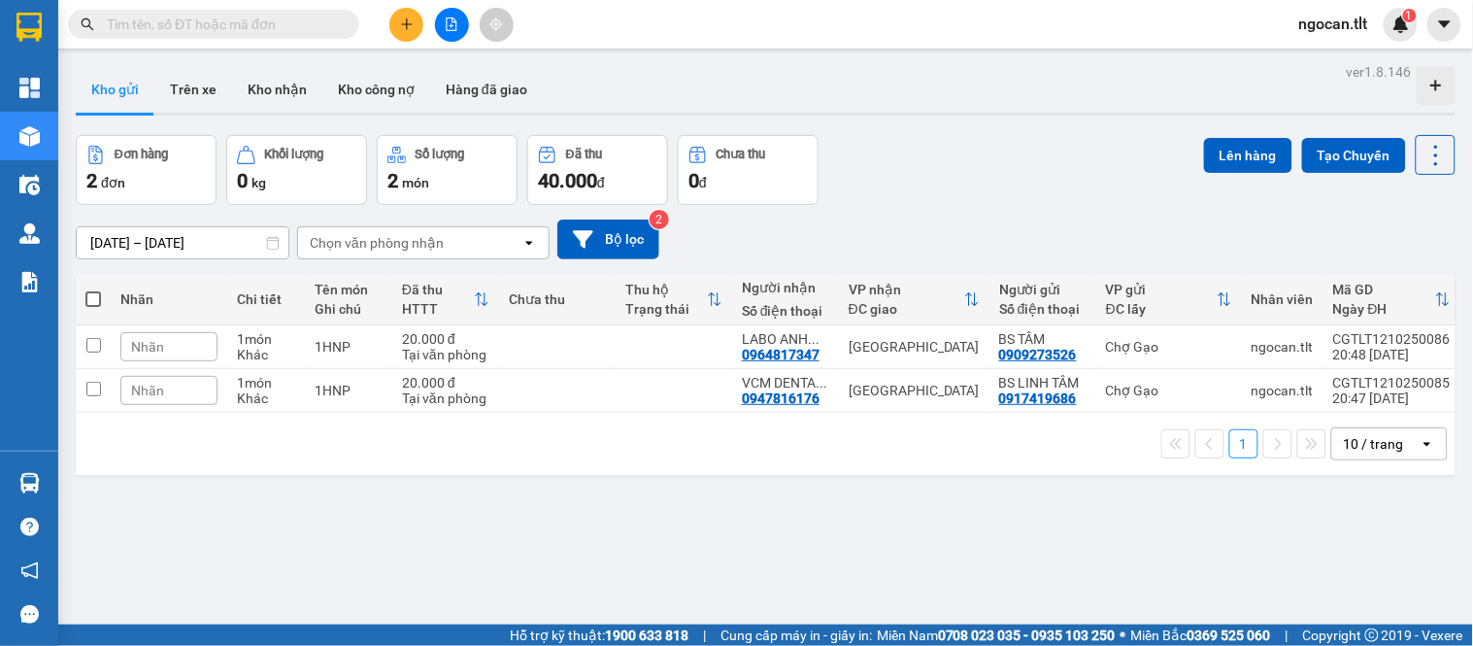
click at [459, 27] on button at bounding box center [452, 25] width 34 height 34
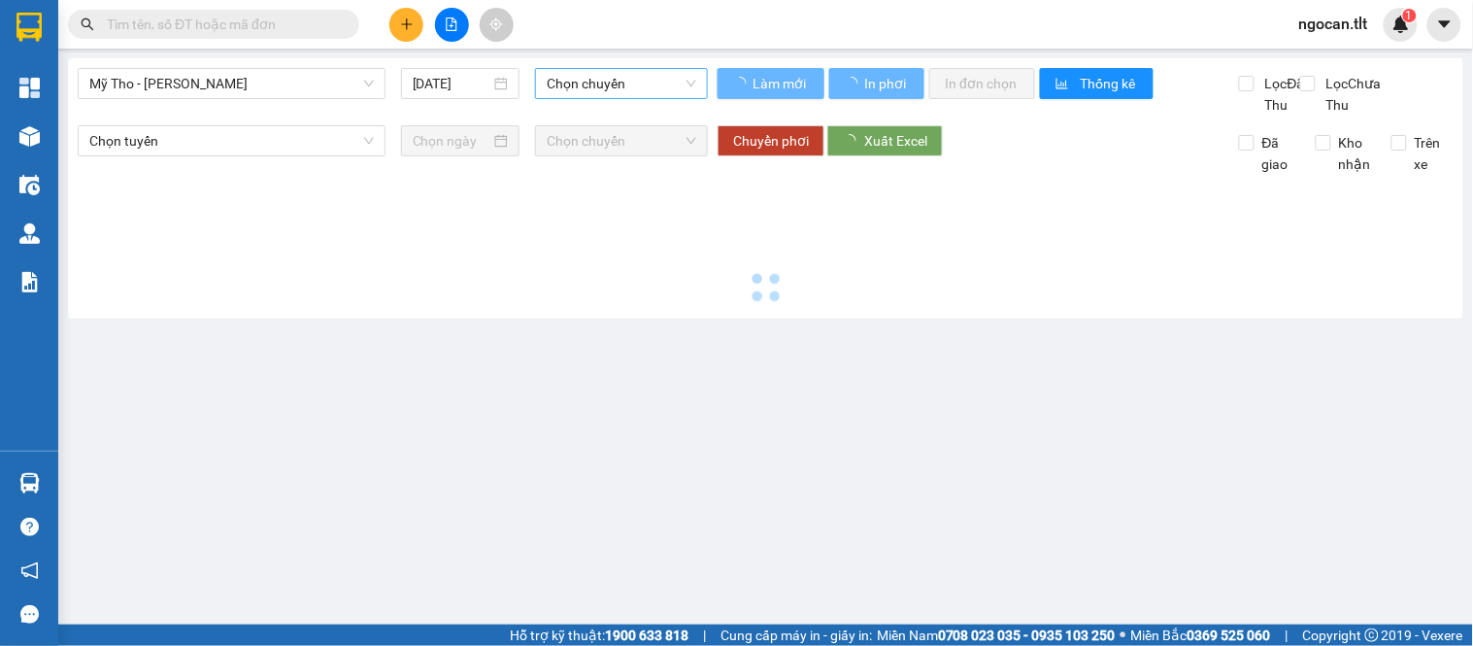
type input "[DATE]"
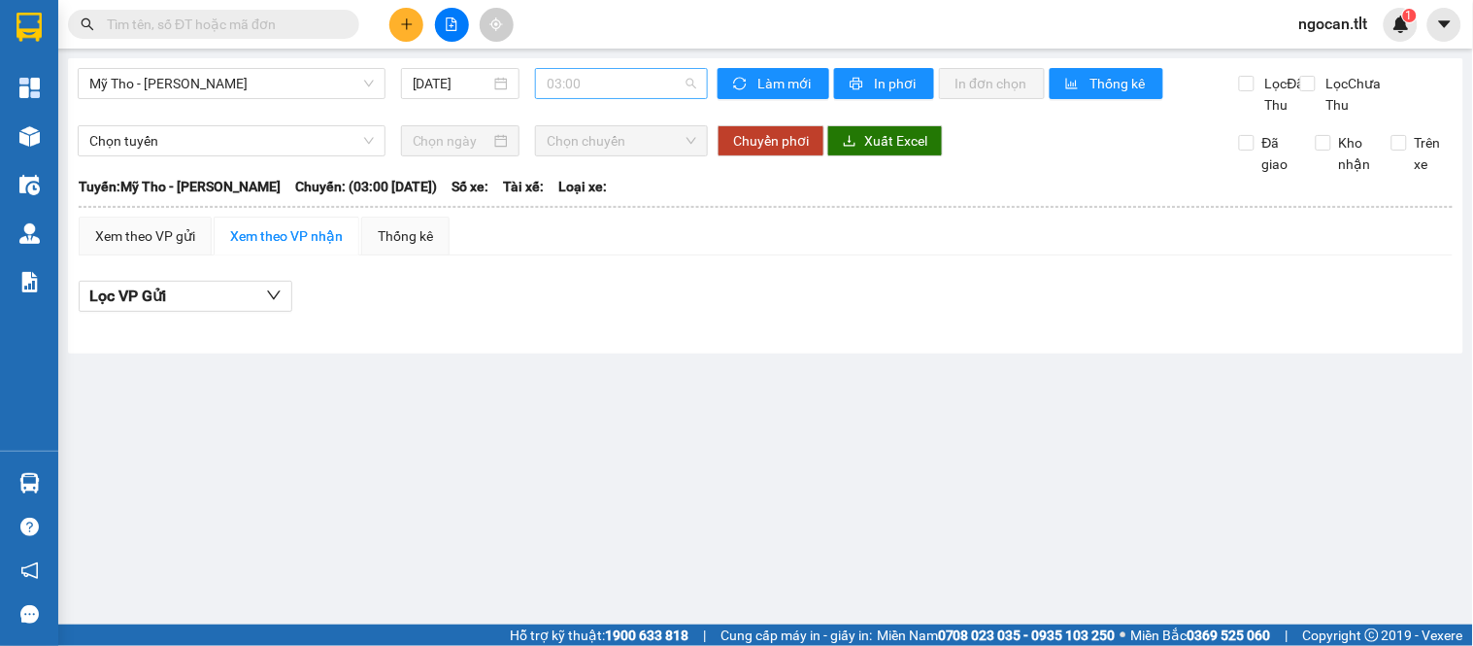
click at [638, 89] on span "03:00" at bounding box center [622, 83] width 150 height 29
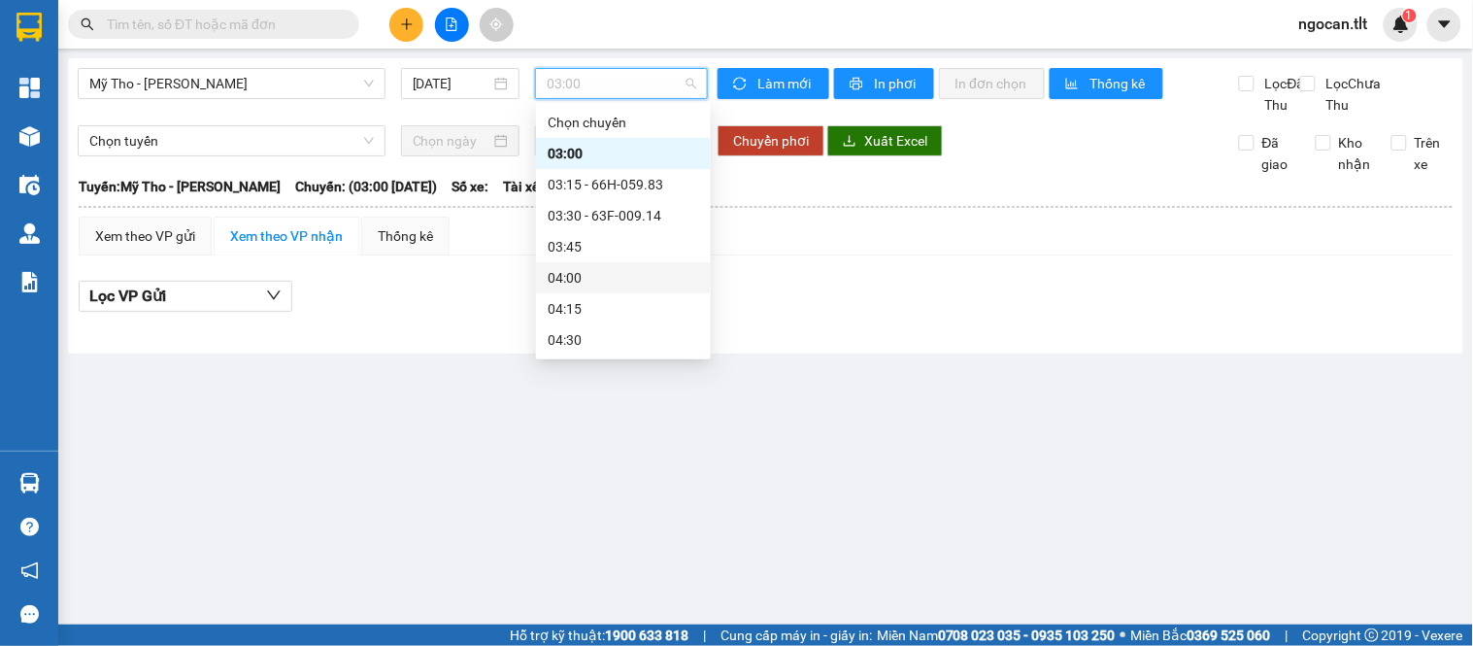
click at [609, 270] on div "04:00" at bounding box center [623, 277] width 151 height 21
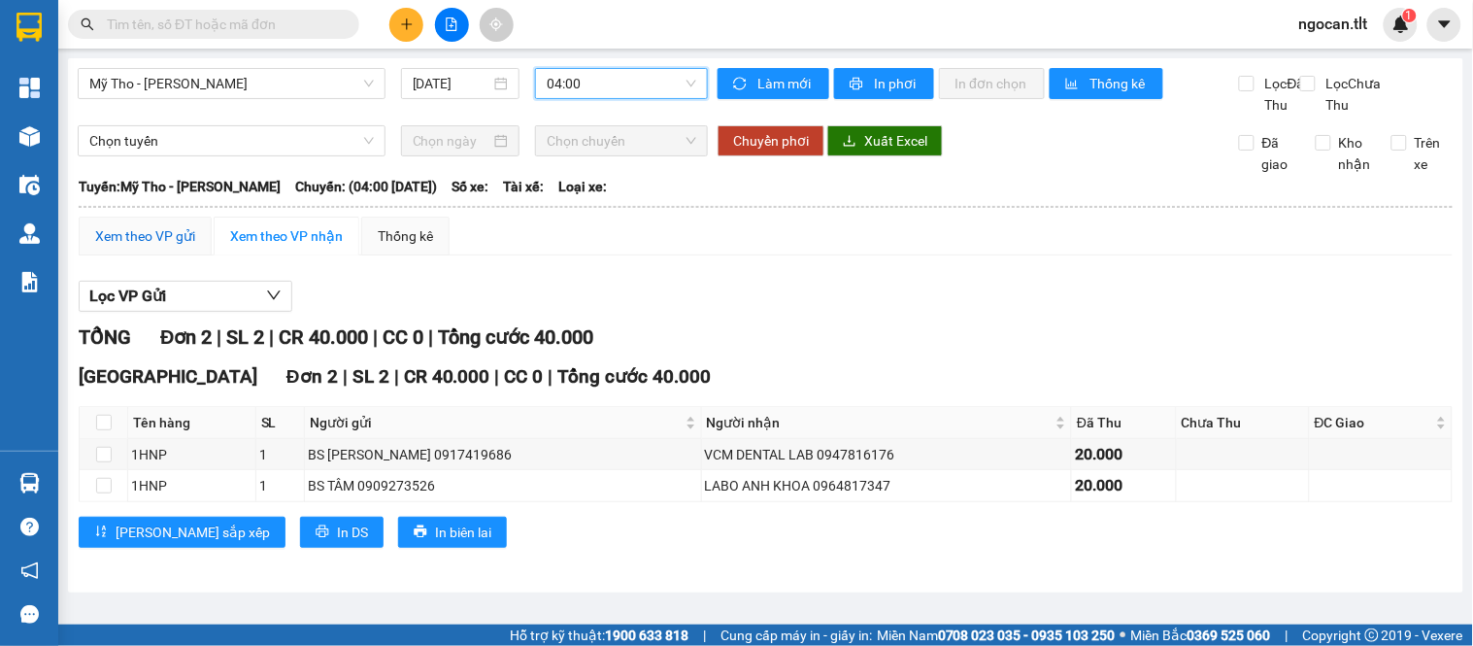
click at [183, 247] on div "Xem theo VP gửi" at bounding box center [145, 235] width 100 height 21
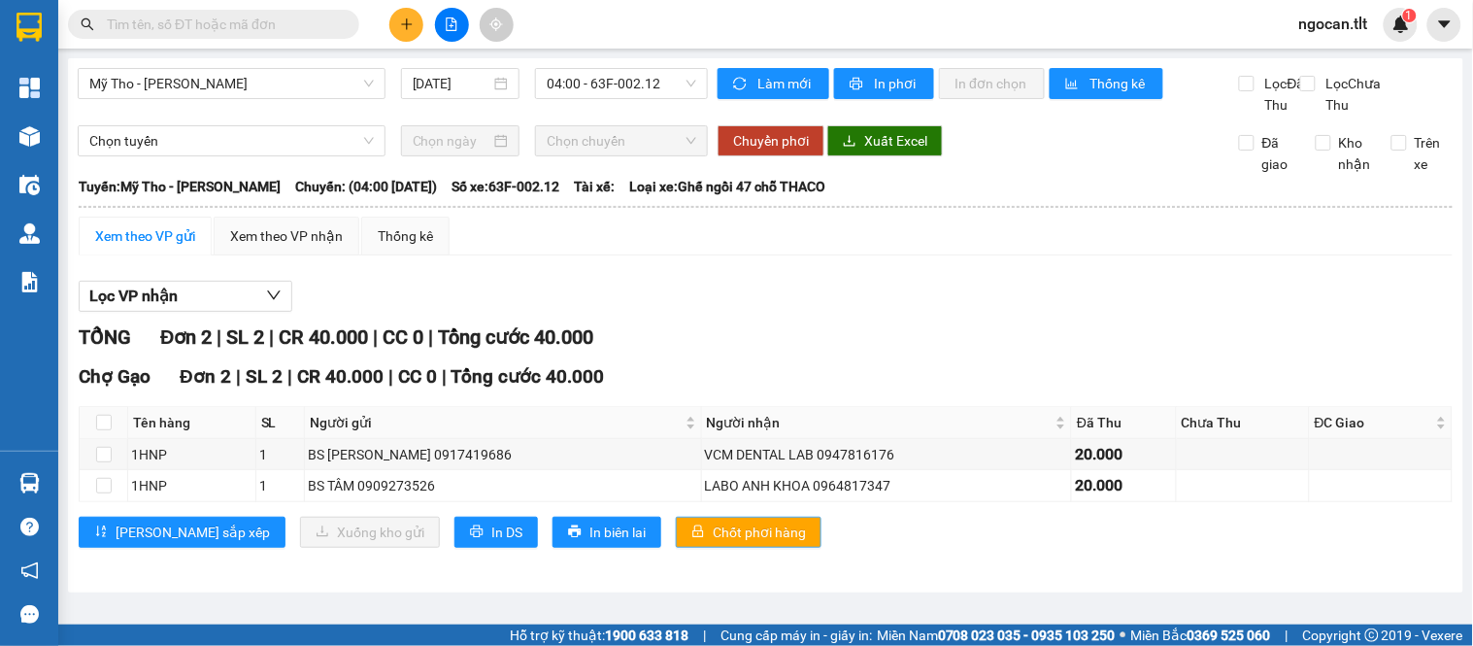
click at [676, 541] on button "Chốt phơi hàng" at bounding box center [749, 531] width 146 height 31
click at [918, 313] on div "Lọc VP nhận" at bounding box center [766, 297] width 1374 height 32
click at [804, 90] on span "Làm mới" at bounding box center [785, 83] width 56 height 21
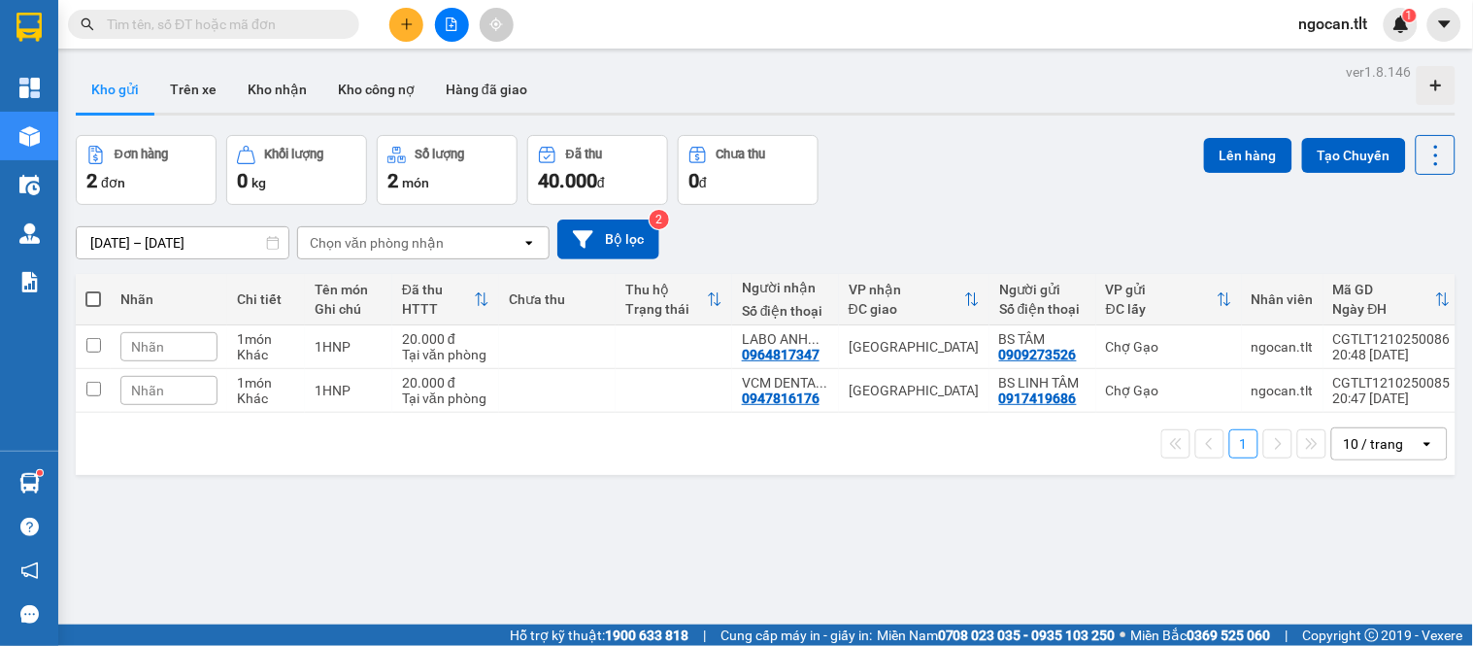
click at [211, 35] on span at bounding box center [213, 24] width 291 height 29
click at [212, 17] on input "text" at bounding box center [221, 24] width 229 height 21
paste input "0974473479"
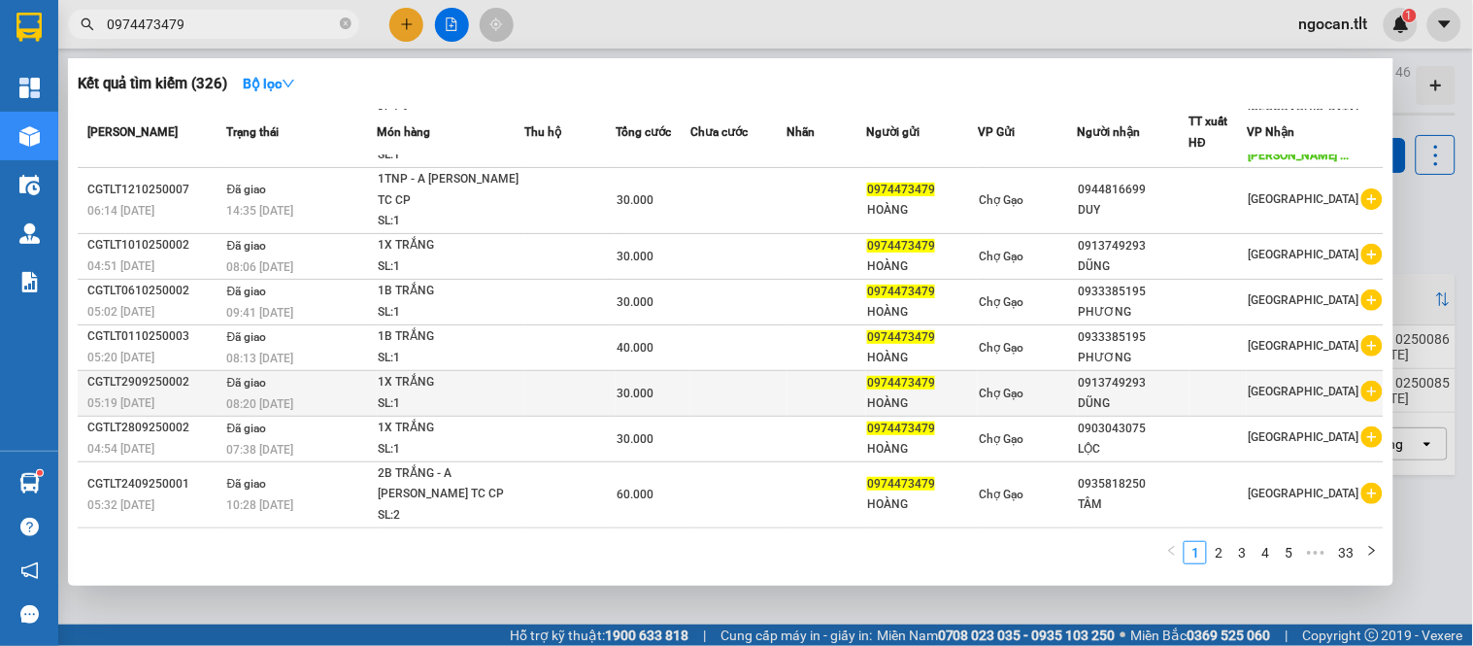
scroll to position [150, 0]
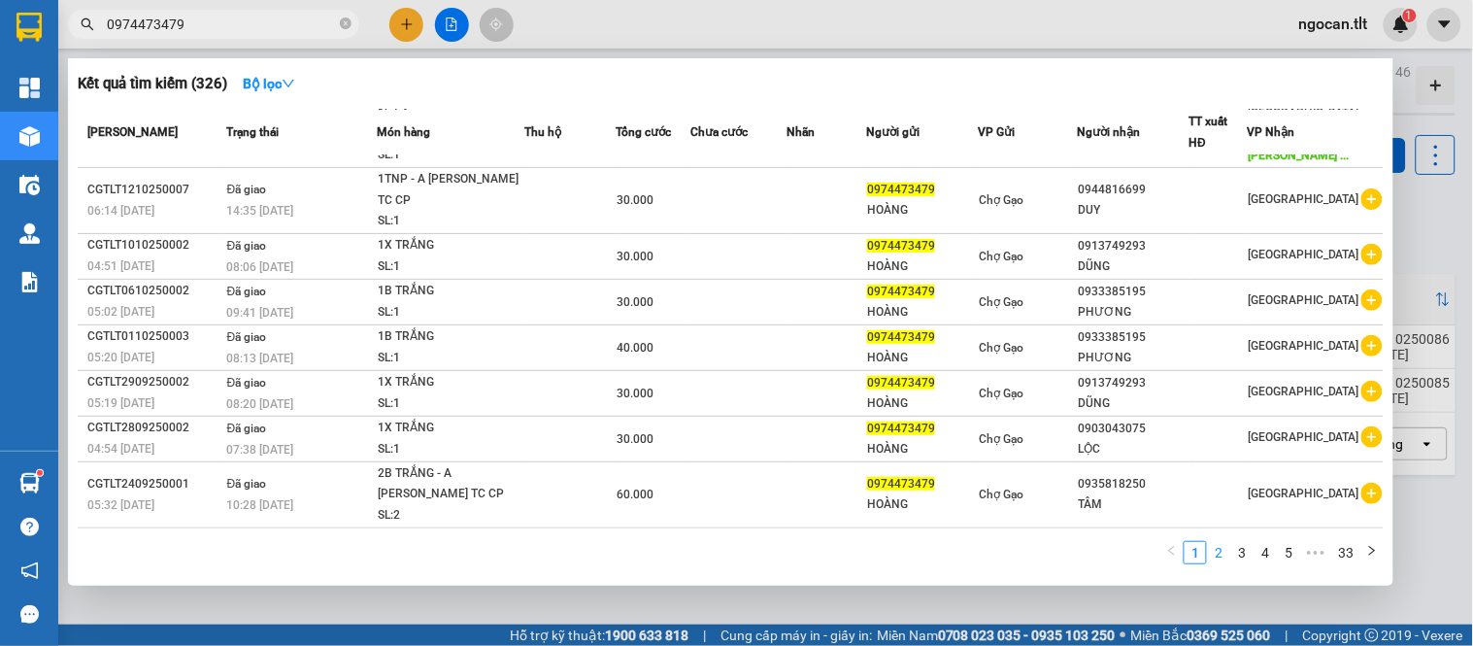
type input "0974473479"
click at [1226, 548] on link "2" at bounding box center [1218, 552] width 21 height 21
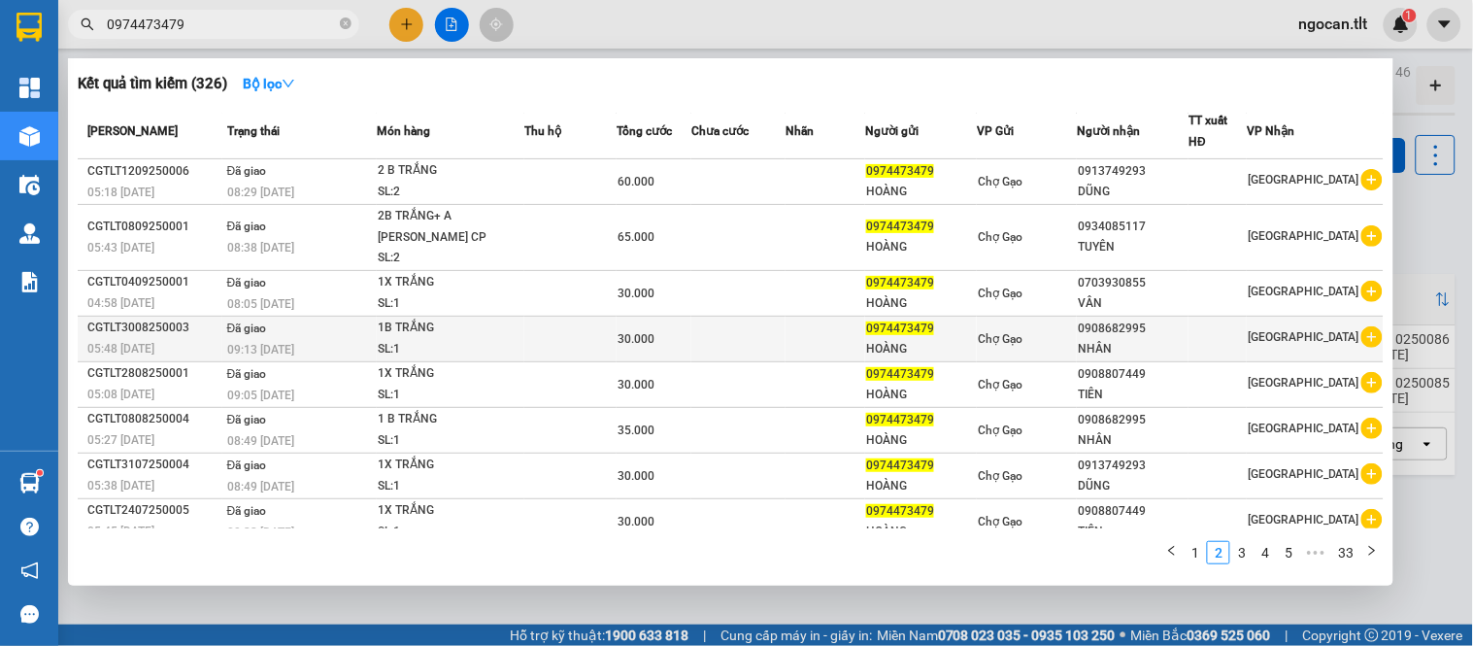
scroll to position [85, 0]
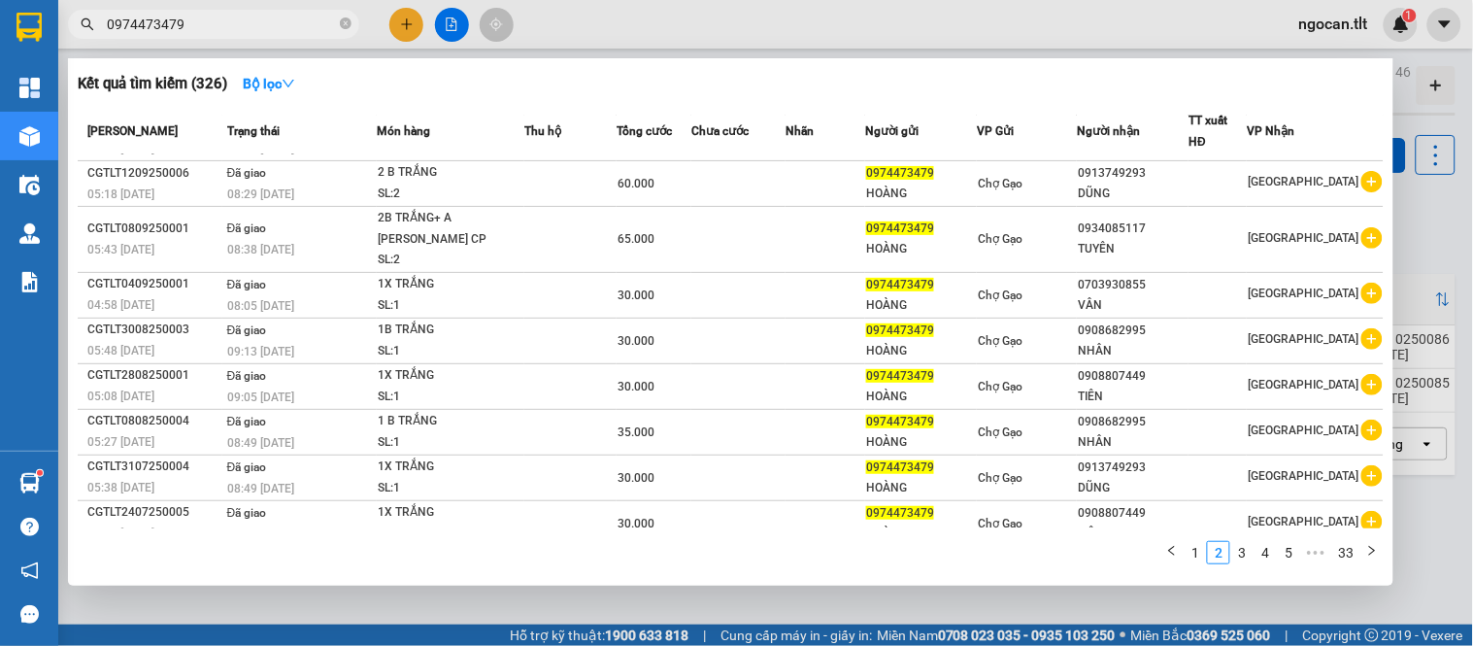
click at [1163, 366] on div "0908807449" at bounding box center [1133, 376] width 110 height 20
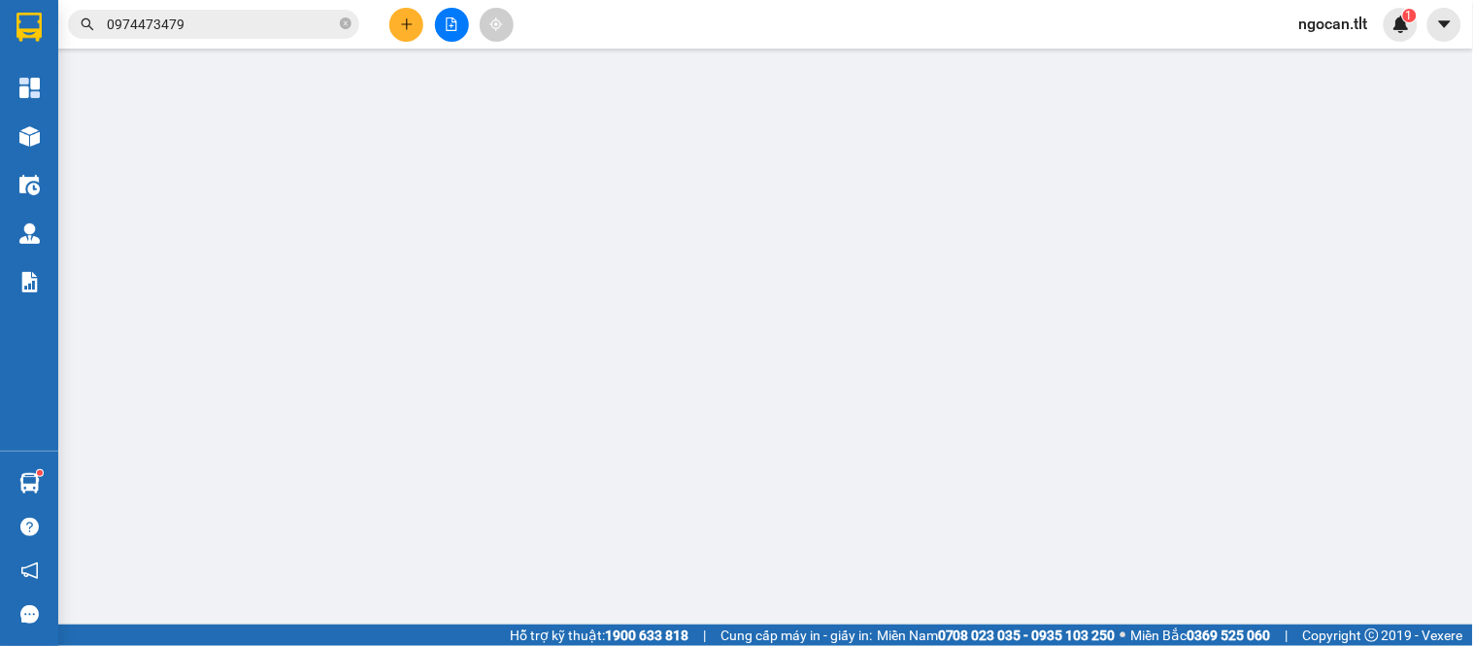
type input "0974473479"
type input "HOÀNG"
type input "0908807449"
type input "TIÊN"
type input "0"
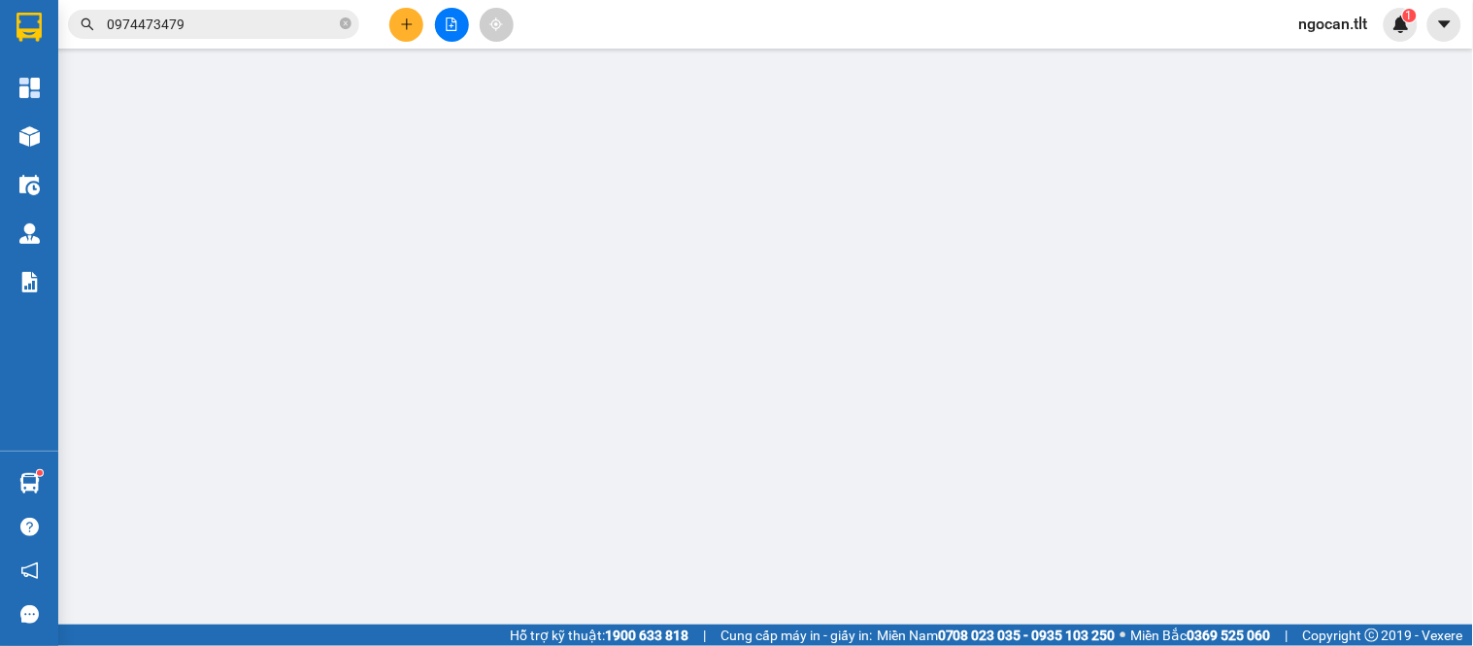
type input "30.000"
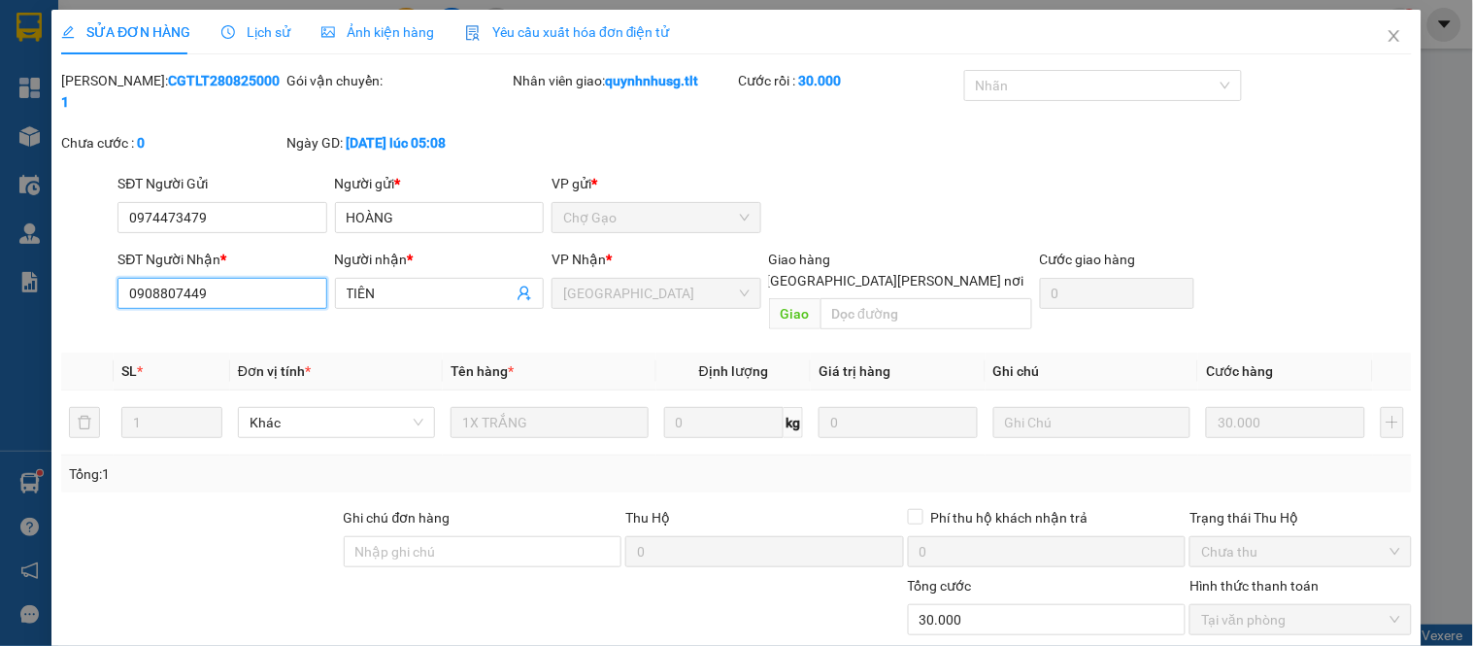
click at [277, 278] on input "0908807449" at bounding box center [221, 293] width 209 height 31
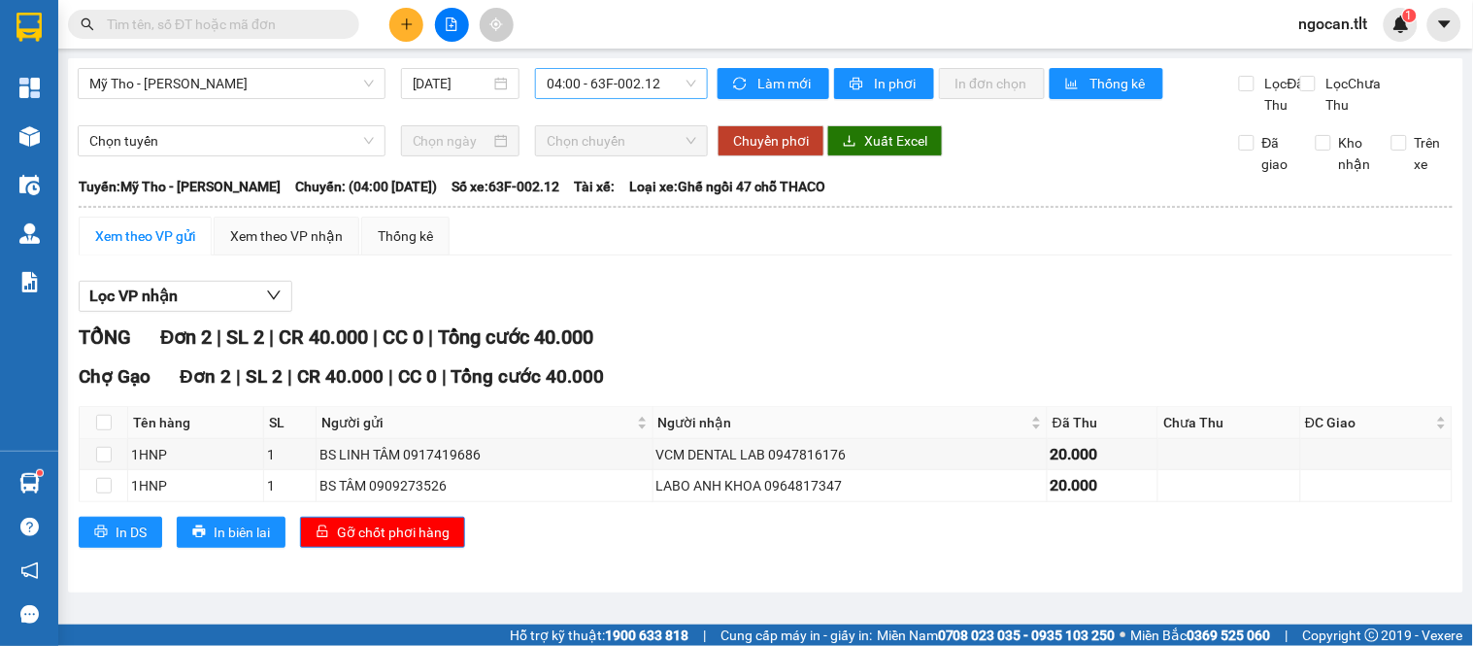
click at [626, 80] on span "04:00 - 63F-002.12" at bounding box center [622, 83] width 150 height 29
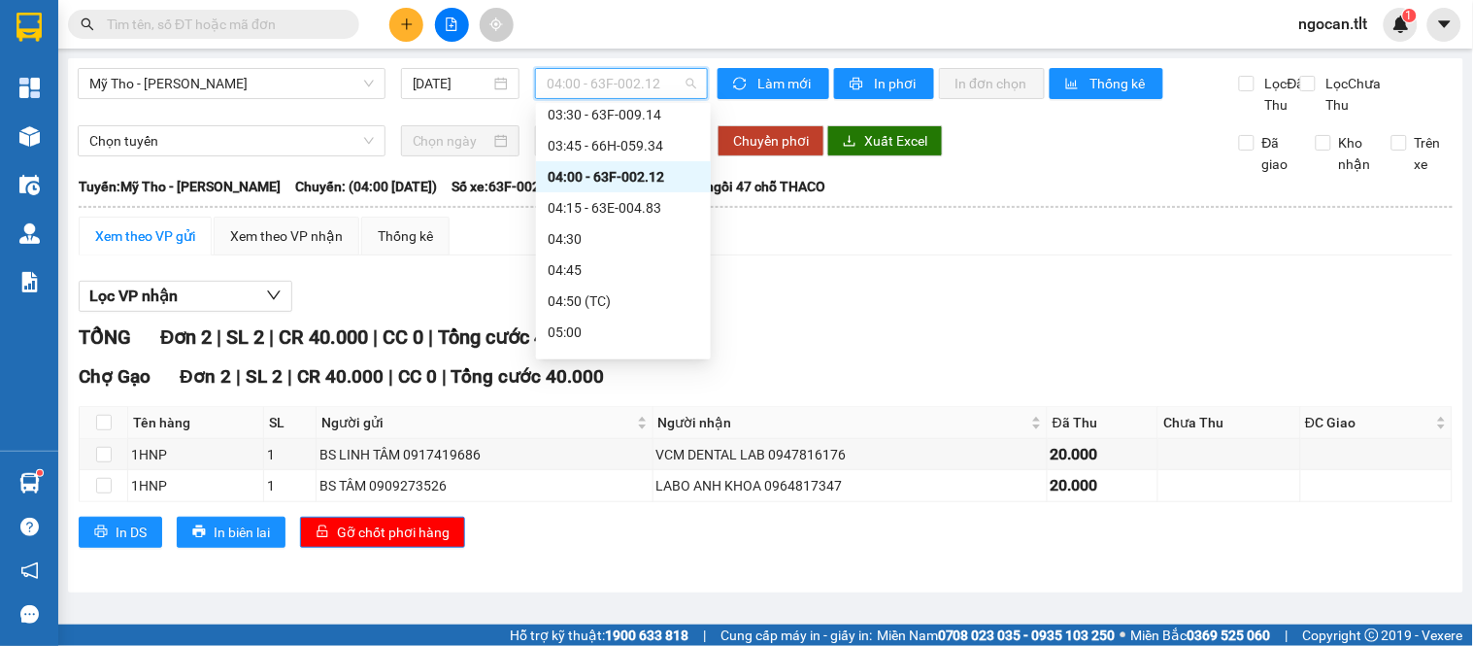
scroll to position [143, 0]
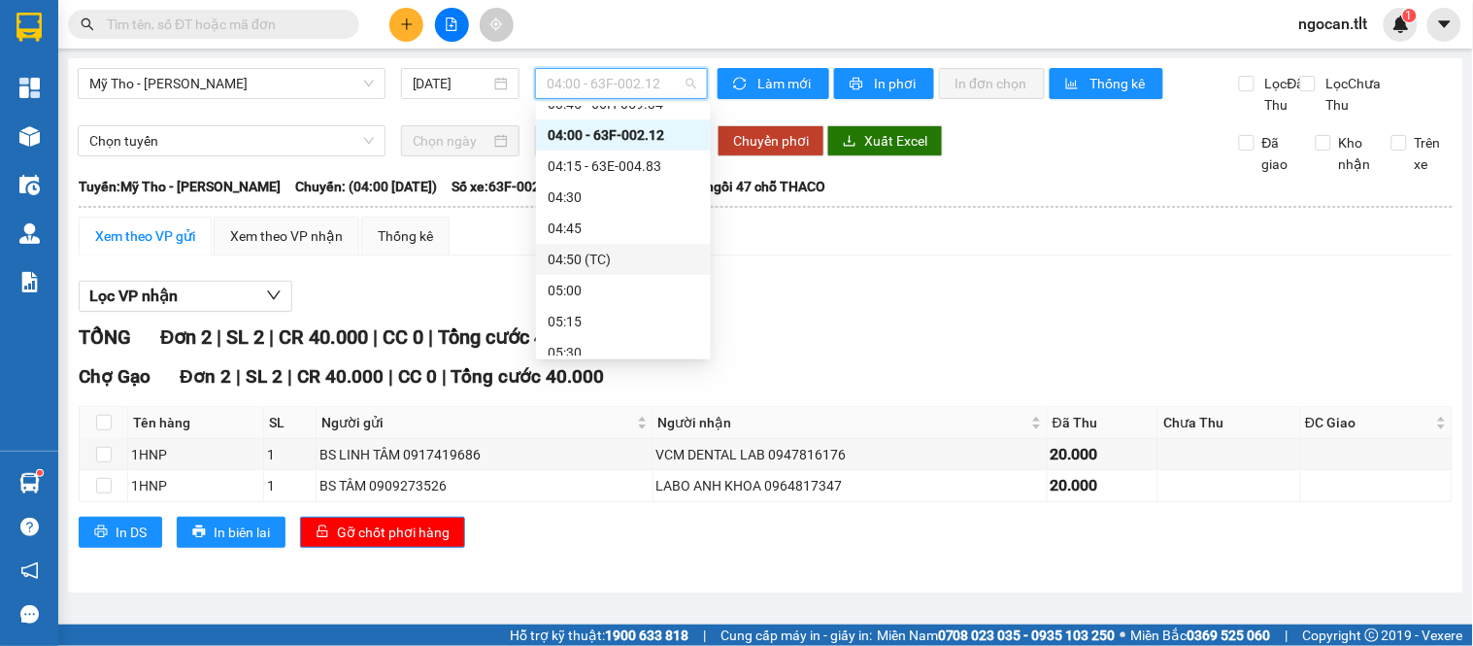
click at [635, 252] on div "04:50 (TC)" at bounding box center [623, 259] width 151 height 21
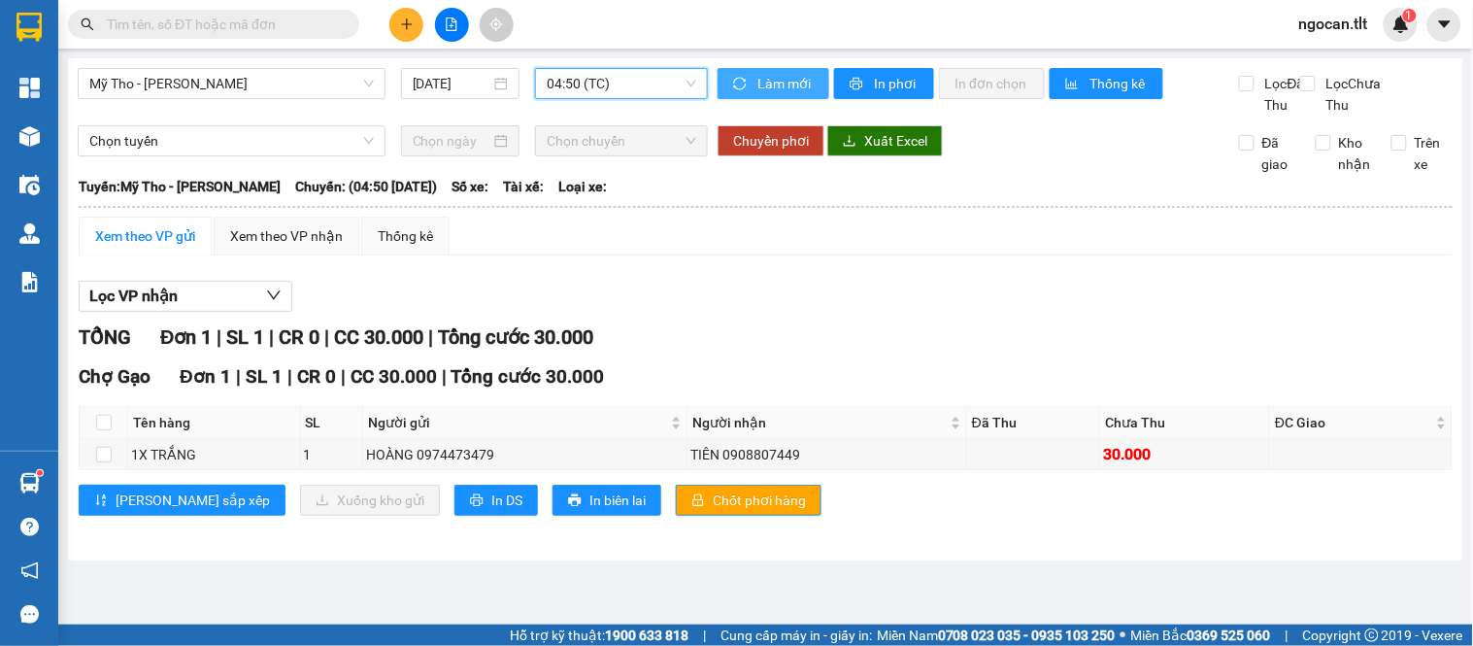
click at [796, 85] on span "Làm mới" at bounding box center [785, 83] width 56 height 21
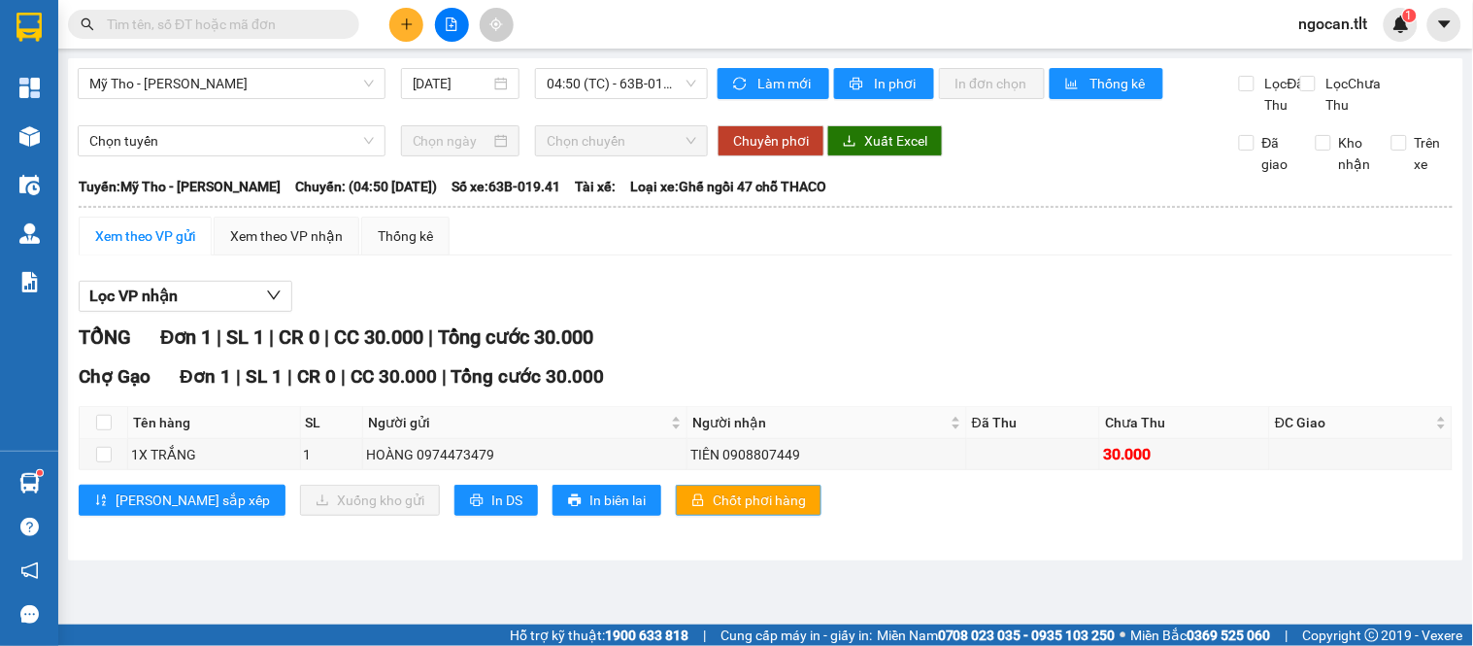
click at [713, 511] on span "Chốt phơi hàng" at bounding box center [759, 499] width 93 height 21
